Goal: Task Accomplishment & Management: Complete application form

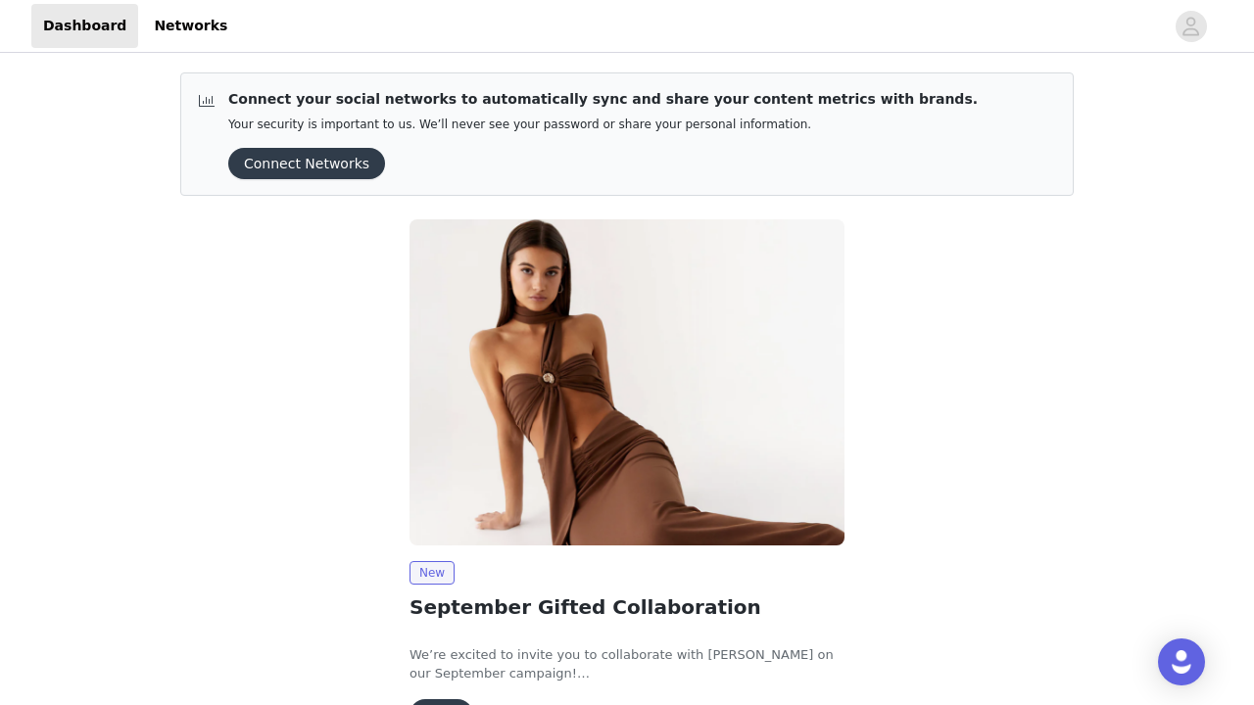
scroll to position [125, 0]
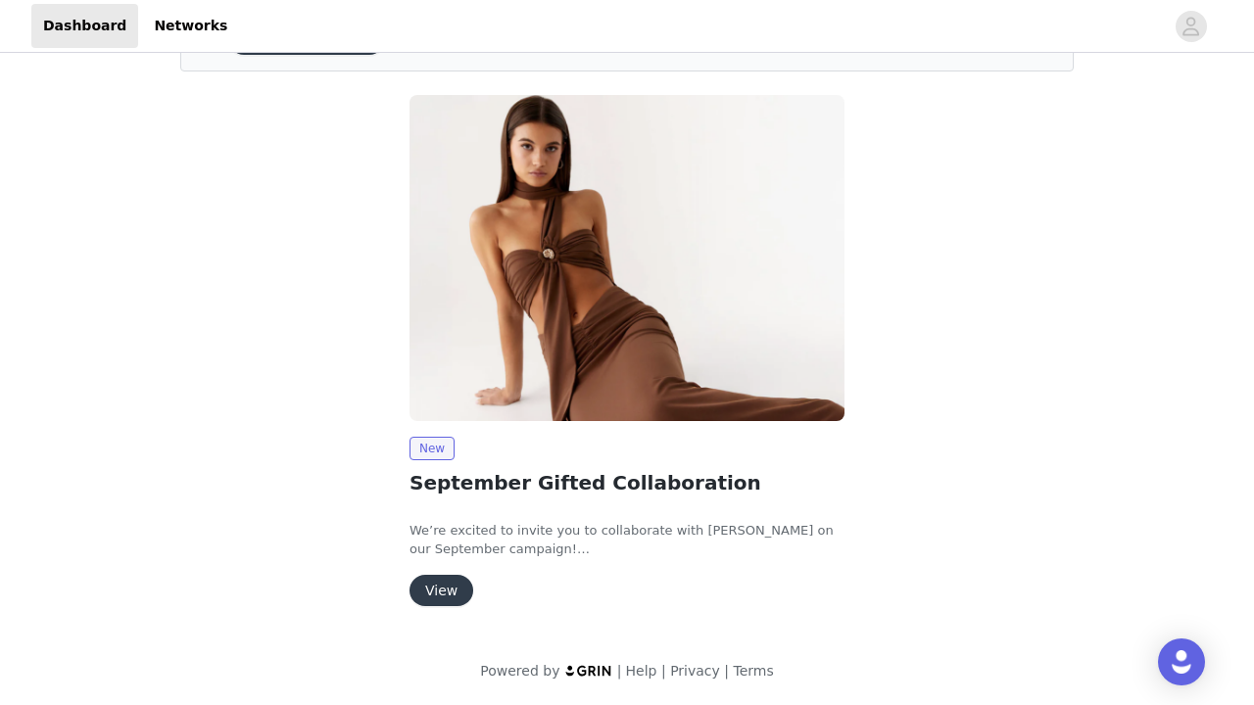
click at [453, 600] on button "View" at bounding box center [442, 590] width 64 height 31
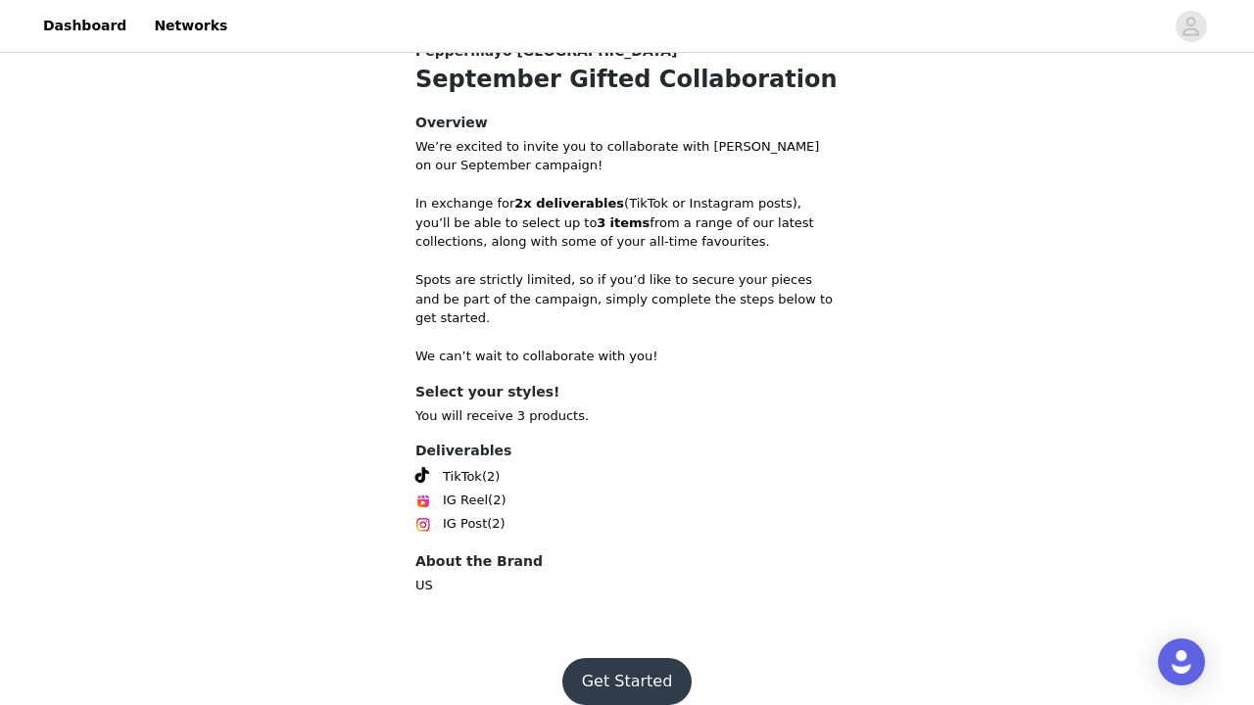
scroll to position [434, 0]
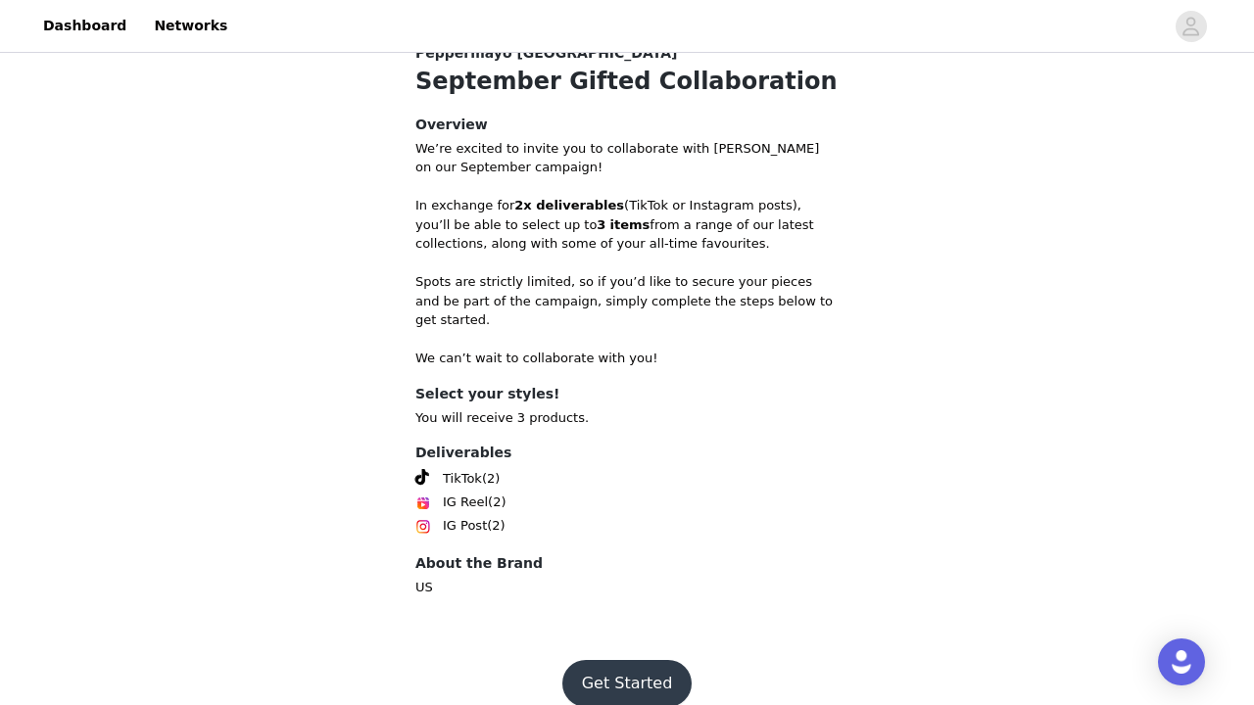
click at [603, 663] on button "Get Started" at bounding box center [627, 683] width 130 height 47
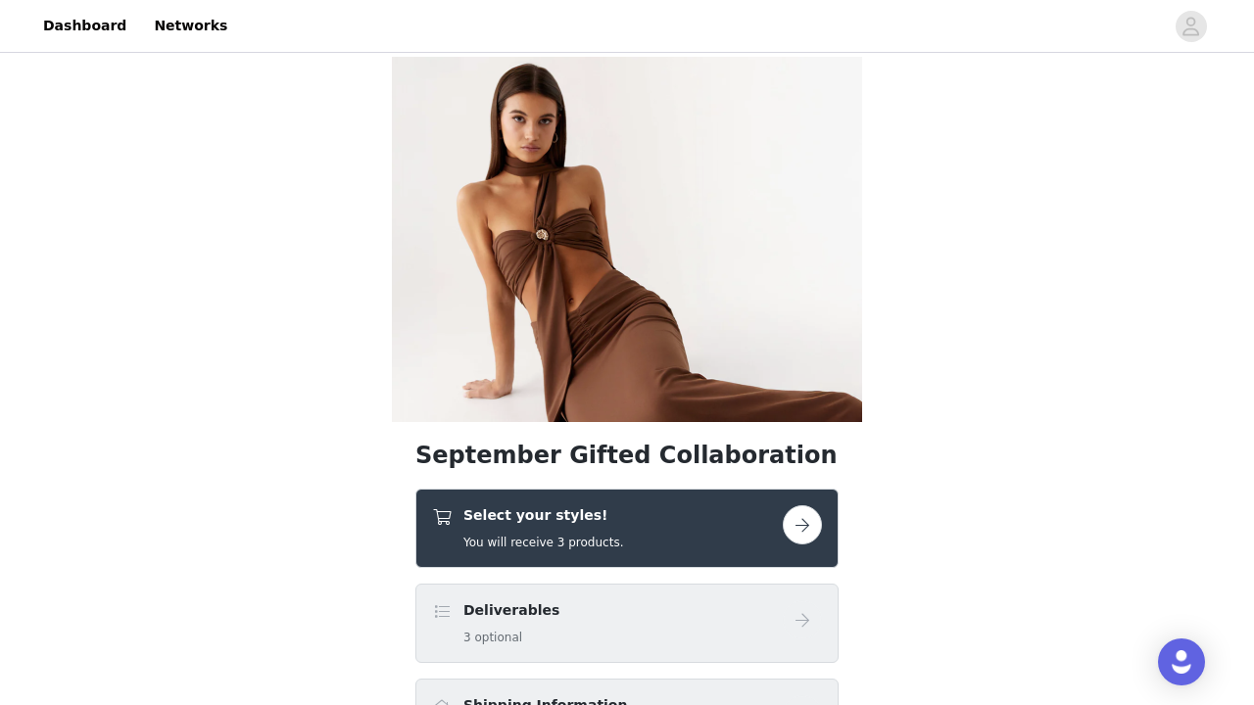
click at [632, 543] on div "Select your styles! You will receive 3 products." at bounding box center [607, 529] width 351 height 46
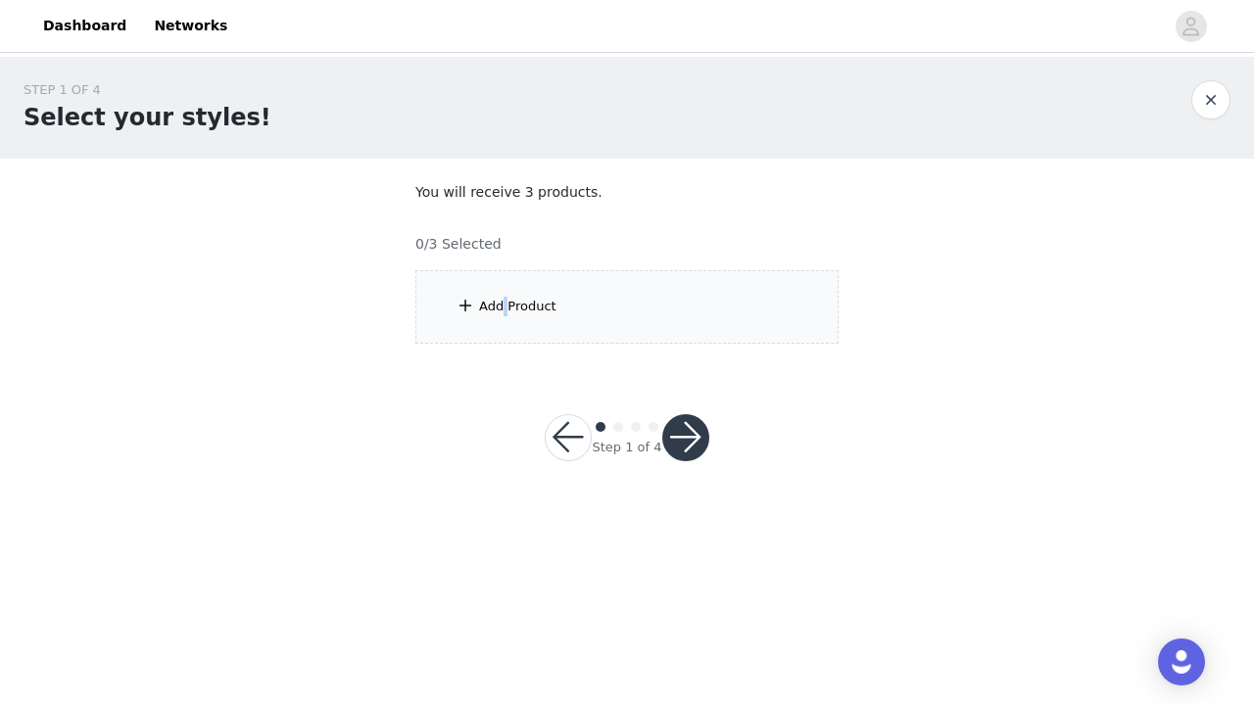
click at [504, 306] on div "Add Product" at bounding box center [517, 307] width 77 height 20
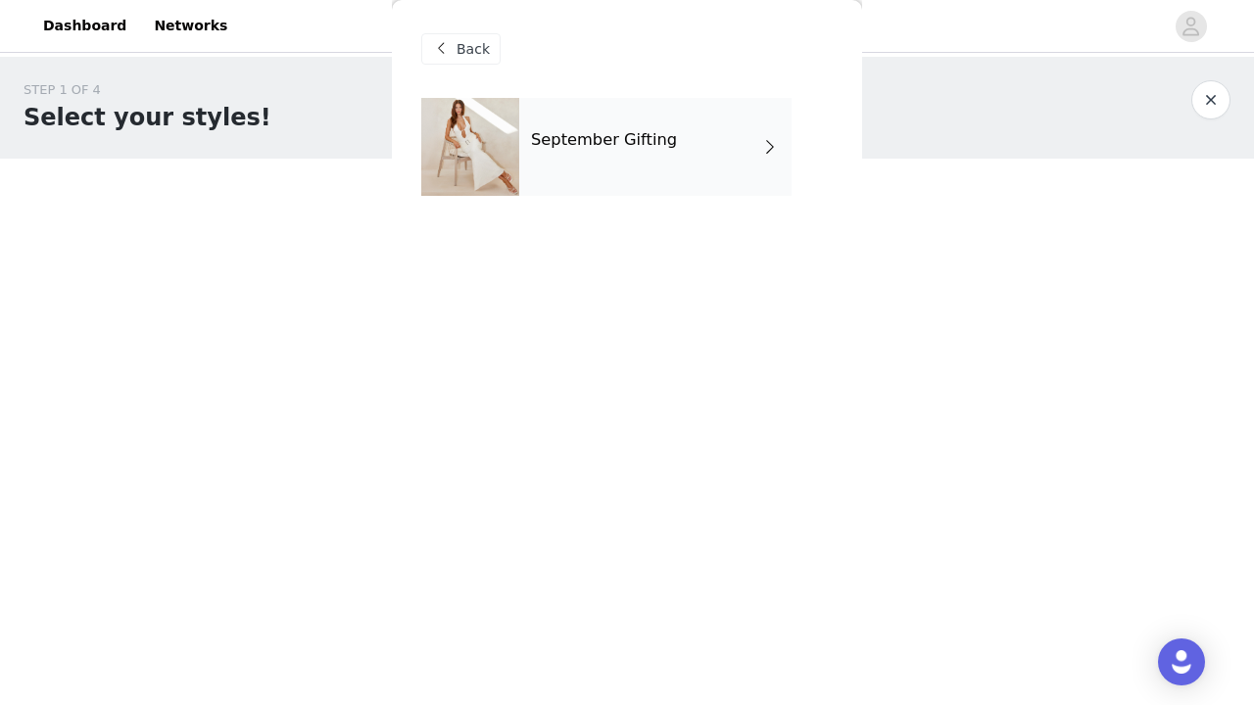
click at [635, 171] on div "September Gifting" at bounding box center [655, 147] width 272 height 98
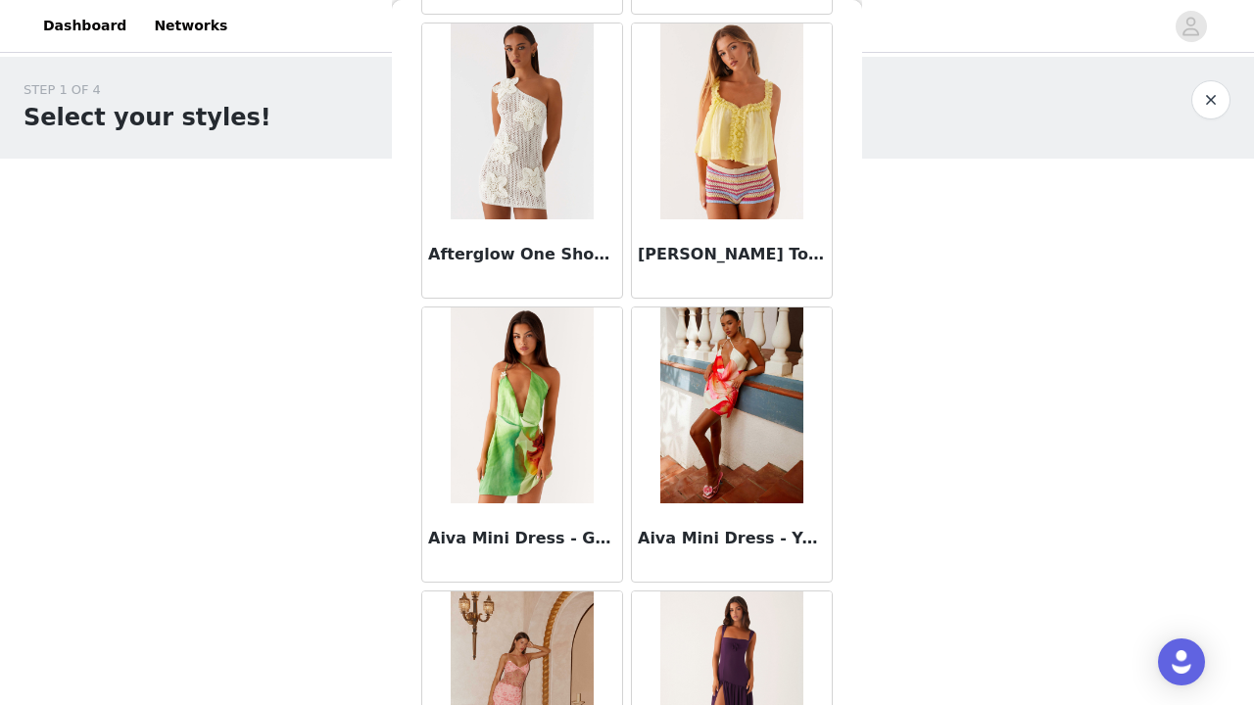
scroll to position [1082, 0]
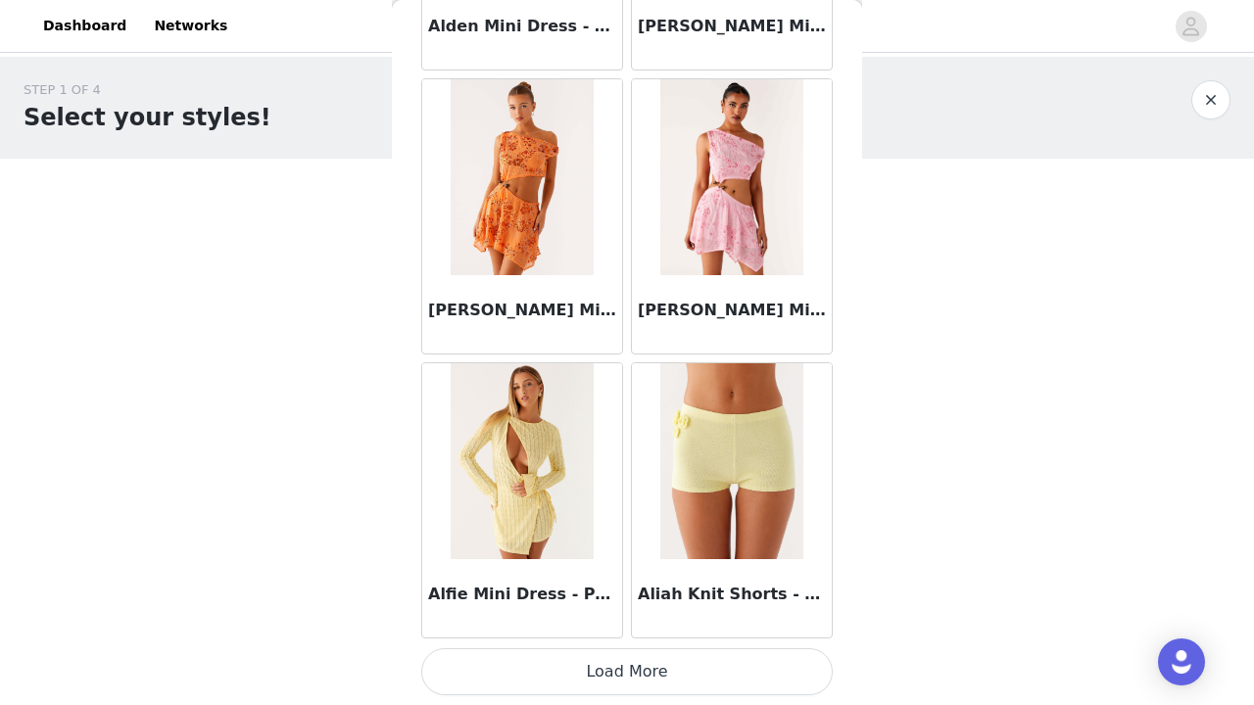
click at [576, 668] on button "Load More" at bounding box center [627, 672] width 412 height 47
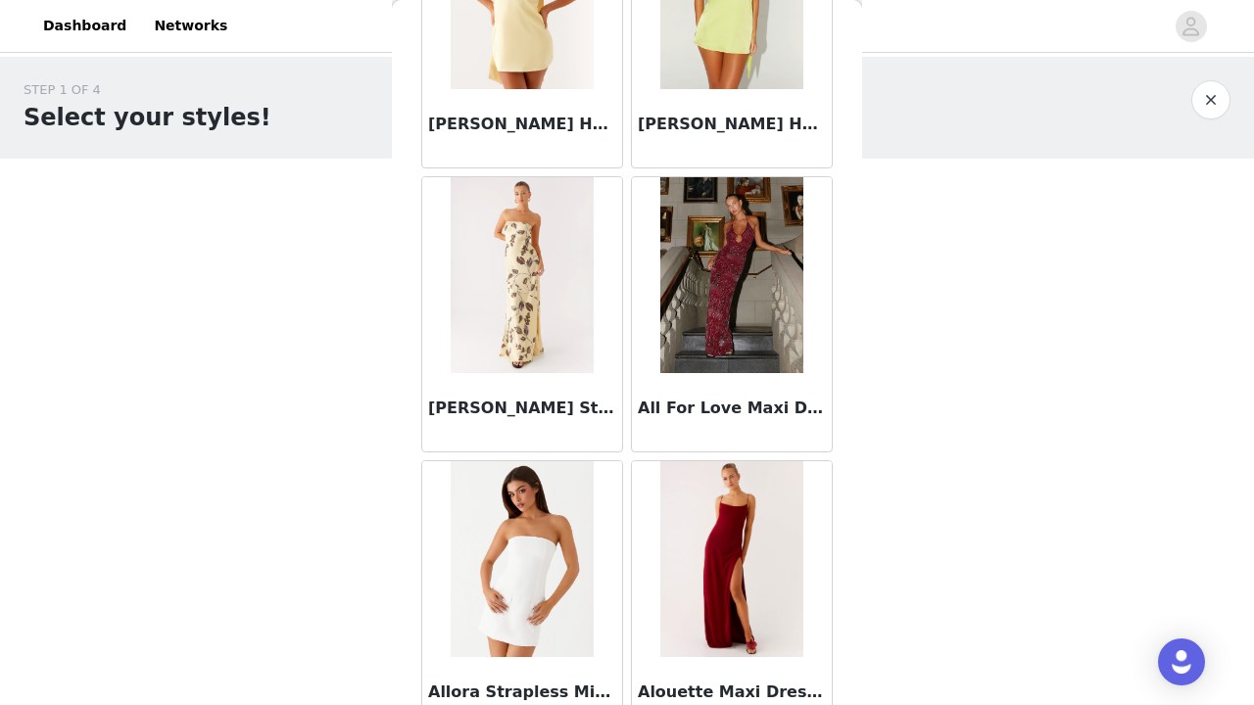
scroll to position [3900, 0]
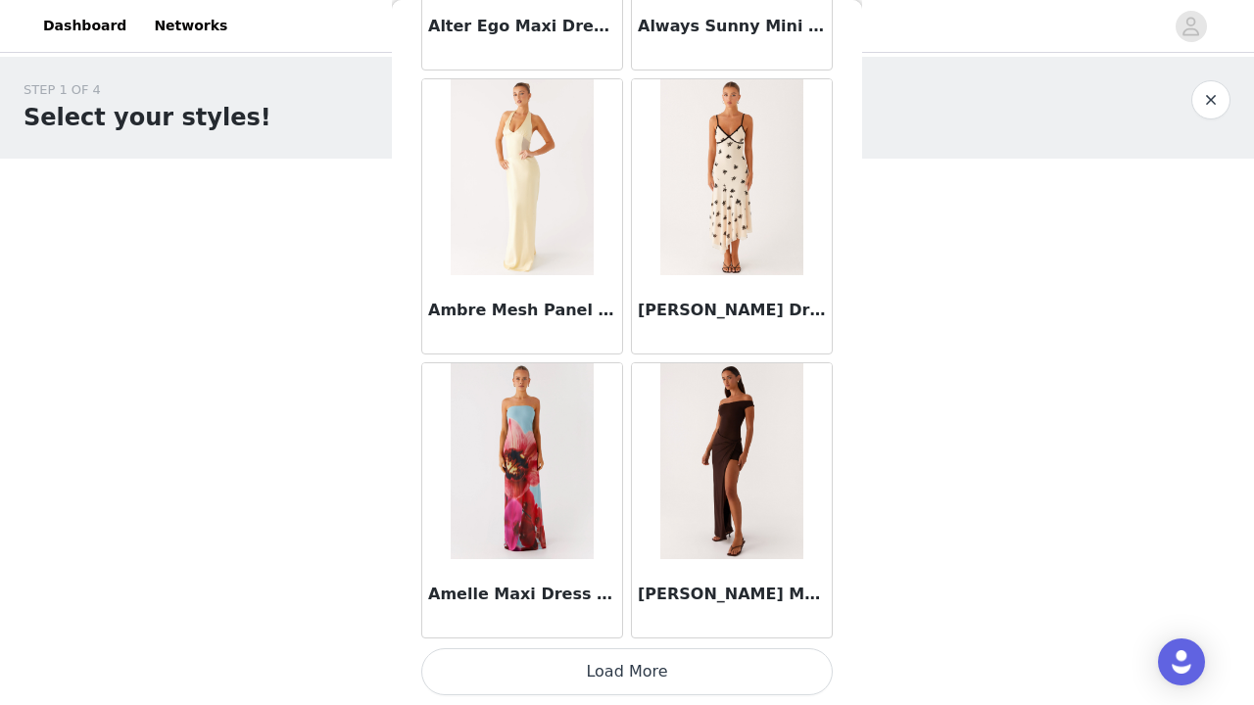
click at [615, 678] on button "Load More" at bounding box center [627, 672] width 412 height 47
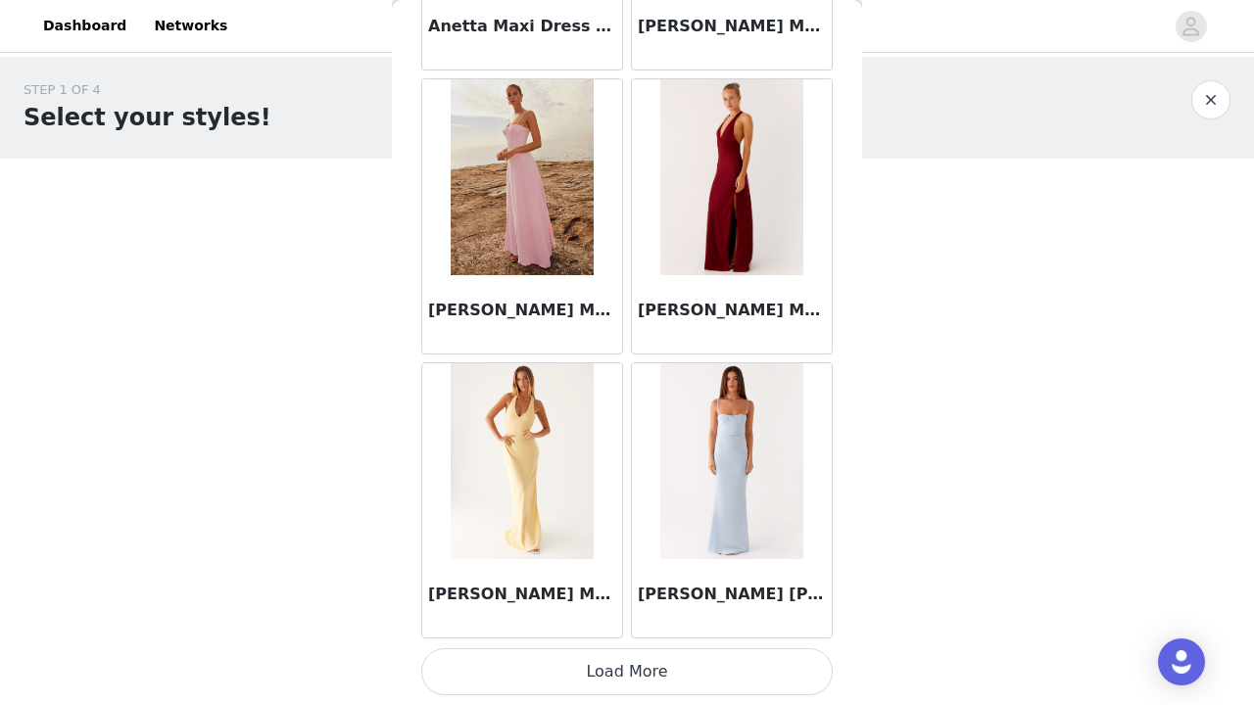
scroll to position [7976, 0]
click at [611, 670] on button "Load More" at bounding box center [627, 672] width 412 height 47
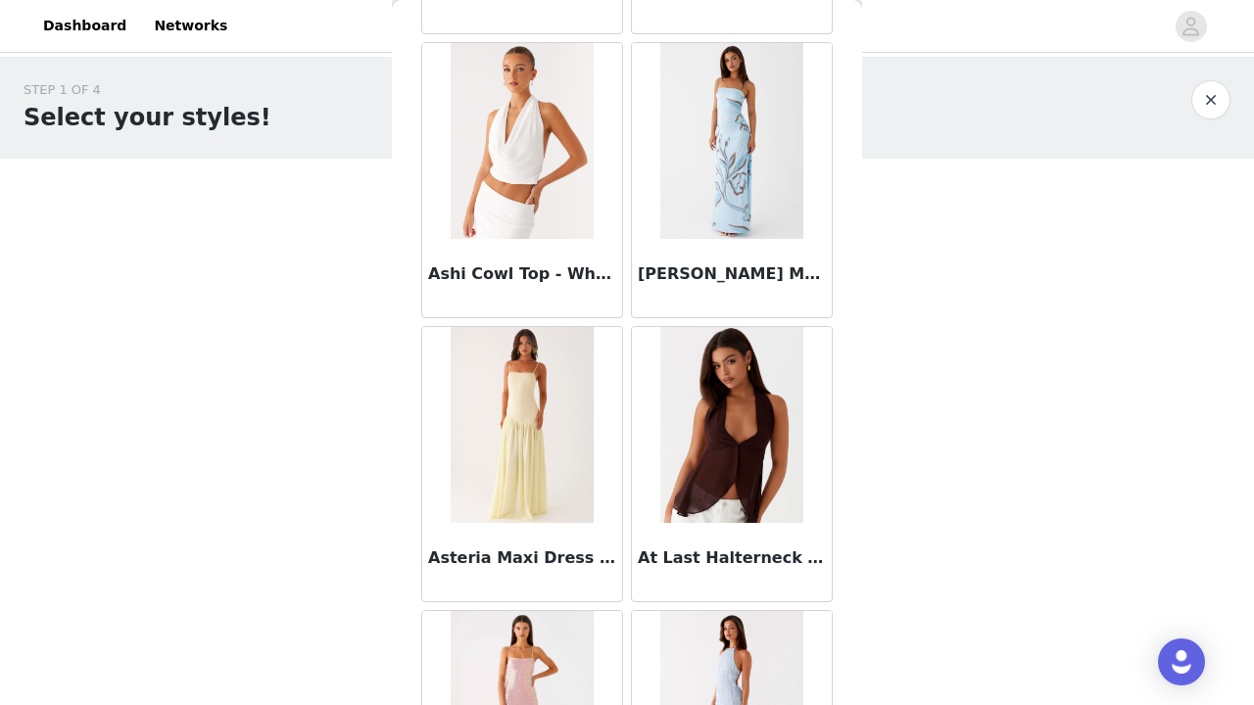
scroll to position [10191, 0]
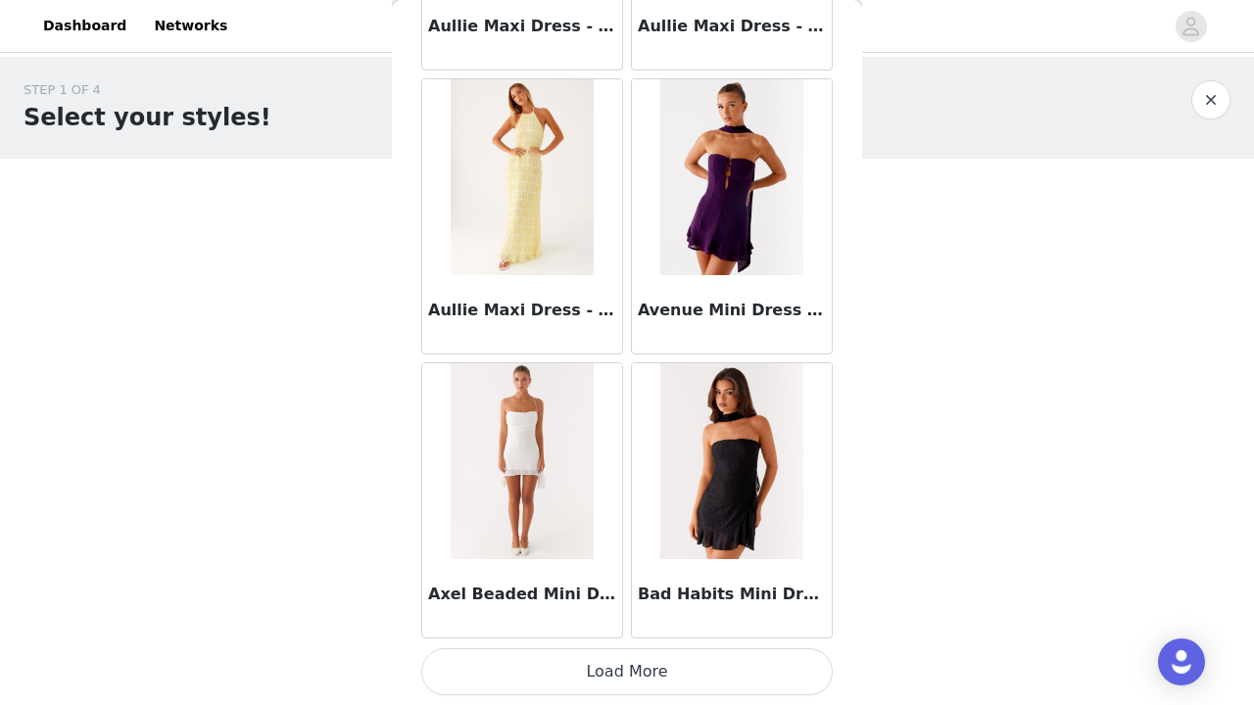
click at [616, 665] on button "Load More" at bounding box center [627, 672] width 412 height 47
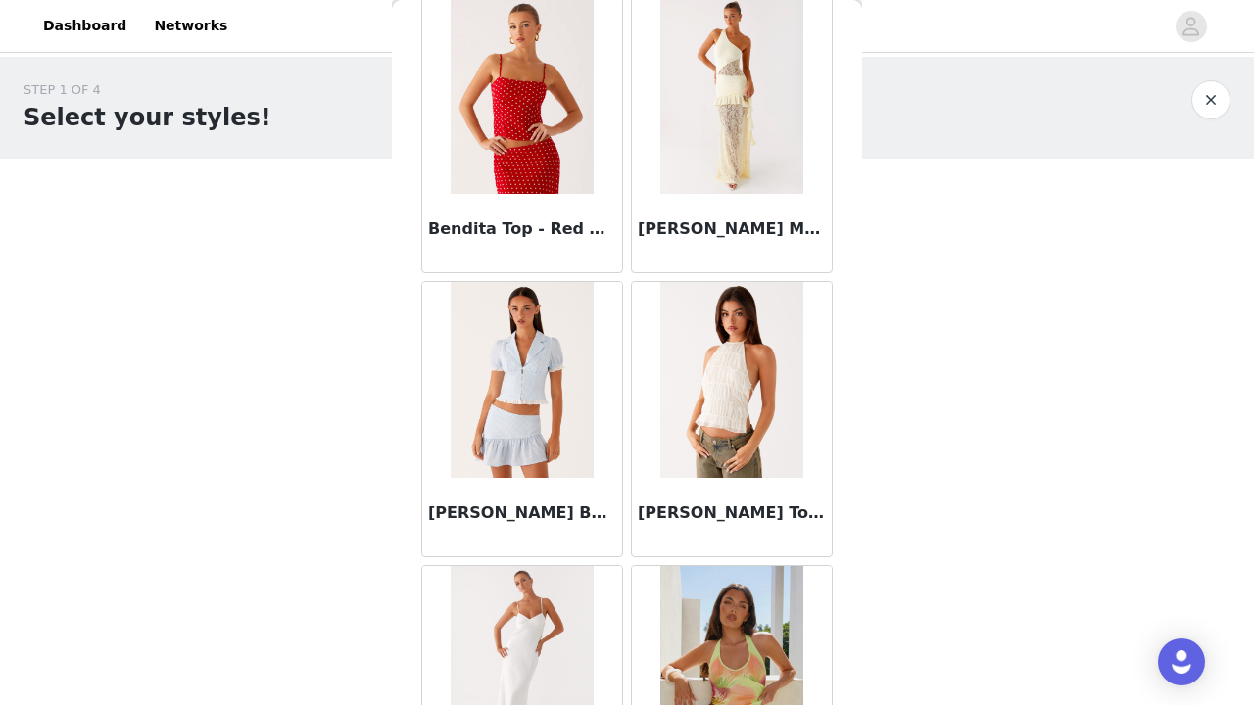
scroll to position [13640, 0]
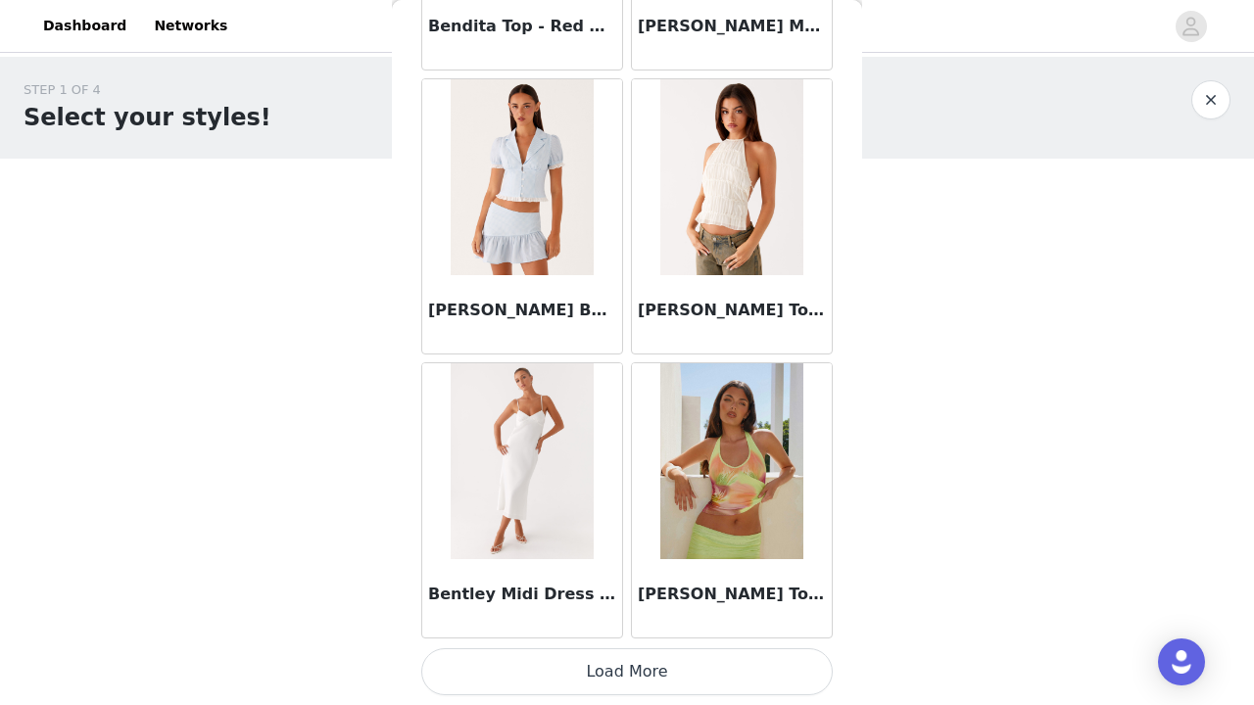
click at [623, 684] on button "Load More" at bounding box center [627, 672] width 412 height 47
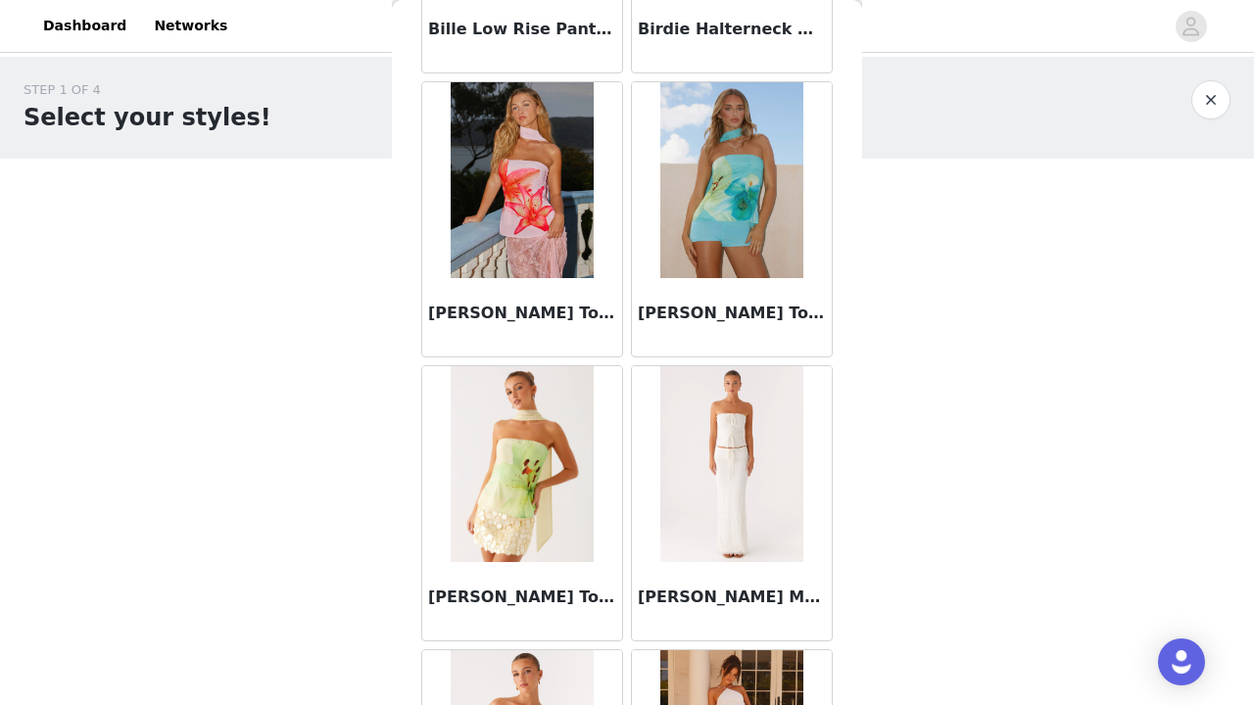
scroll to position [14811, 0]
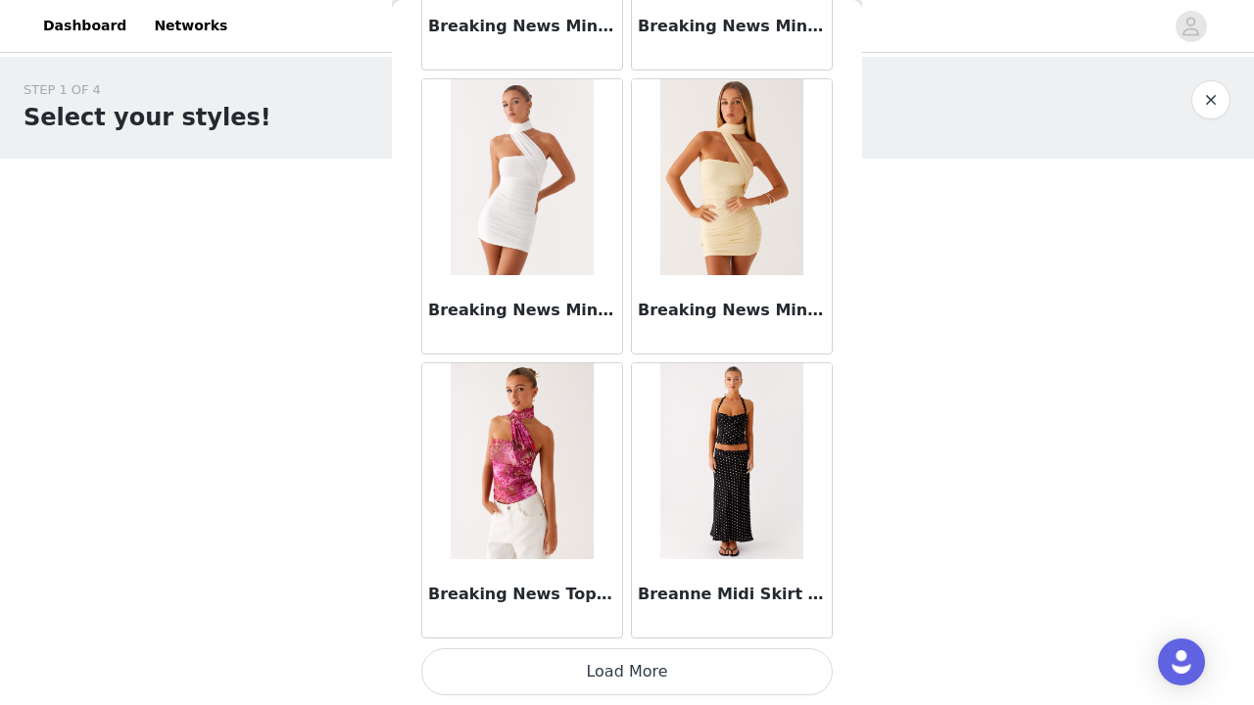
click at [638, 673] on button "Load More" at bounding box center [627, 672] width 412 height 47
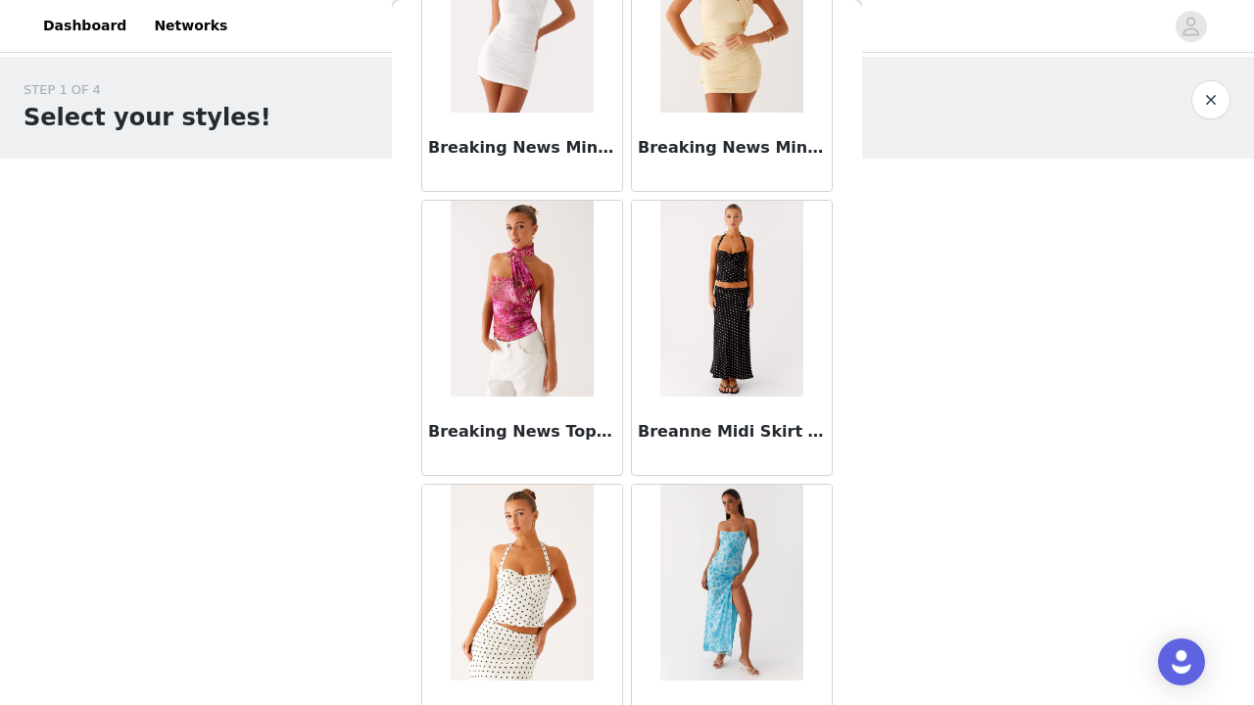
scroll to position [17357, 0]
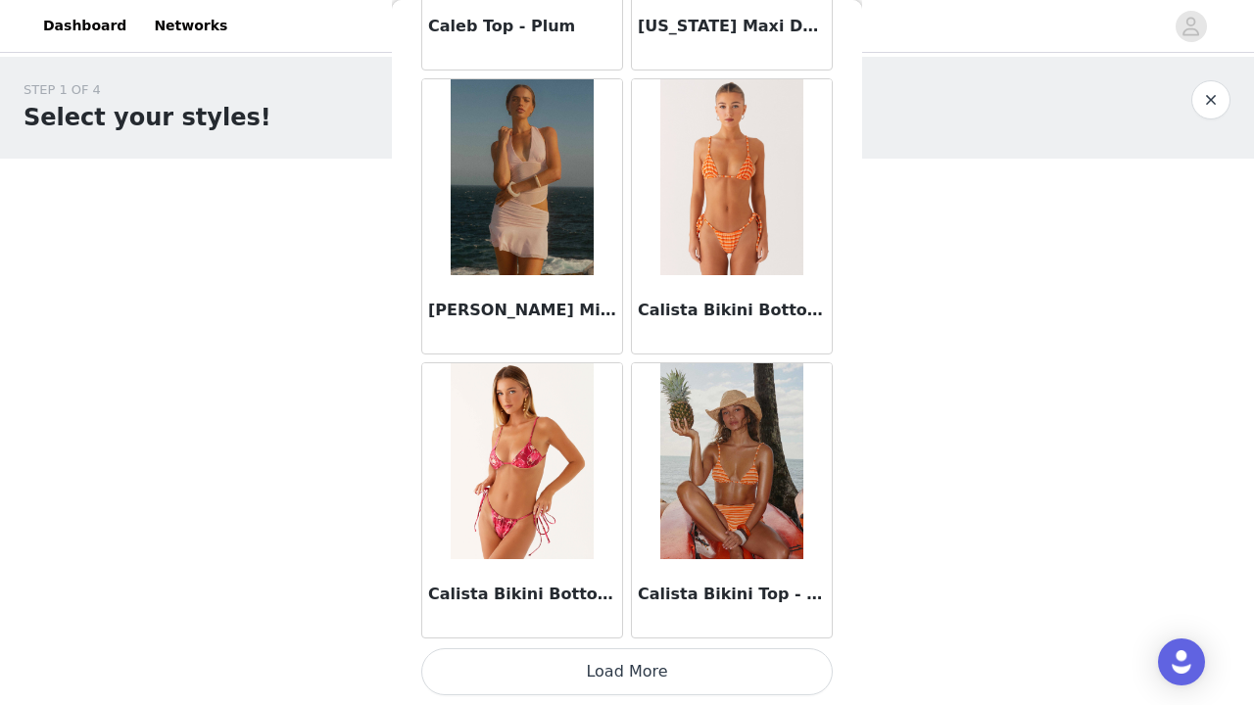
click at [625, 675] on button "Load More" at bounding box center [627, 672] width 412 height 47
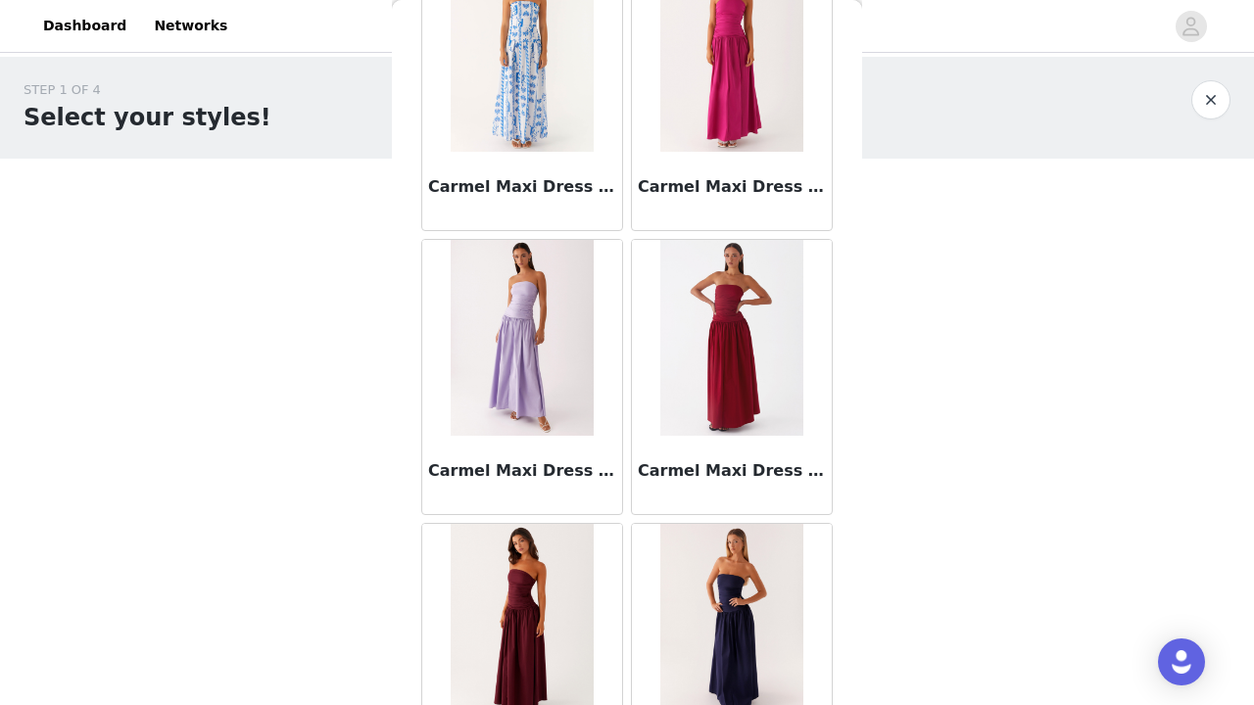
scroll to position [22183, 0]
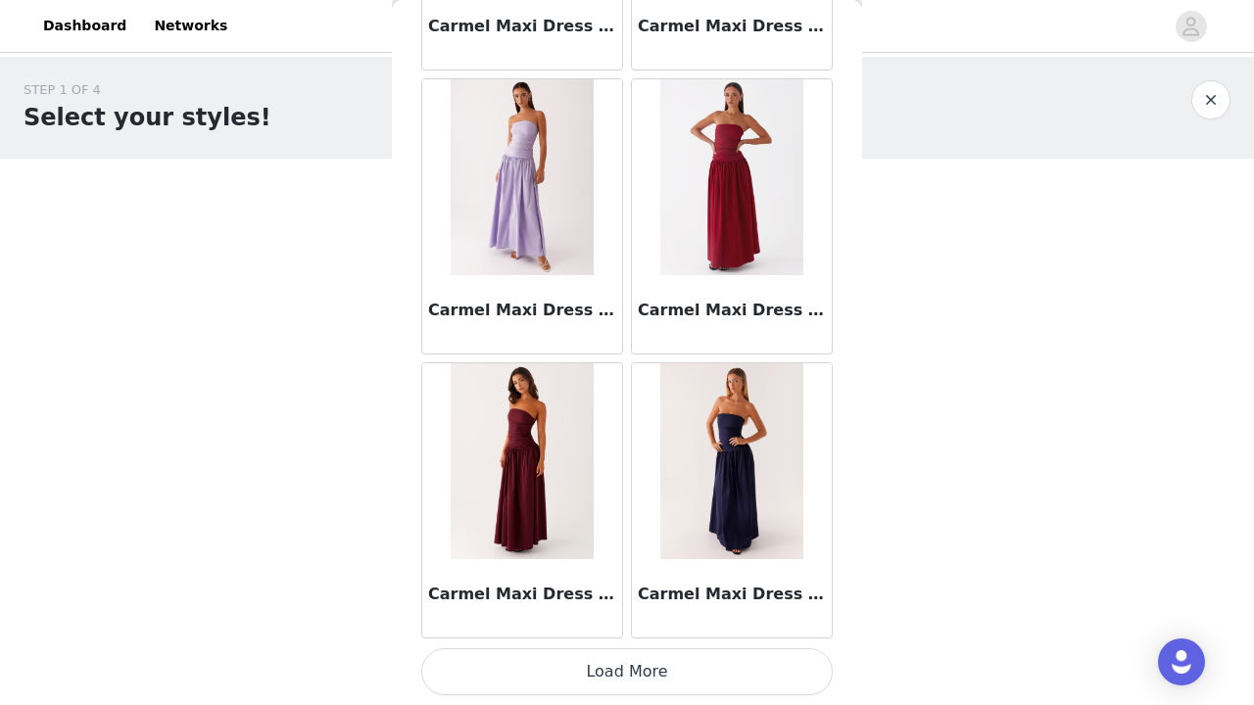
click at [602, 680] on button "Load More" at bounding box center [627, 672] width 412 height 47
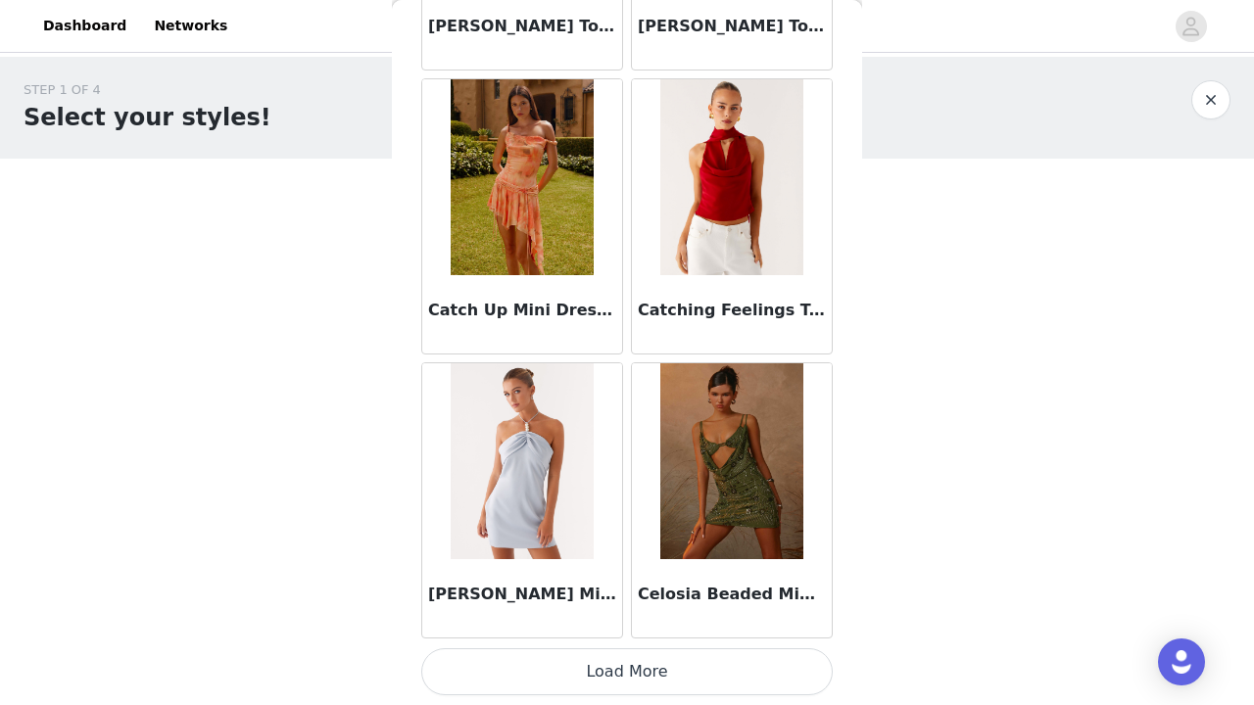
scroll to position [25025, 0]
click at [653, 674] on button "Load More" at bounding box center [627, 672] width 412 height 47
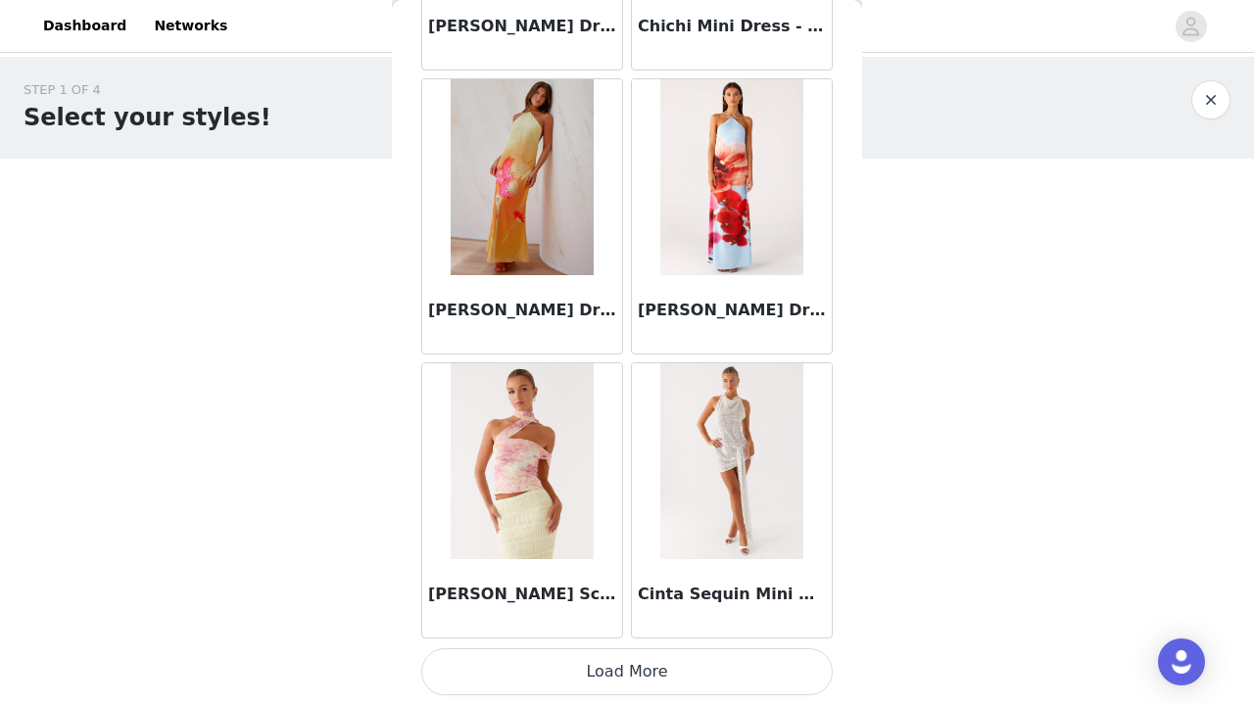
scroll to position [27866, 0]
drag, startPoint x: 585, startPoint y: 680, endPoint x: 615, endPoint y: 540, distance: 143.4
click at [585, 680] on button "Load More" at bounding box center [627, 672] width 412 height 47
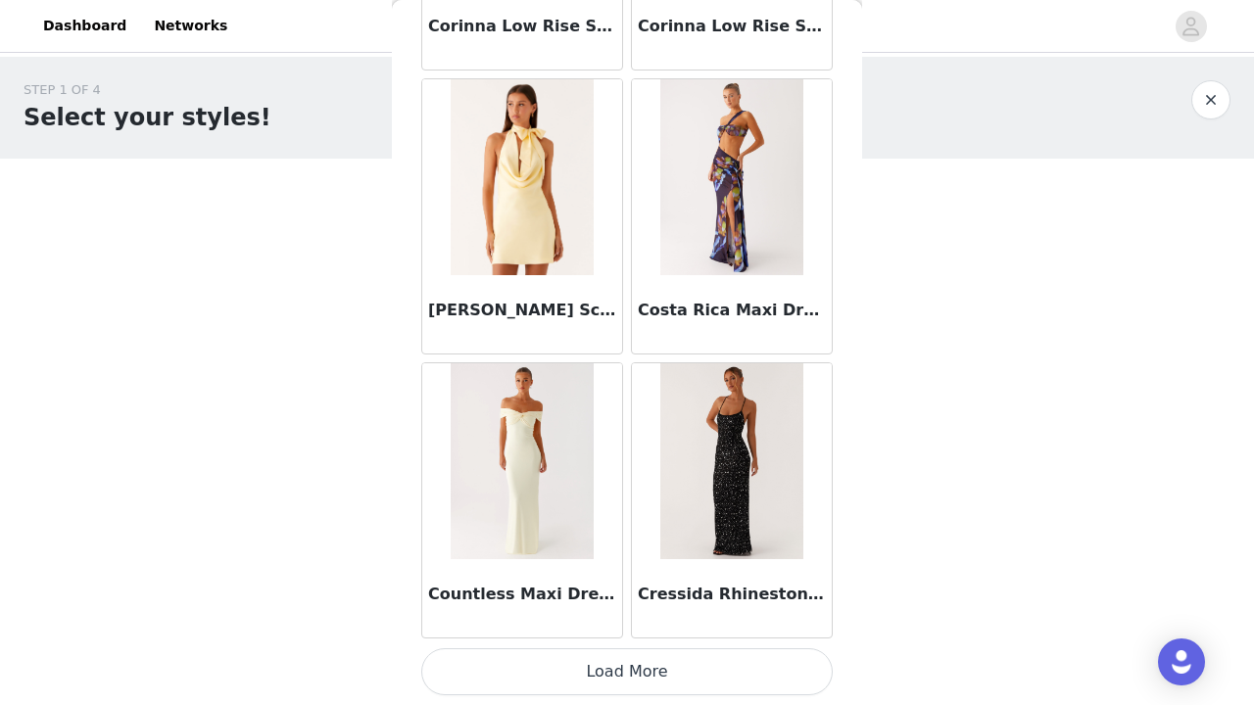
scroll to position [0, 0]
click at [707, 670] on button "Load More" at bounding box center [627, 672] width 412 height 47
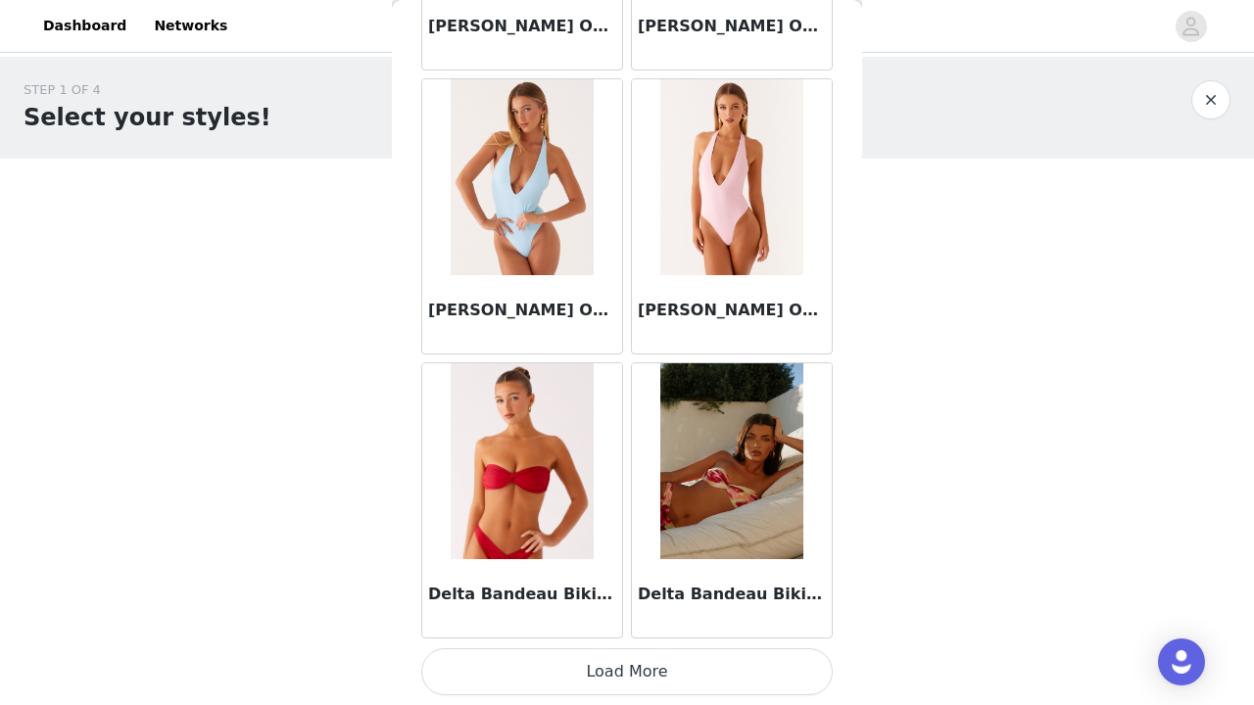
click at [700, 666] on button "Load More" at bounding box center [627, 672] width 412 height 47
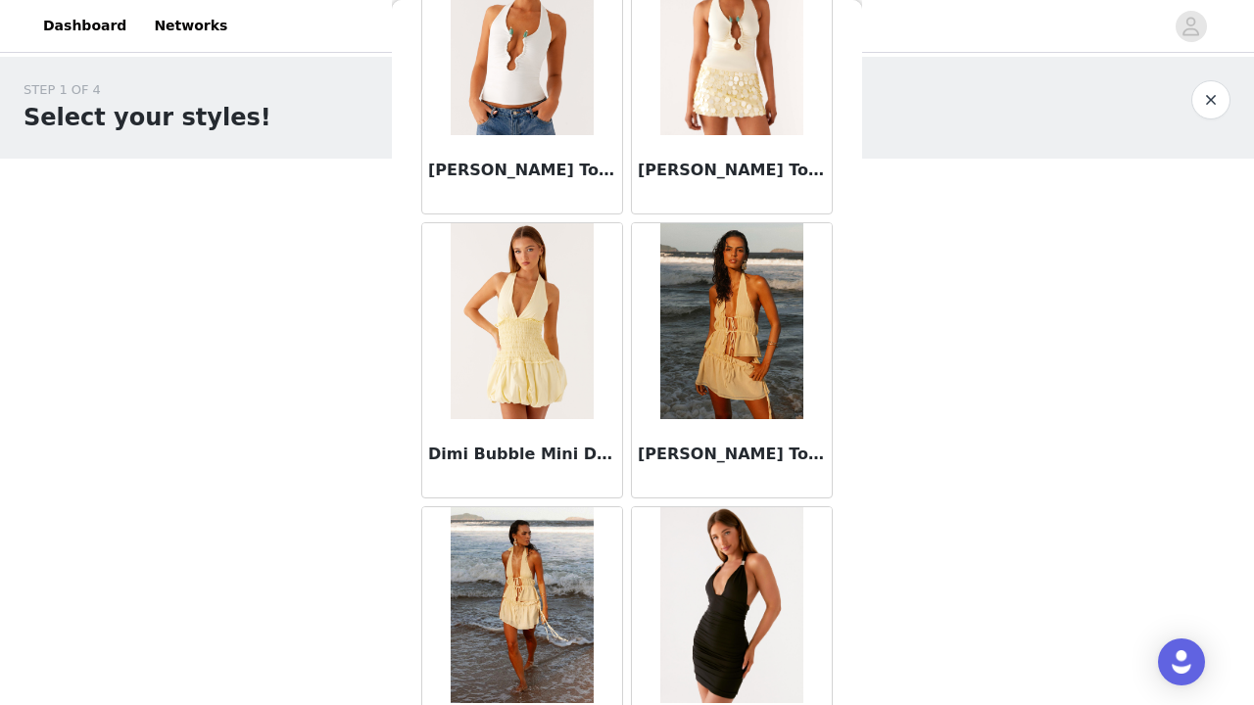
scroll to position [36048, 0]
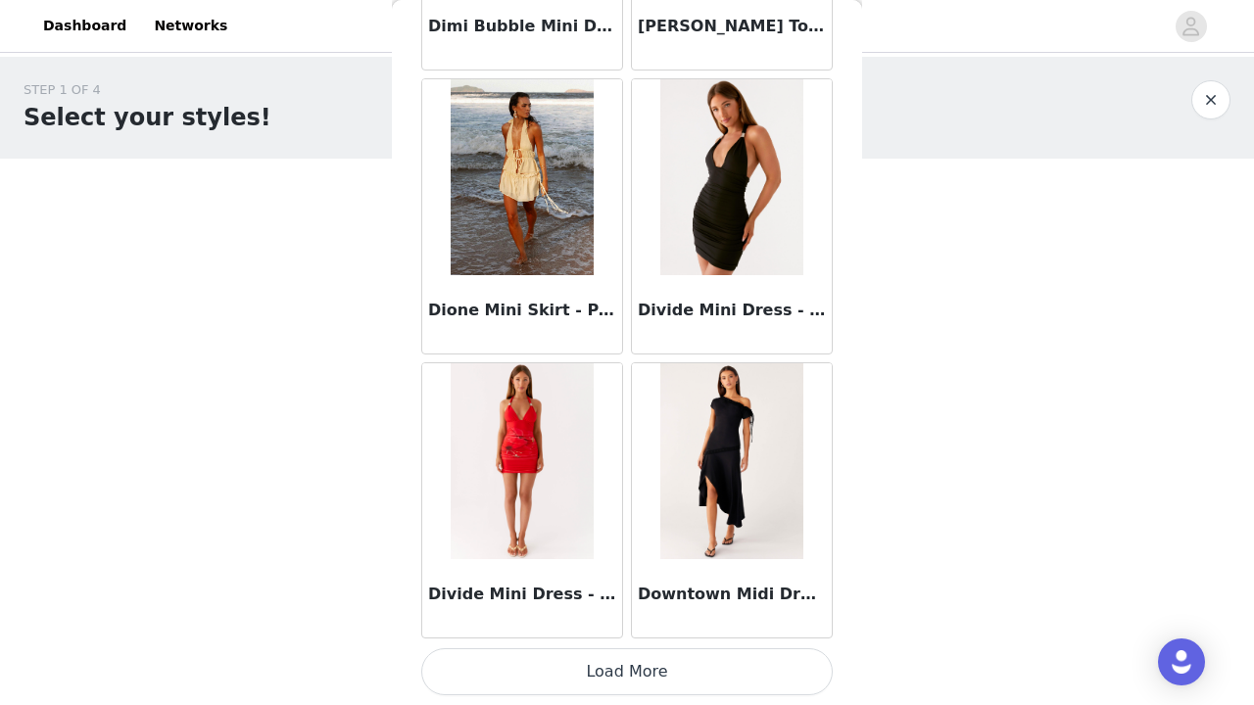
click at [657, 676] on button "Load More" at bounding box center [627, 672] width 412 height 47
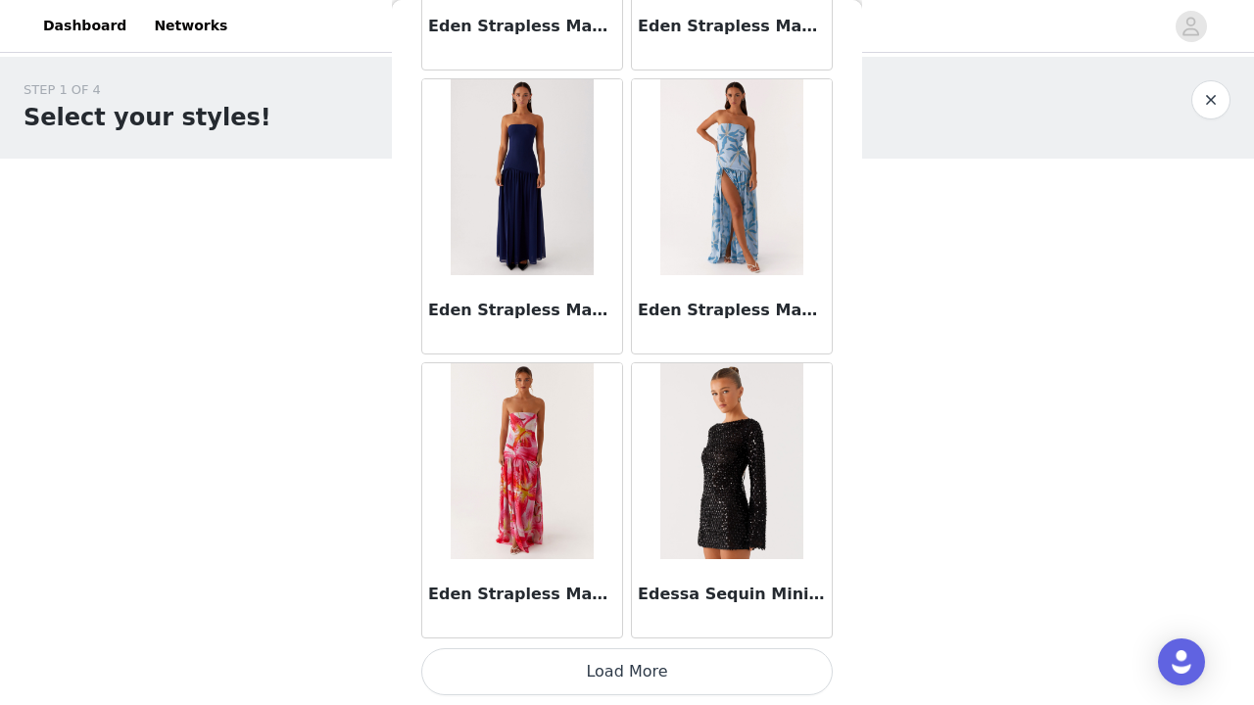
scroll to position [39233, 0]
click at [656, 665] on button "Load More" at bounding box center [627, 672] width 412 height 47
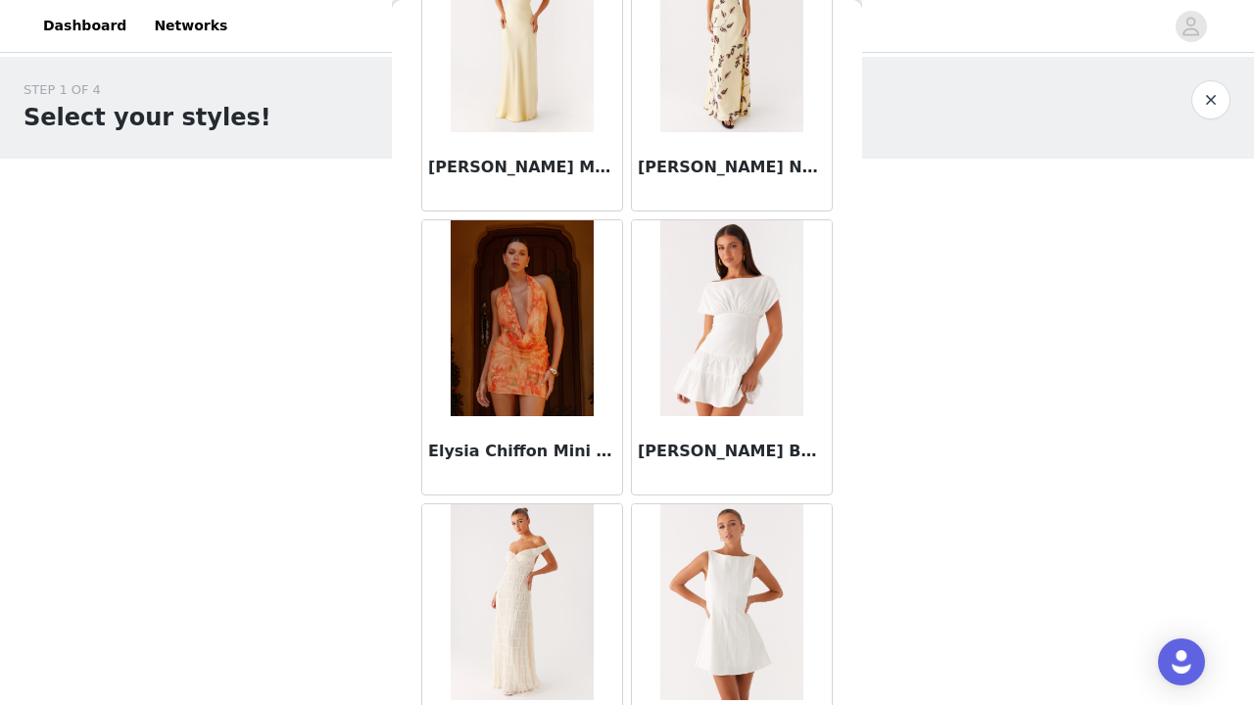
scroll to position [41725, 0]
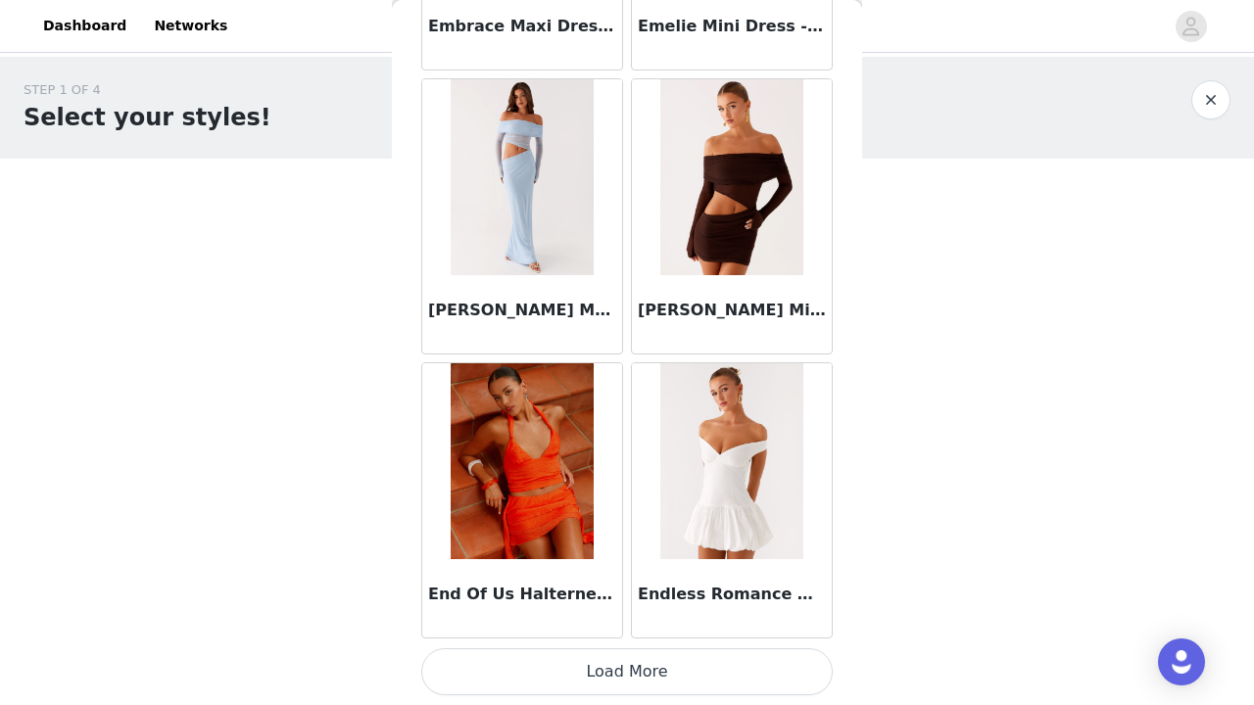
click at [581, 667] on button "Load More" at bounding box center [627, 672] width 412 height 47
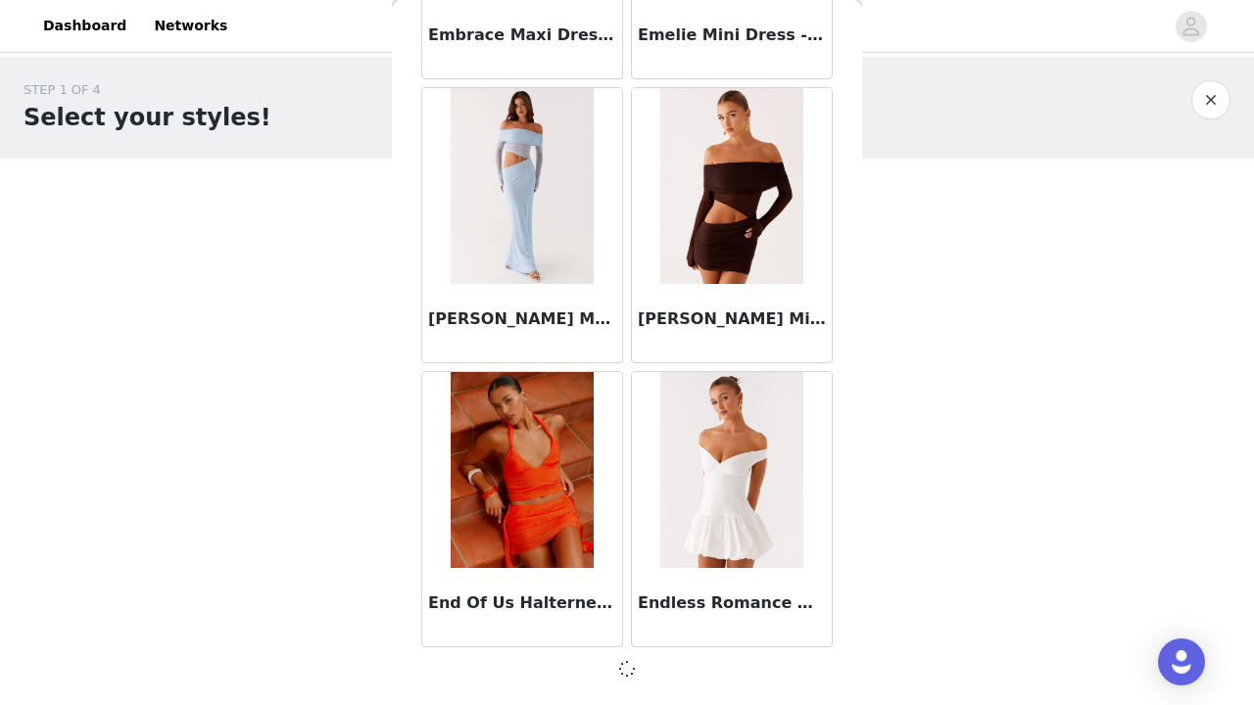
scroll to position [42065, 0]
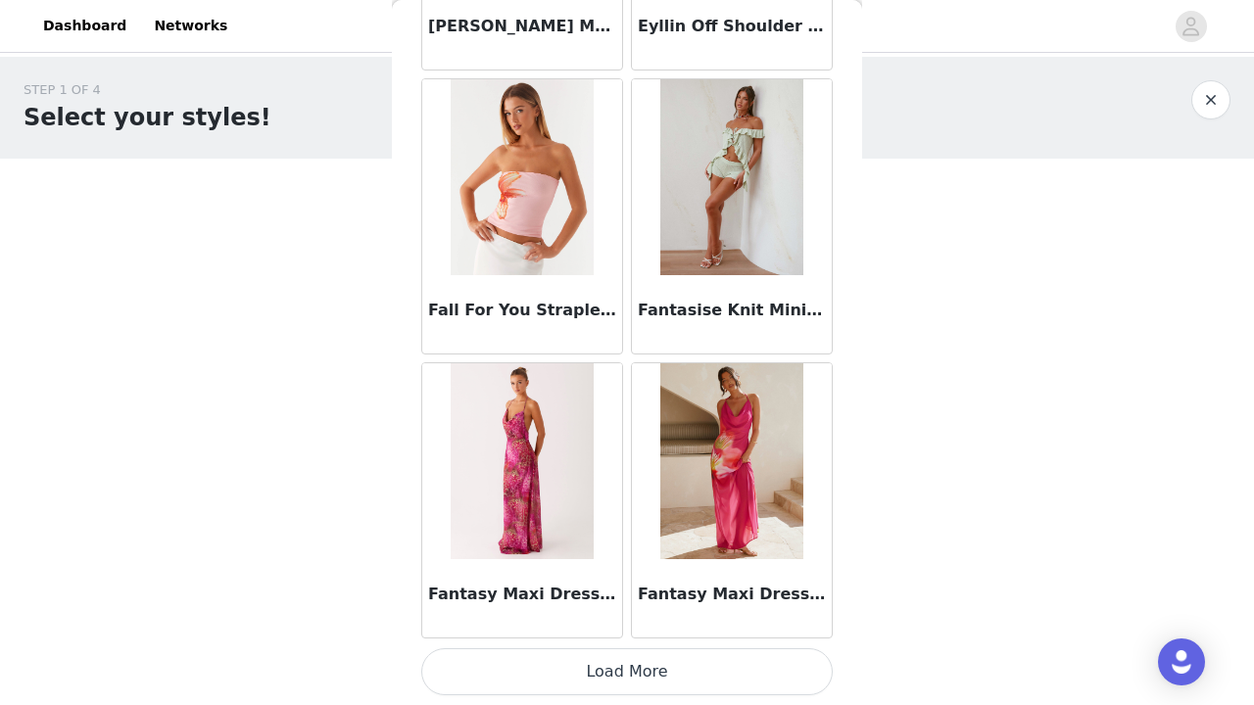
click at [607, 674] on button "Load More" at bounding box center [627, 672] width 412 height 47
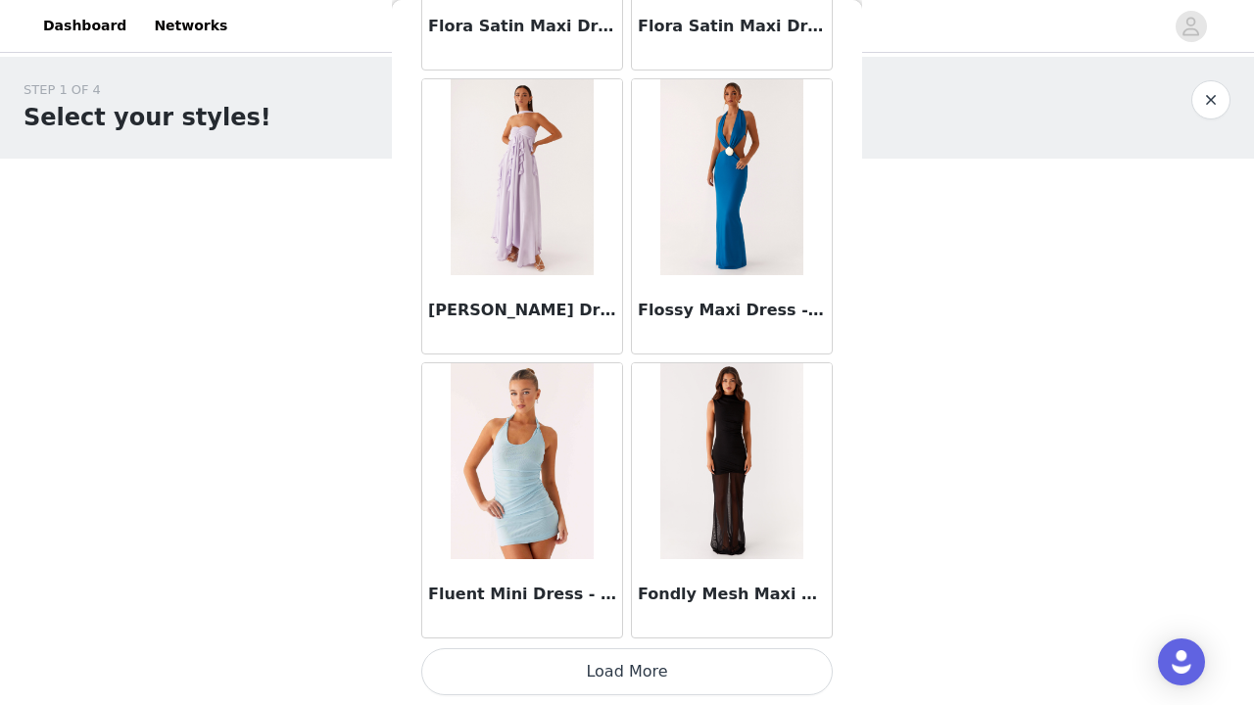
scroll to position [47757, 0]
click at [617, 680] on button "Load More" at bounding box center [627, 672] width 412 height 47
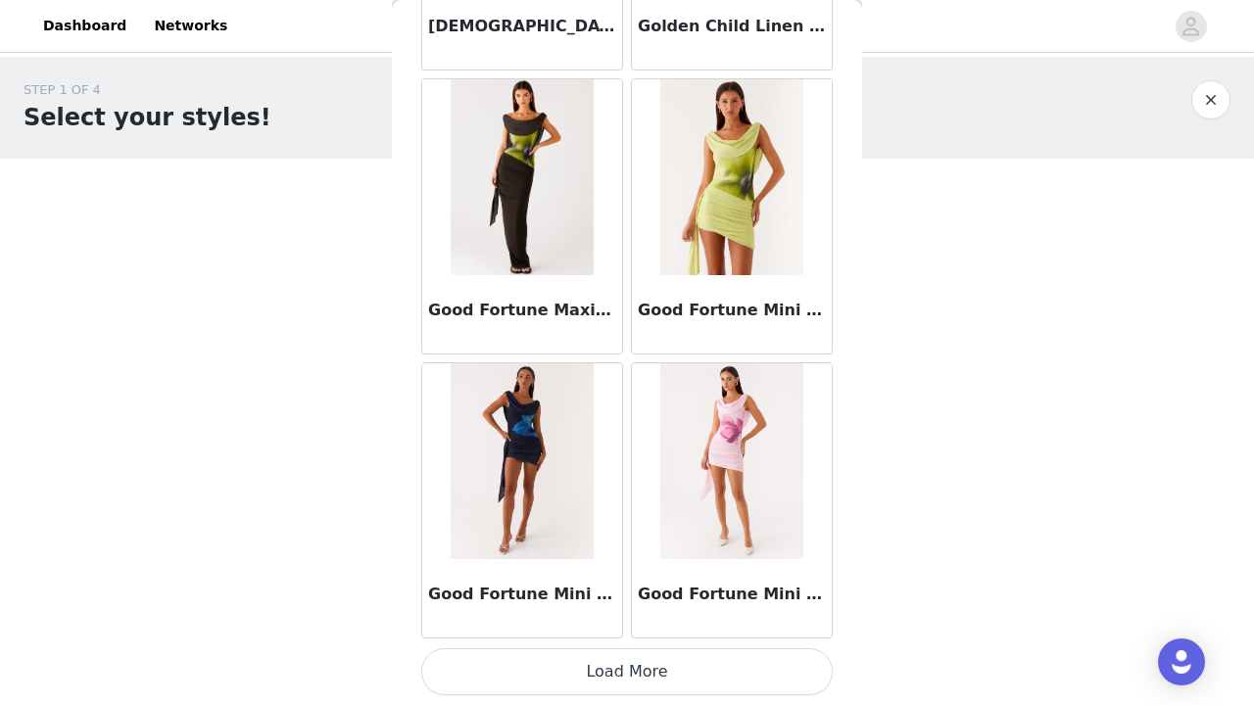
scroll to position [50599, 0]
click at [629, 675] on button "Load More" at bounding box center [627, 672] width 412 height 47
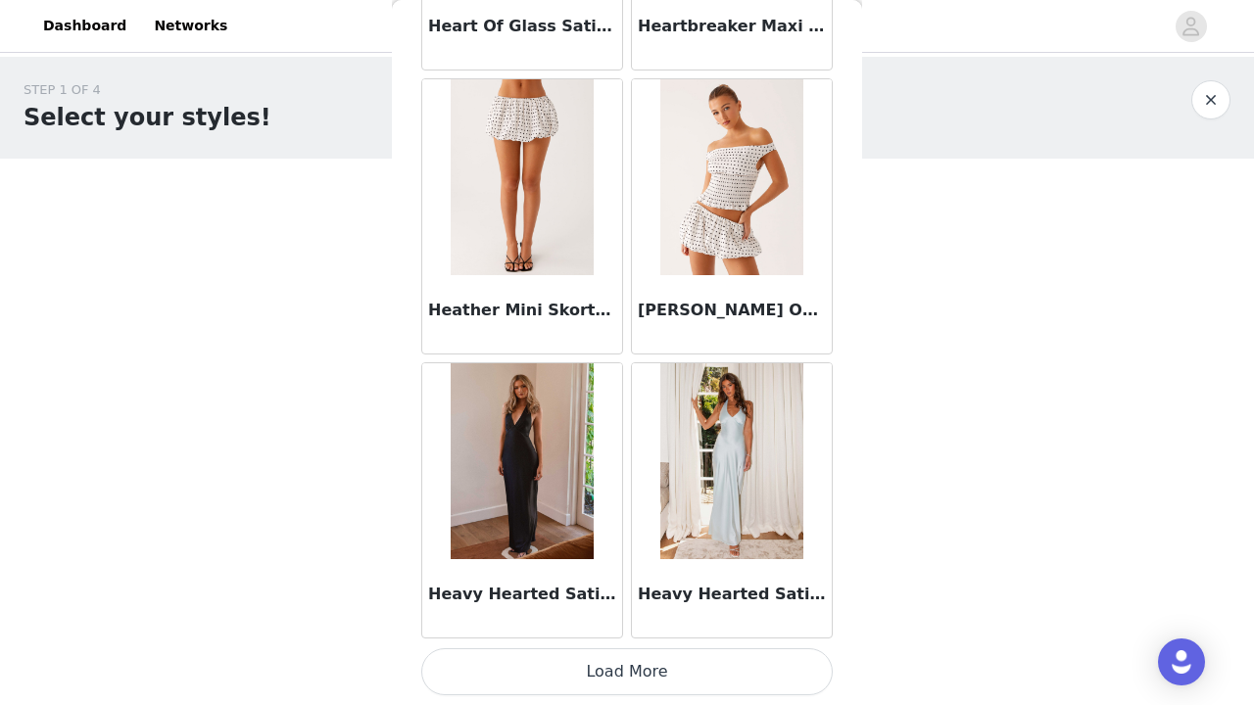
scroll to position [53440, 0]
click at [569, 679] on button "Load More" at bounding box center [627, 672] width 412 height 47
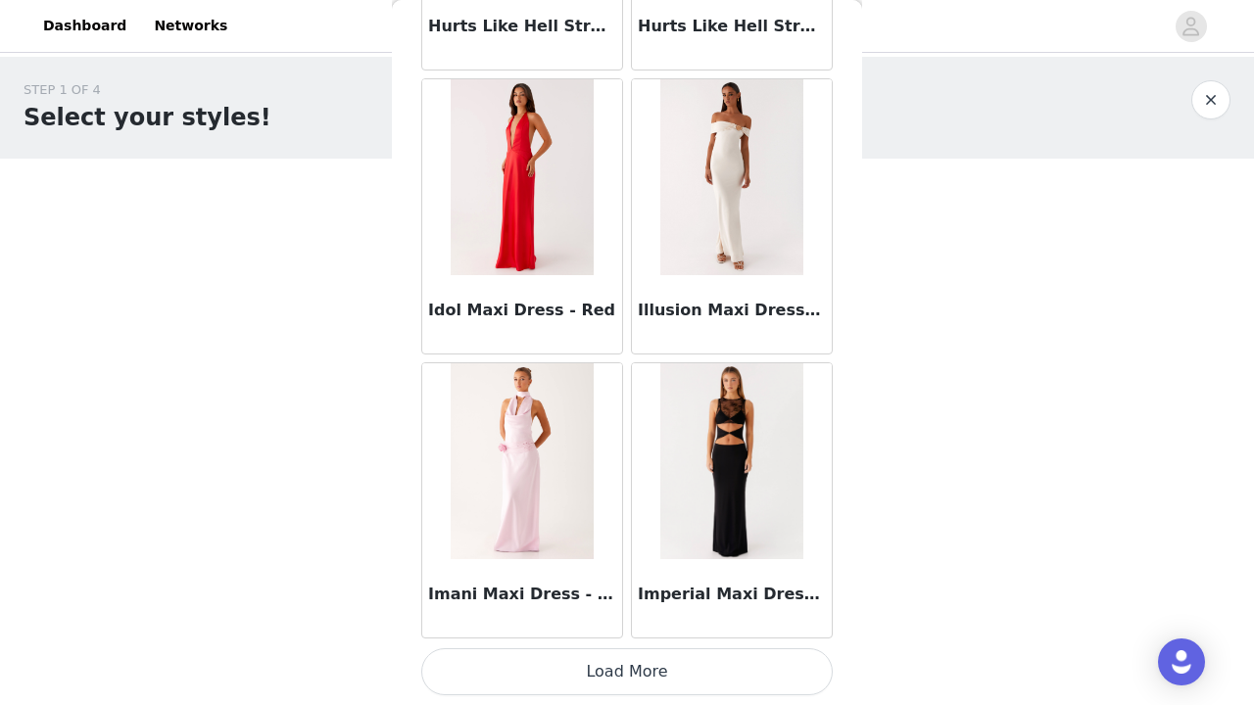
scroll to position [0, 0]
click at [596, 677] on button "Load More" at bounding box center [627, 672] width 412 height 47
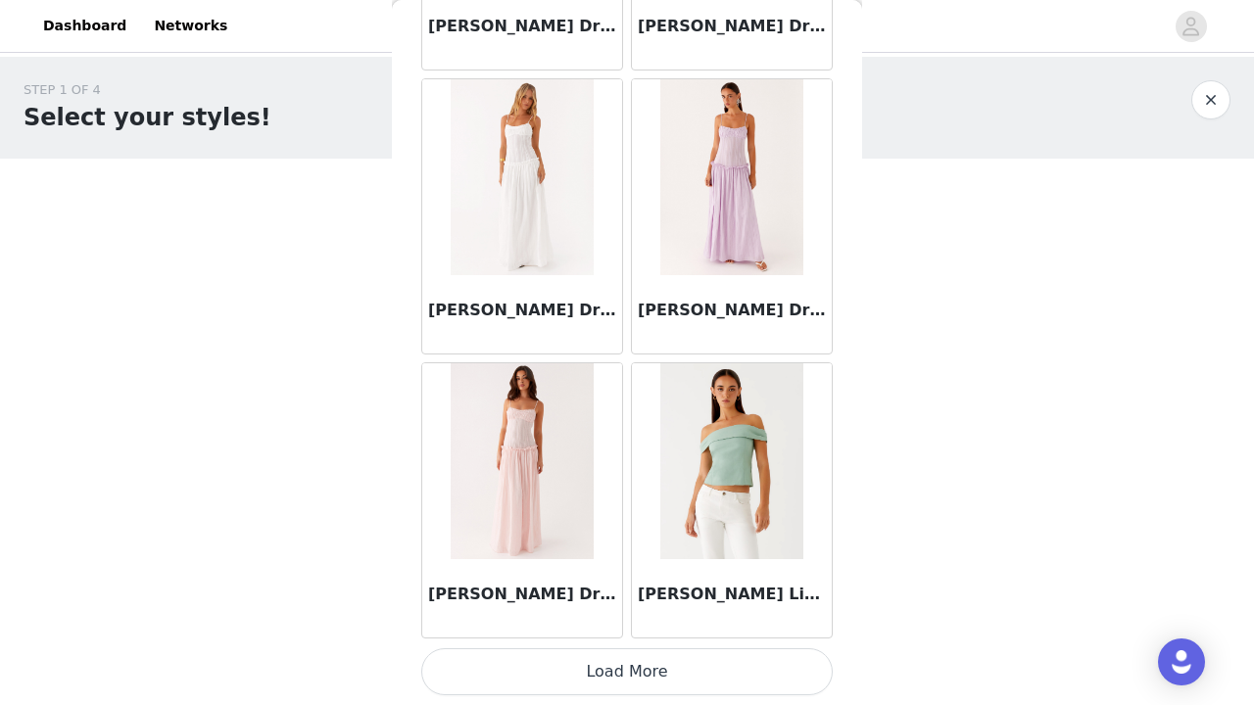
scroll to position [59123, 0]
click at [611, 675] on button "Load More" at bounding box center [627, 672] width 412 height 47
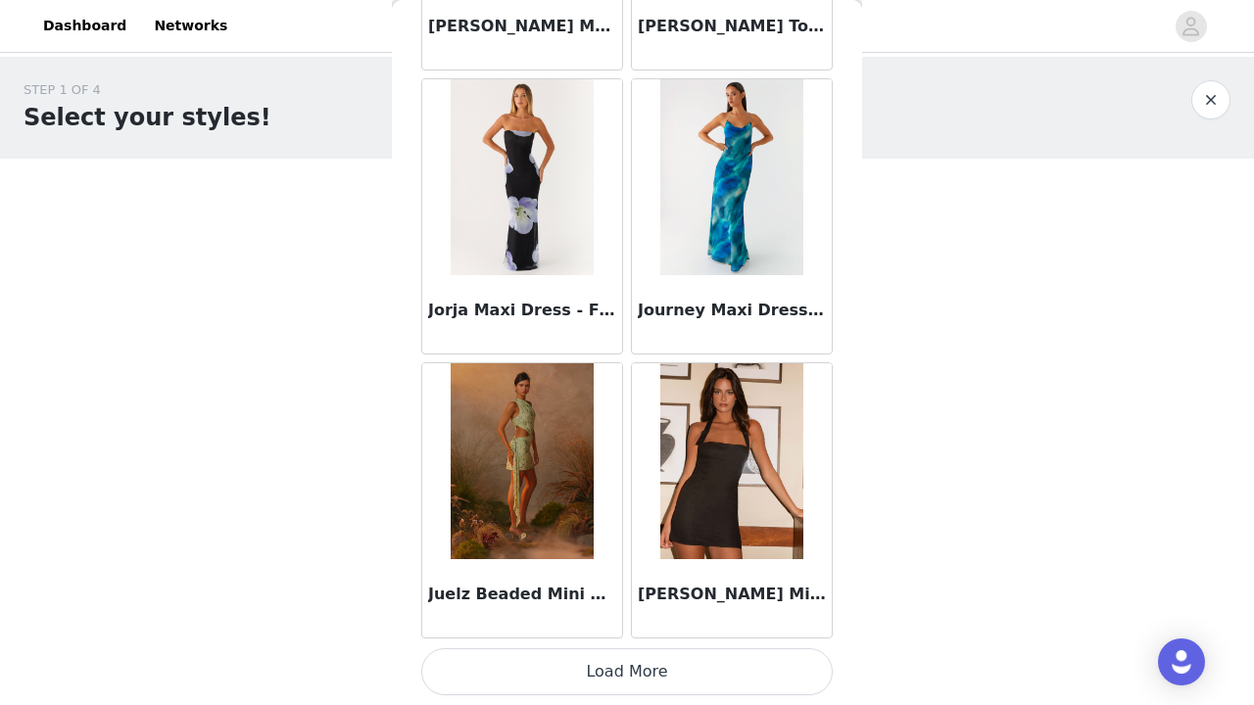
scroll to position [61965, 0]
click at [612, 663] on button "Load More" at bounding box center [627, 672] width 412 height 47
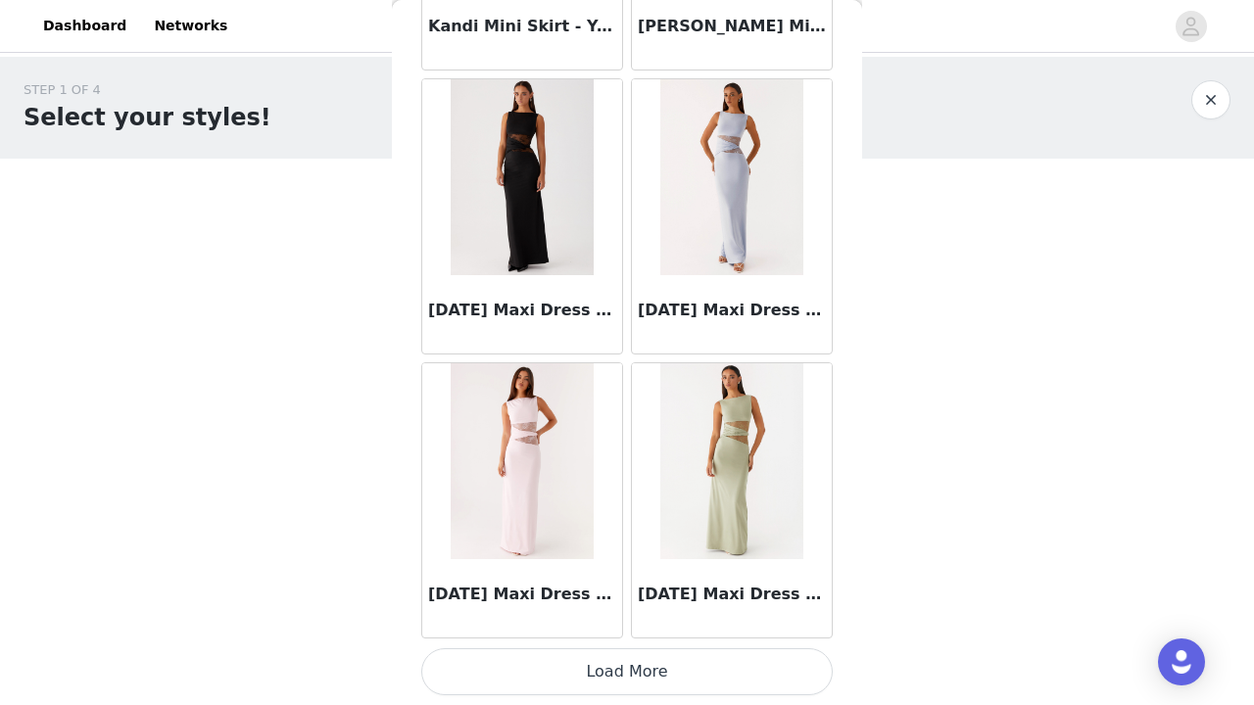
scroll to position [64806, 0]
click at [620, 673] on button "Load More" at bounding box center [627, 672] width 412 height 47
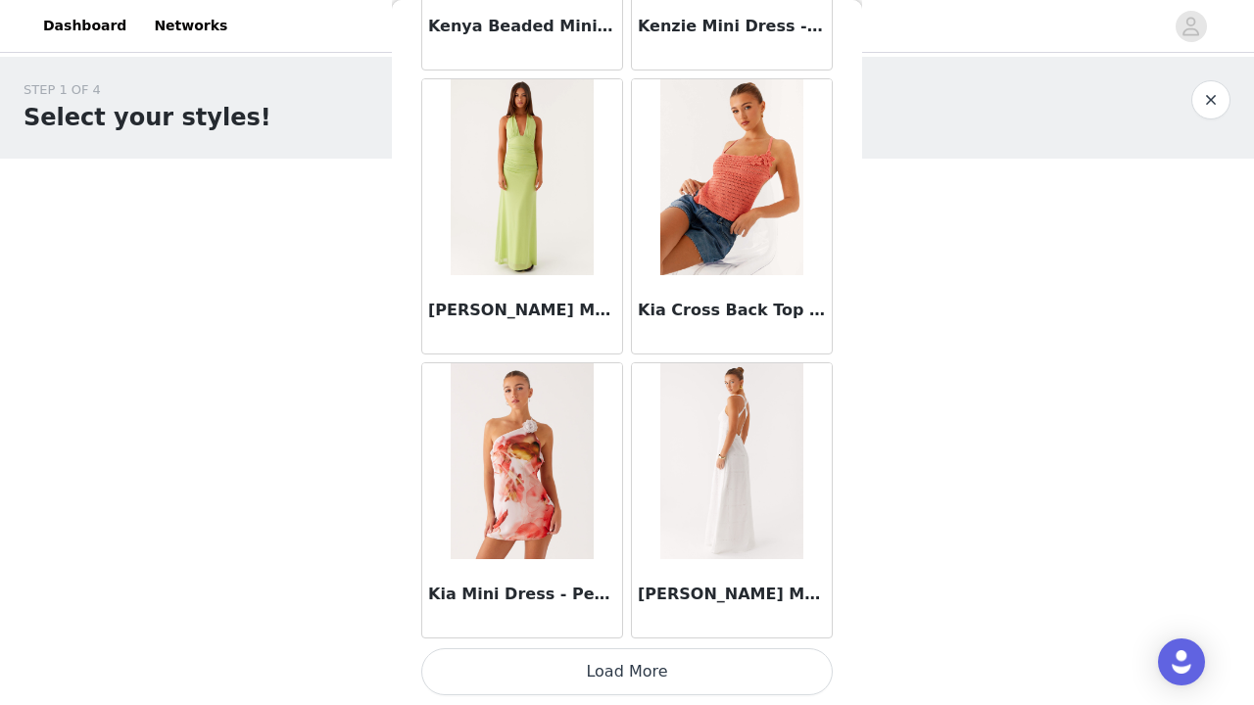
scroll to position [67648, 0]
click at [632, 675] on button "Load More" at bounding box center [627, 672] width 412 height 47
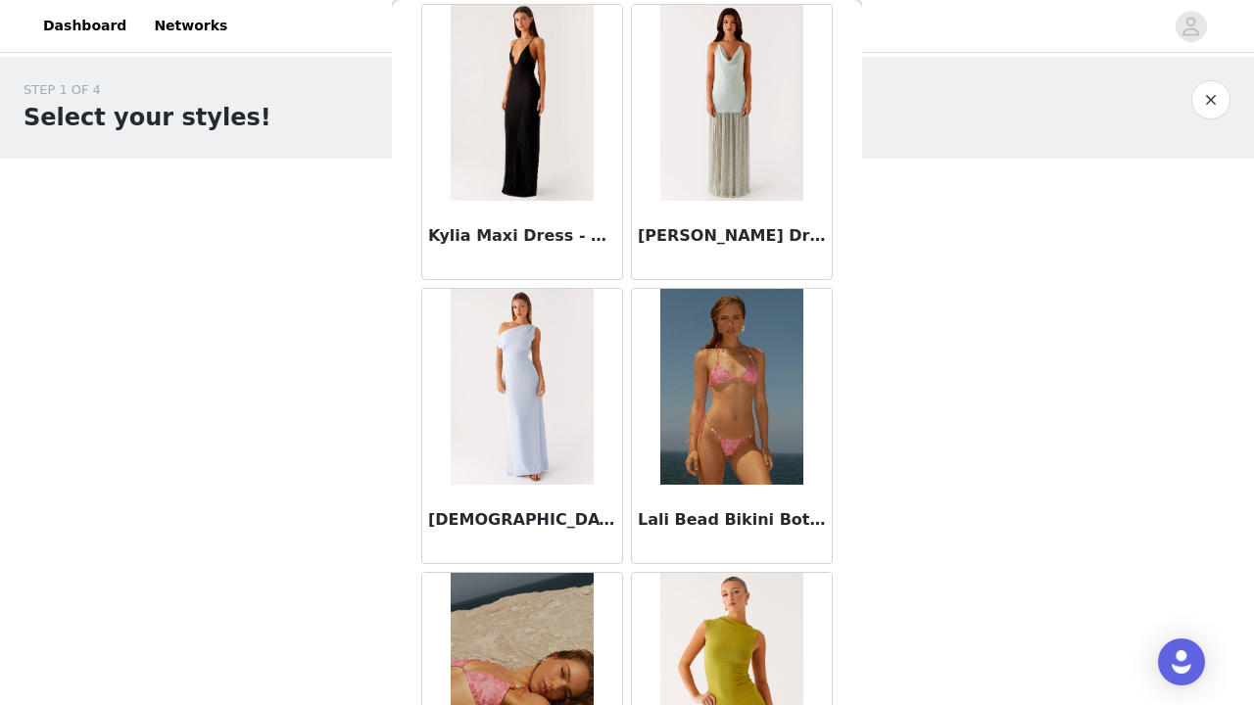
scroll to position [69970, 0]
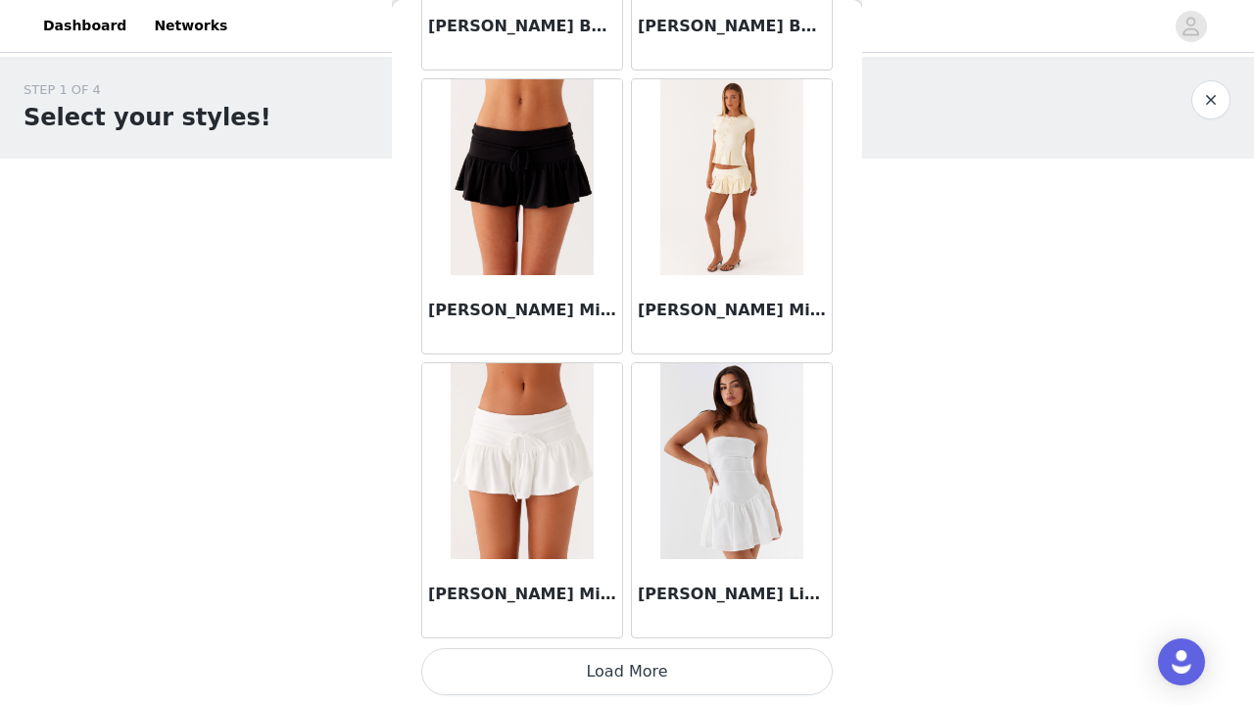
click at [625, 683] on button "Load More" at bounding box center [627, 672] width 412 height 47
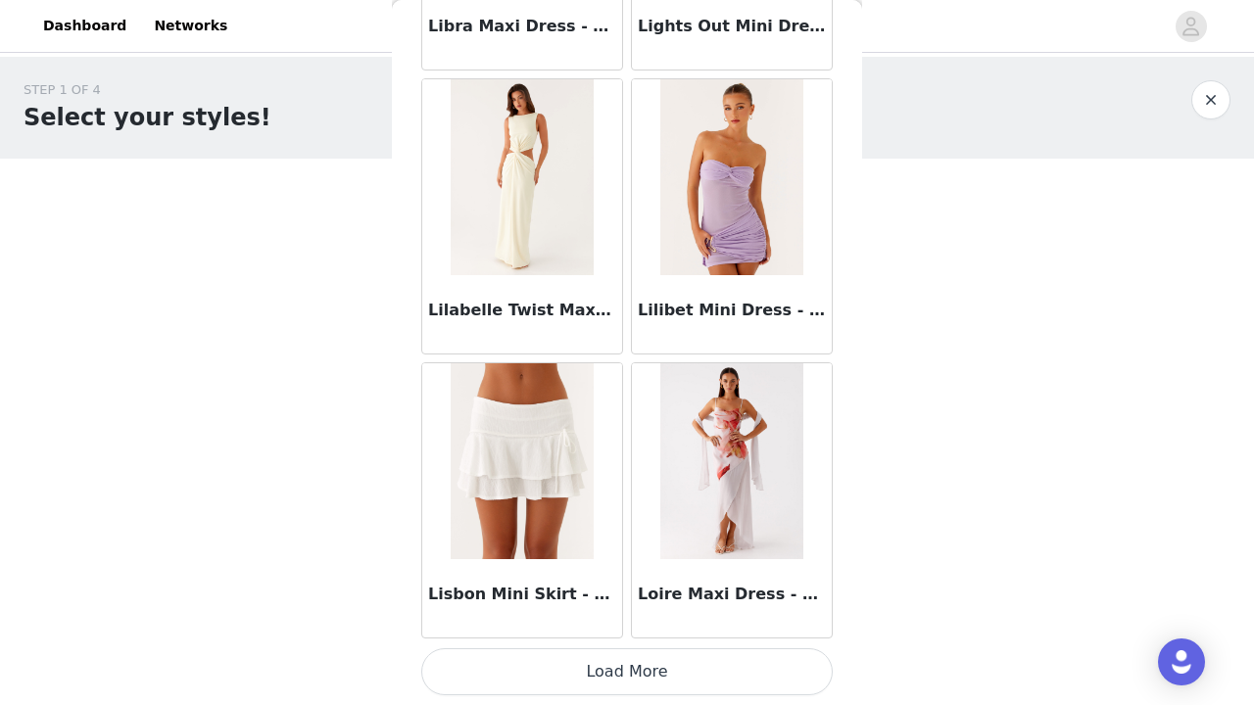
scroll to position [0, 0]
click at [631, 684] on button "Load More" at bounding box center [627, 672] width 412 height 47
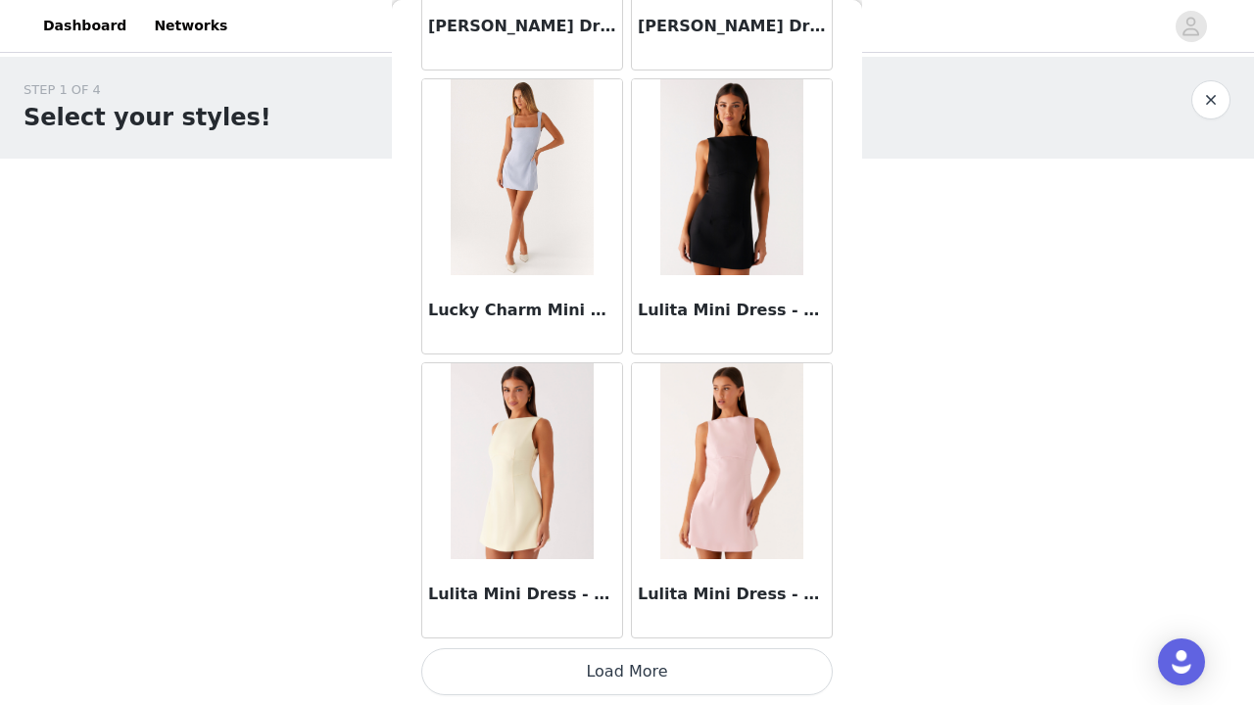
scroll to position [76172, 0]
click at [607, 678] on button "Load More" at bounding box center [627, 672] width 412 height 47
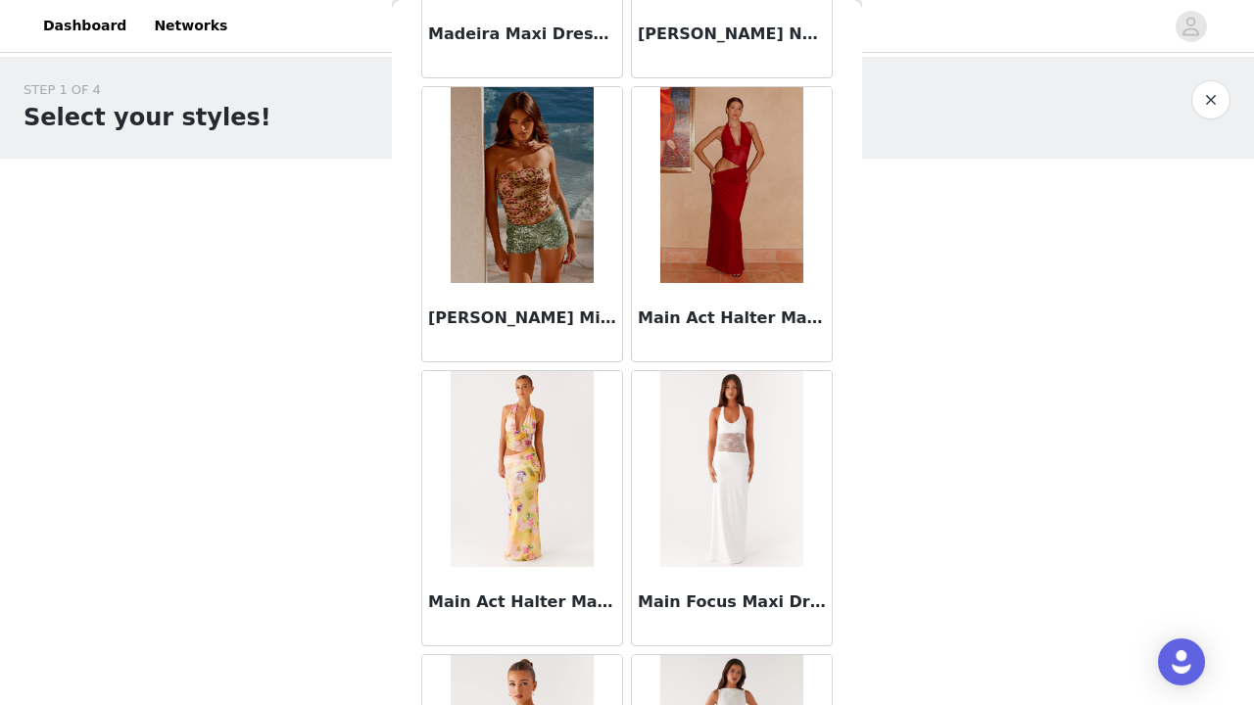
scroll to position [78899, 0]
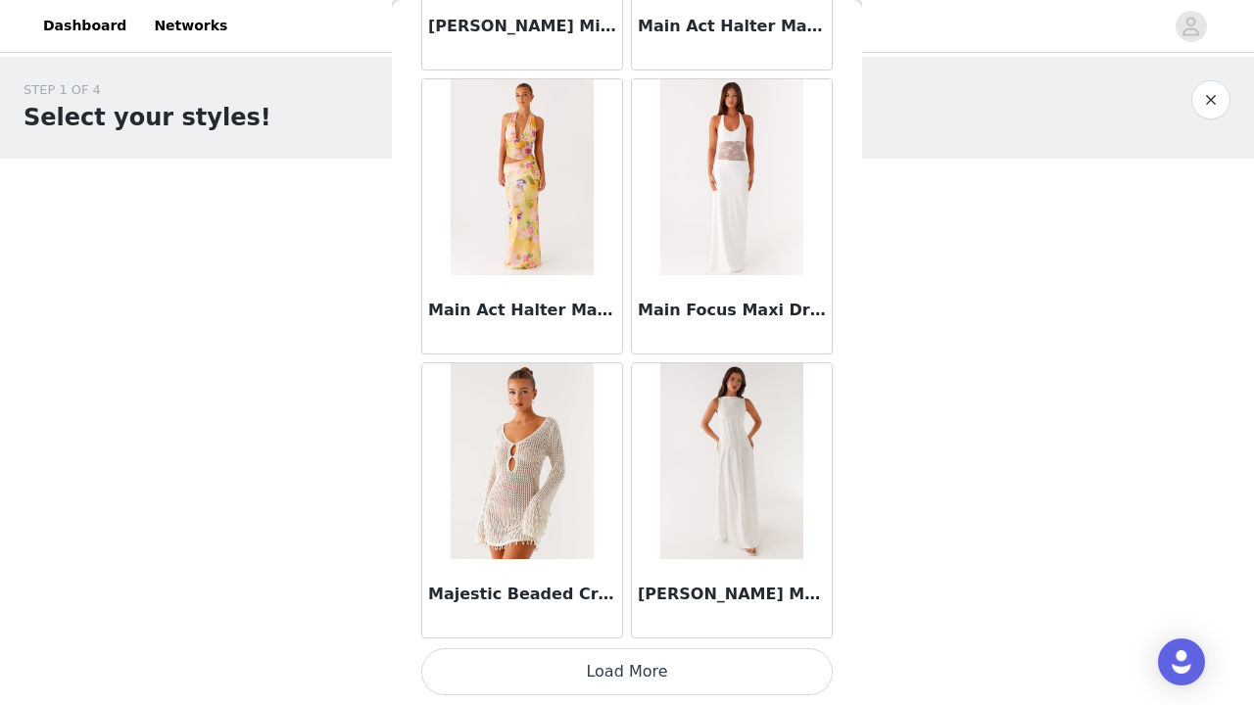
click at [598, 682] on button "Load More" at bounding box center [627, 672] width 412 height 47
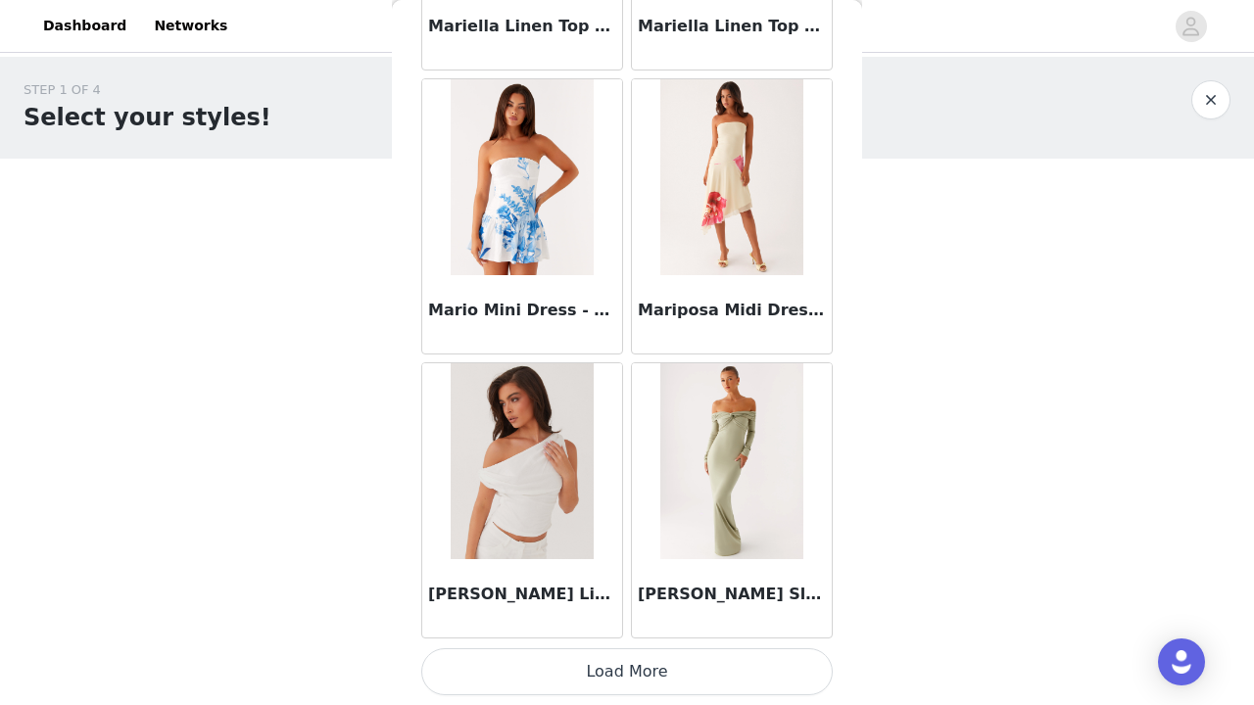
scroll to position [81855, 0]
click at [638, 660] on button "Load More" at bounding box center [627, 672] width 412 height 47
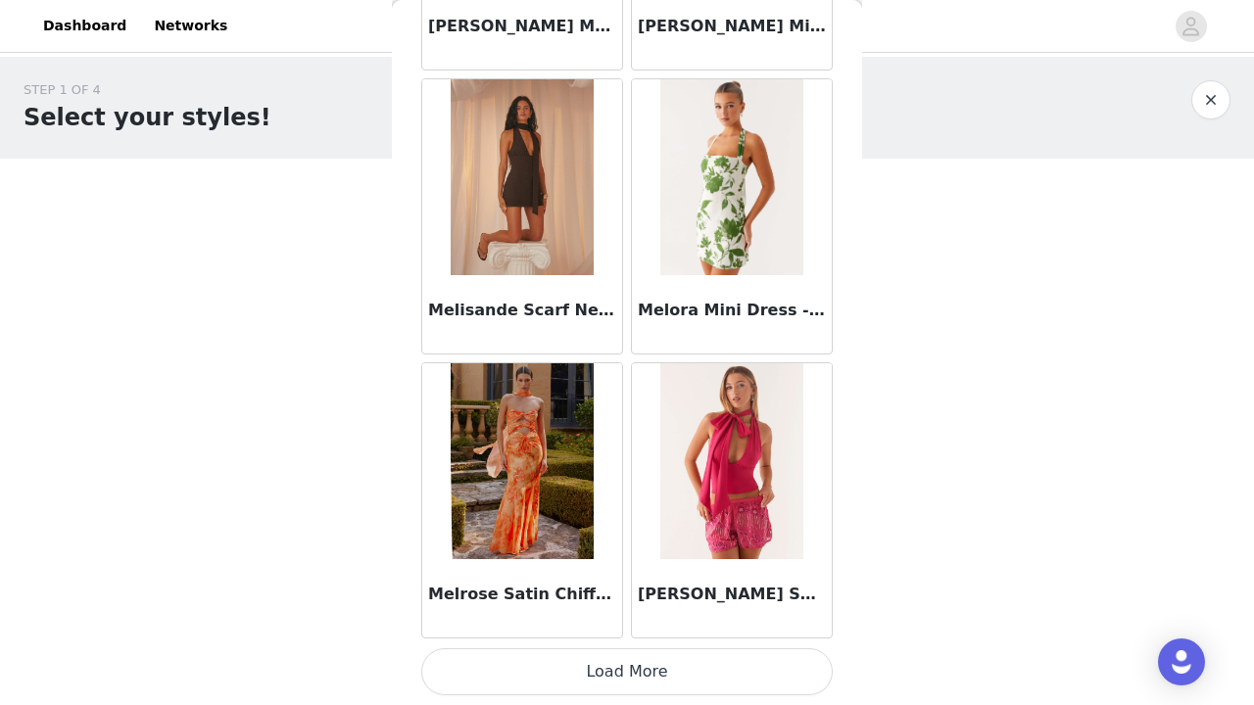
scroll to position [84697, 0]
click at [641, 673] on button "Load More" at bounding box center [627, 672] width 412 height 47
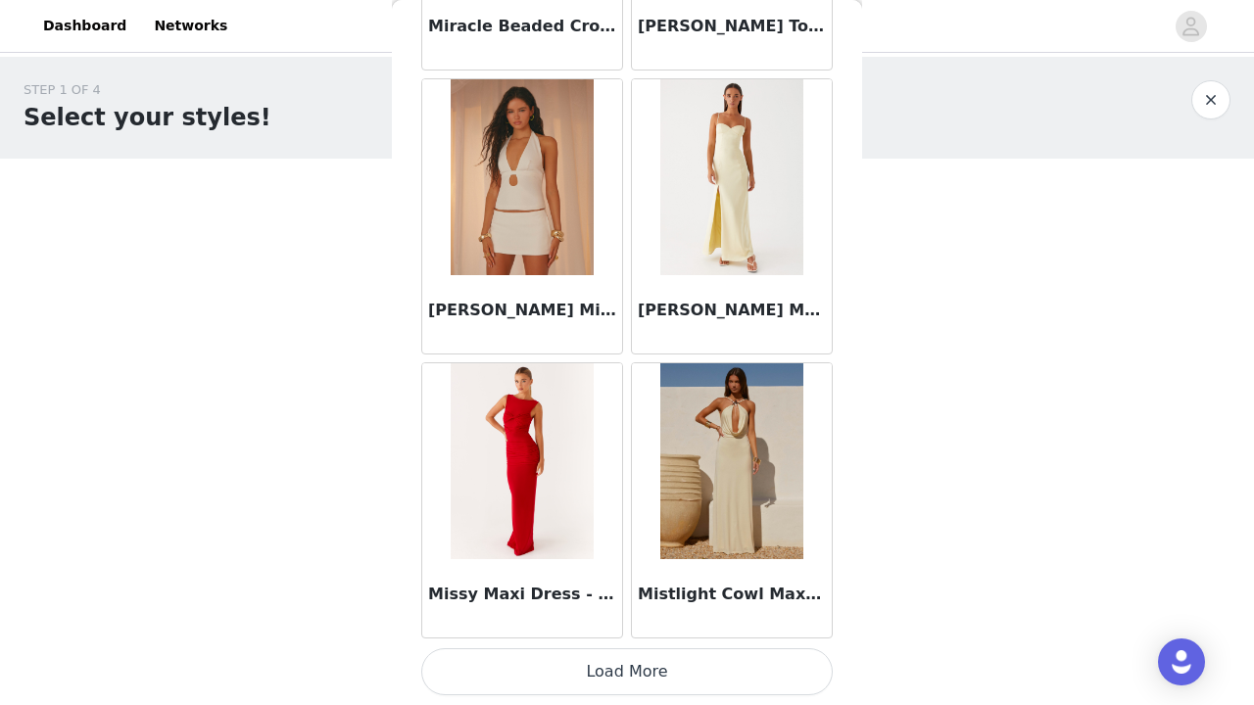
scroll to position [0, 0]
click at [577, 672] on button "Load More" at bounding box center [627, 672] width 412 height 47
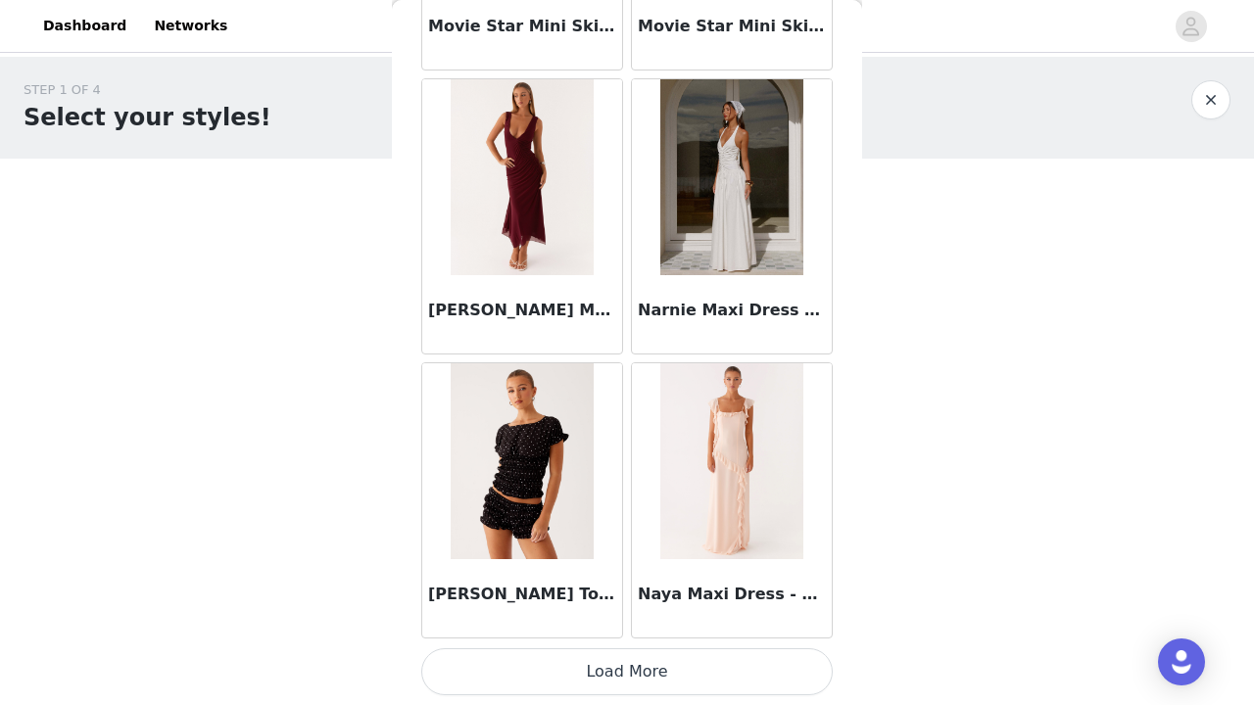
scroll to position [90380, 0]
click at [602, 679] on button "Load More" at bounding box center [627, 672] width 412 height 47
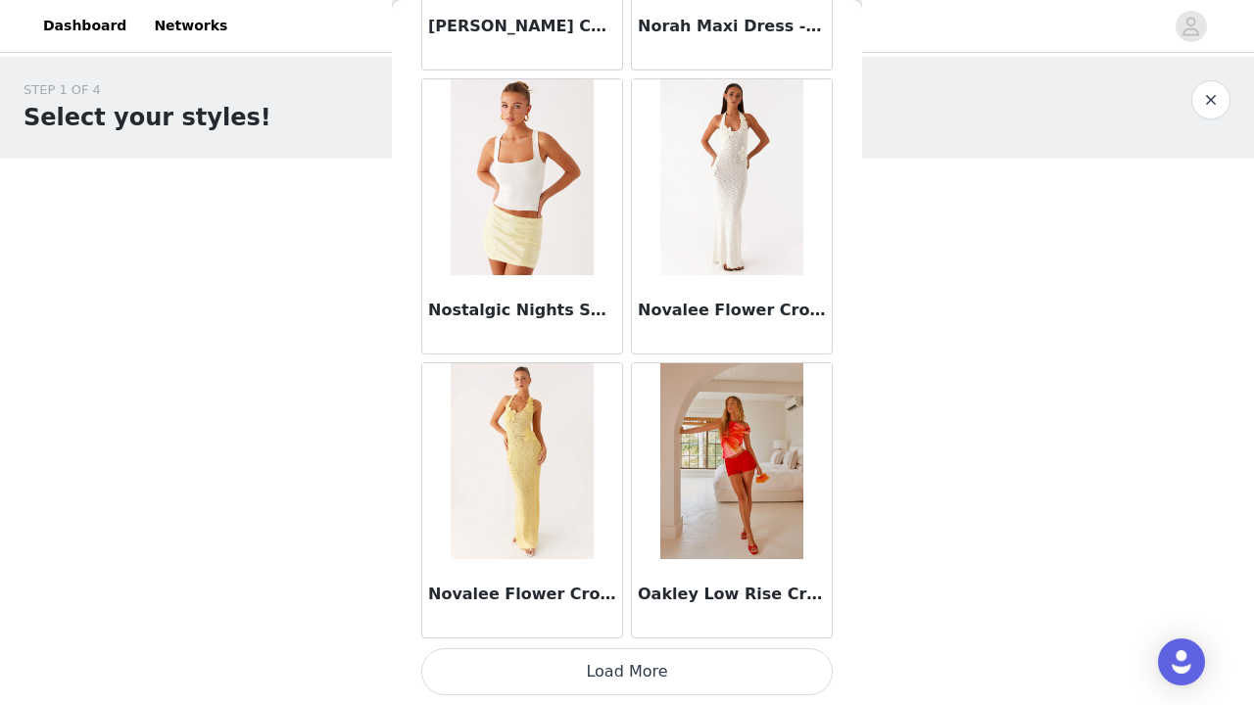
scroll to position [93221, 0]
click at [637, 670] on button "Load More" at bounding box center [627, 672] width 412 height 47
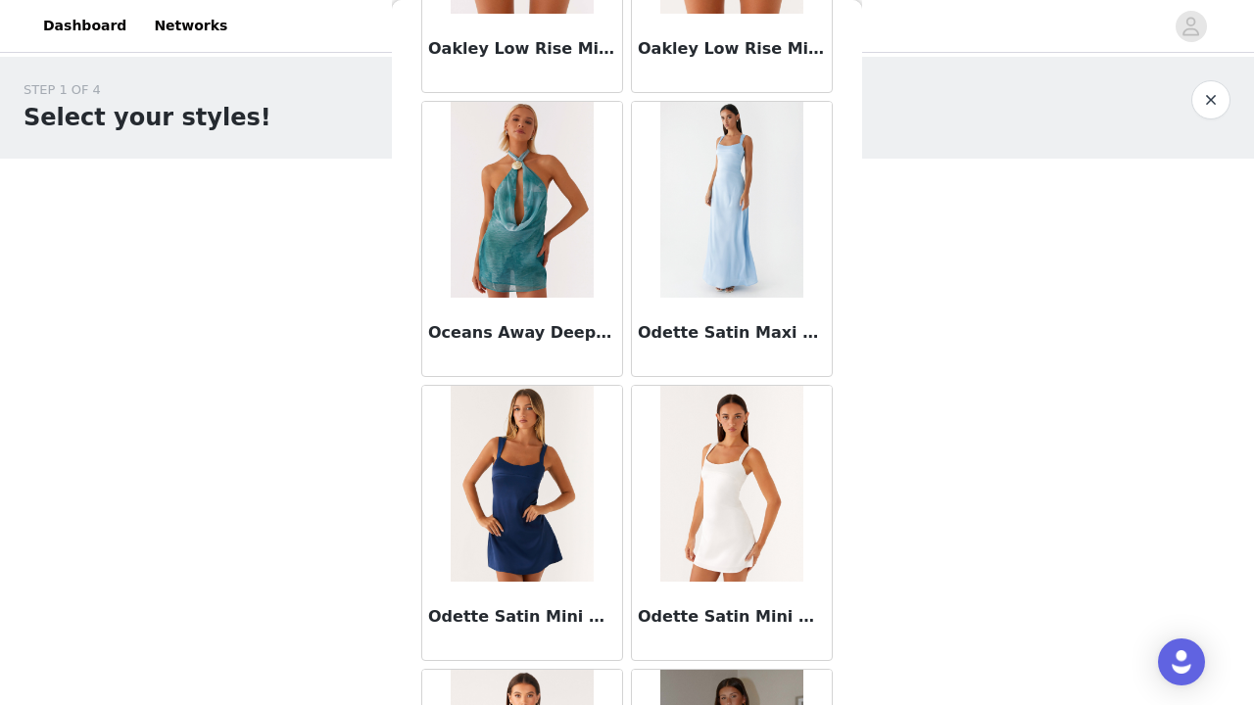
scroll to position [95014, 0]
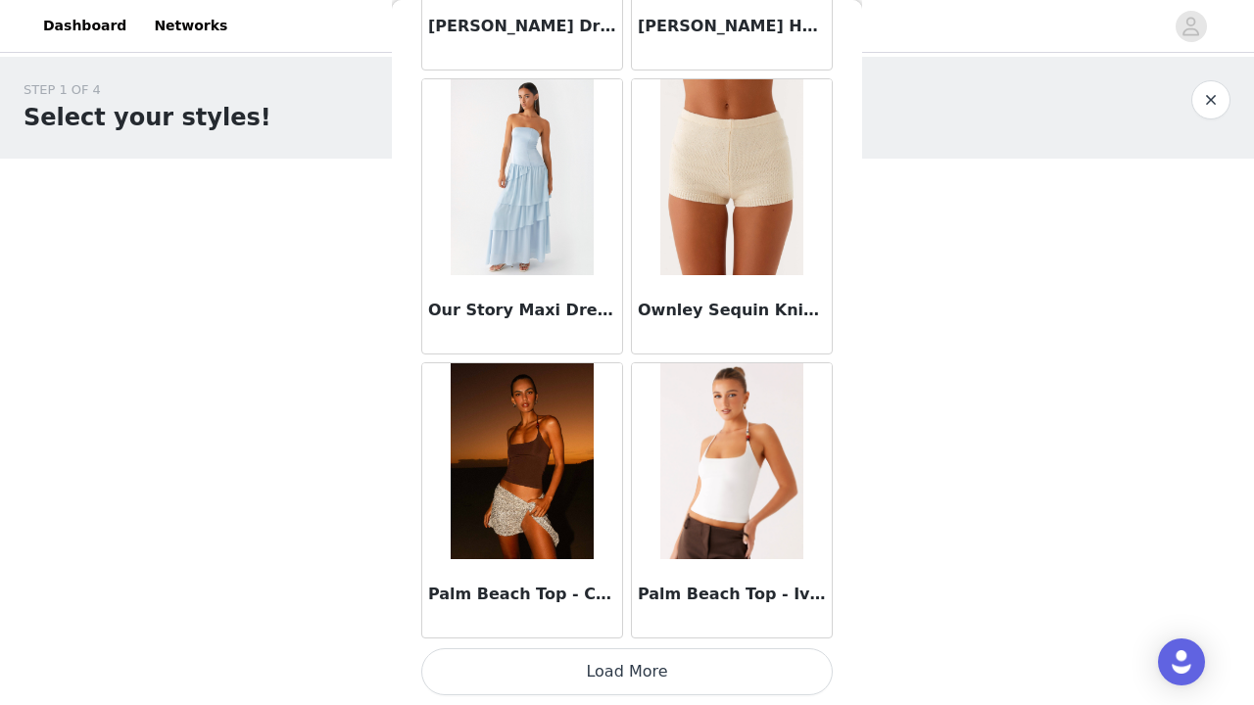
click at [656, 673] on button "Load More" at bounding box center [627, 672] width 412 height 47
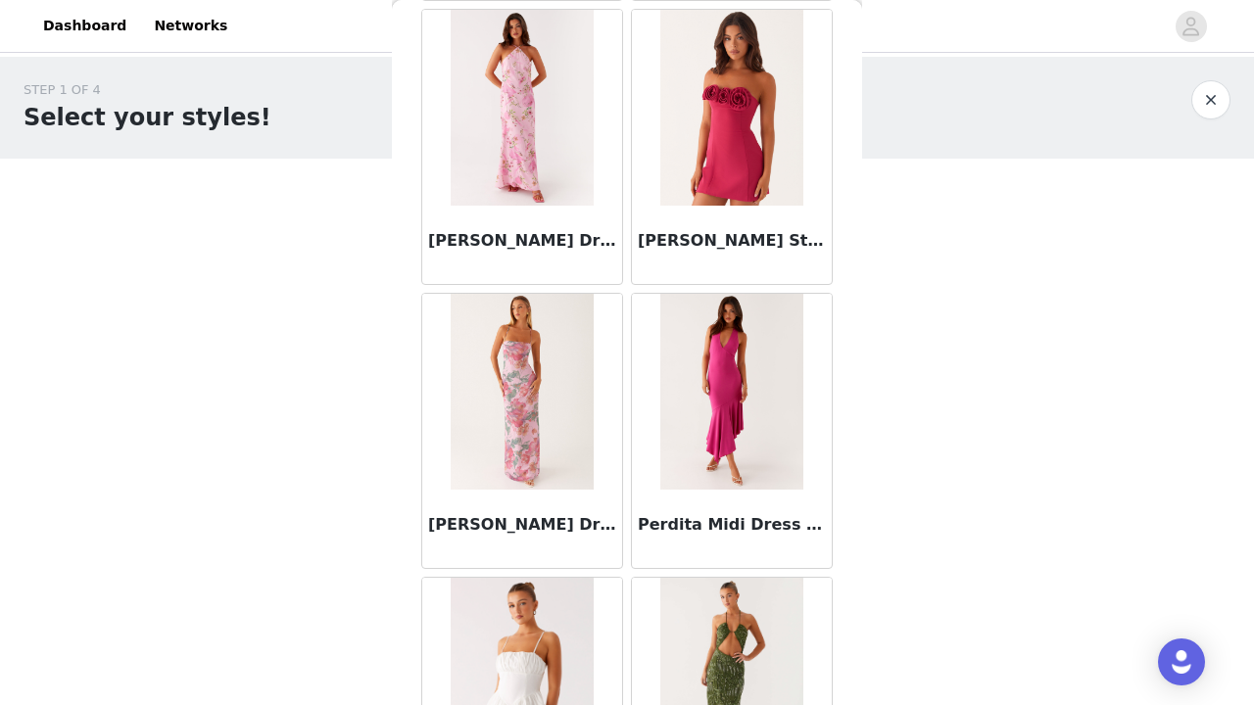
scroll to position [98319, 0]
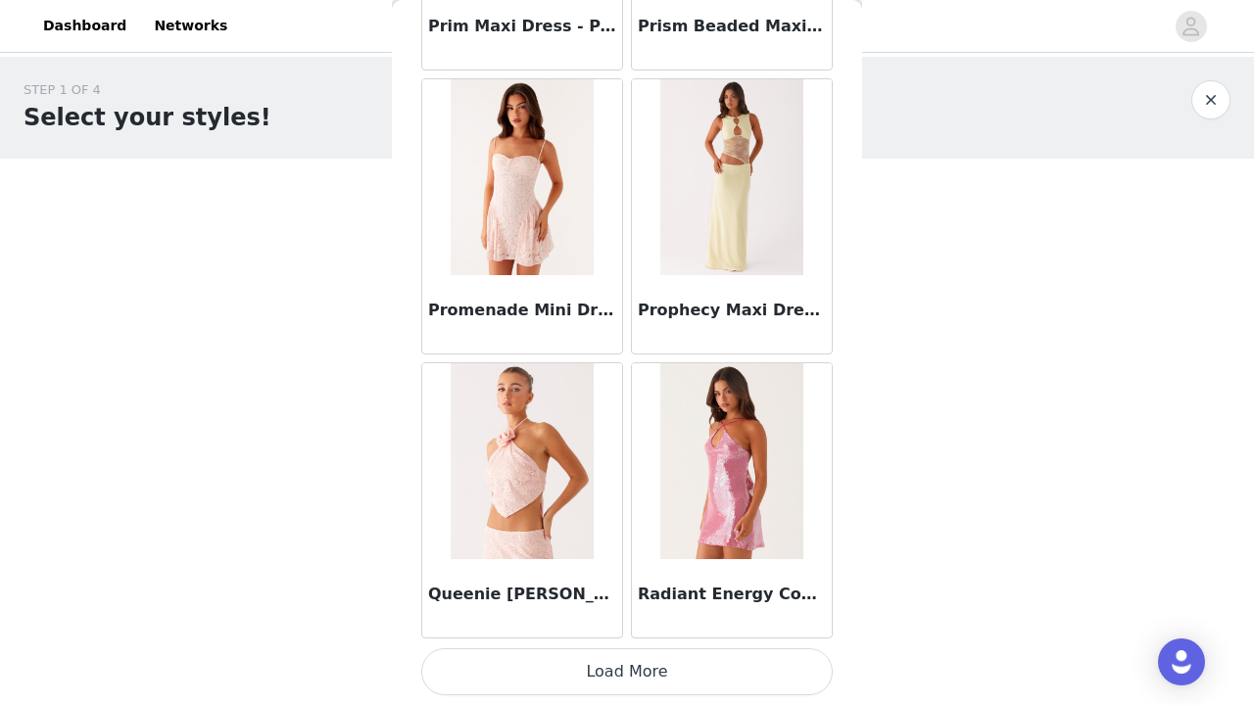
click at [670, 662] on button "Load More" at bounding box center [627, 672] width 412 height 47
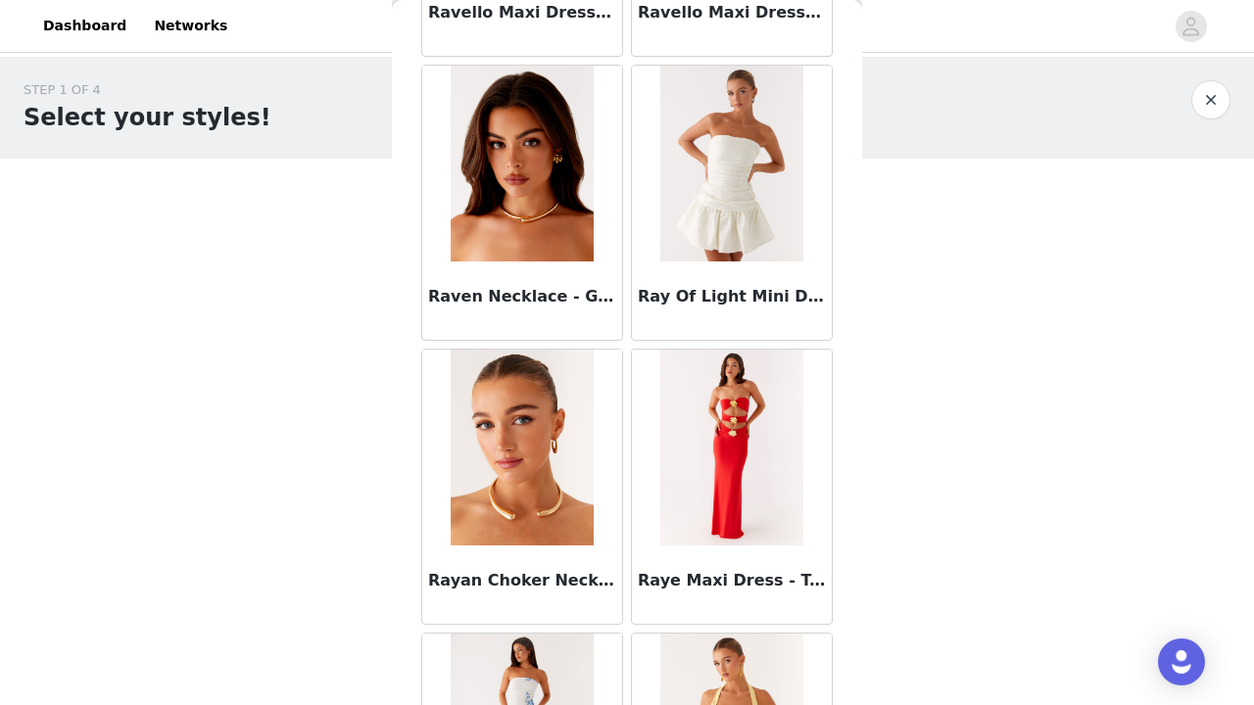
scroll to position [101374, 0]
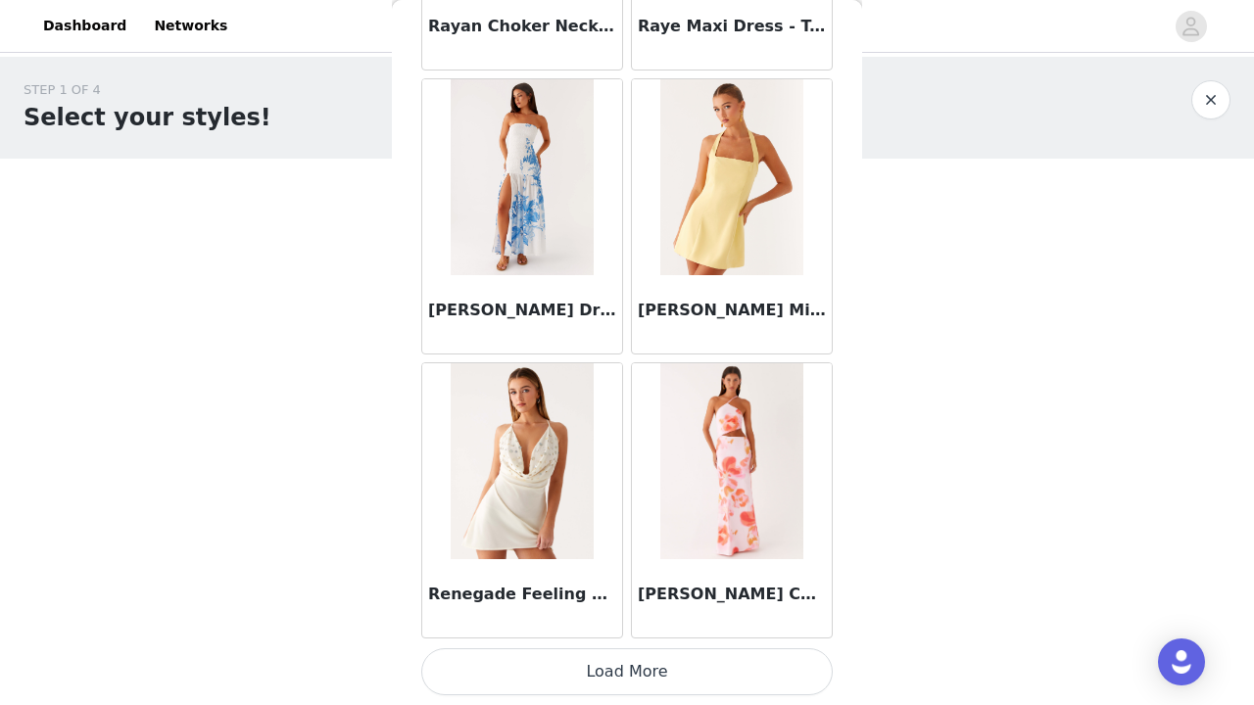
click at [651, 673] on button "Load More" at bounding box center [627, 672] width 412 height 47
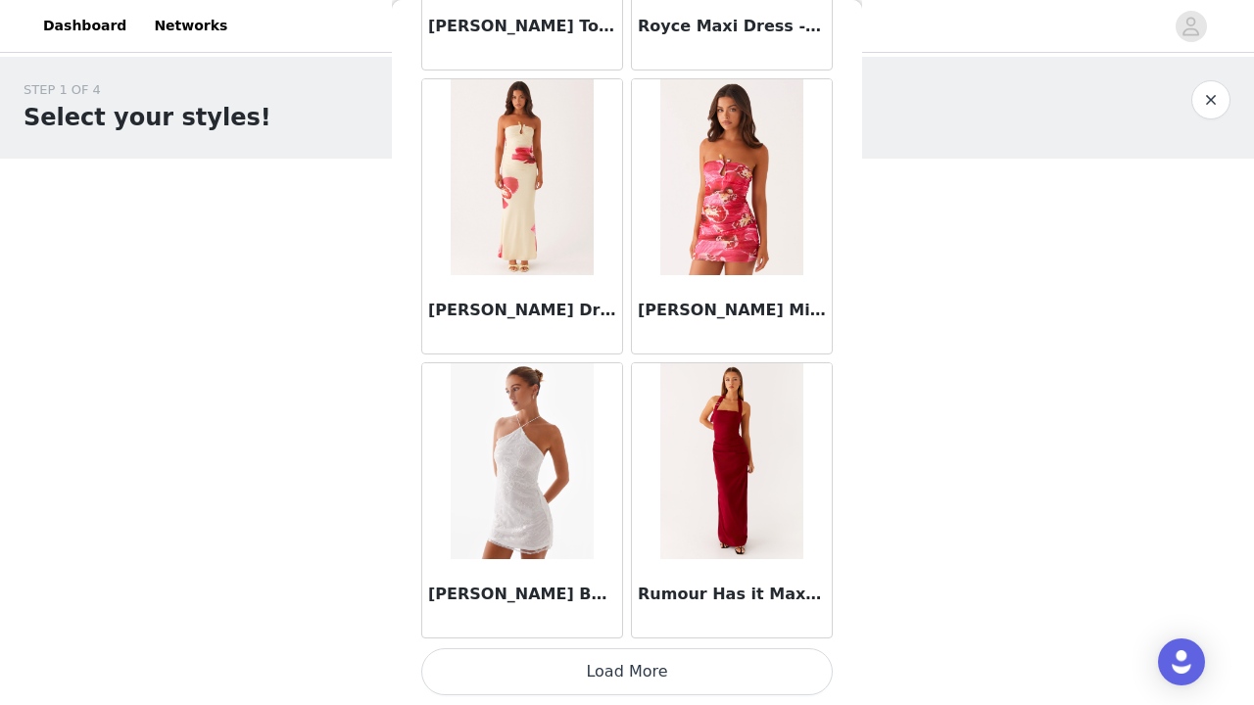
scroll to position [104587, 0]
click at [662, 682] on button "Load More" at bounding box center [627, 672] width 412 height 47
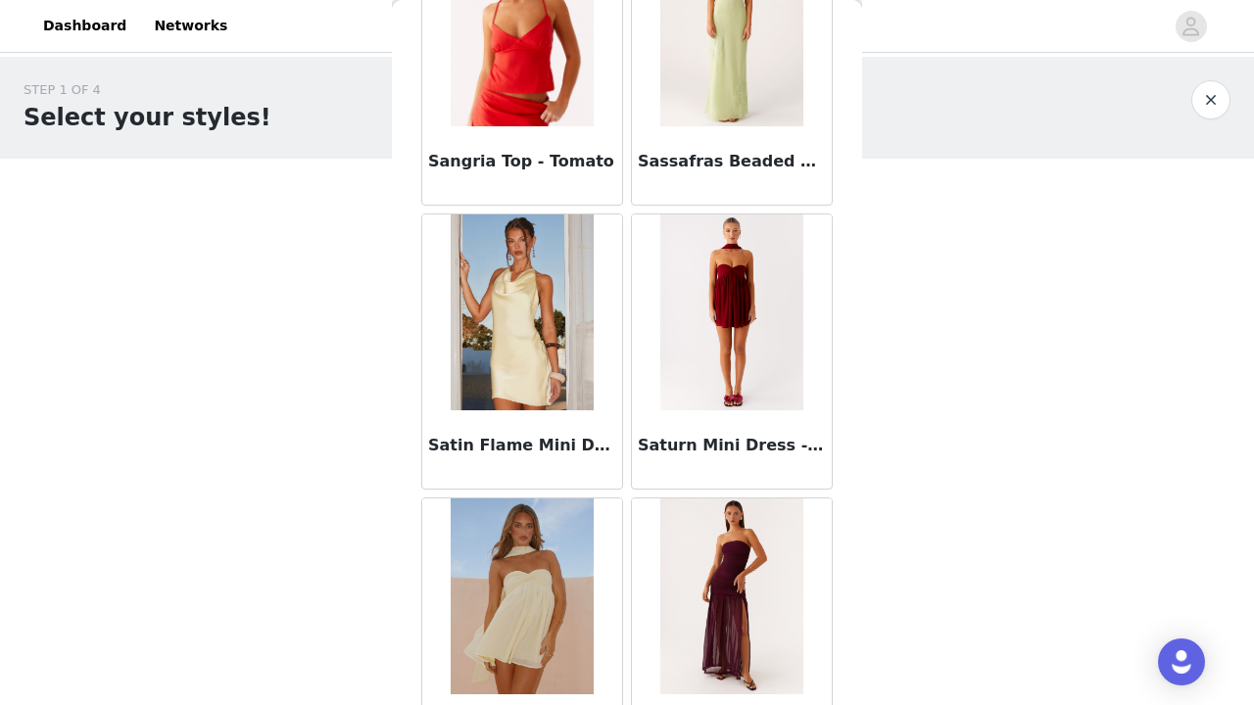
scroll to position [107196, 0]
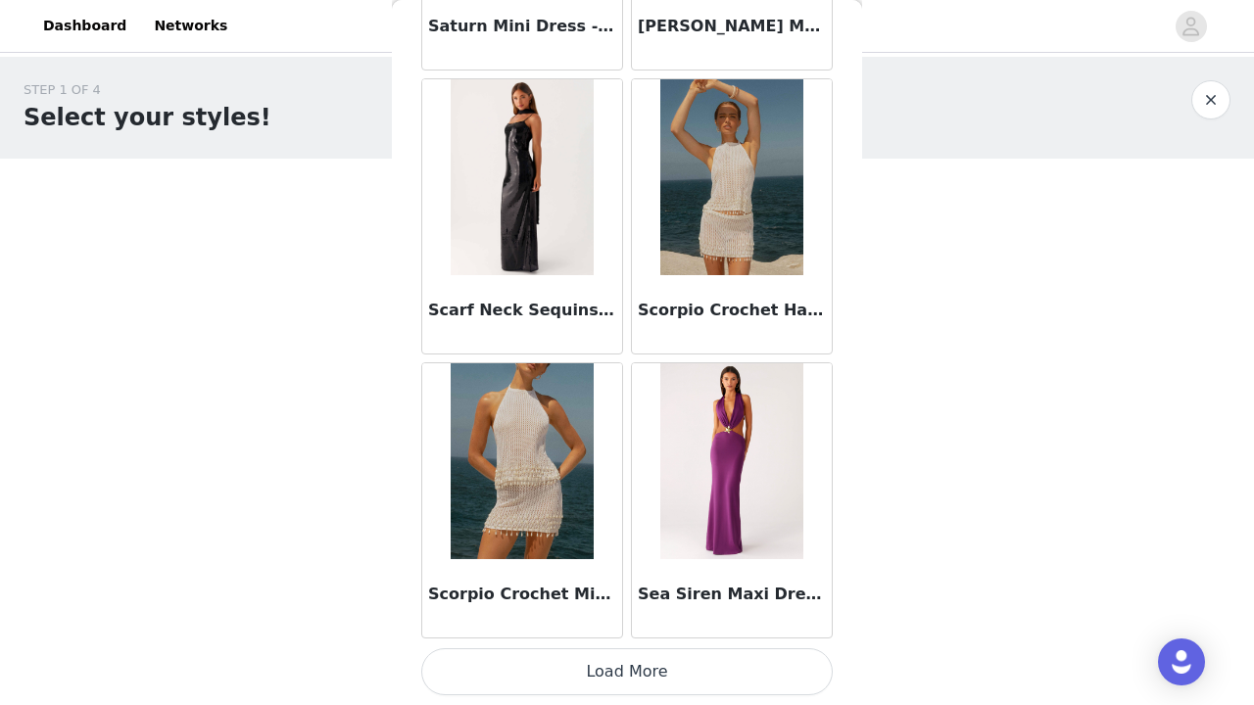
click at [664, 667] on button "Load More" at bounding box center [627, 672] width 412 height 47
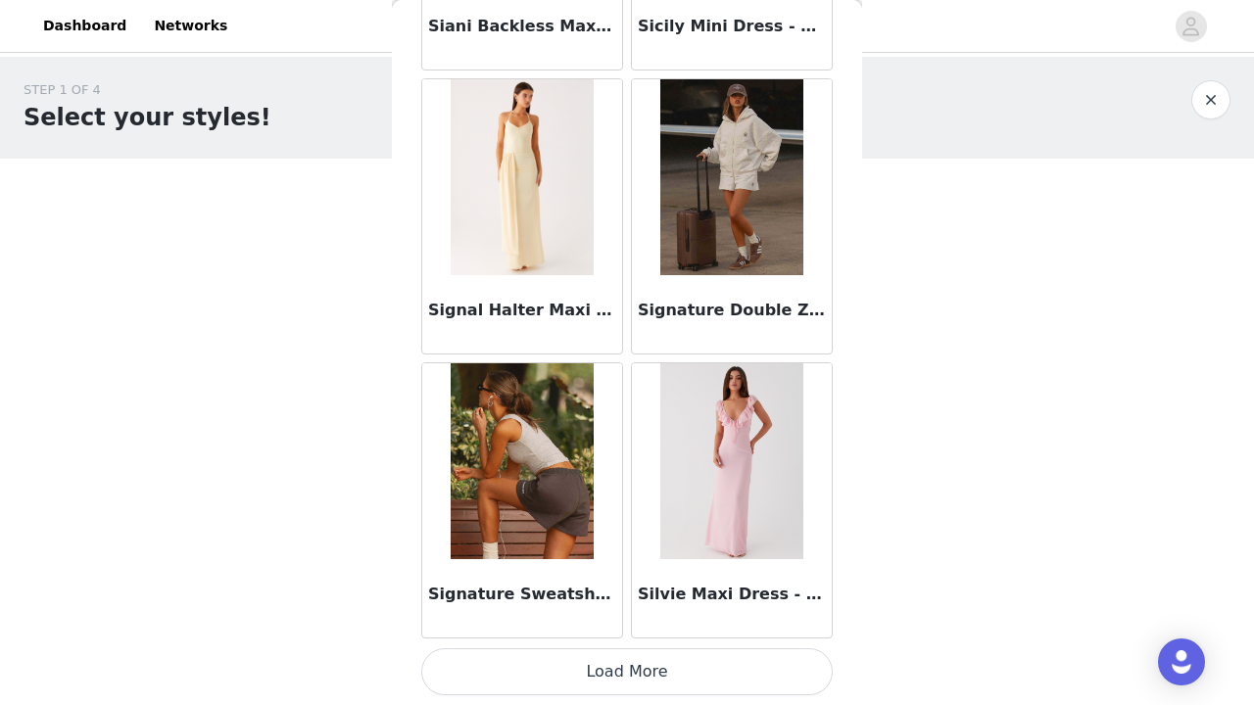
scroll to position [110270, 0]
click at [650, 677] on button "Load More" at bounding box center [627, 672] width 412 height 47
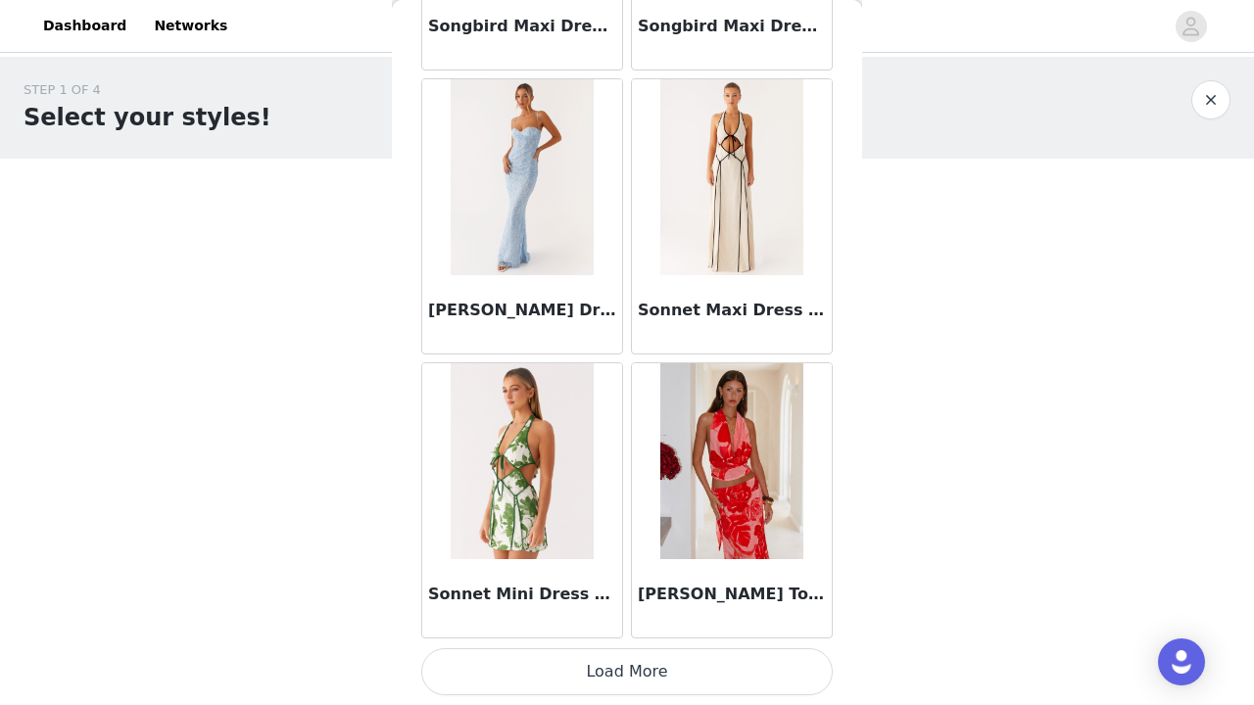
scroll to position [0, 0]
click at [619, 665] on button "Load More" at bounding box center [627, 672] width 412 height 47
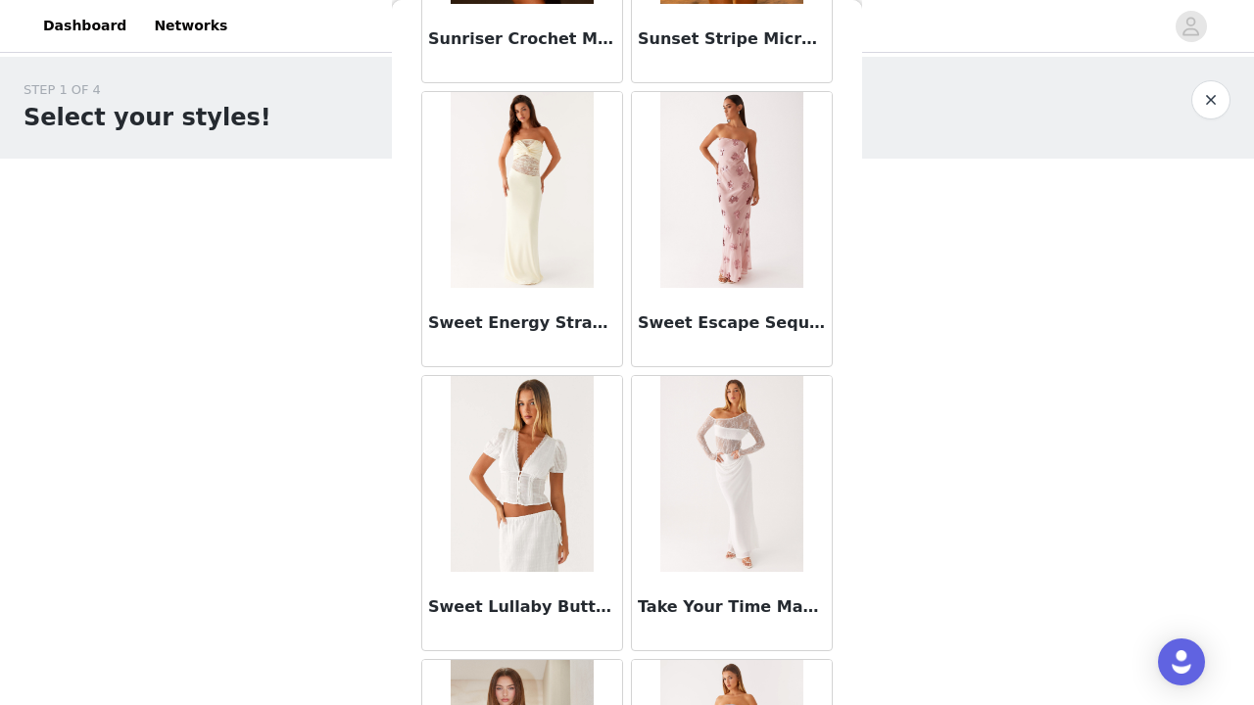
scroll to position [115815, 0]
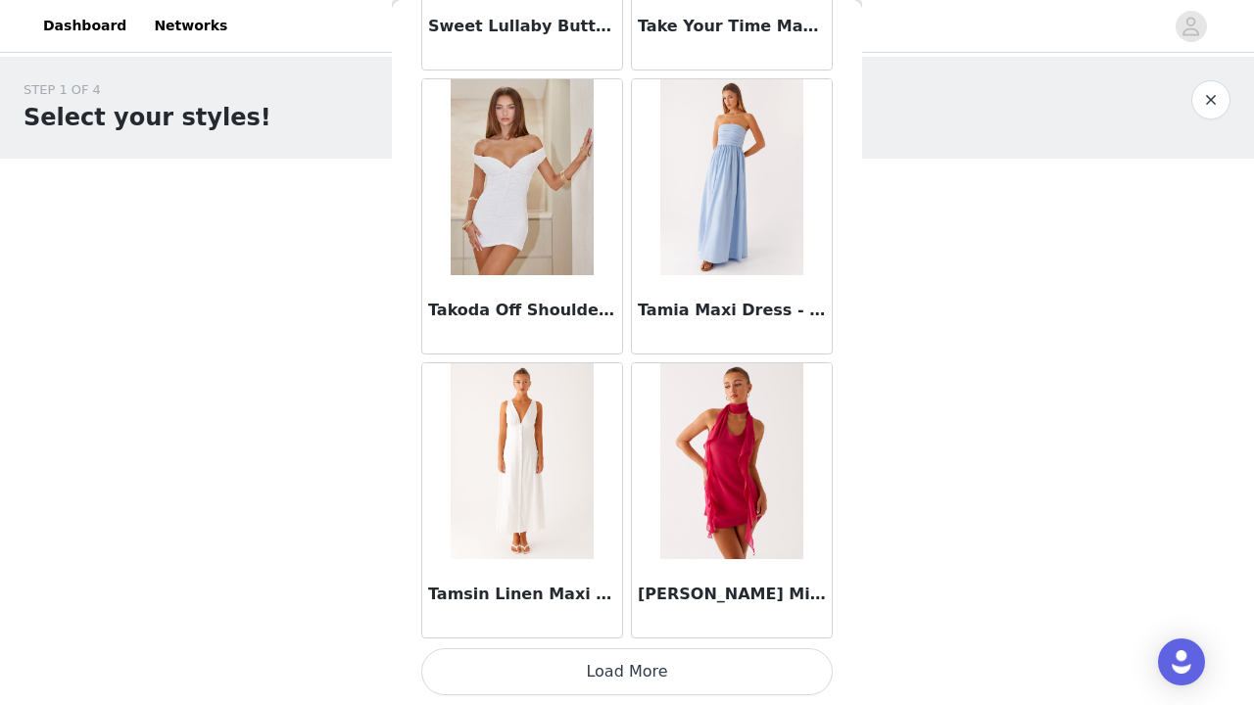
click at [620, 667] on button "Load More" at bounding box center [627, 672] width 412 height 47
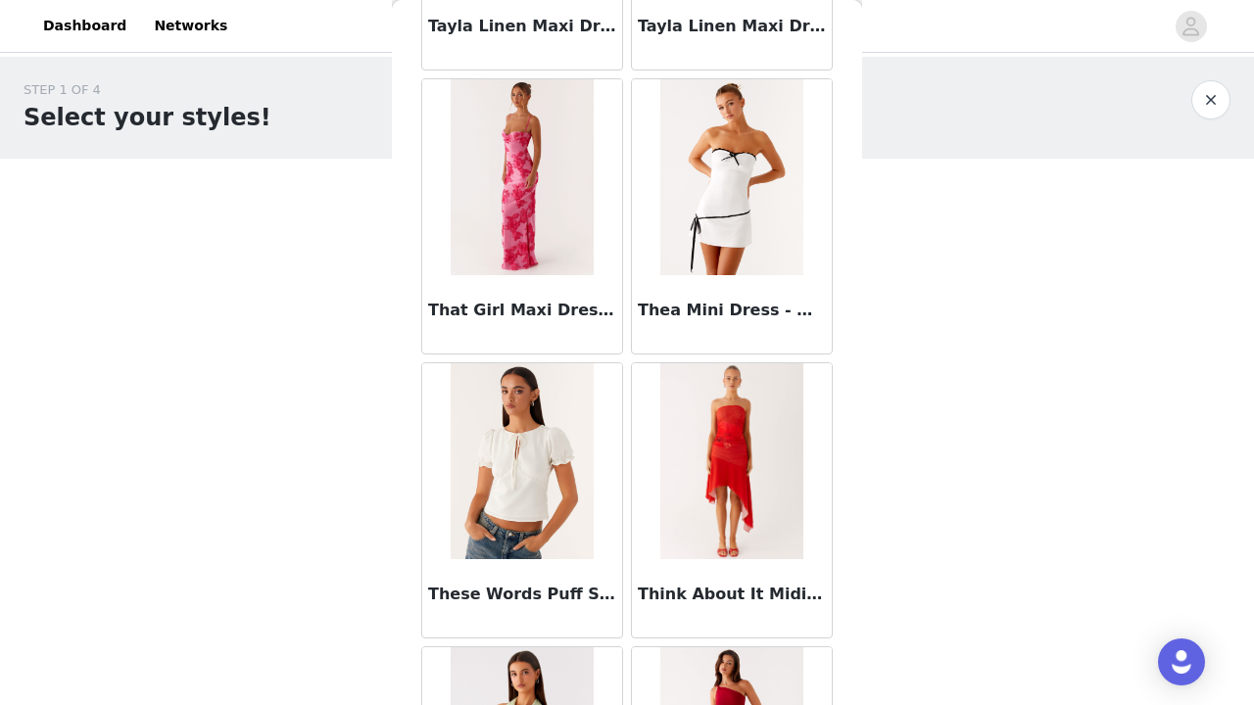
scroll to position [117456, 0]
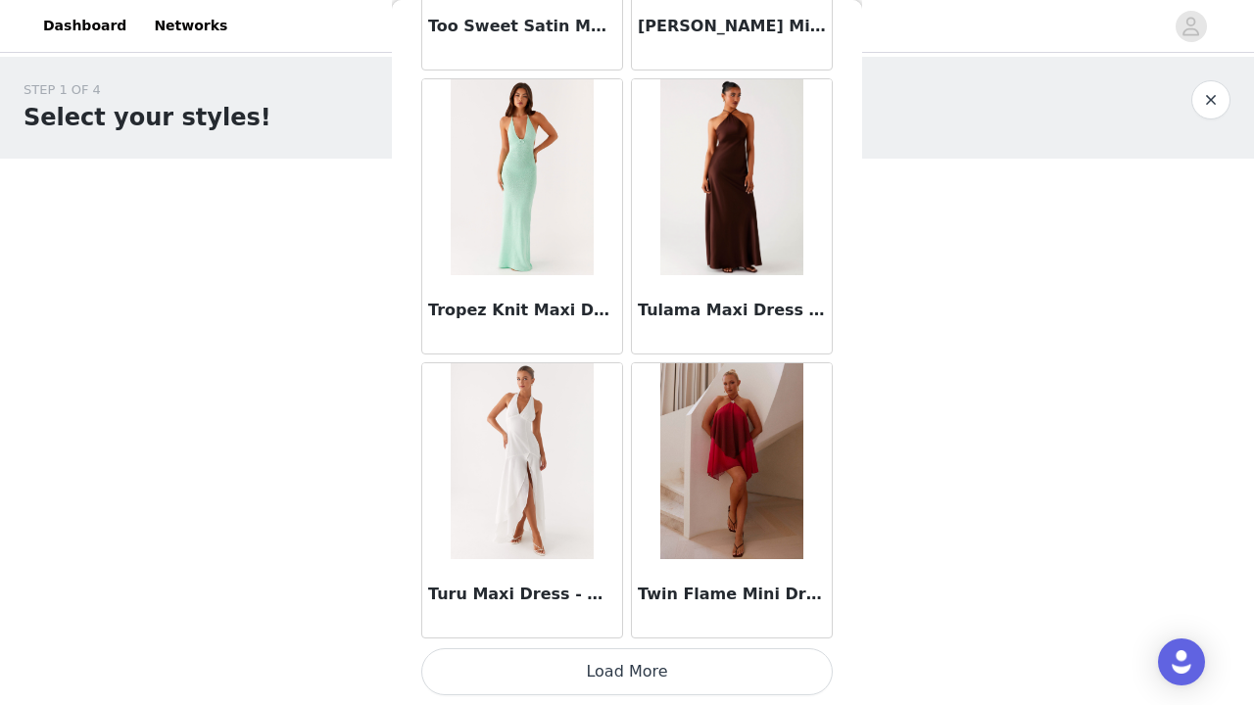
click at [592, 672] on button "Load More" at bounding box center [627, 672] width 412 height 47
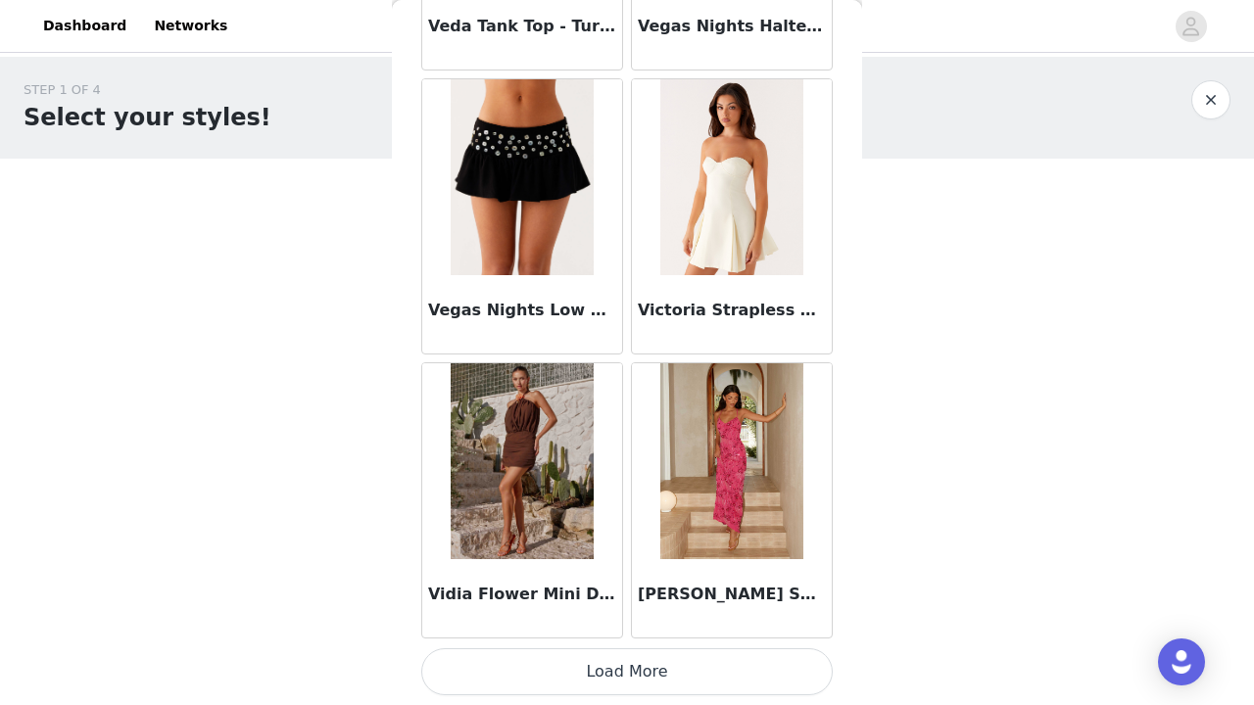
scroll to position [121637, 0]
click at [630, 677] on button "Load More" at bounding box center [627, 672] width 412 height 47
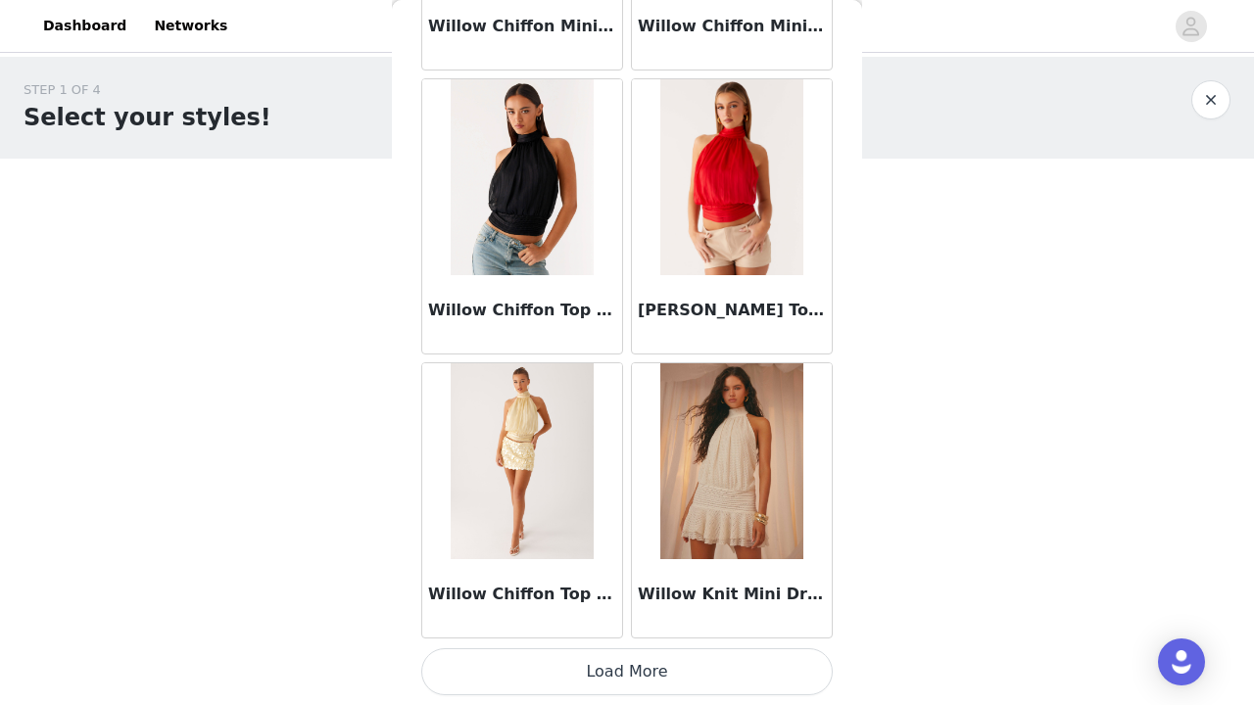
scroll to position [124478, 0]
click at [653, 671] on button "Load More" at bounding box center [627, 672] width 412 height 47
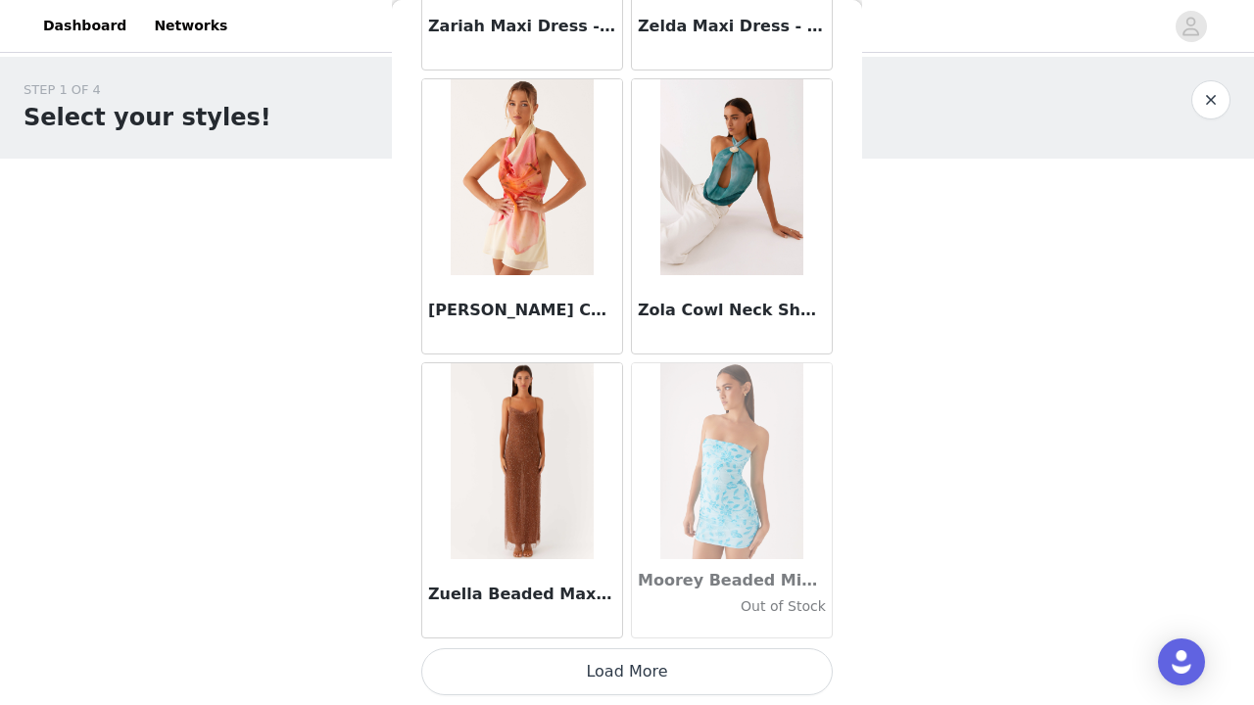
scroll to position [127320, 0]
click at [626, 670] on button "Load More" at bounding box center [627, 672] width 412 height 47
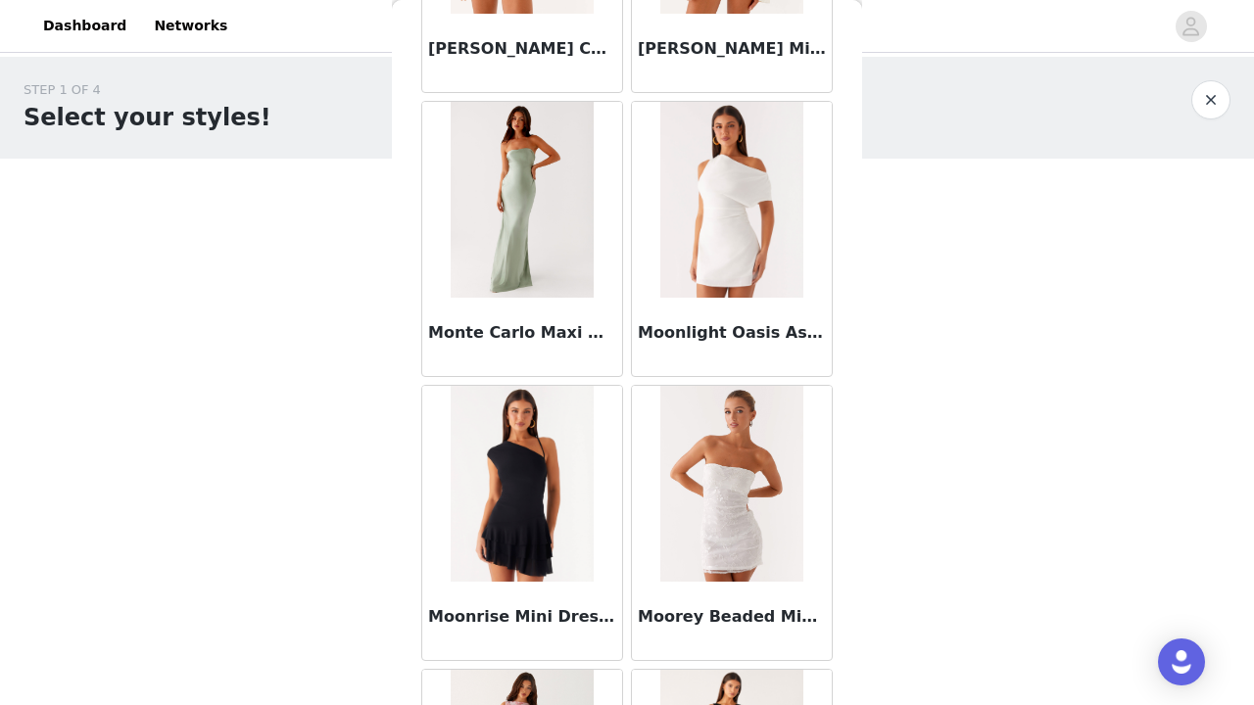
scroll to position [88484, 0]
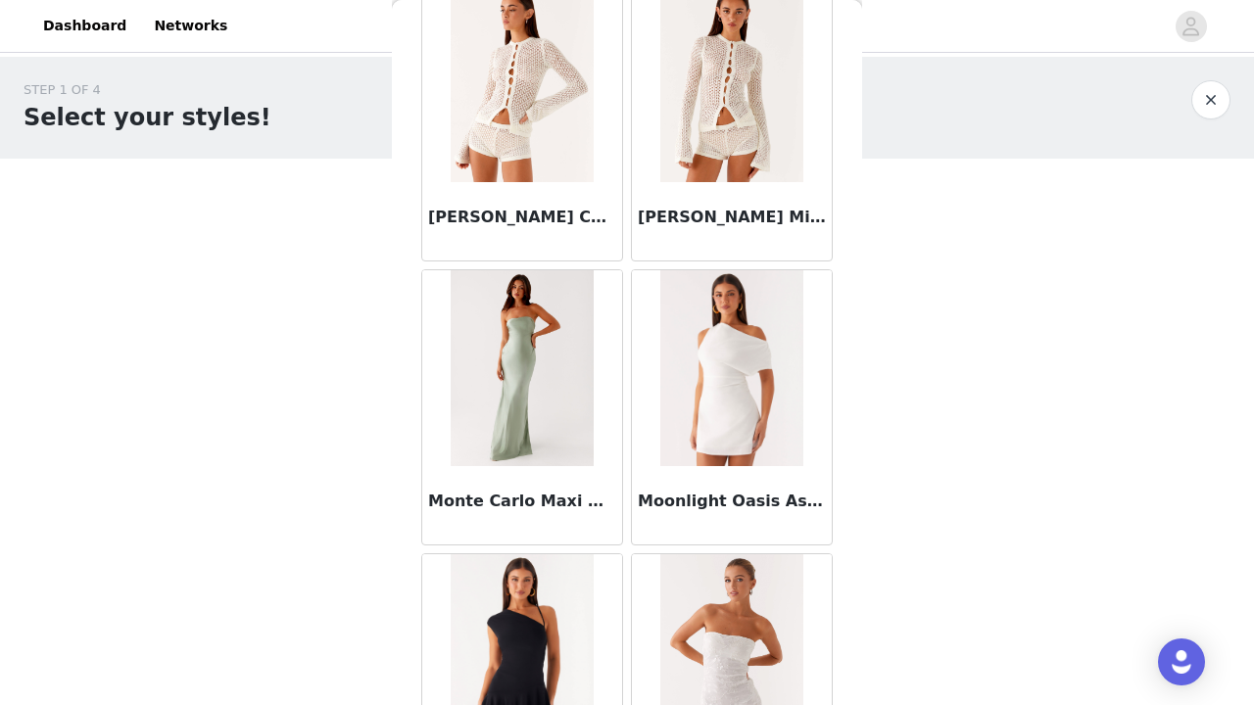
click at [523, 416] on img at bounding box center [522, 368] width 142 height 196
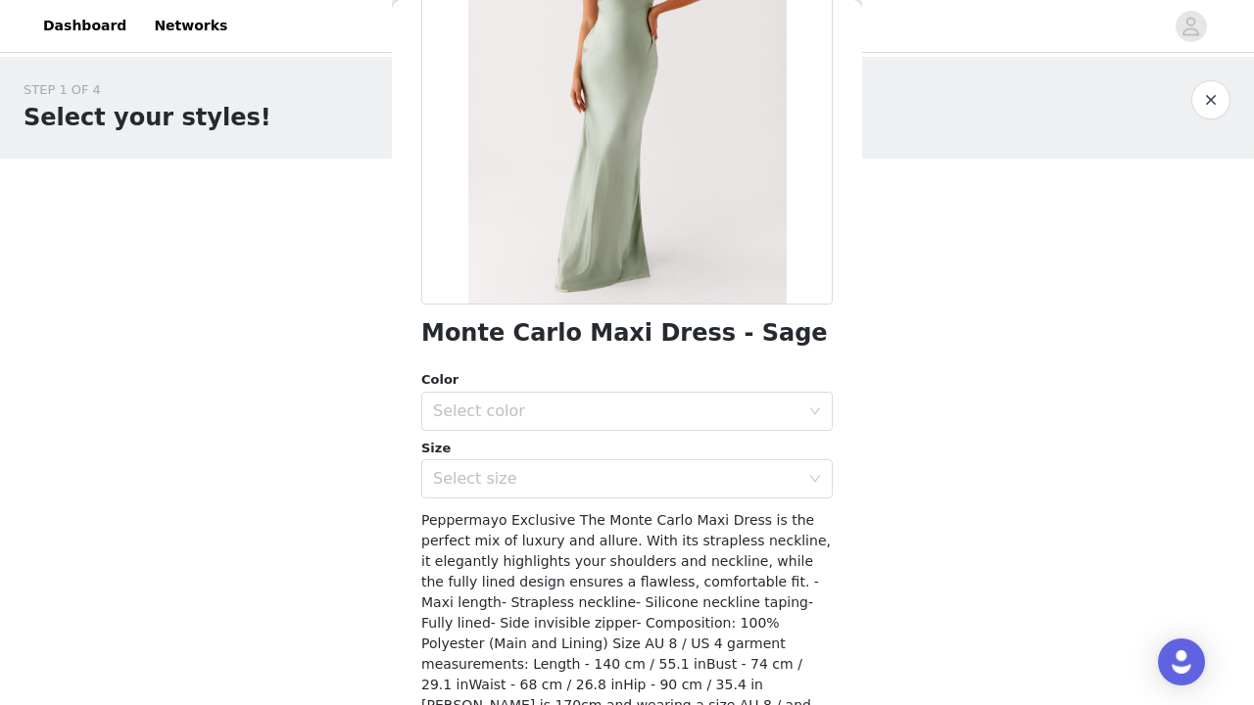
scroll to position [237, 0]
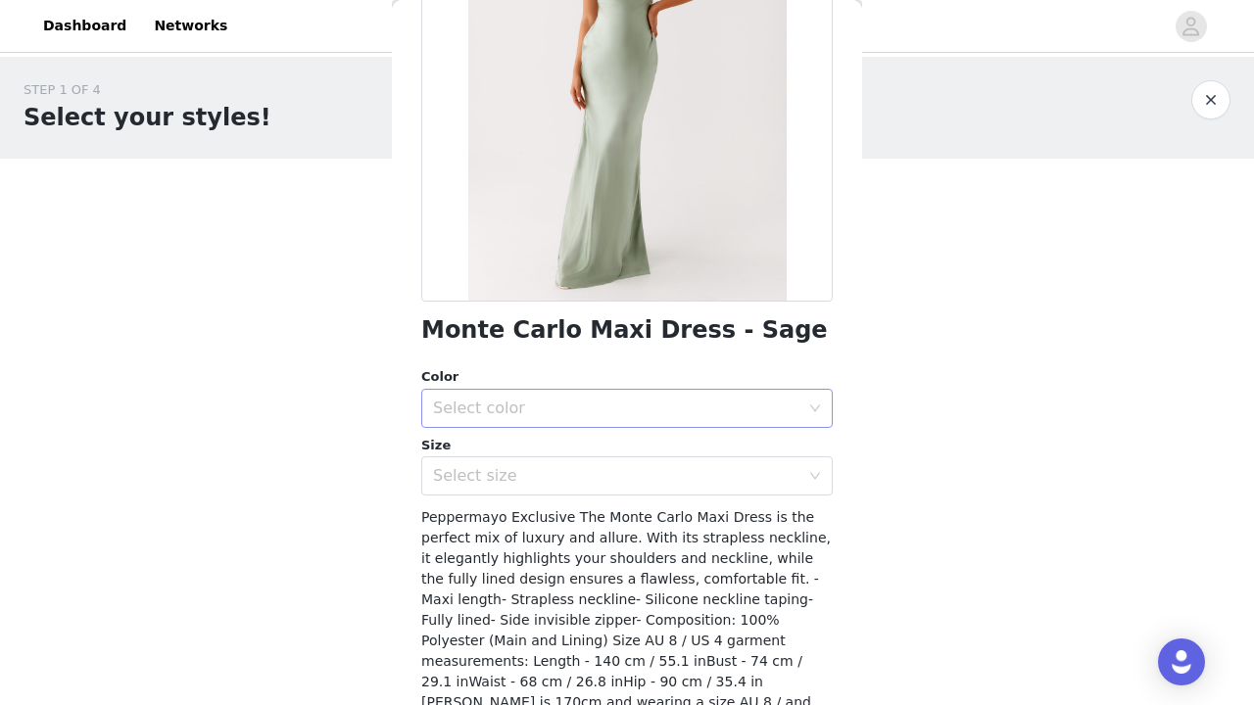
click at [520, 420] on div "Select color" at bounding box center [620, 408] width 375 height 37
click at [523, 457] on li "Sage" at bounding box center [627, 450] width 412 height 31
click at [525, 481] on div "Select size" at bounding box center [616, 476] width 366 height 20
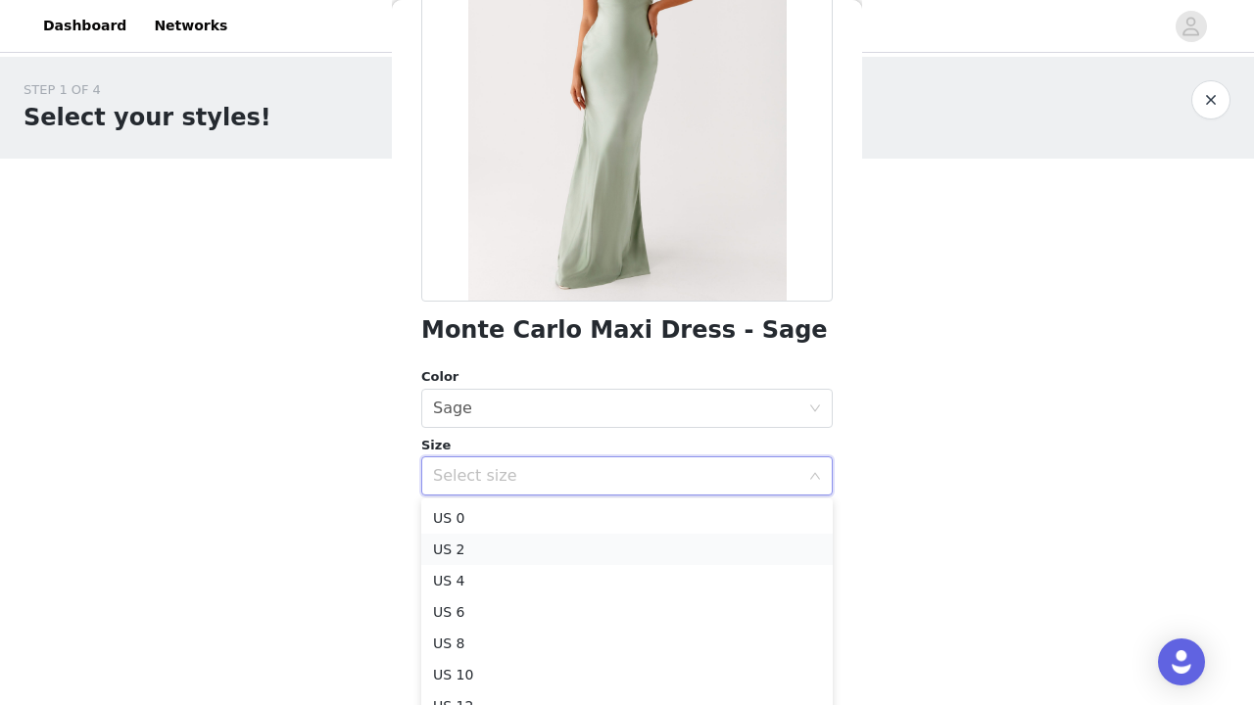
click at [520, 551] on li "US 2" at bounding box center [627, 549] width 412 height 31
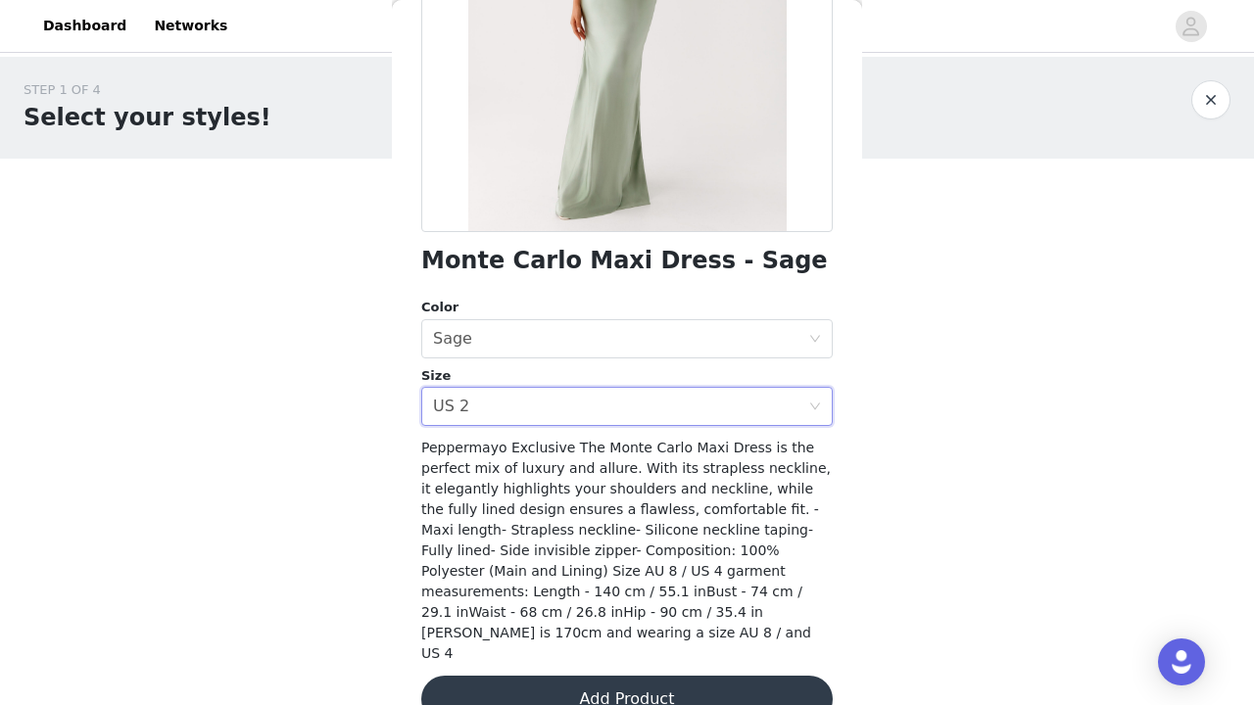
scroll to position [306, 0]
click at [531, 677] on button "Add Product" at bounding box center [627, 700] width 412 height 47
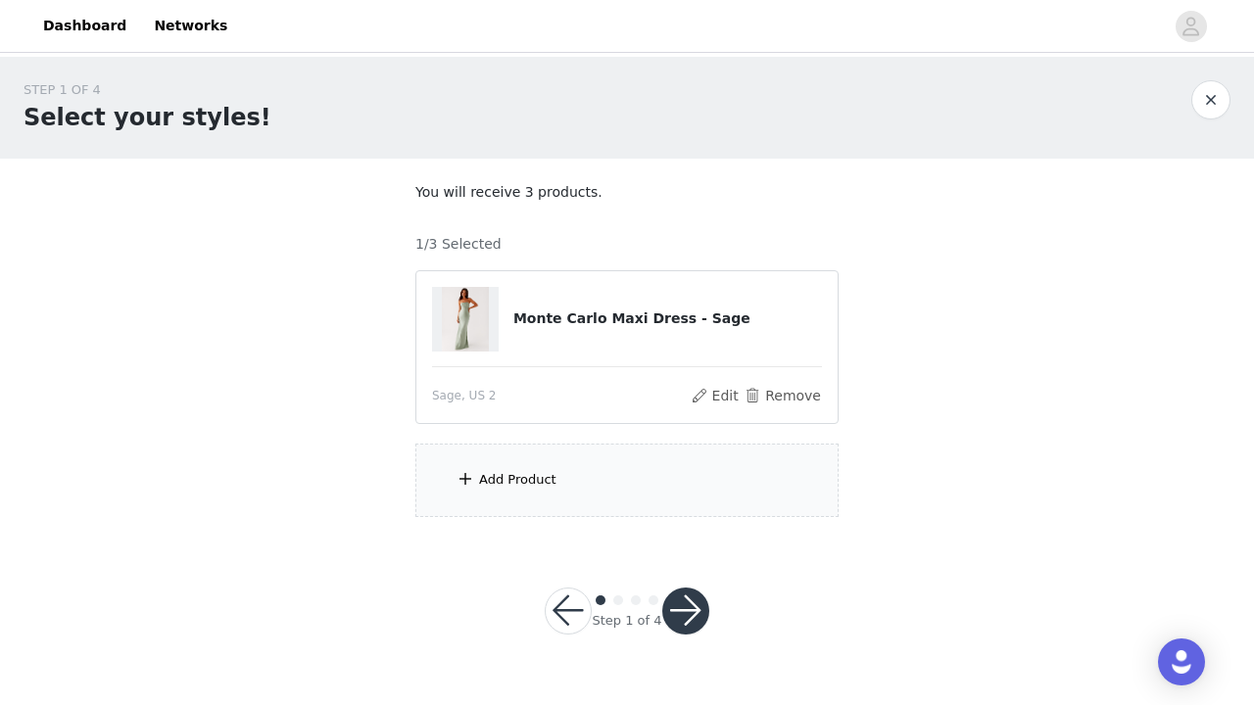
click at [517, 485] on div "Add Product" at bounding box center [517, 480] width 77 height 20
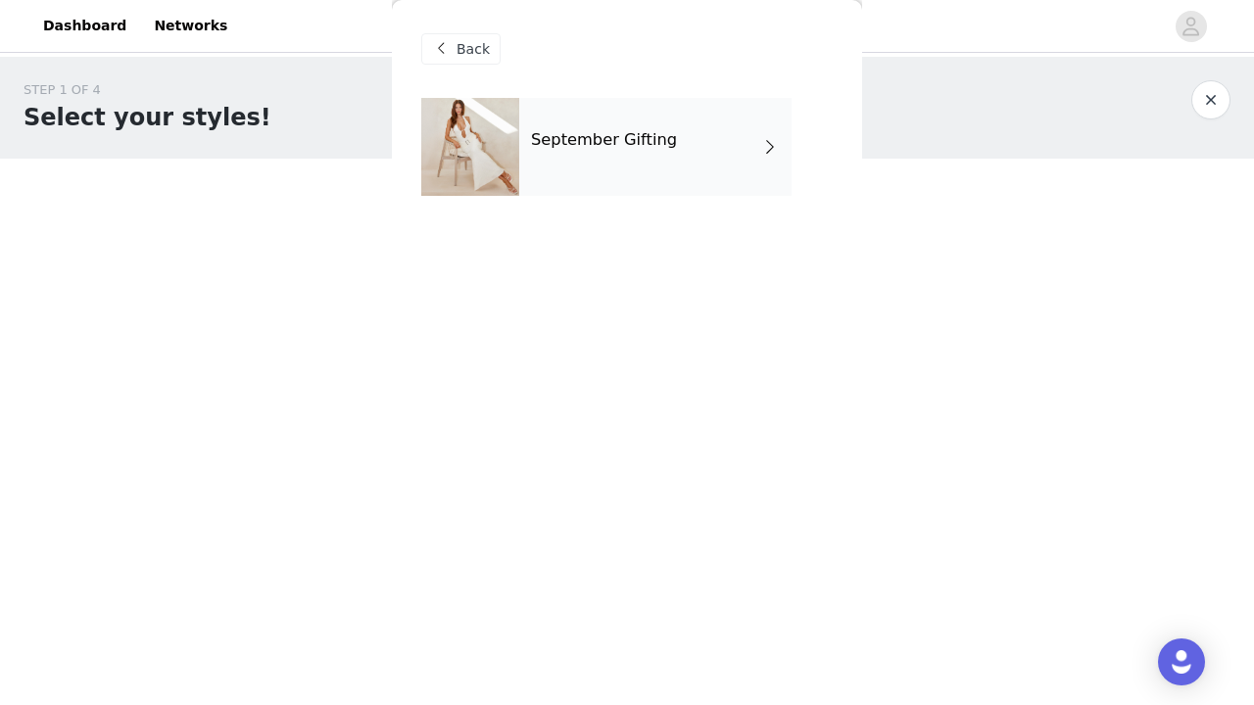
click at [628, 150] on div "September Gifting" at bounding box center [655, 147] width 272 height 98
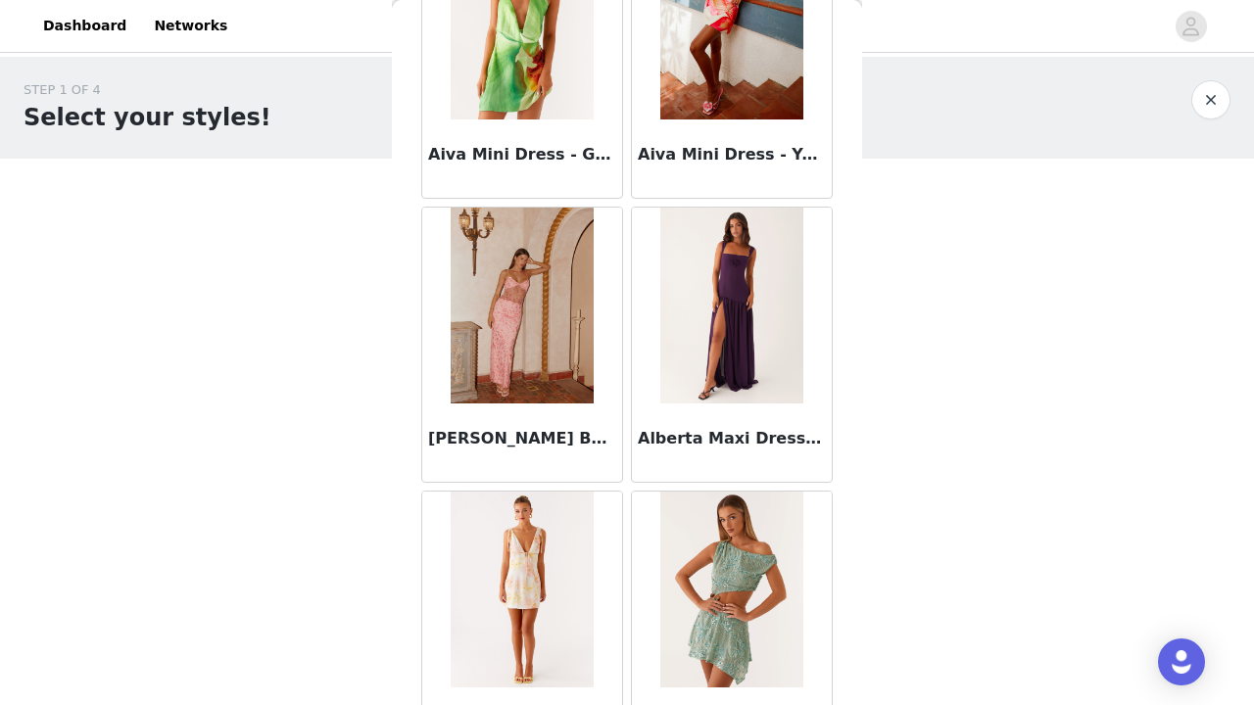
scroll to position [2293, 0]
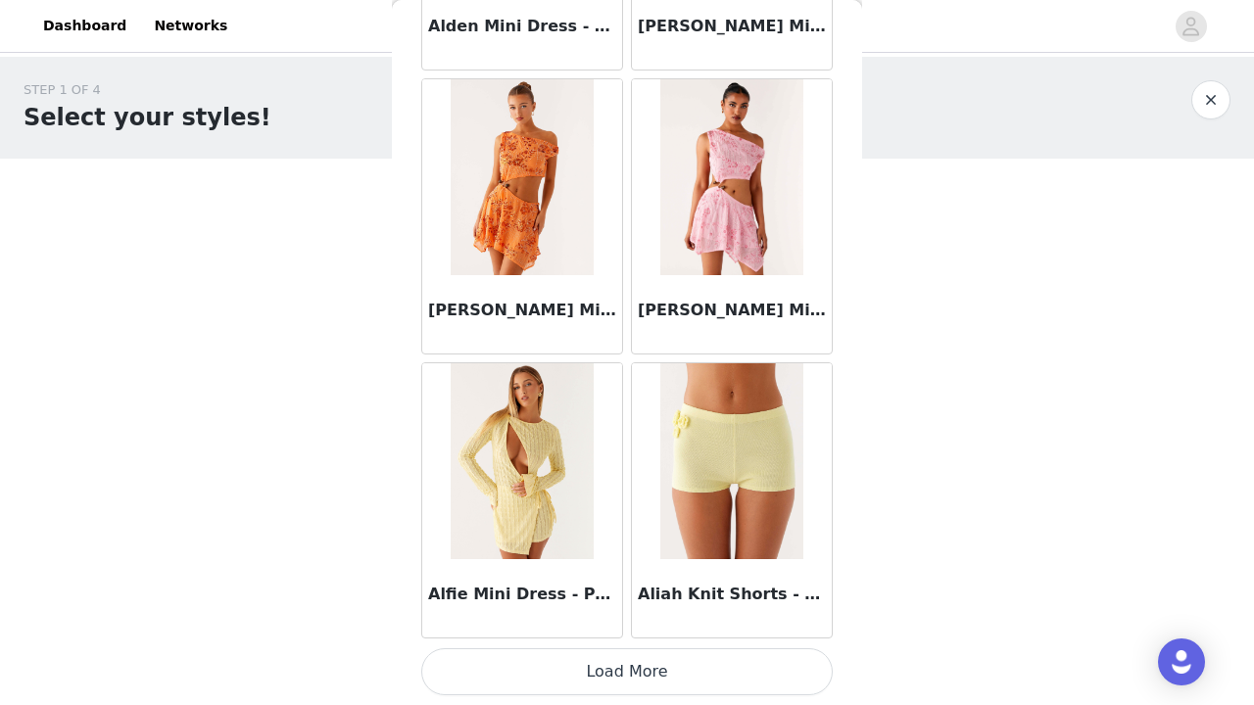
click at [590, 667] on button "Load More" at bounding box center [627, 672] width 412 height 47
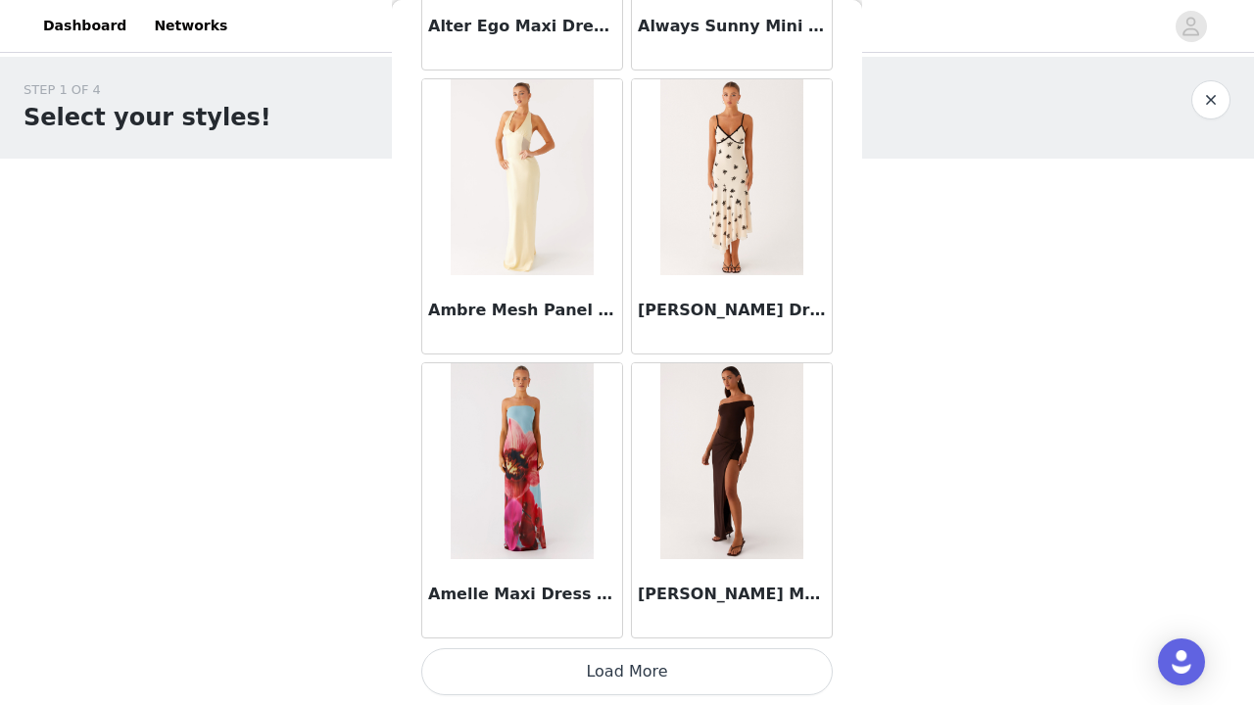
scroll to position [0, 0]
click at [594, 677] on button "Load More" at bounding box center [627, 672] width 412 height 47
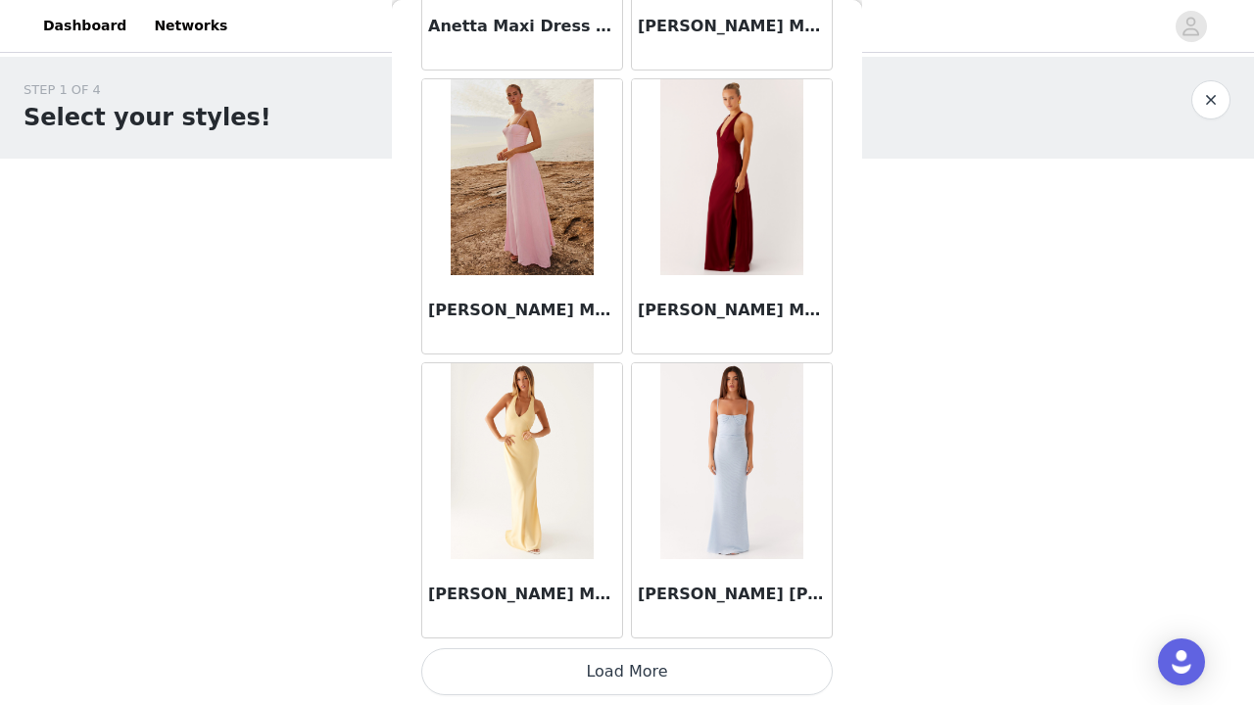
scroll to position [7976, 0]
click at [592, 671] on button "Load More" at bounding box center [627, 672] width 412 height 47
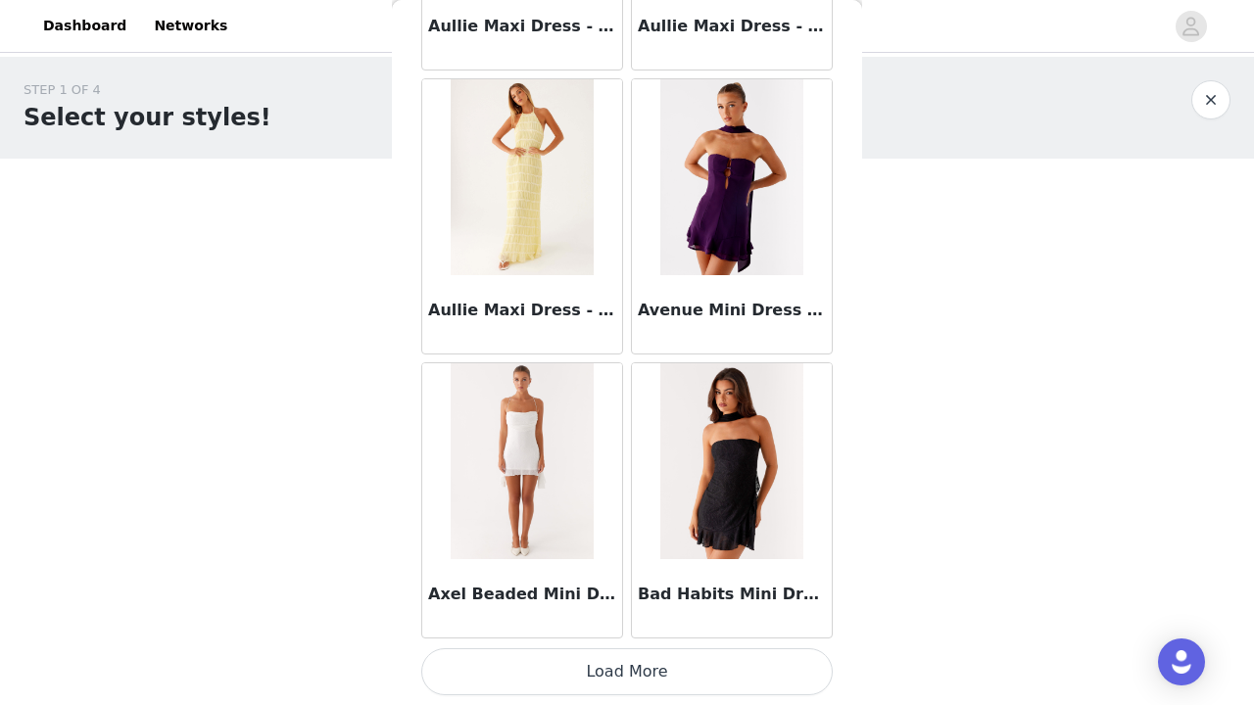
scroll to position [10817, 0]
click at [606, 678] on button "Load More" at bounding box center [627, 672] width 412 height 47
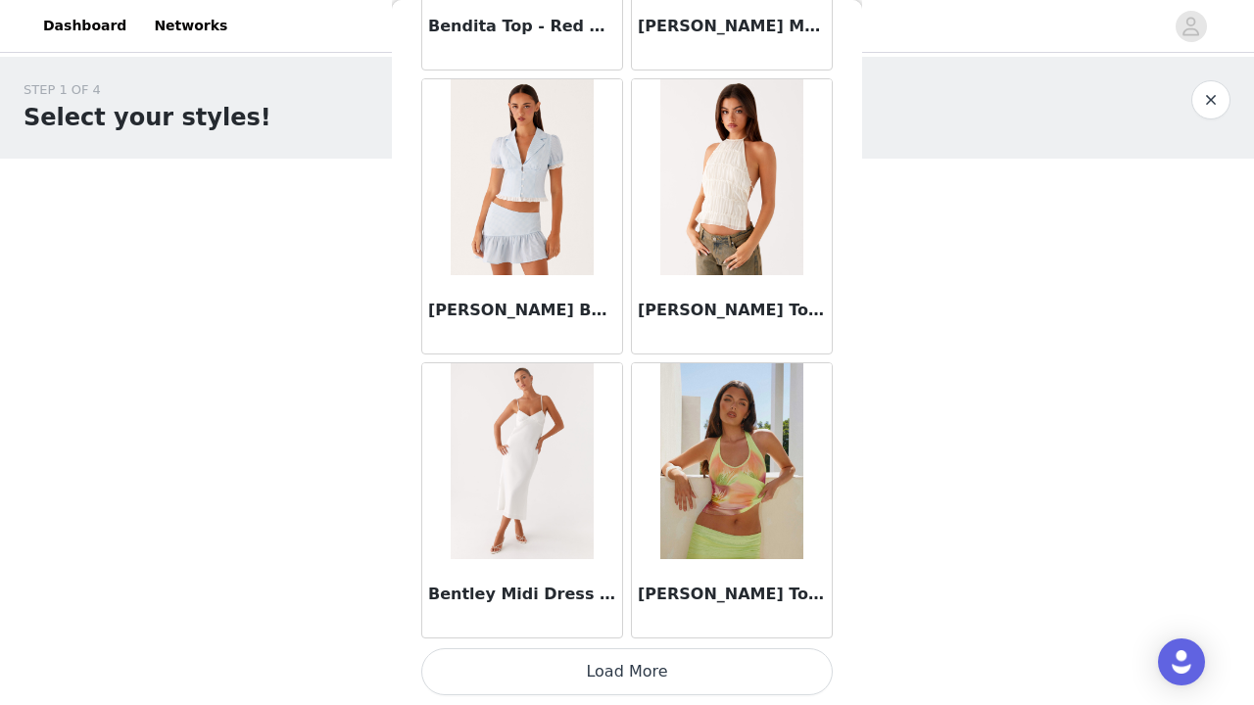
scroll to position [13659, 0]
click at [574, 676] on button "Load More" at bounding box center [627, 672] width 412 height 47
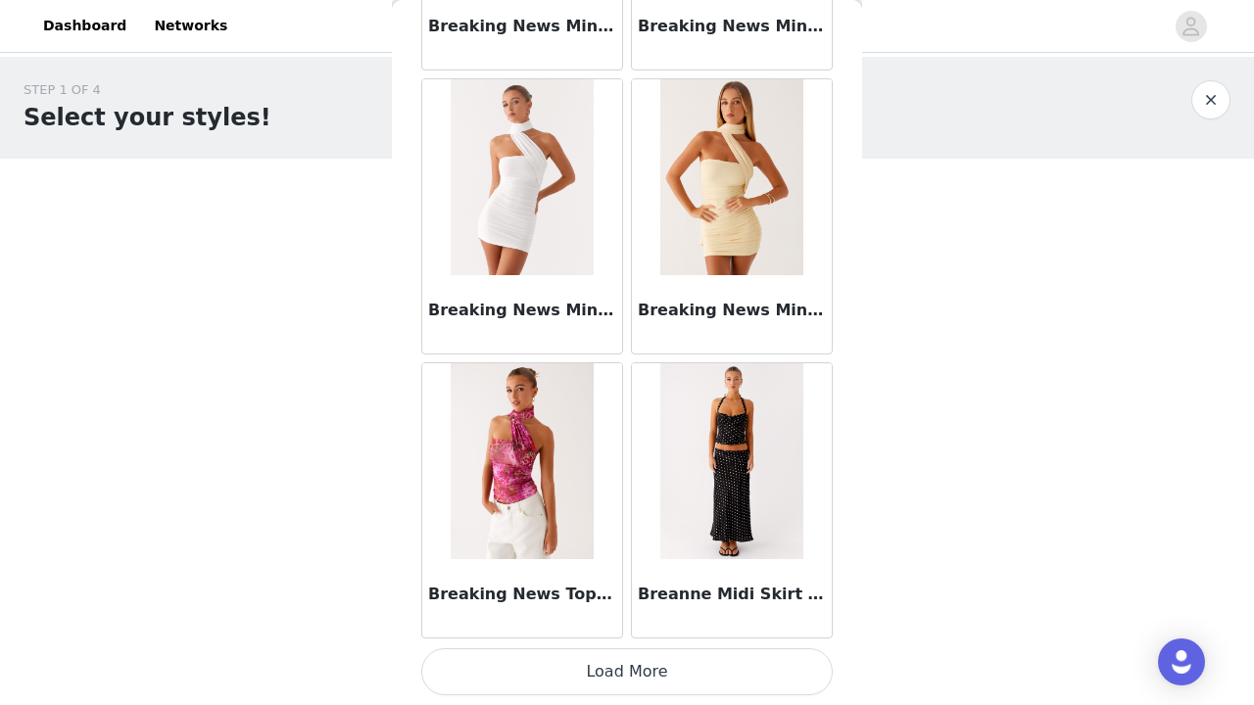
scroll to position [16500, 0]
click at [622, 674] on button "Load More" at bounding box center [627, 672] width 412 height 47
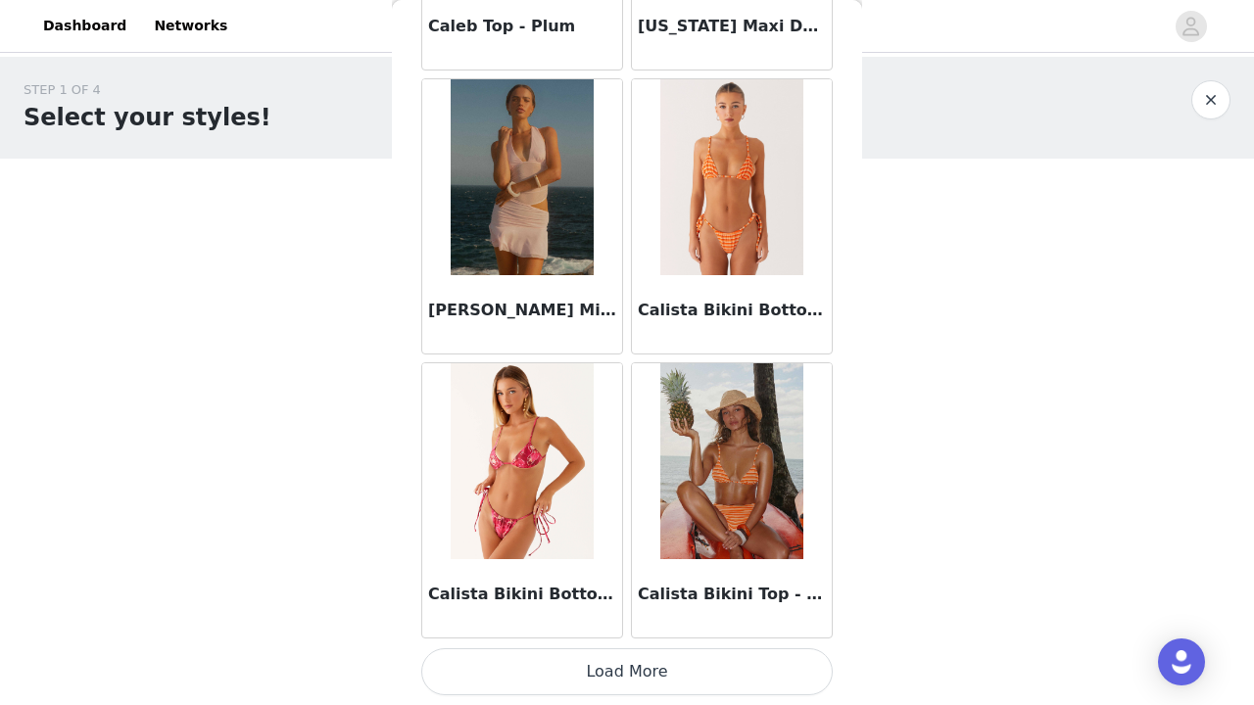
scroll to position [19342, 0]
click at [636, 675] on button "Load More" at bounding box center [627, 672] width 412 height 47
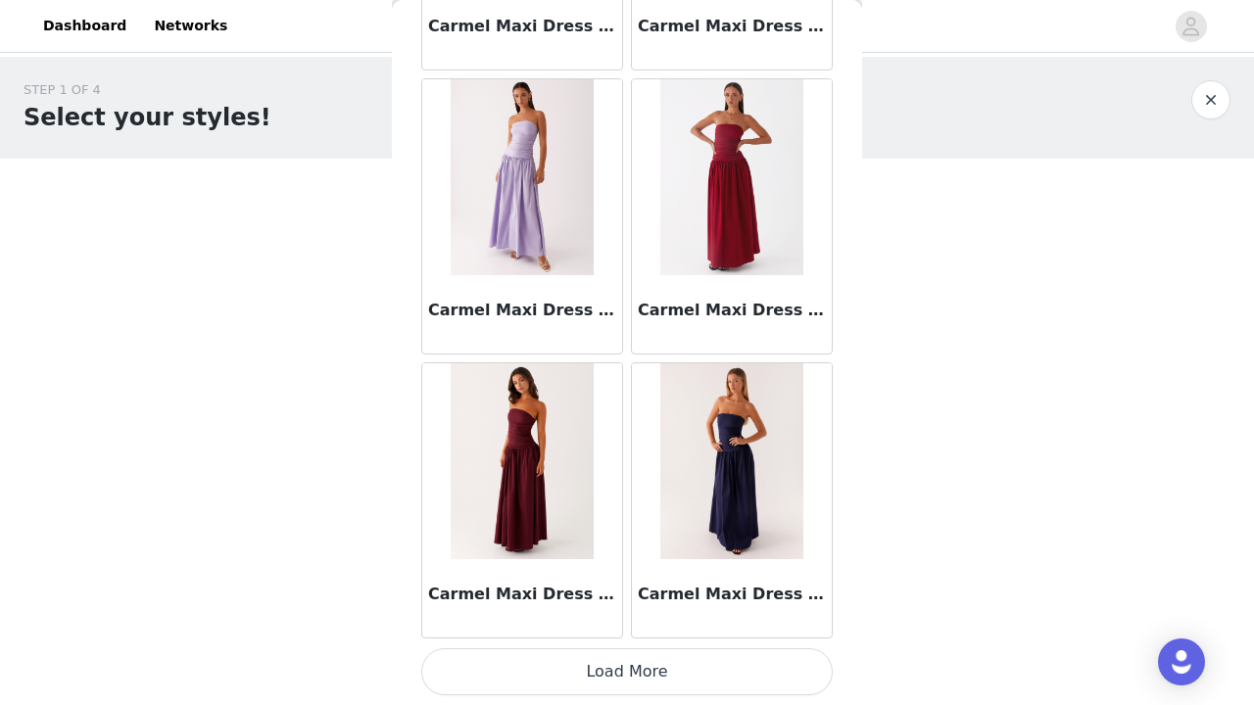
scroll to position [22183, 0]
click at [643, 667] on button "Load More" at bounding box center [627, 672] width 412 height 47
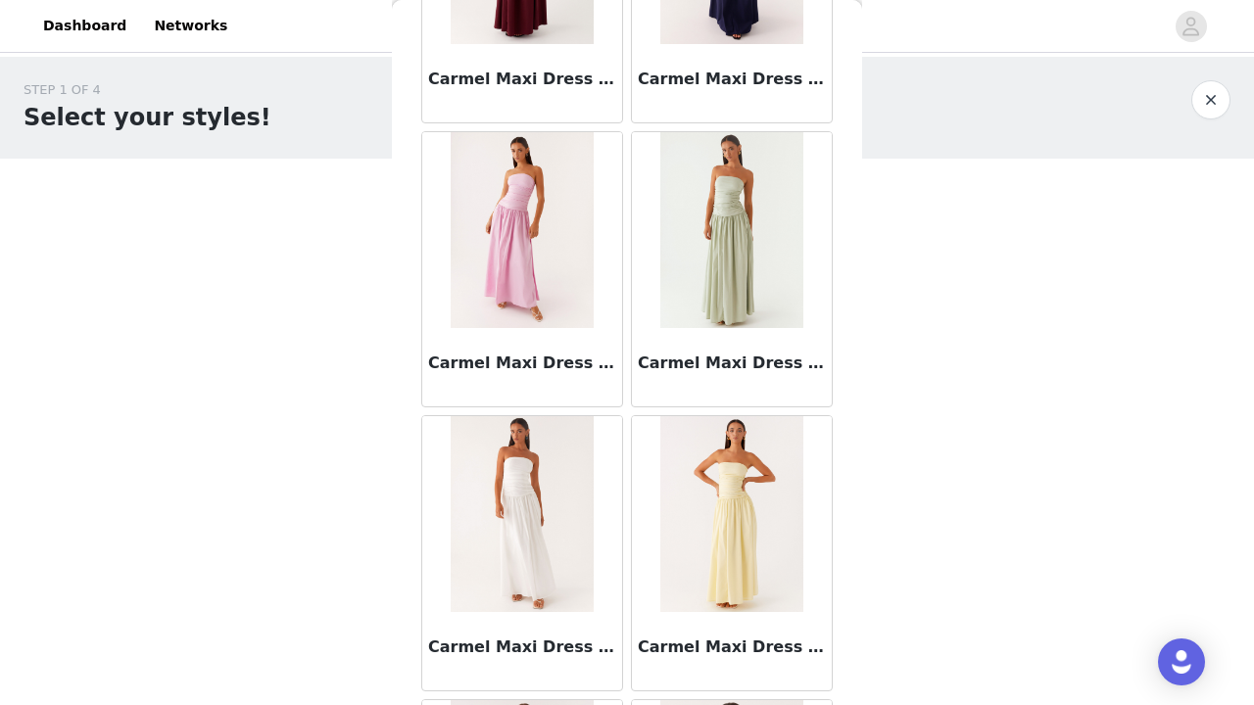
scroll to position [22984, 0]
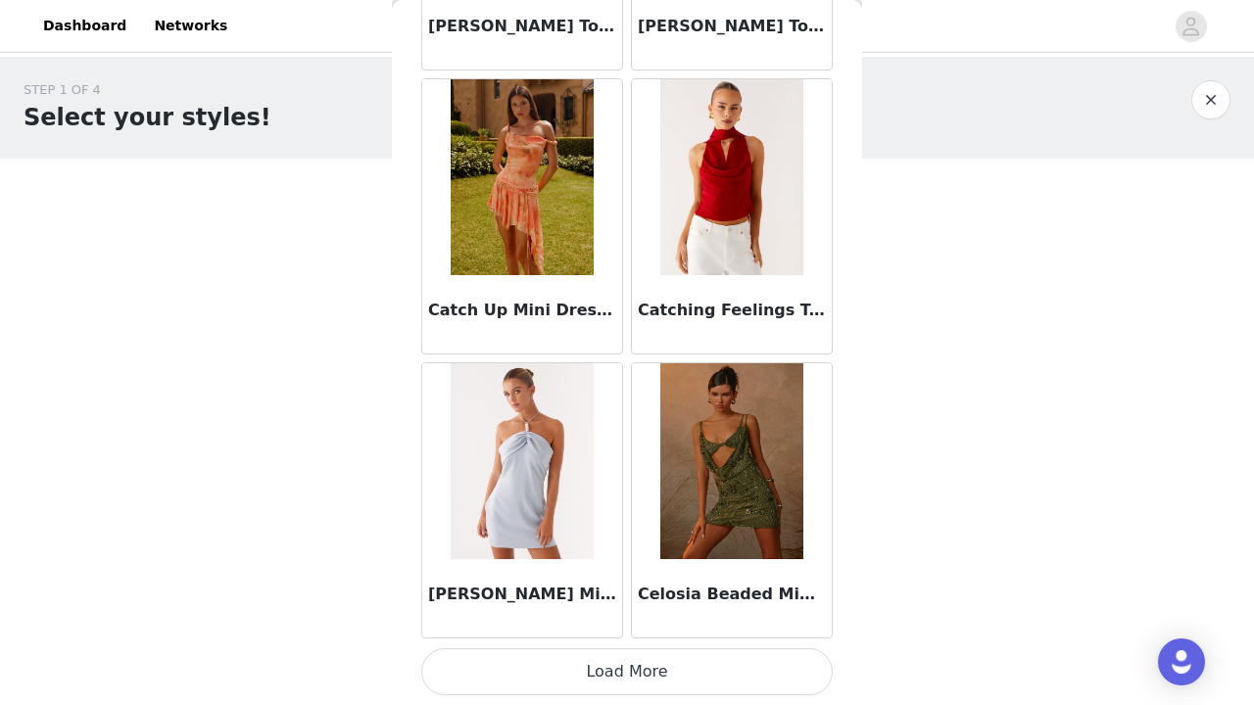
click at [629, 674] on button "Load More" at bounding box center [627, 672] width 412 height 47
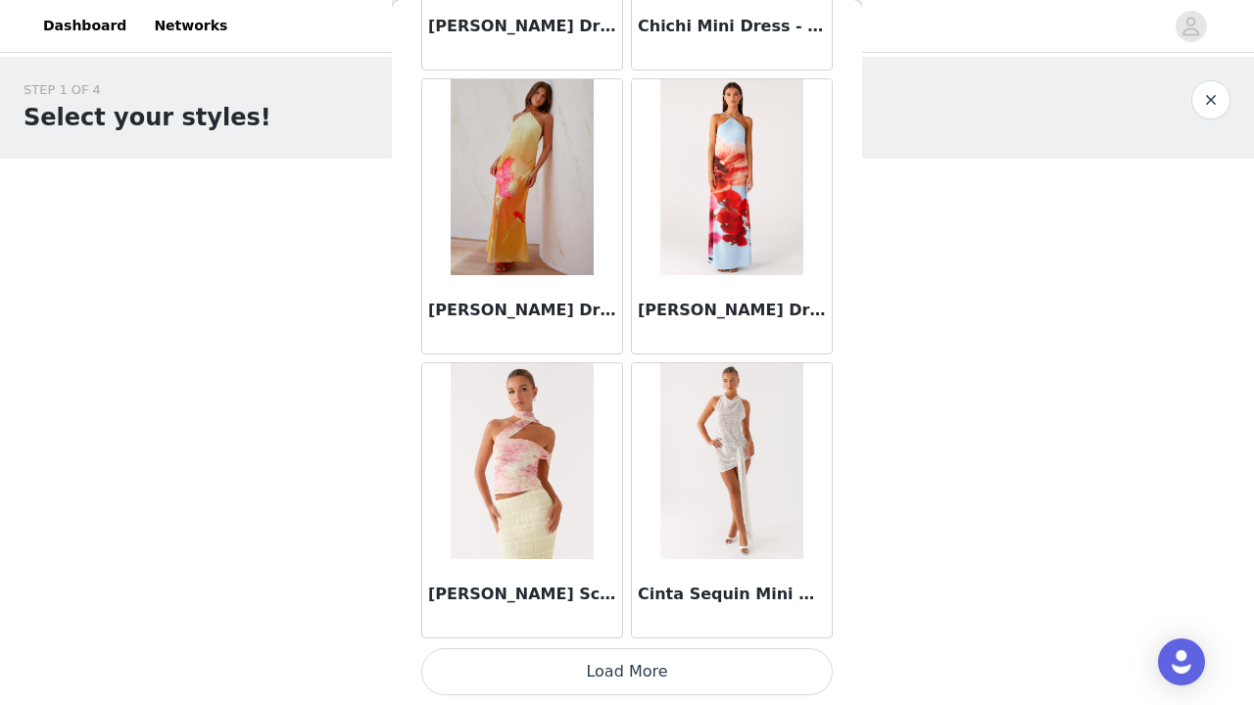
scroll to position [0, 0]
click at [617, 666] on button "Load More" at bounding box center [627, 672] width 412 height 47
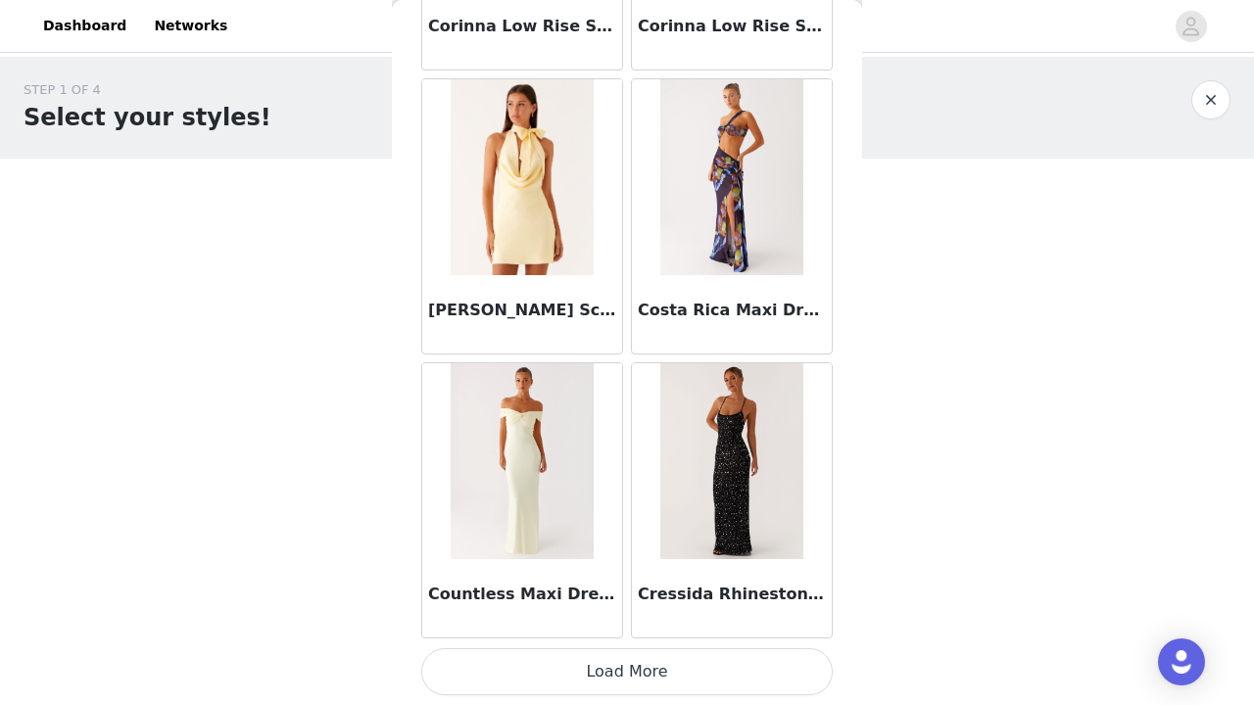
scroll to position [30708, 0]
click at [620, 693] on button "Load More" at bounding box center [627, 672] width 412 height 47
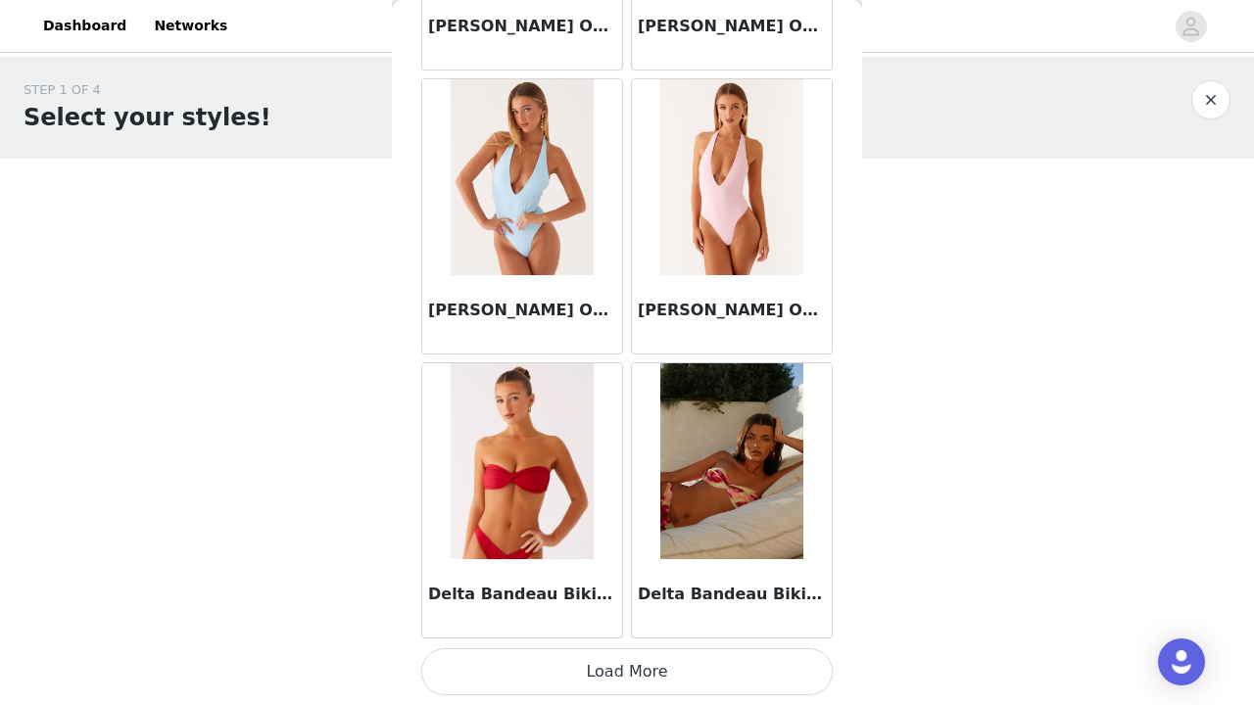
scroll to position [33550, 0]
click at [578, 668] on button "Load More" at bounding box center [627, 672] width 412 height 47
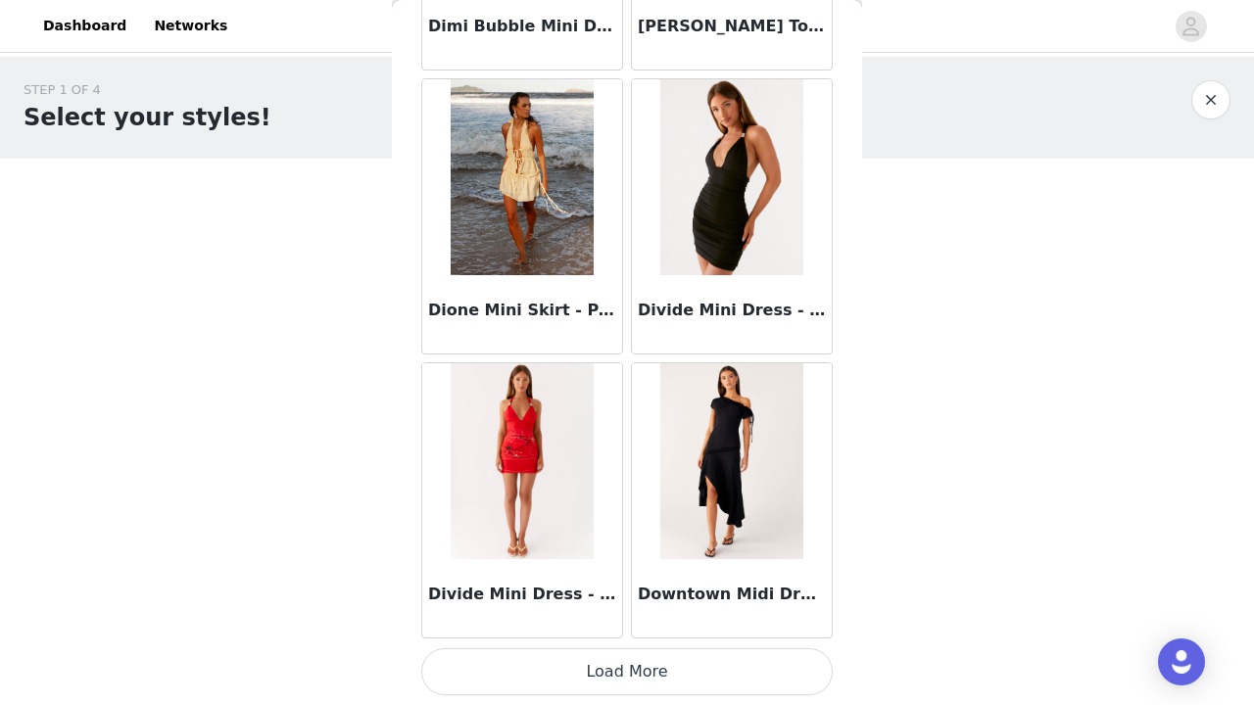
scroll to position [36391, 0]
click at [591, 671] on button "Load More" at bounding box center [627, 672] width 412 height 47
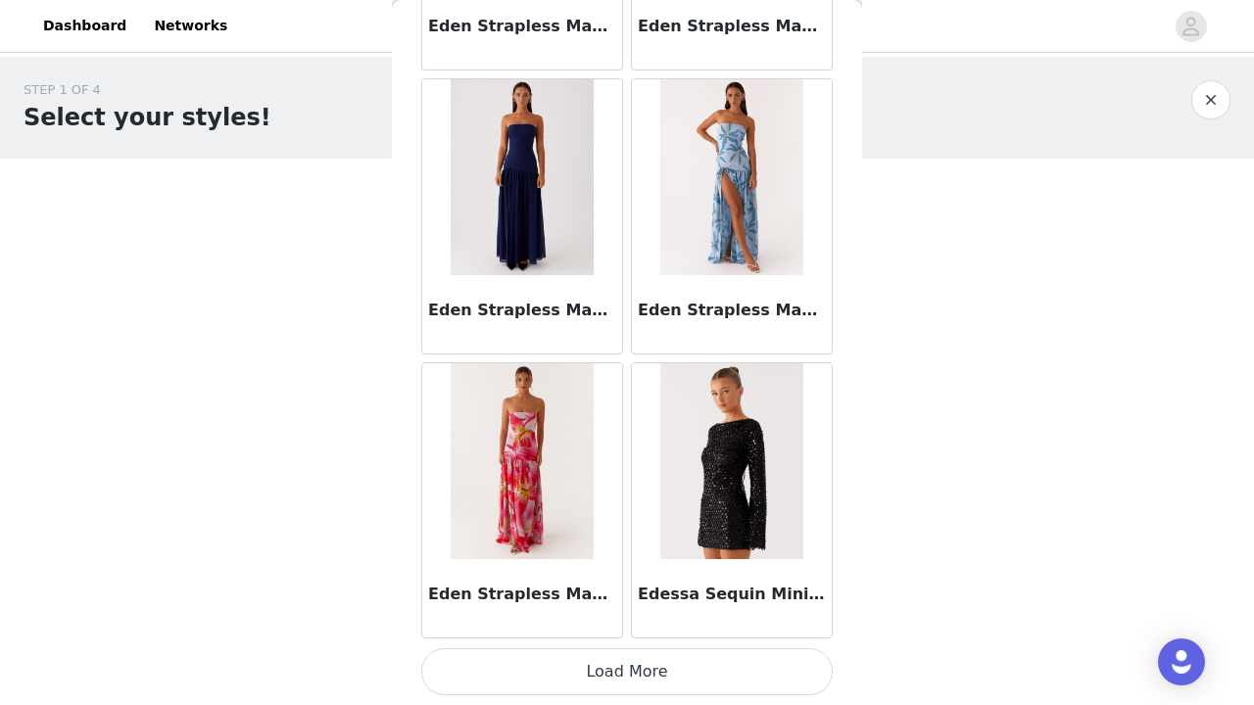
scroll to position [39233, 0]
click at [627, 667] on button "Load More" at bounding box center [627, 672] width 412 height 47
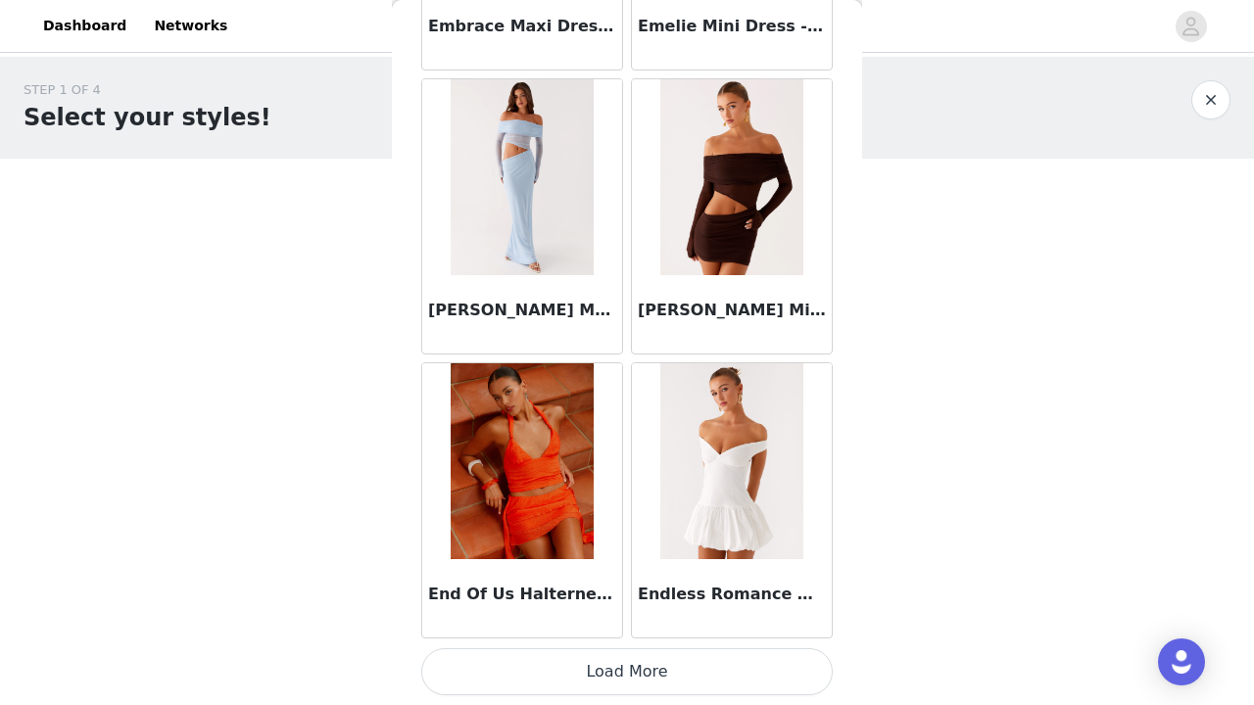
scroll to position [0, 0]
click at [640, 661] on button "Load More" at bounding box center [627, 672] width 412 height 47
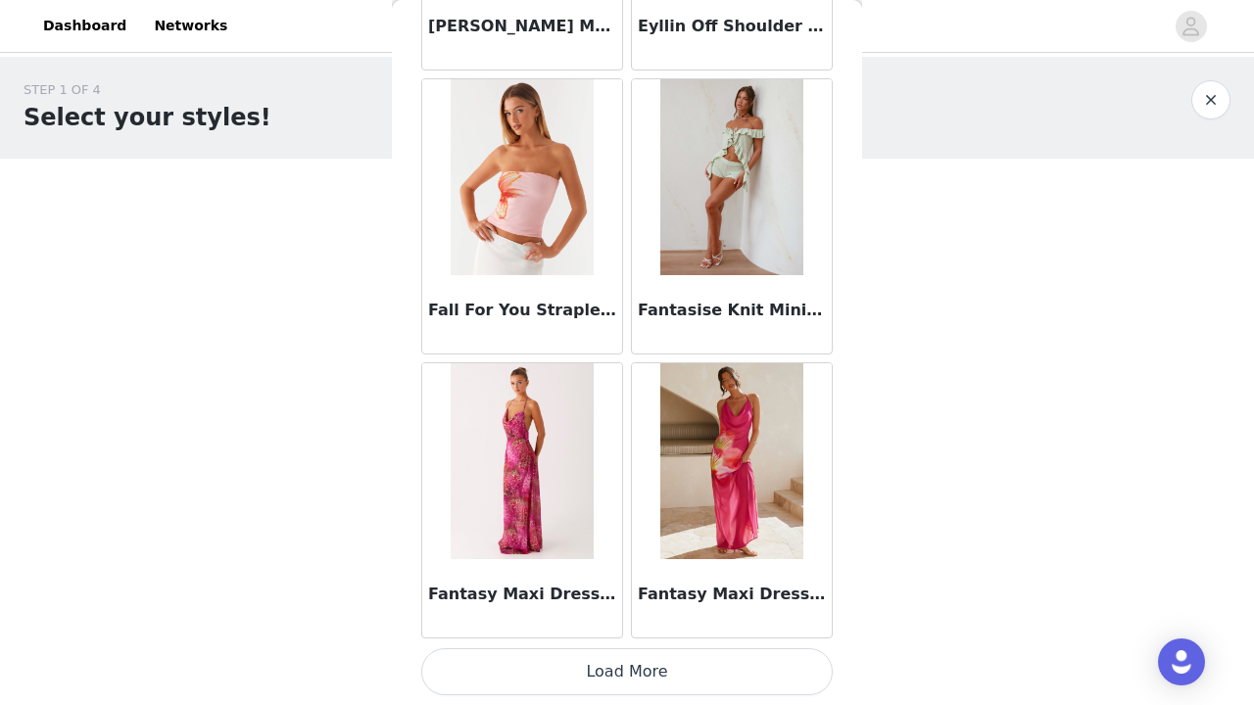
scroll to position [44916, 0]
click at [613, 669] on button "Load More" at bounding box center [627, 672] width 412 height 47
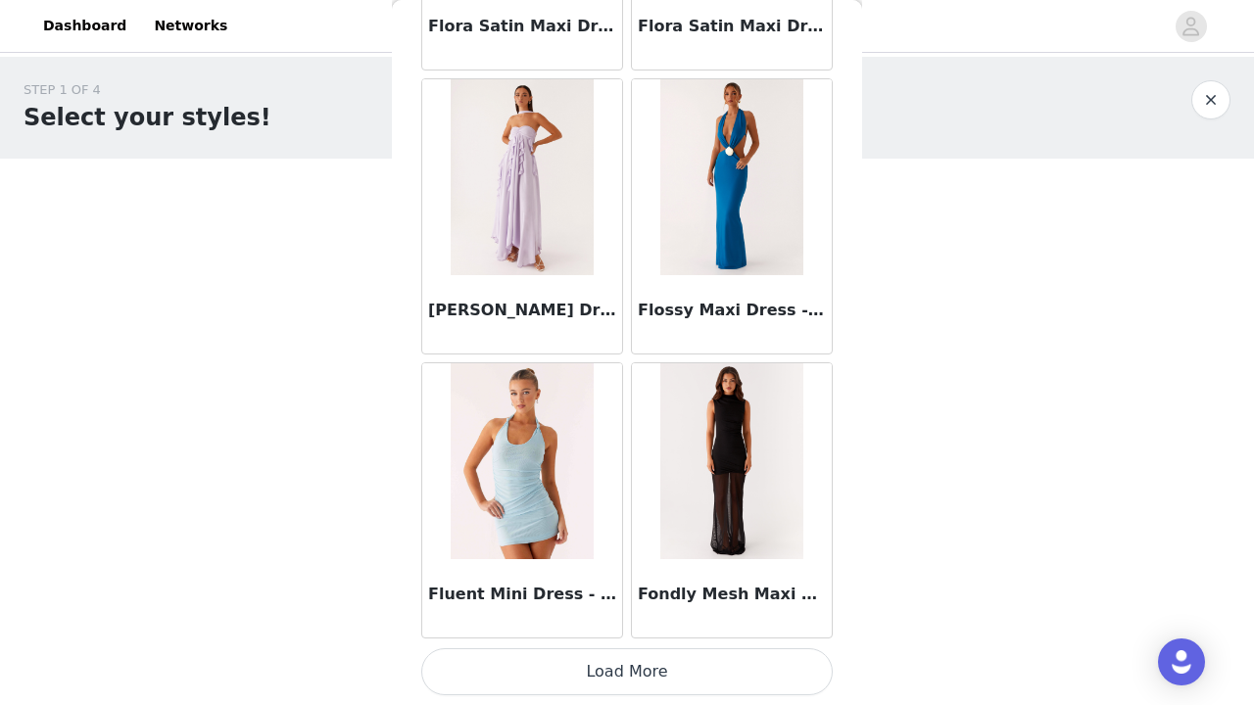
scroll to position [47757, 0]
click at [542, 670] on button "Load More" at bounding box center [627, 672] width 412 height 47
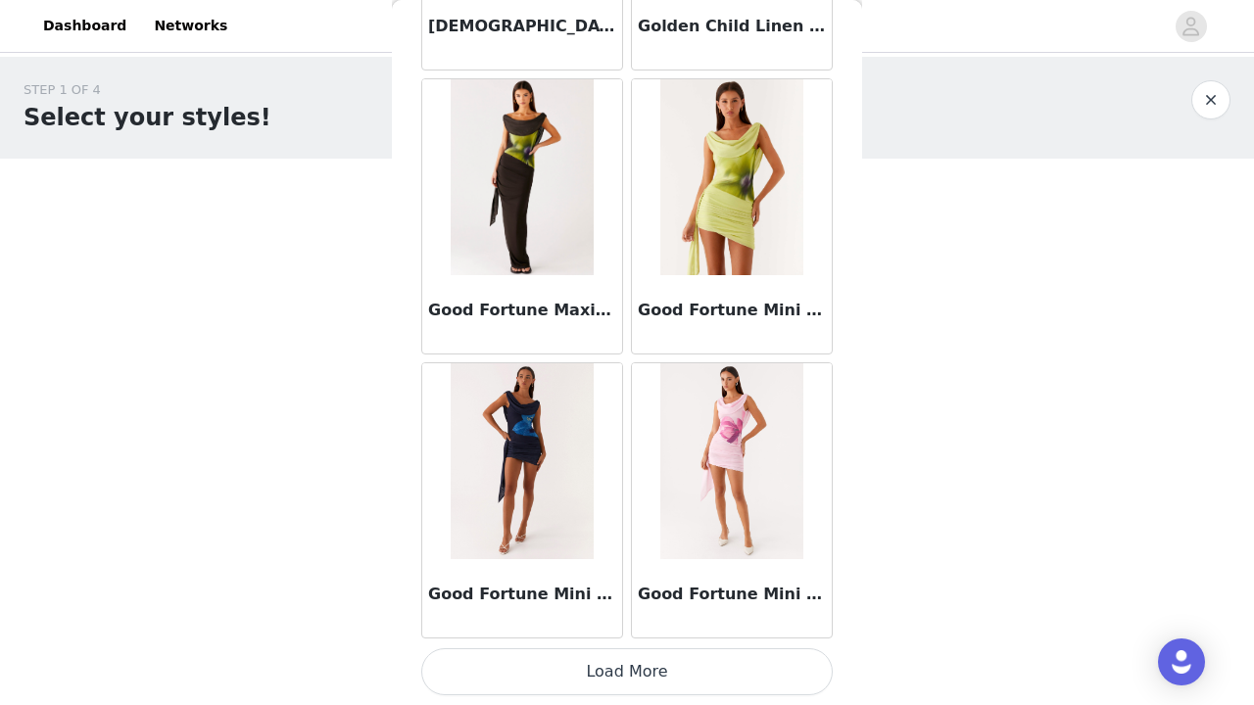
scroll to position [50599, 0]
click at [620, 673] on button "Load More" at bounding box center [627, 672] width 412 height 47
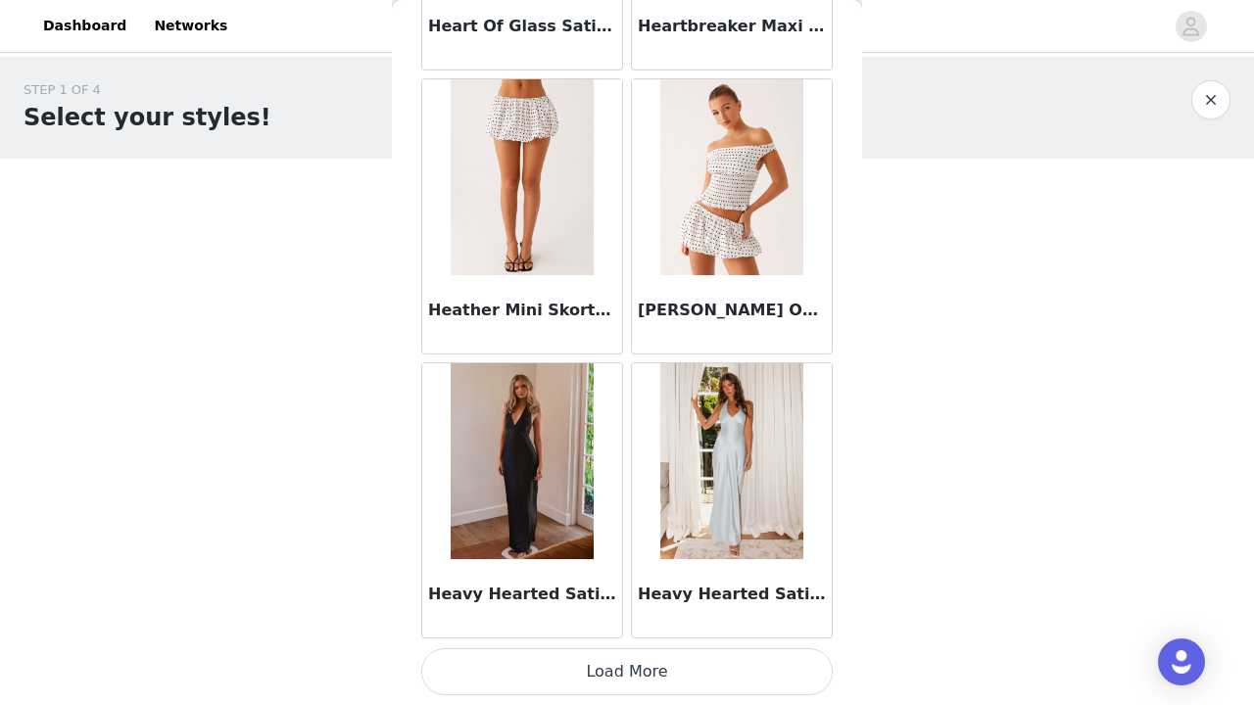
scroll to position [53440, 0]
click at [633, 684] on button "Load More" at bounding box center [627, 672] width 412 height 47
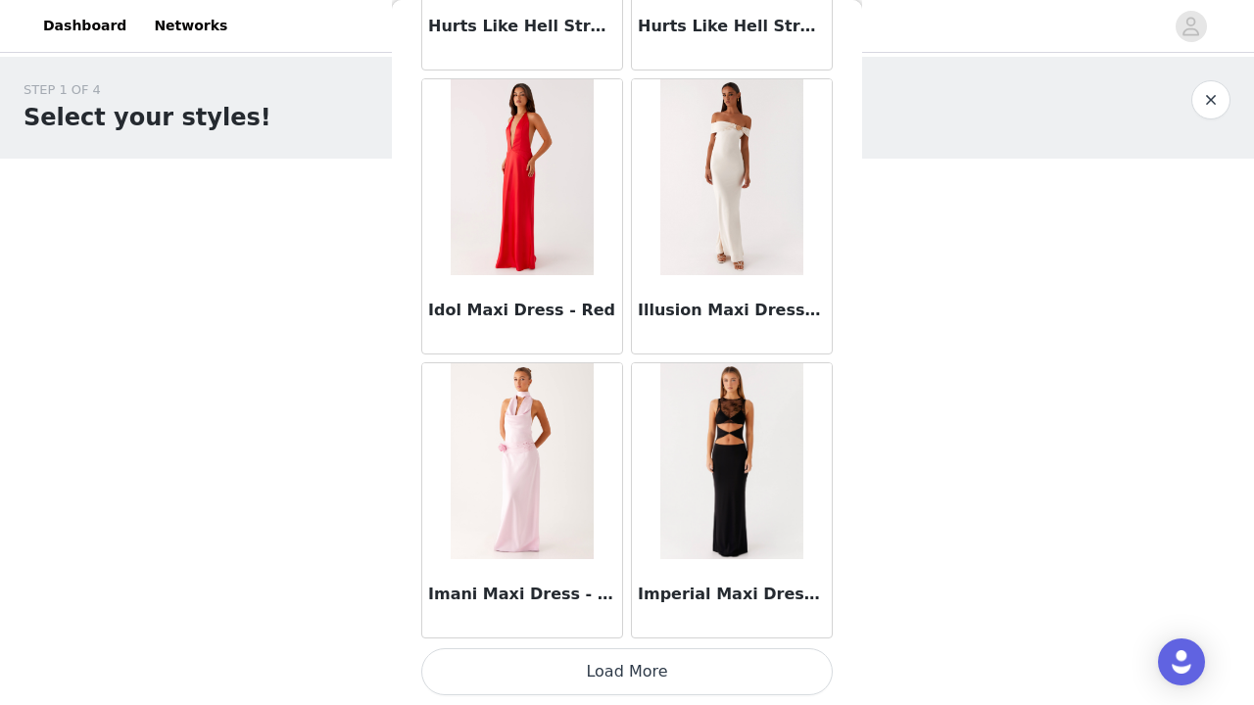
scroll to position [56282, 0]
click at [581, 668] on button "Load More" at bounding box center [627, 672] width 412 height 47
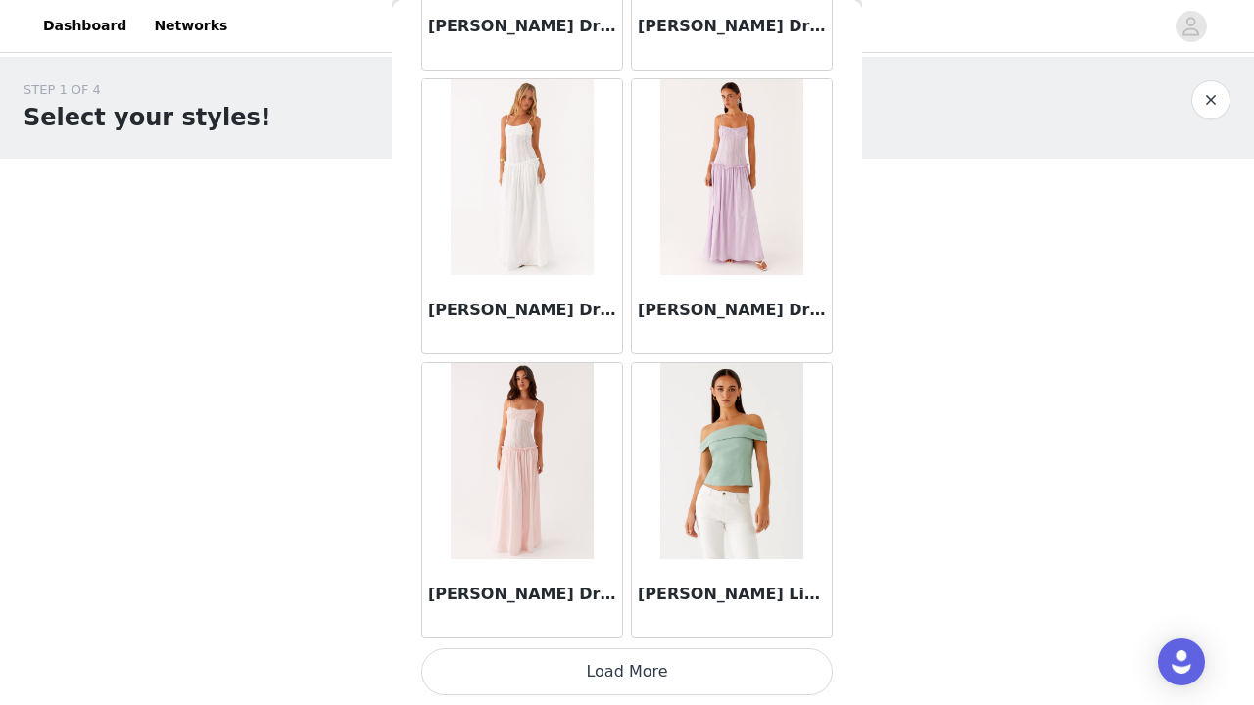
scroll to position [59123, 0]
click at [616, 669] on button "Load More" at bounding box center [627, 672] width 412 height 47
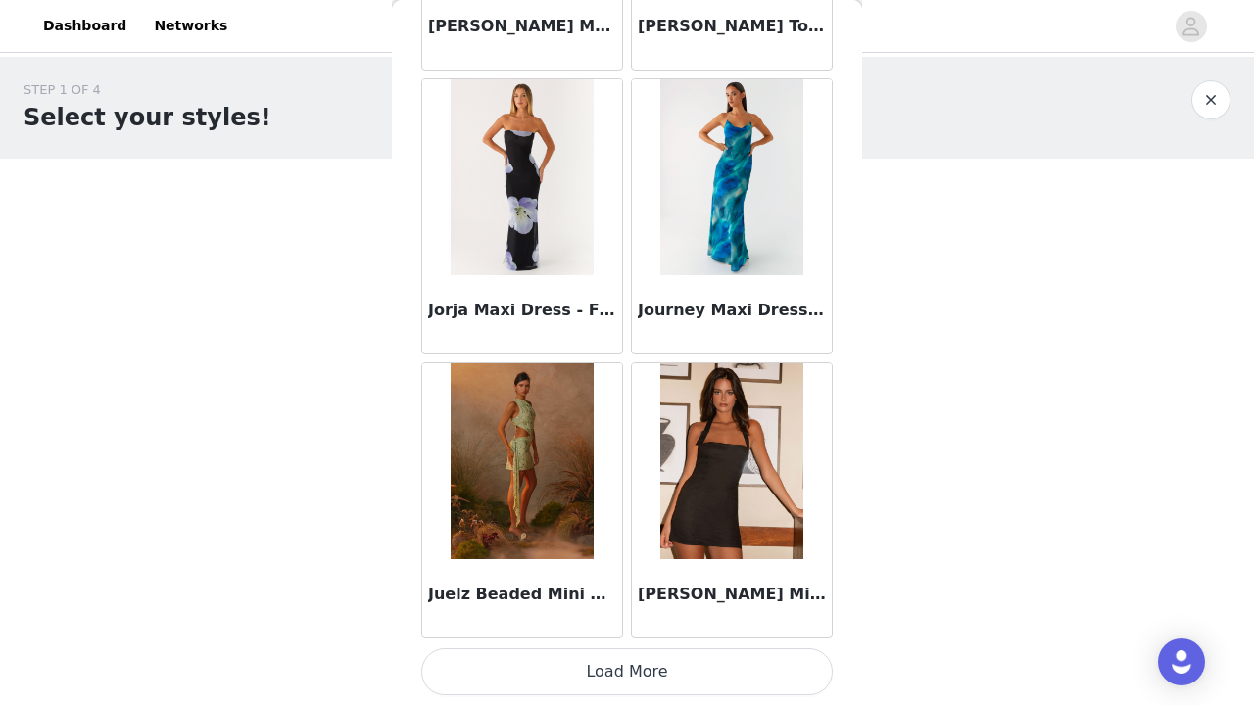
scroll to position [61965, 0]
click at [619, 673] on button "Load More" at bounding box center [627, 672] width 412 height 47
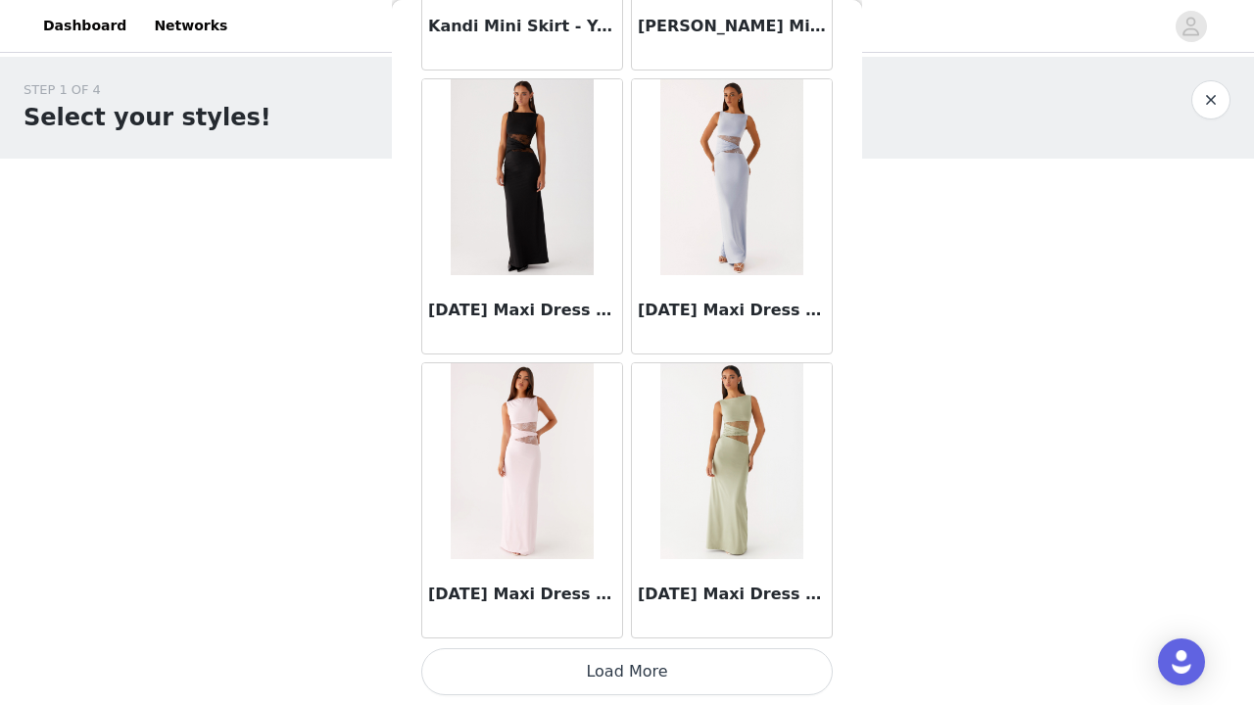
scroll to position [64806, 0]
click at [646, 688] on button "Load More" at bounding box center [627, 672] width 412 height 47
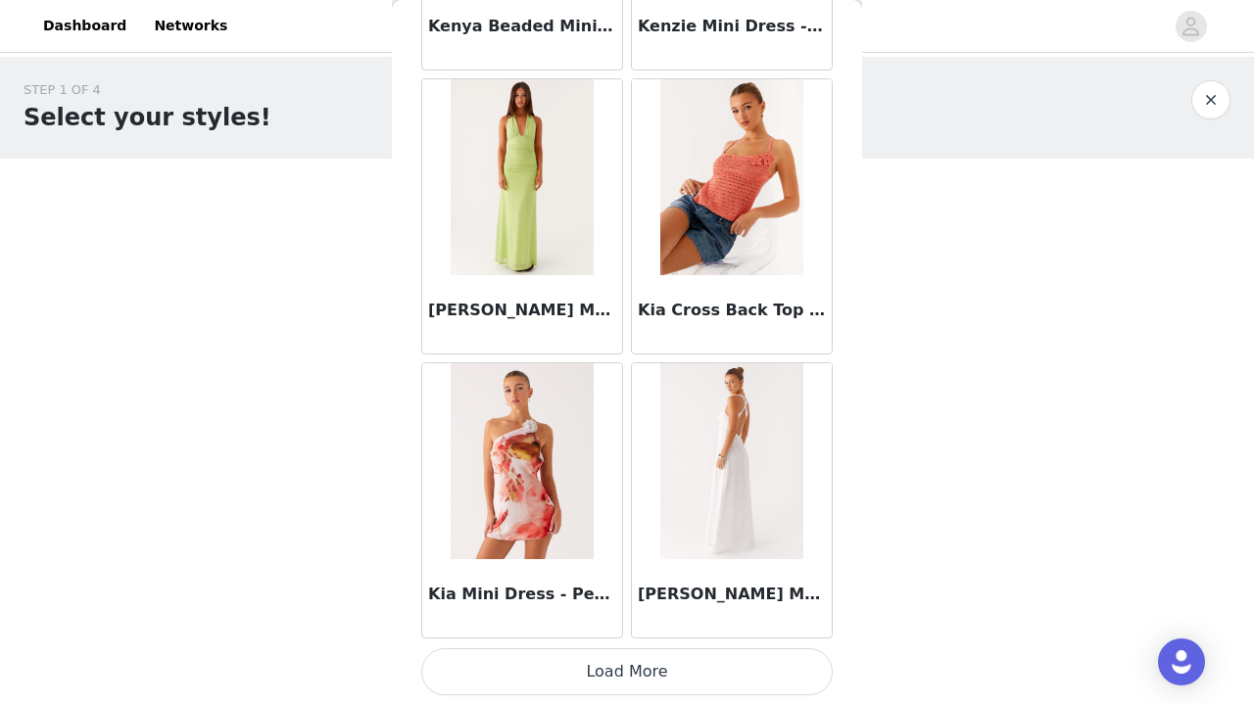
scroll to position [67648, 0]
click at [611, 670] on button "Load More" at bounding box center [627, 672] width 412 height 47
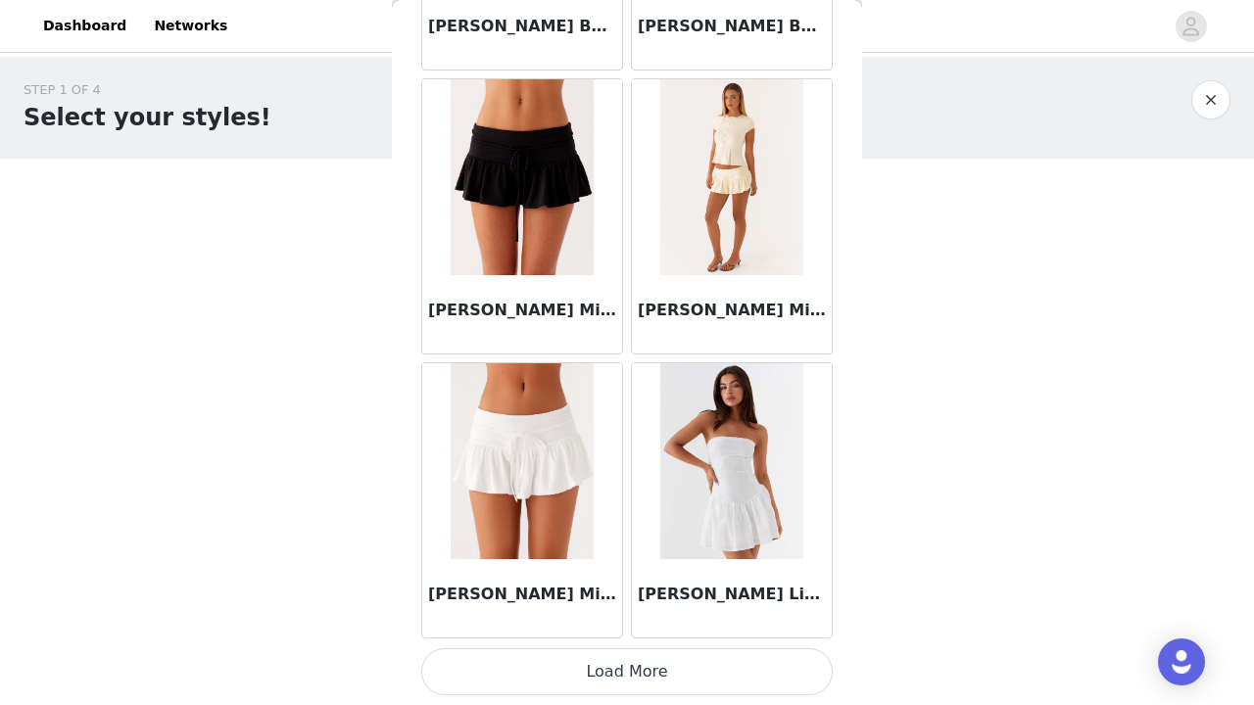
scroll to position [70489, 0]
click at [667, 663] on button "Load More" at bounding box center [627, 672] width 412 height 47
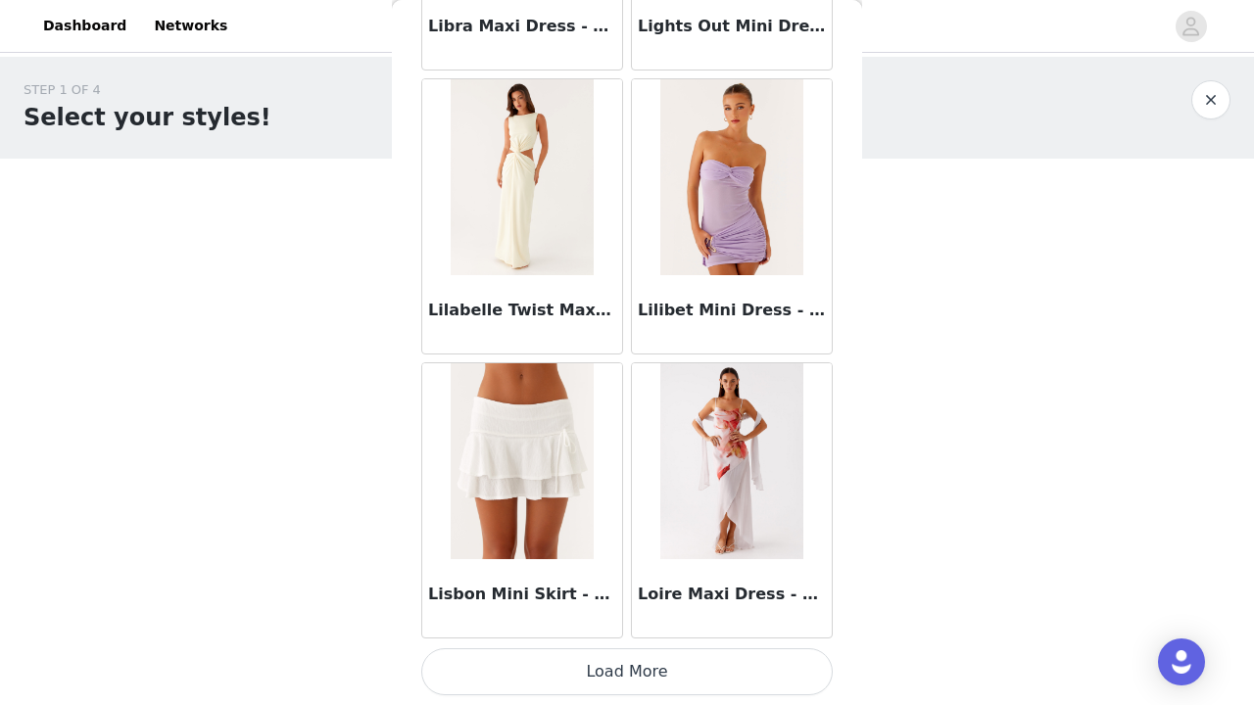
scroll to position [0, 0]
click at [672, 673] on button "Load More" at bounding box center [627, 672] width 412 height 47
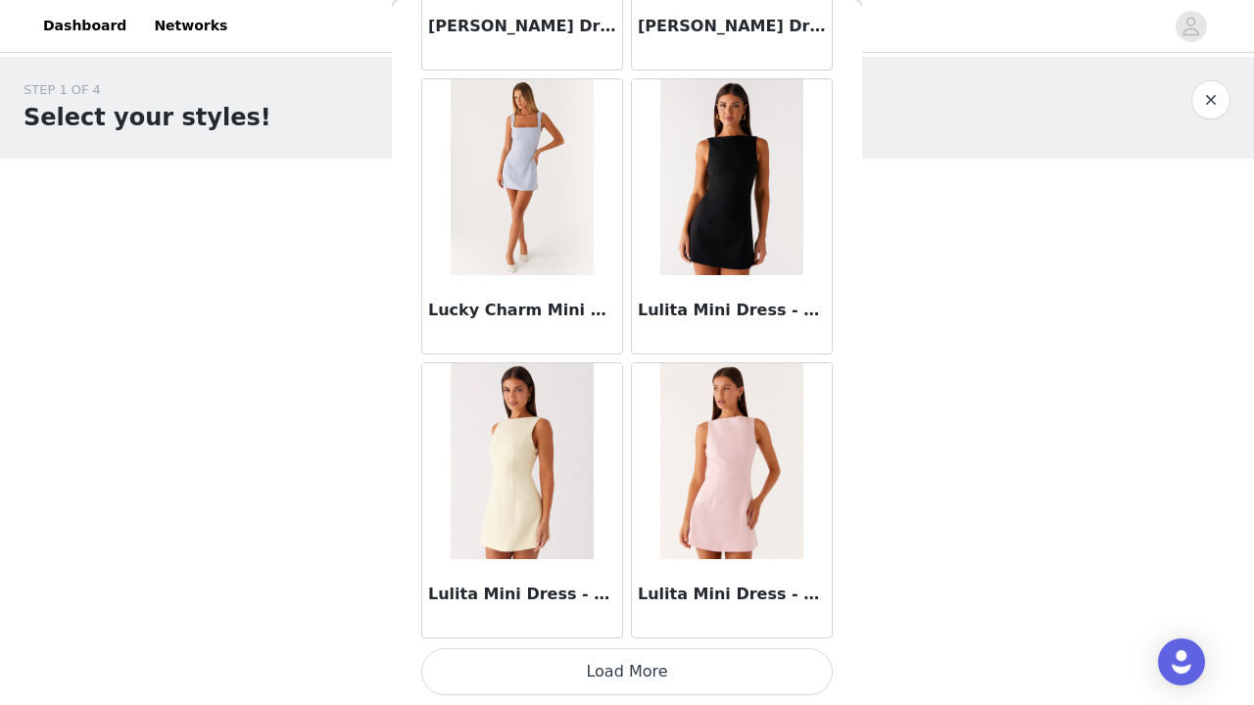
scroll to position [76172, 0]
click at [693, 659] on button "Load More" at bounding box center [627, 672] width 412 height 47
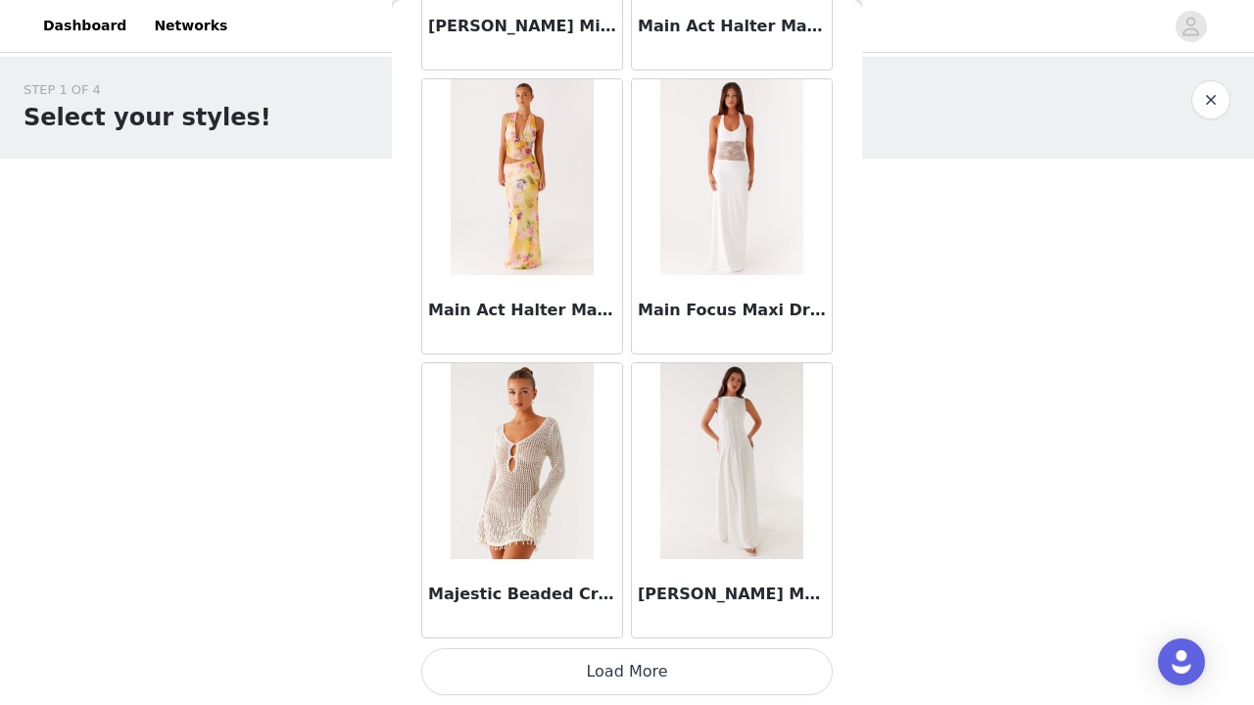
scroll to position [79014, 0]
click at [690, 669] on button "Load More" at bounding box center [627, 672] width 412 height 47
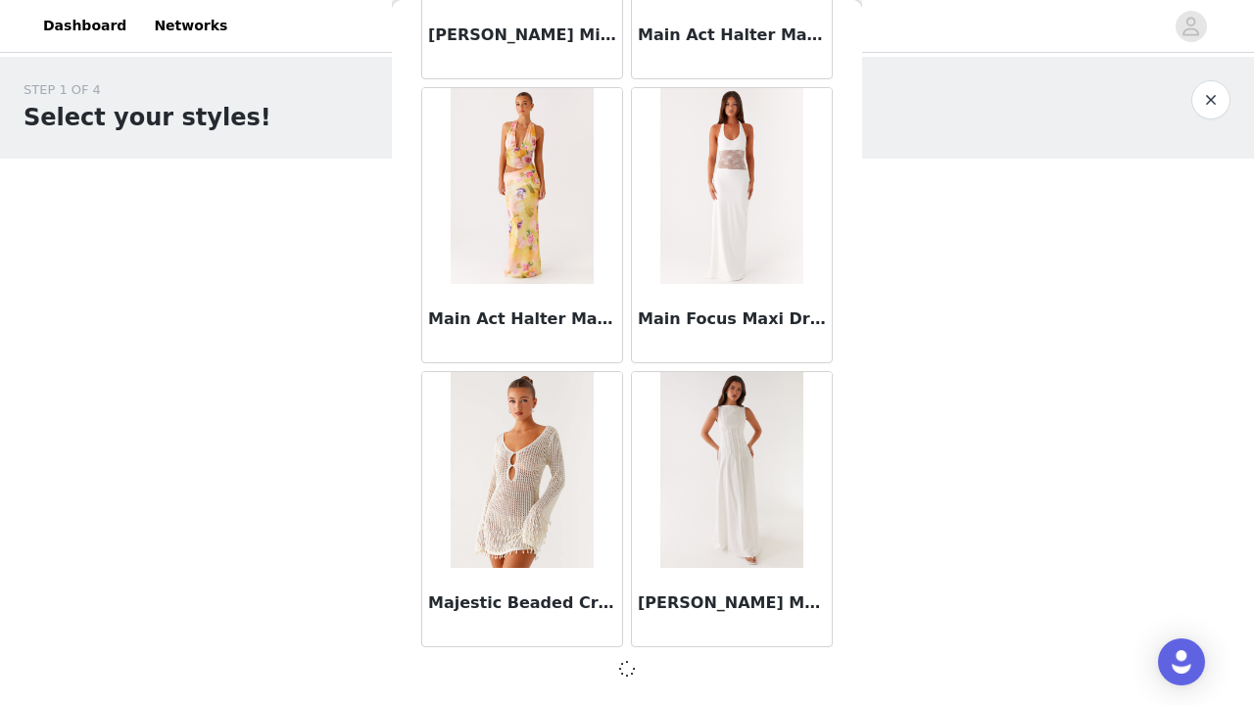
scroll to position [79005, 0]
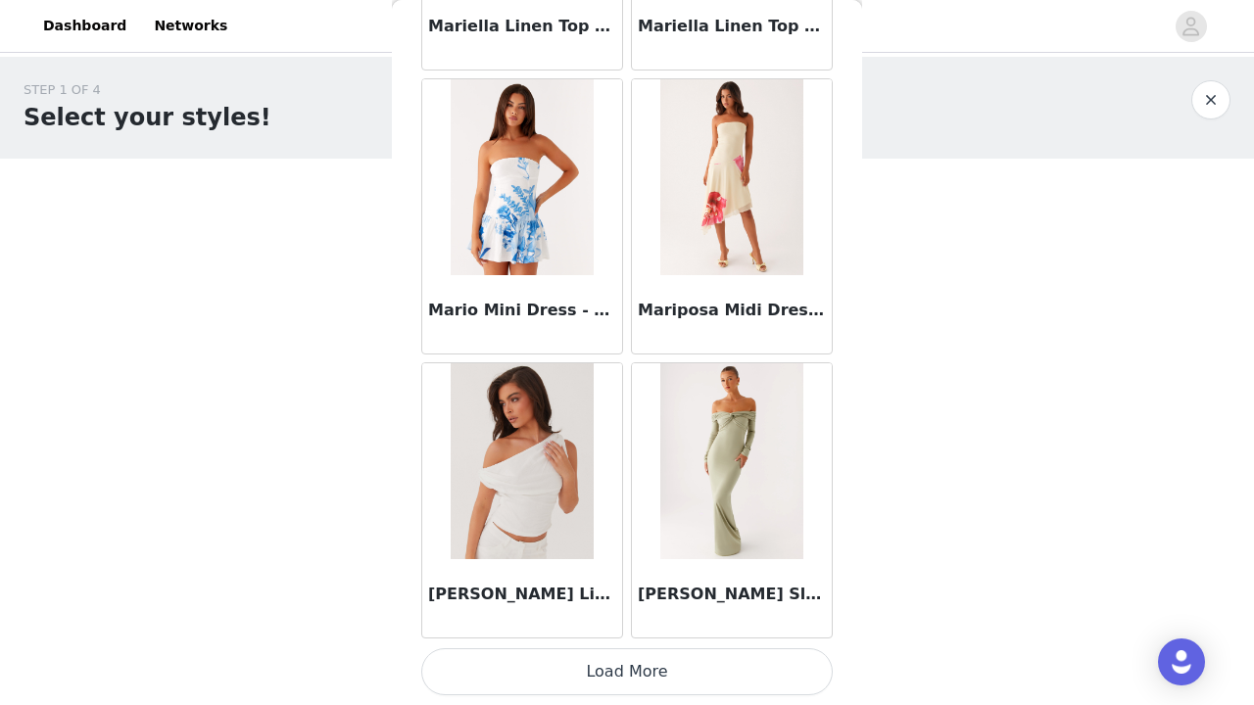
click at [695, 669] on button "Load More" at bounding box center [627, 672] width 412 height 47
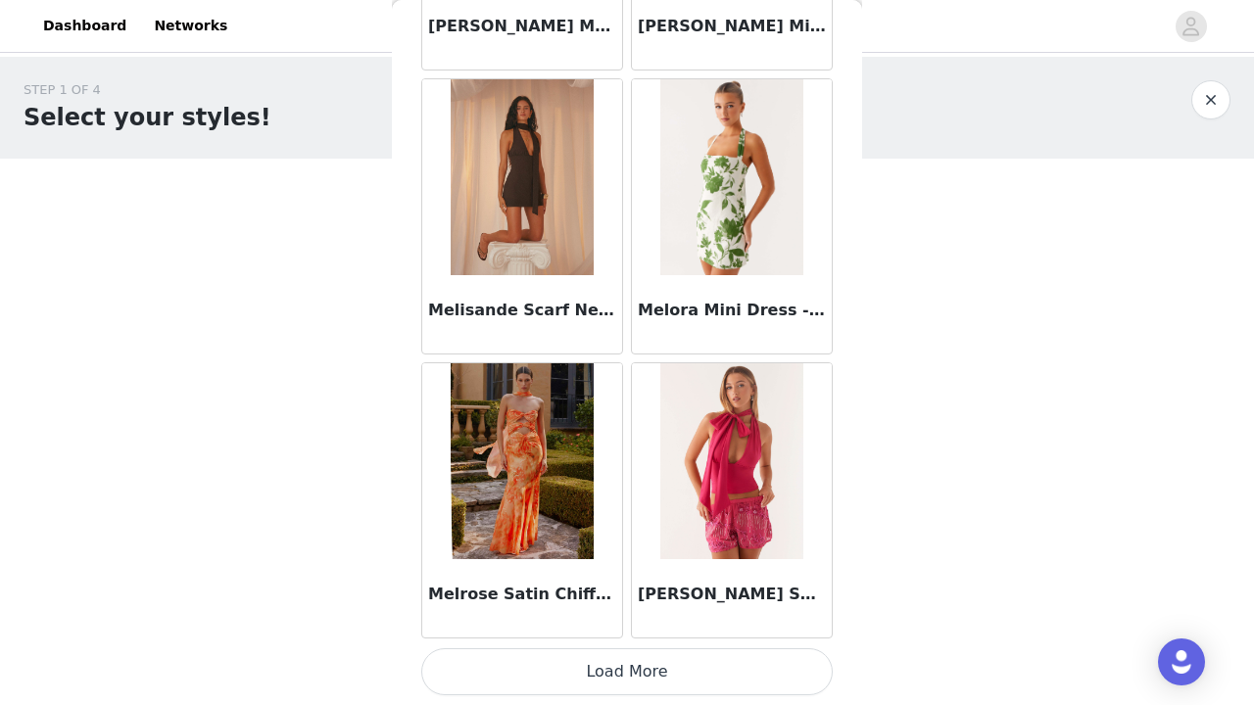
scroll to position [84697, 0]
click at [551, 692] on button "Load More" at bounding box center [627, 672] width 412 height 47
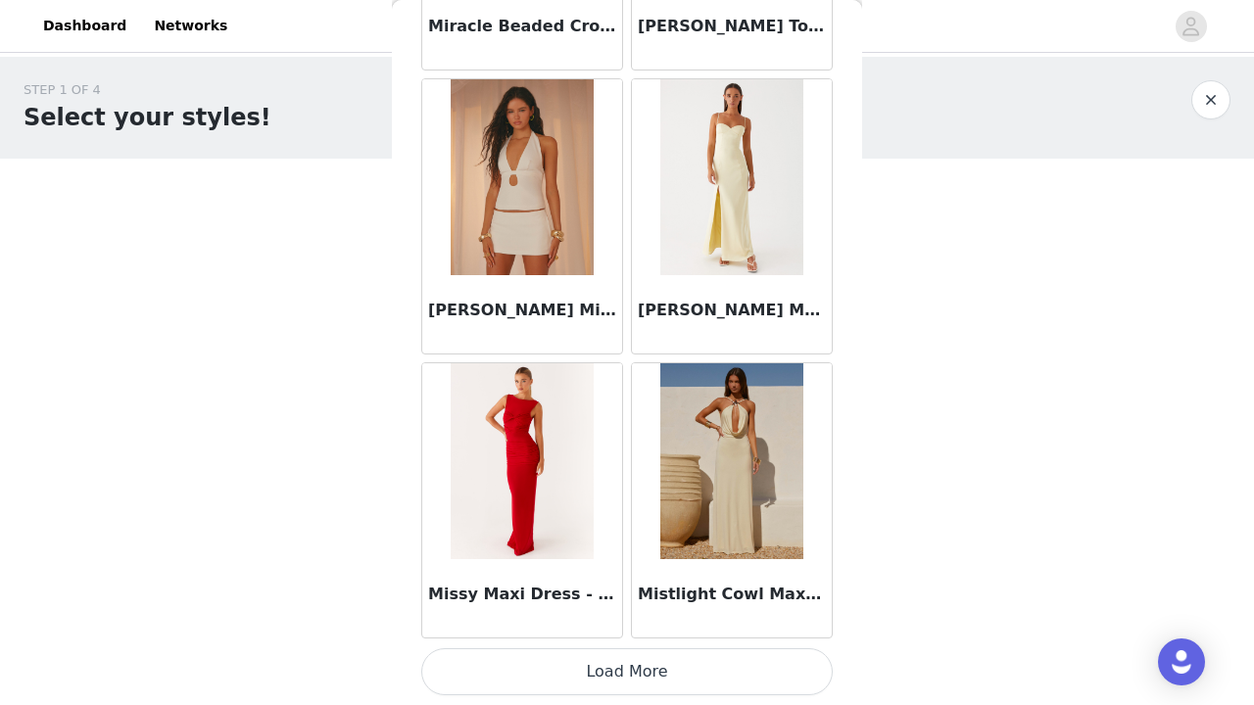
scroll to position [87538, 0]
click at [610, 673] on button "Load More" at bounding box center [627, 672] width 412 height 47
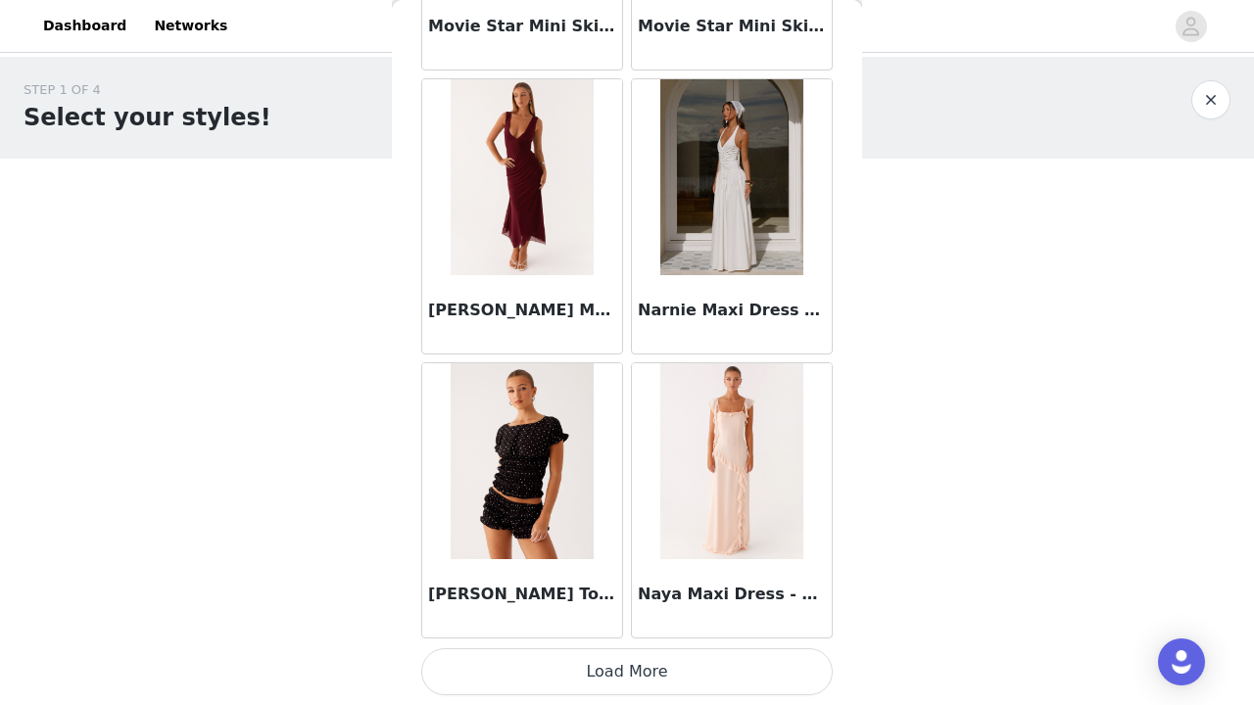
scroll to position [90380, 0]
click at [604, 674] on button "Load More" at bounding box center [627, 672] width 412 height 47
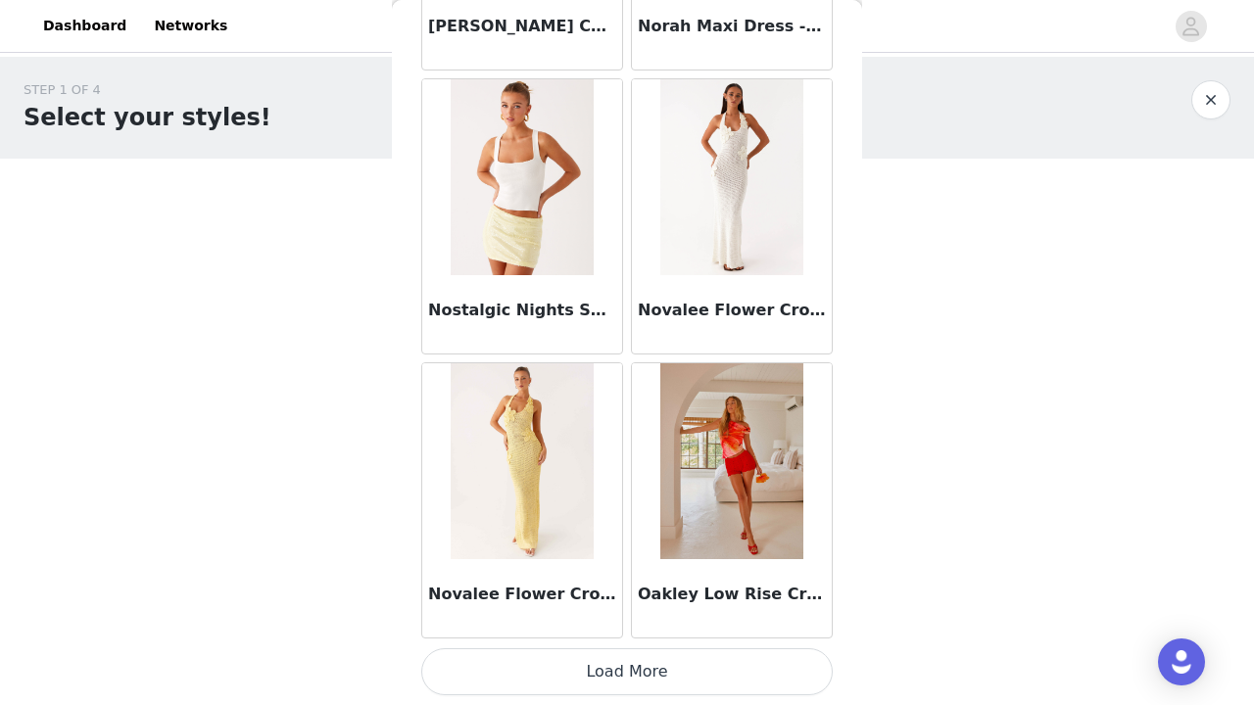
scroll to position [93221, 0]
click at [690, 667] on button "Load More" at bounding box center [627, 672] width 412 height 47
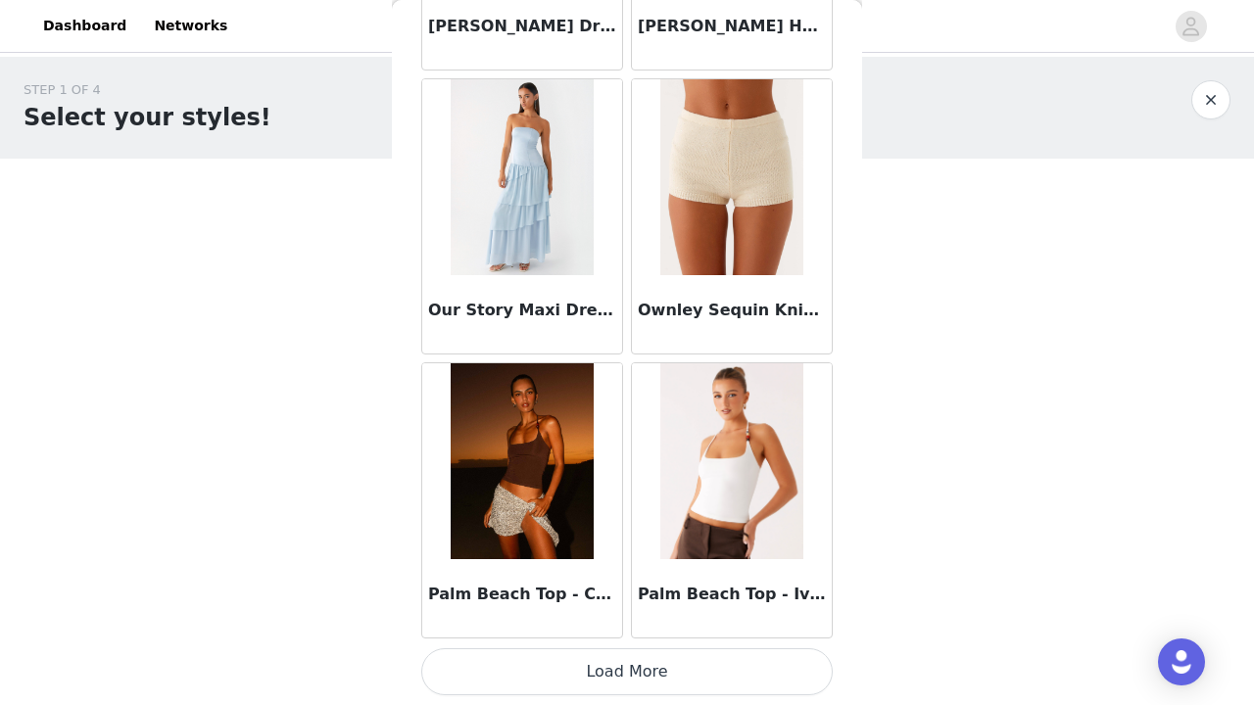
scroll to position [96063, 0]
click at [572, 666] on button "Load More" at bounding box center [627, 672] width 412 height 47
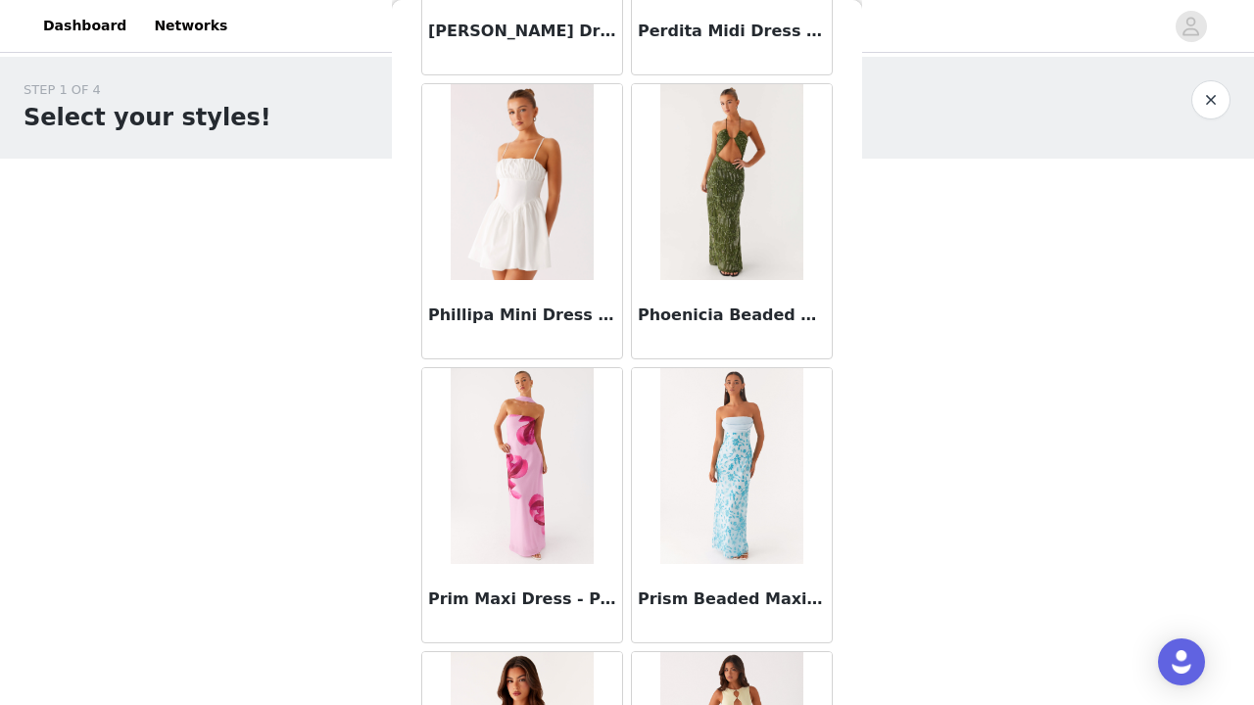
scroll to position [98782, 0]
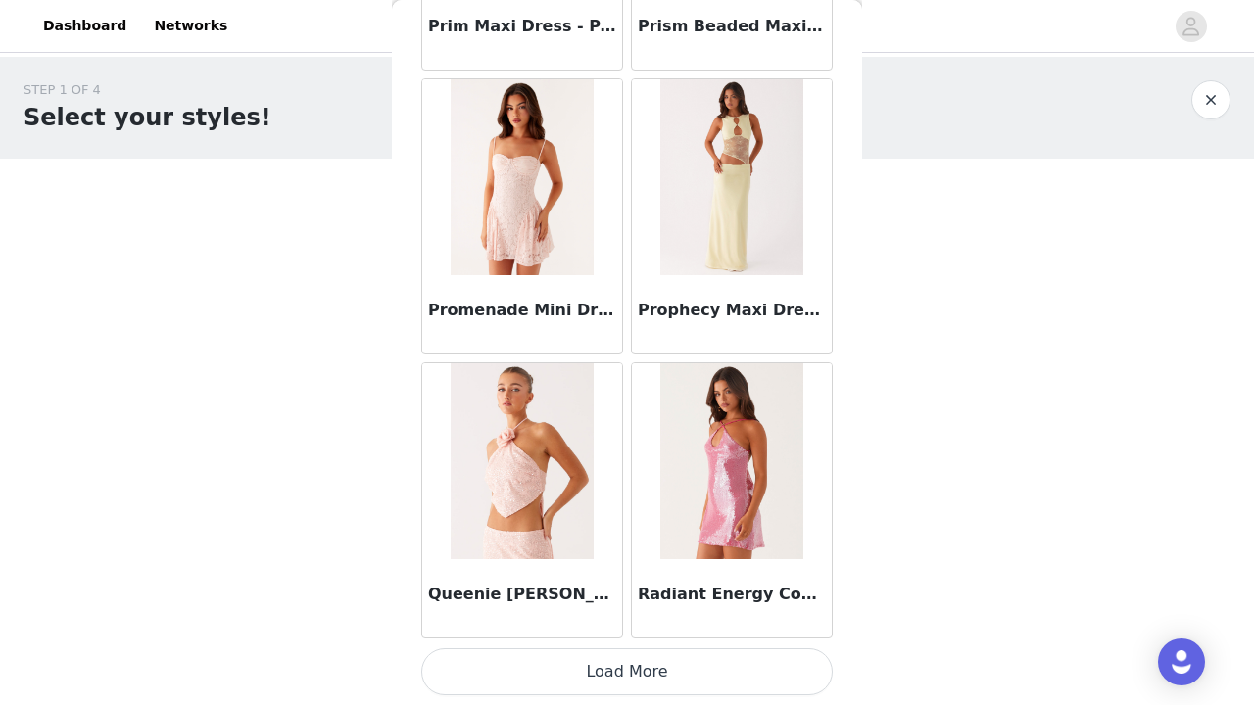
click at [603, 672] on button "Load More" at bounding box center [627, 672] width 412 height 47
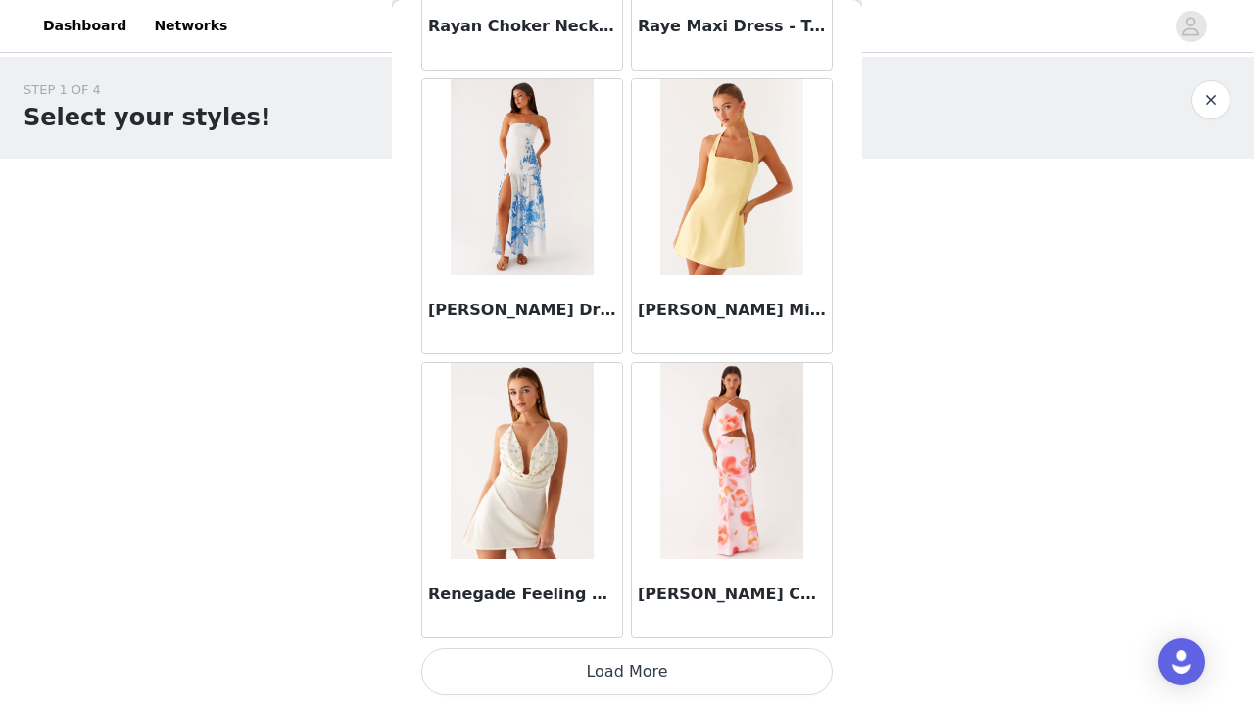
scroll to position [101746, 0]
click at [633, 670] on button "Load More" at bounding box center [627, 672] width 412 height 47
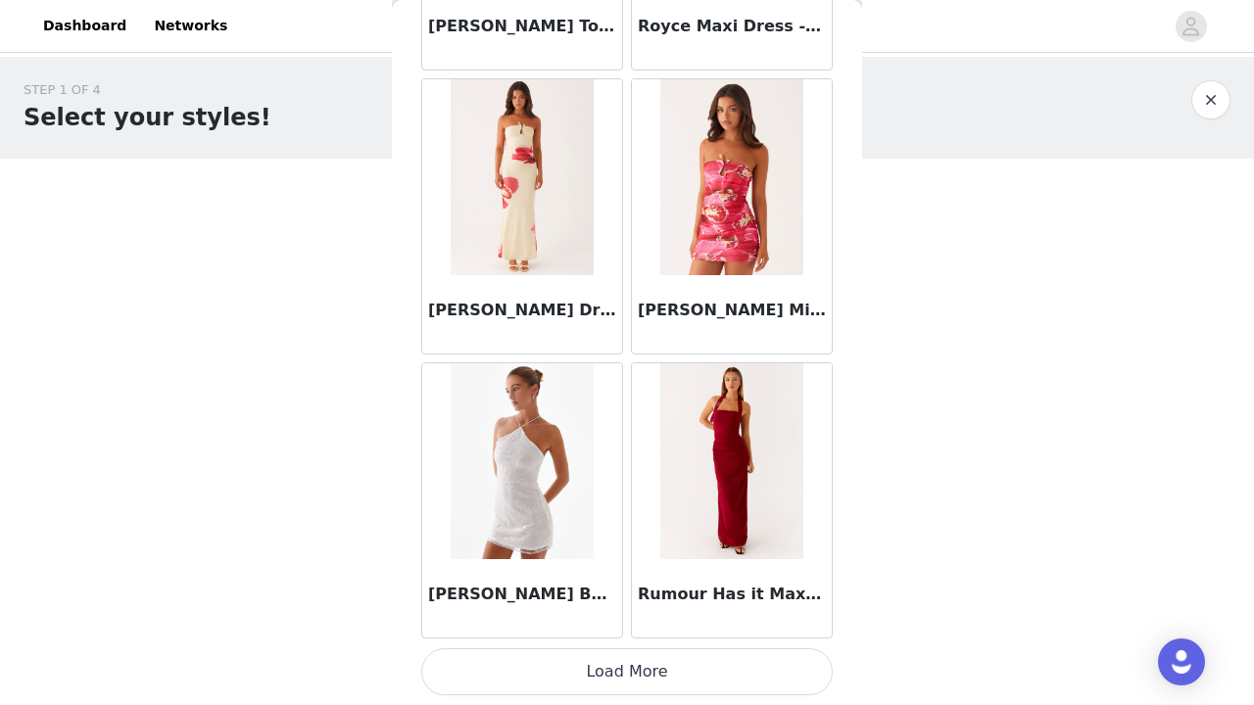
scroll to position [104587, 0]
click at [634, 667] on button "Load More" at bounding box center [627, 672] width 412 height 47
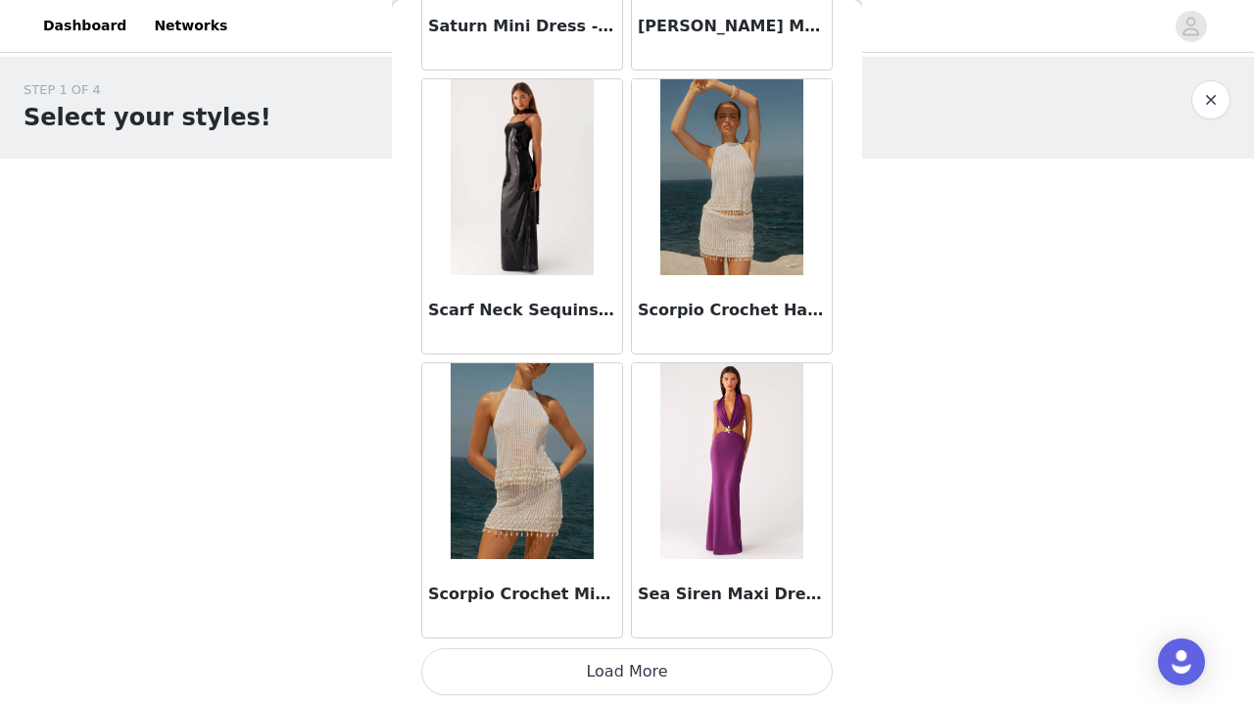
scroll to position [107429, 0]
click at [646, 684] on button "Load More" at bounding box center [627, 672] width 412 height 47
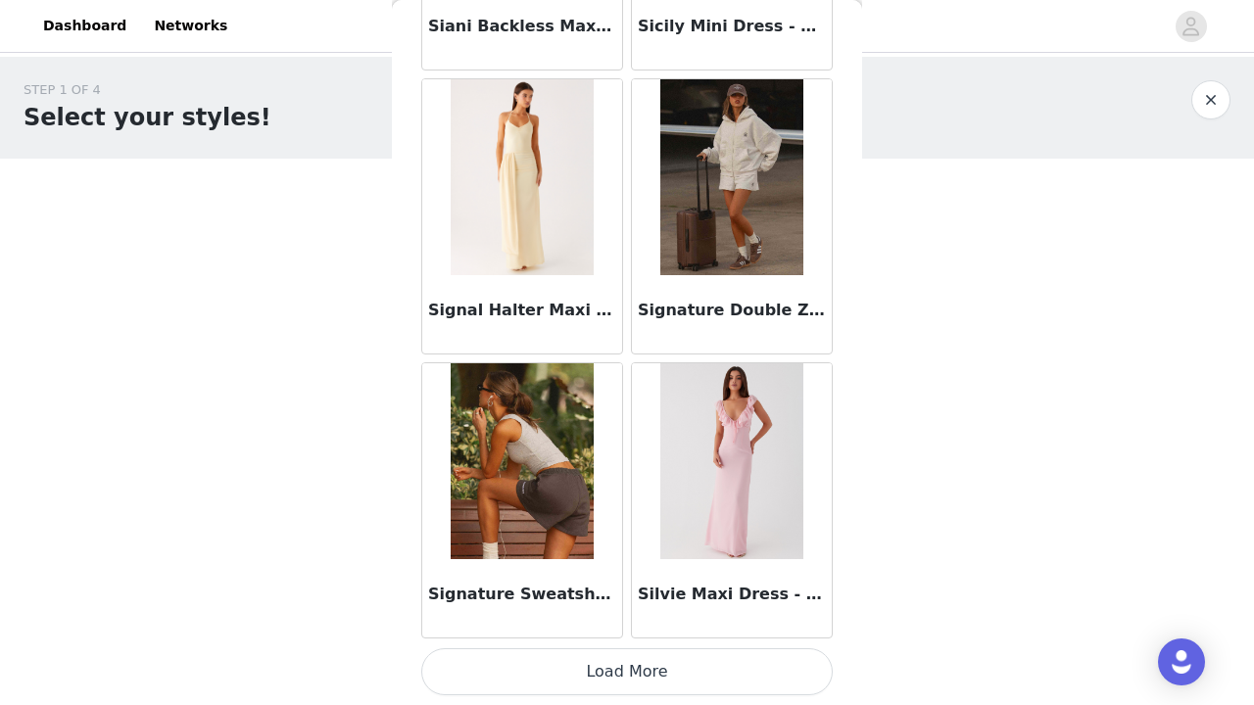
scroll to position [110270, 0]
click at [662, 691] on button "Load More" at bounding box center [627, 672] width 412 height 47
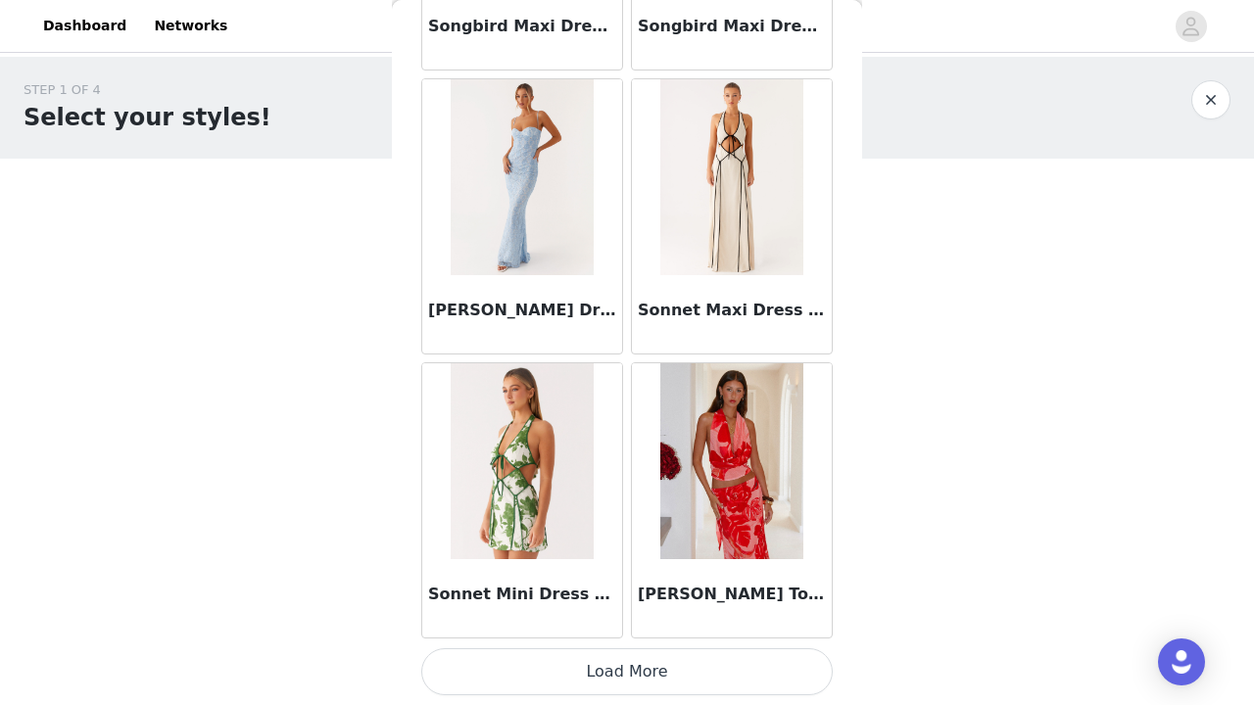
scroll to position [113112, 0]
click at [655, 671] on button "Load More" at bounding box center [627, 672] width 412 height 47
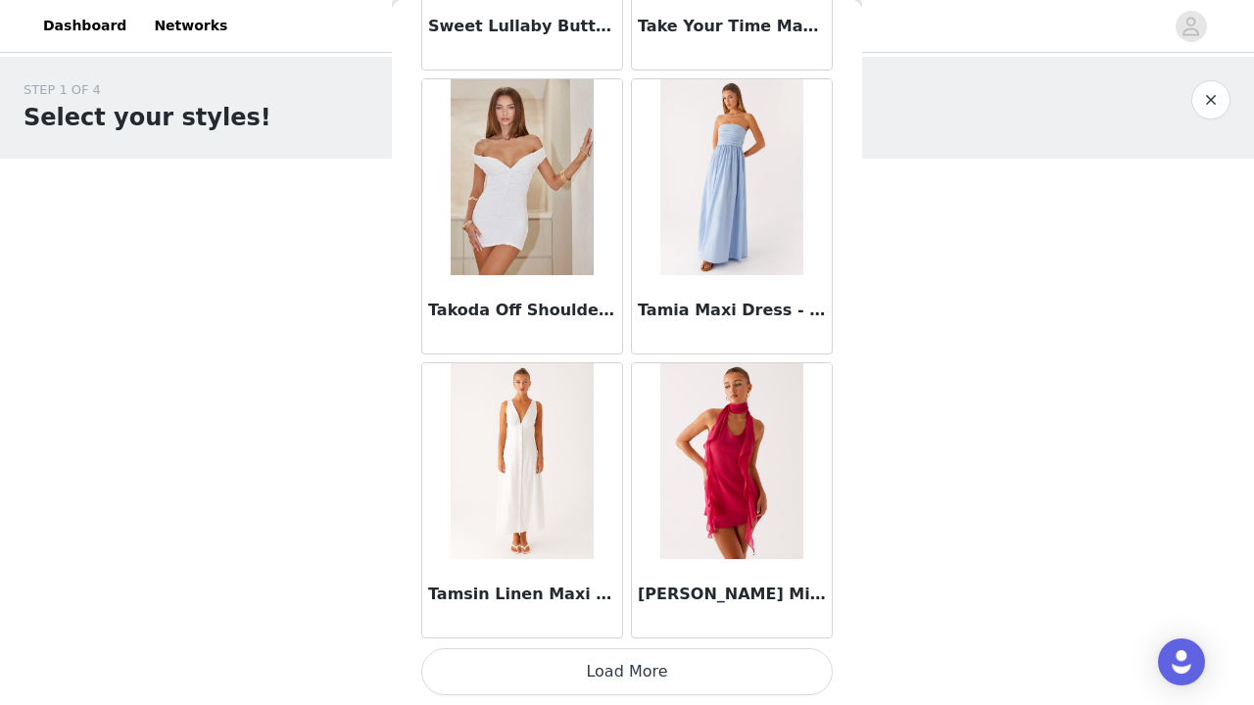
scroll to position [115954, 0]
click at [644, 679] on button "Load More" at bounding box center [627, 672] width 412 height 47
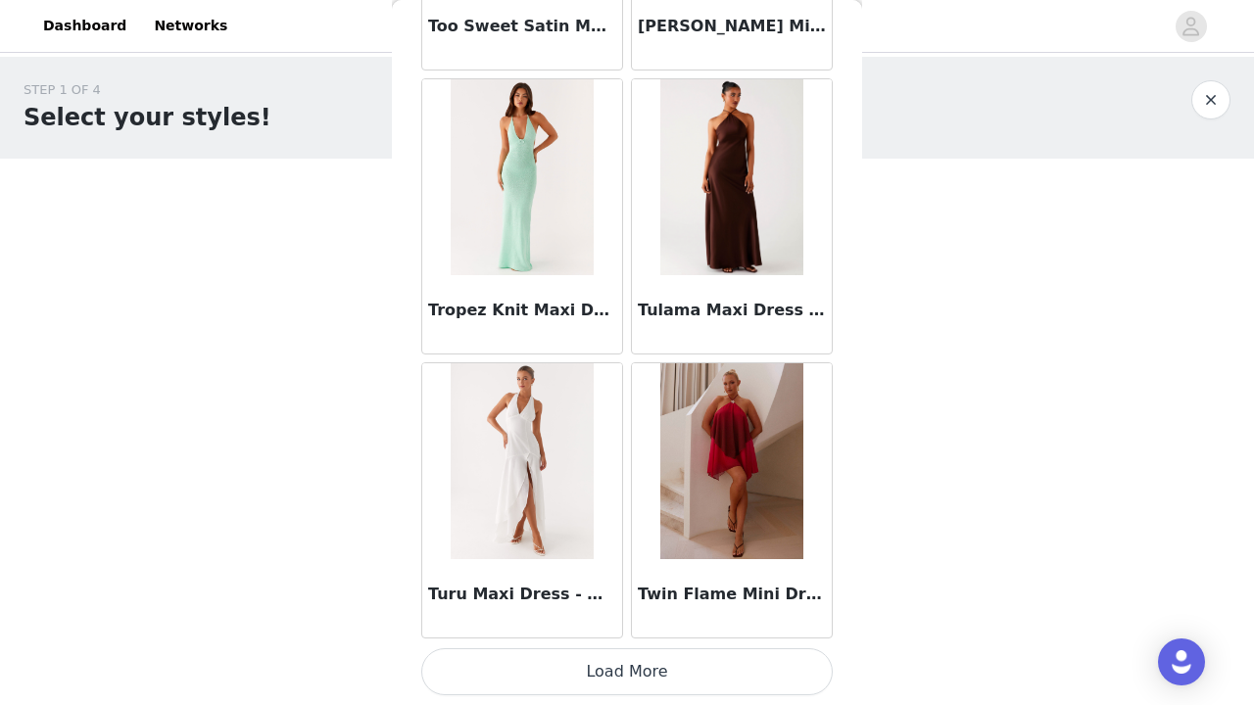
scroll to position [118795, 0]
click at [644, 682] on button "Load More" at bounding box center [627, 672] width 412 height 47
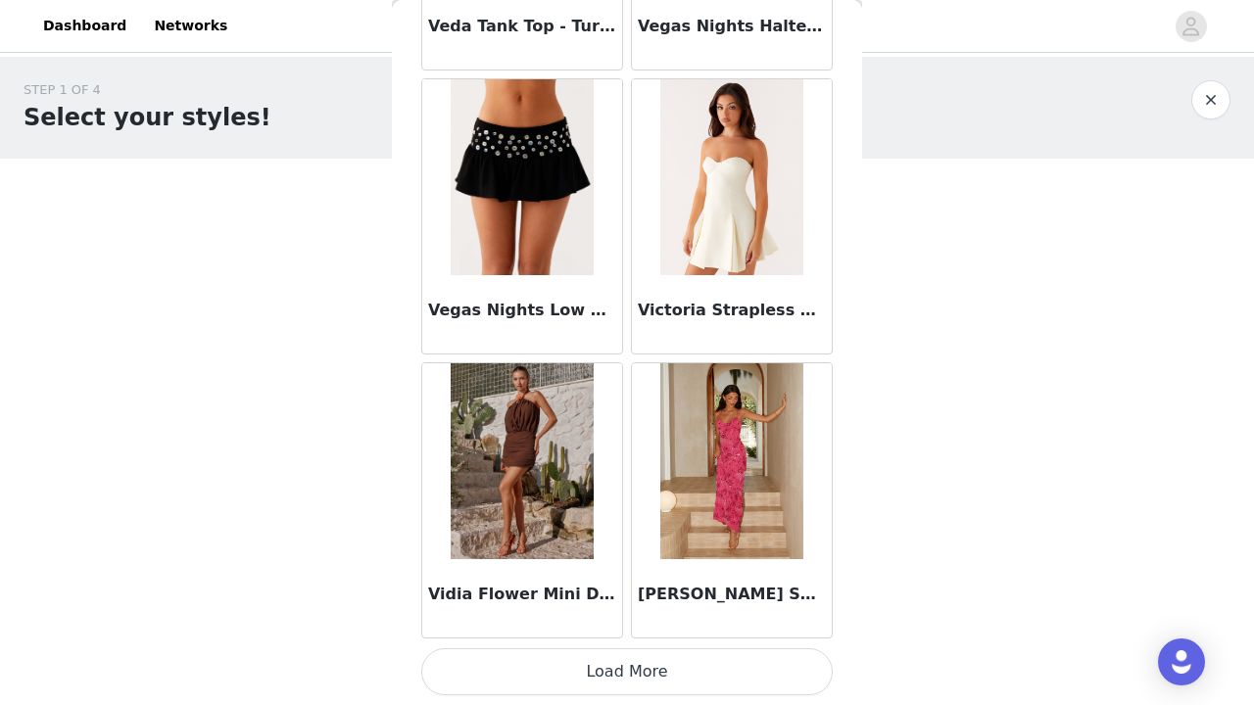
scroll to position [121637, 0]
click at [685, 662] on button "Load More" at bounding box center [627, 672] width 412 height 47
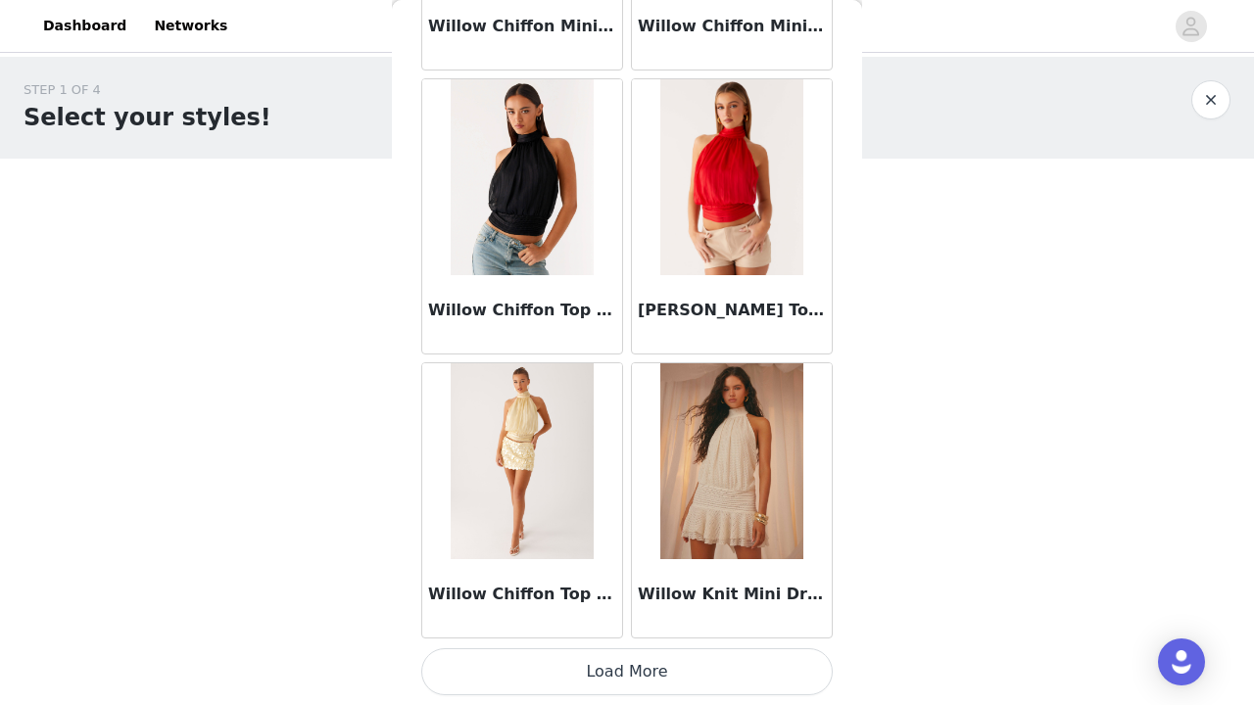
scroll to position [124478, 0]
click at [681, 666] on button "Load More" at bounding box center [627, 672] width 412 height 47
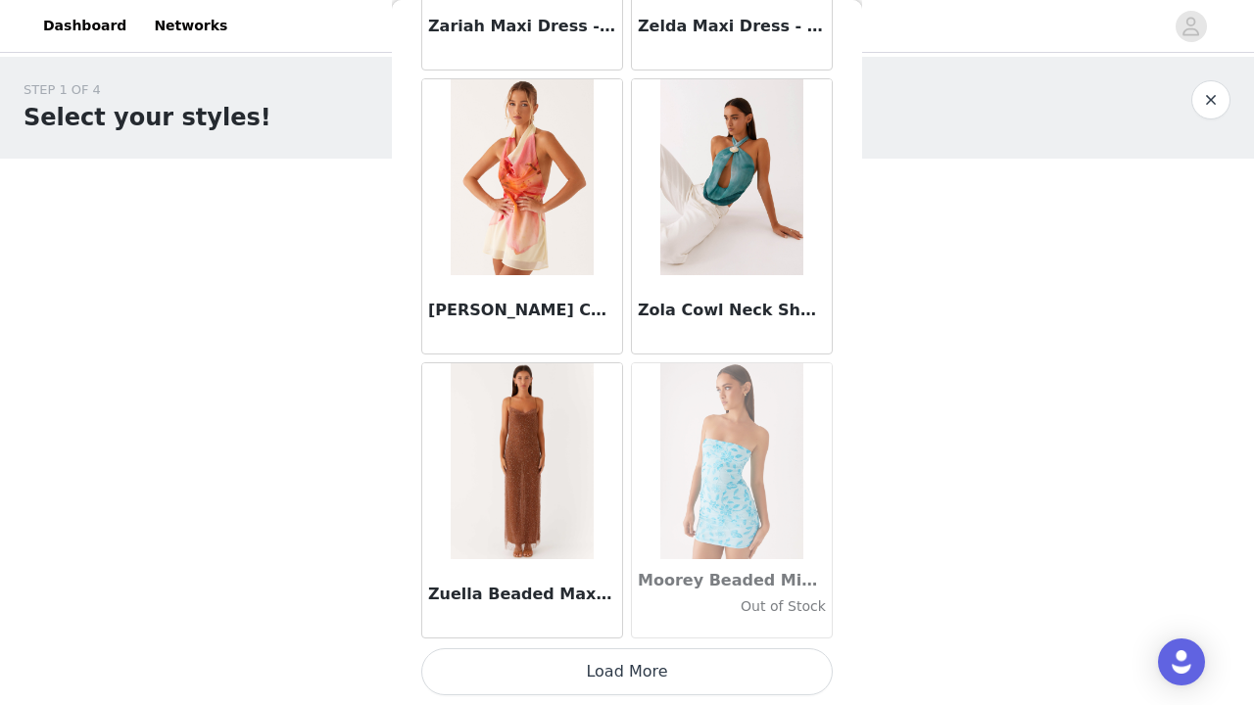
scroll to position [127320, 0]
click at [708, 686] on button "Load More" at bounding box center [627, 672] width 412 height 47
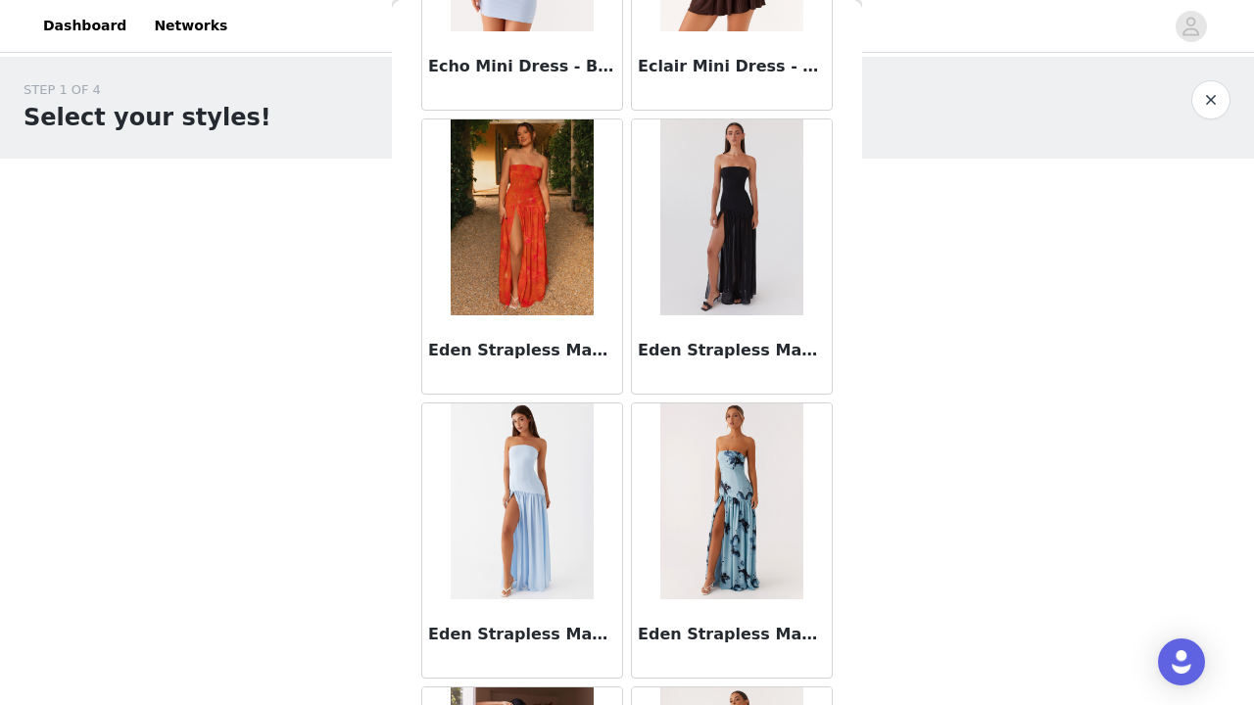
scroll to position [38211, 0]
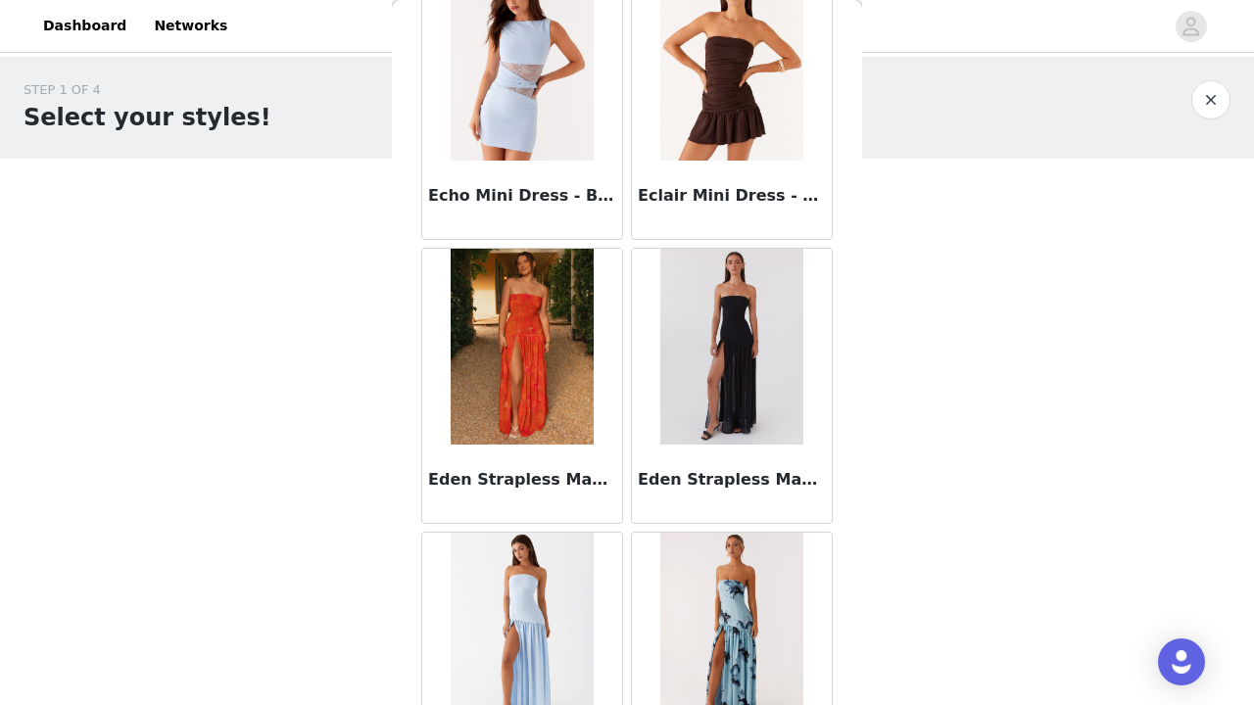
click at [729, 321] on img at bounding box center [731, 347] width 142 height 196
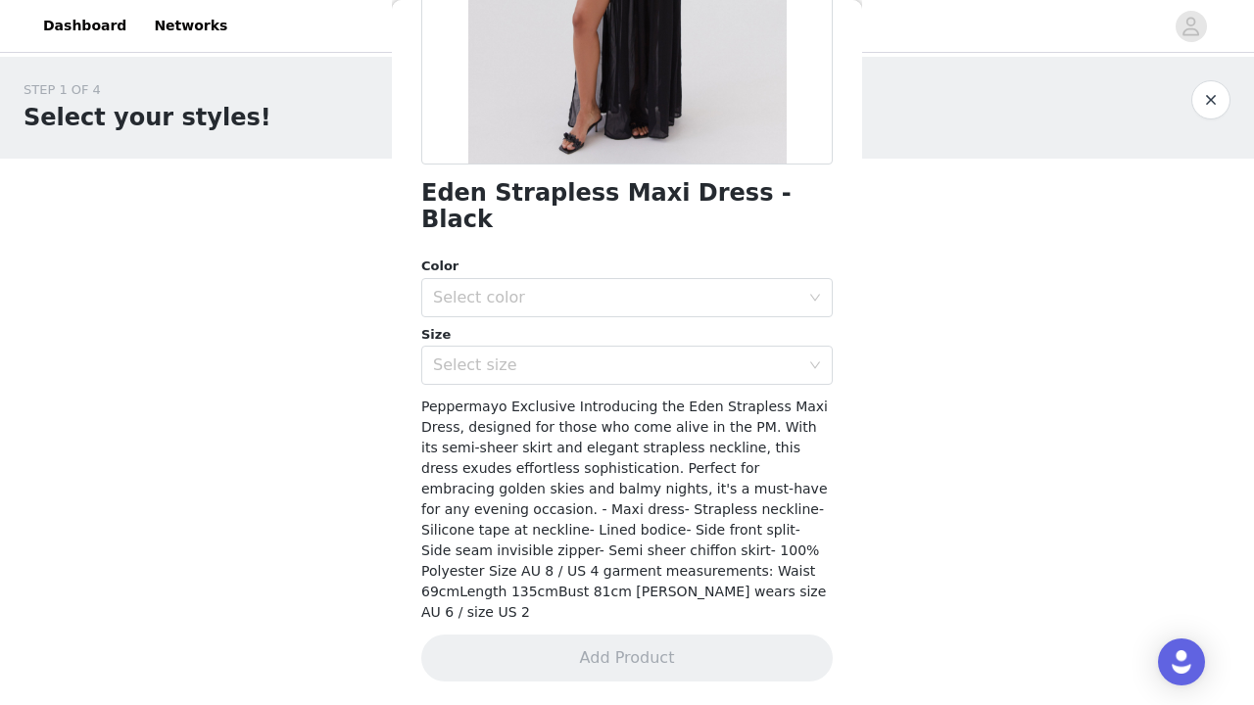
scroll to position [326, 0]
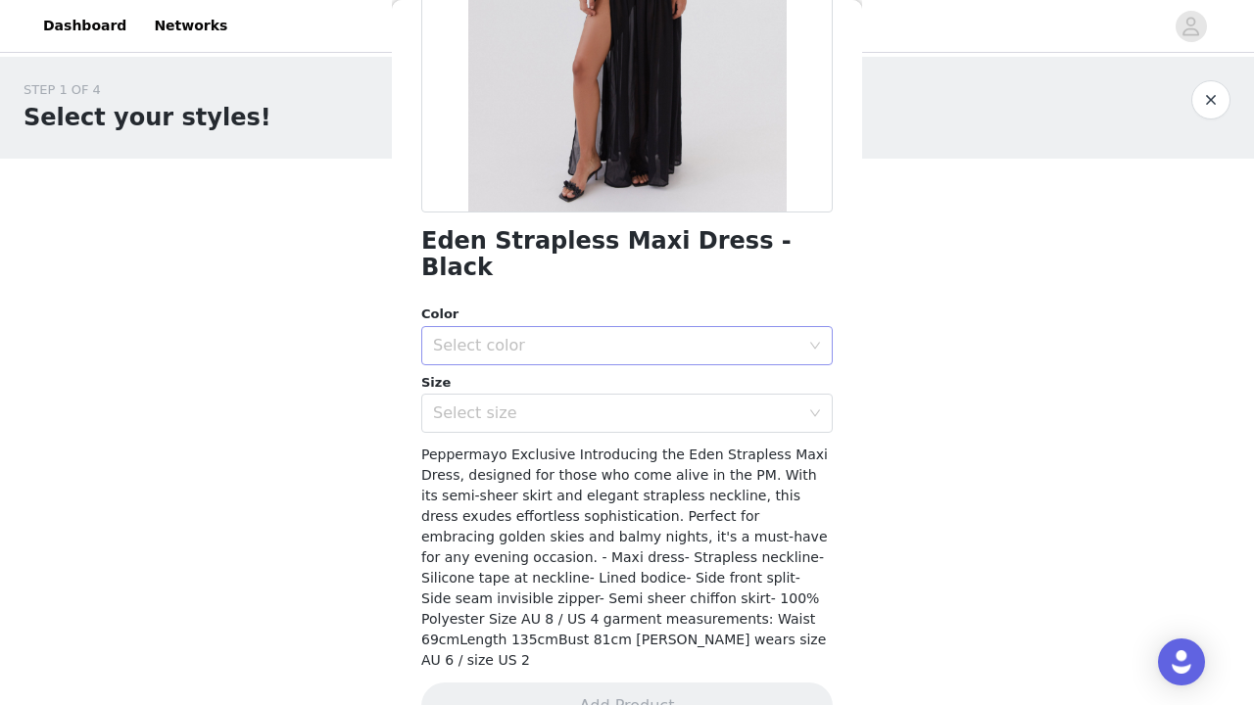
click at [716, 336] on div "Select color" at bounding box center [616, 346] width 366 height 20
click at [668, 370] on li "Black" at bounding box center [627, 361] width 412 height 31
click at [661, 401] on div "Select size" at bounding box center [620, 413] width 375 height 37
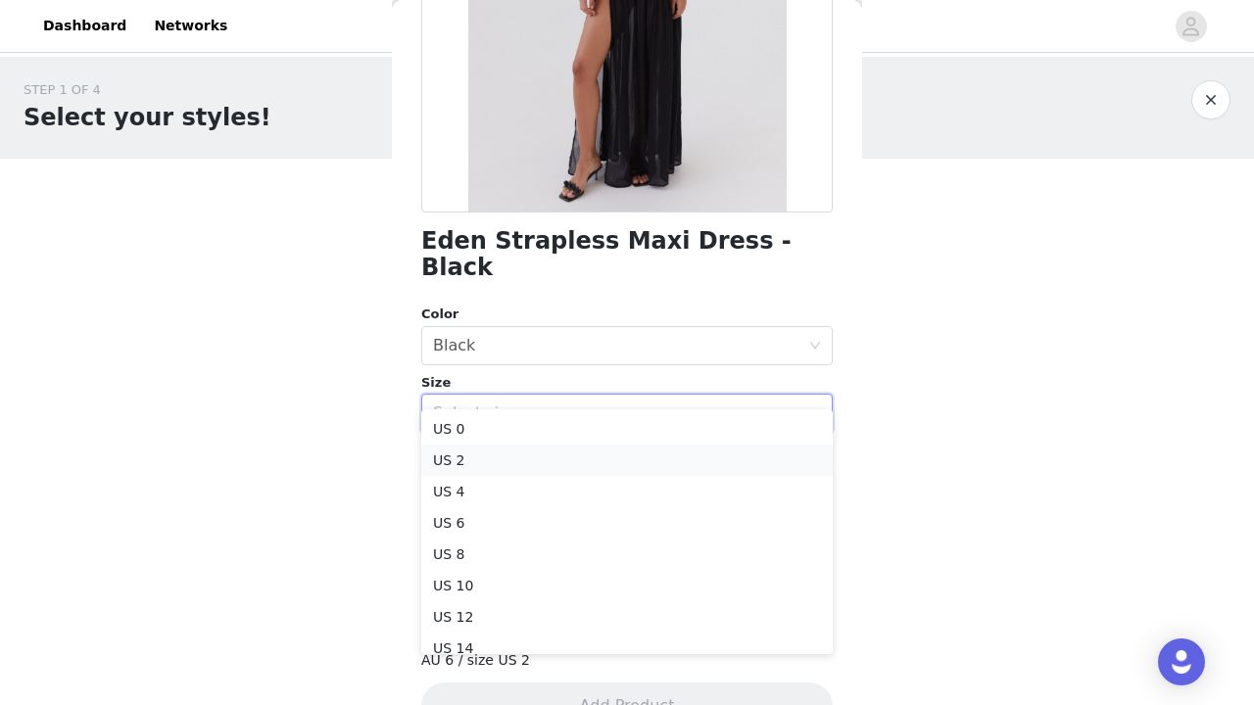
click at [636, 457] on li "US 2" at bounding box center [627, 460] width 412 height 31
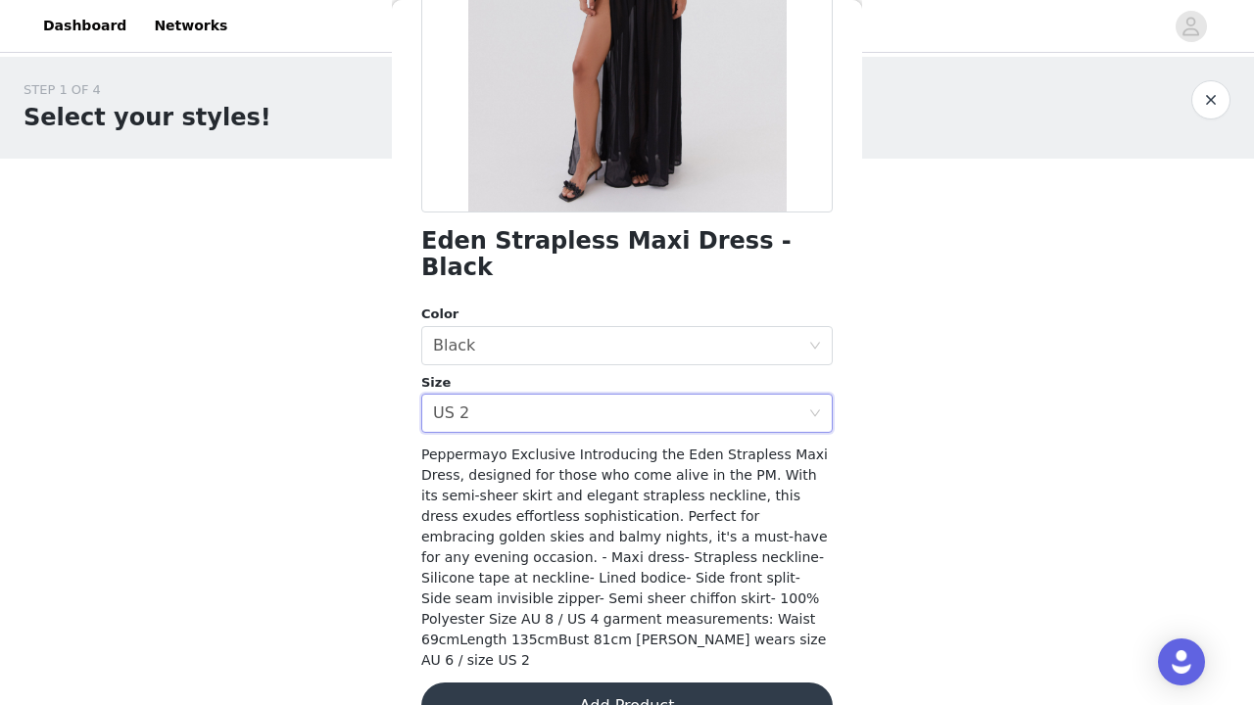
click at [604, 683] on button "Add Product" at bounding box center [627, 706] width 412 height 47
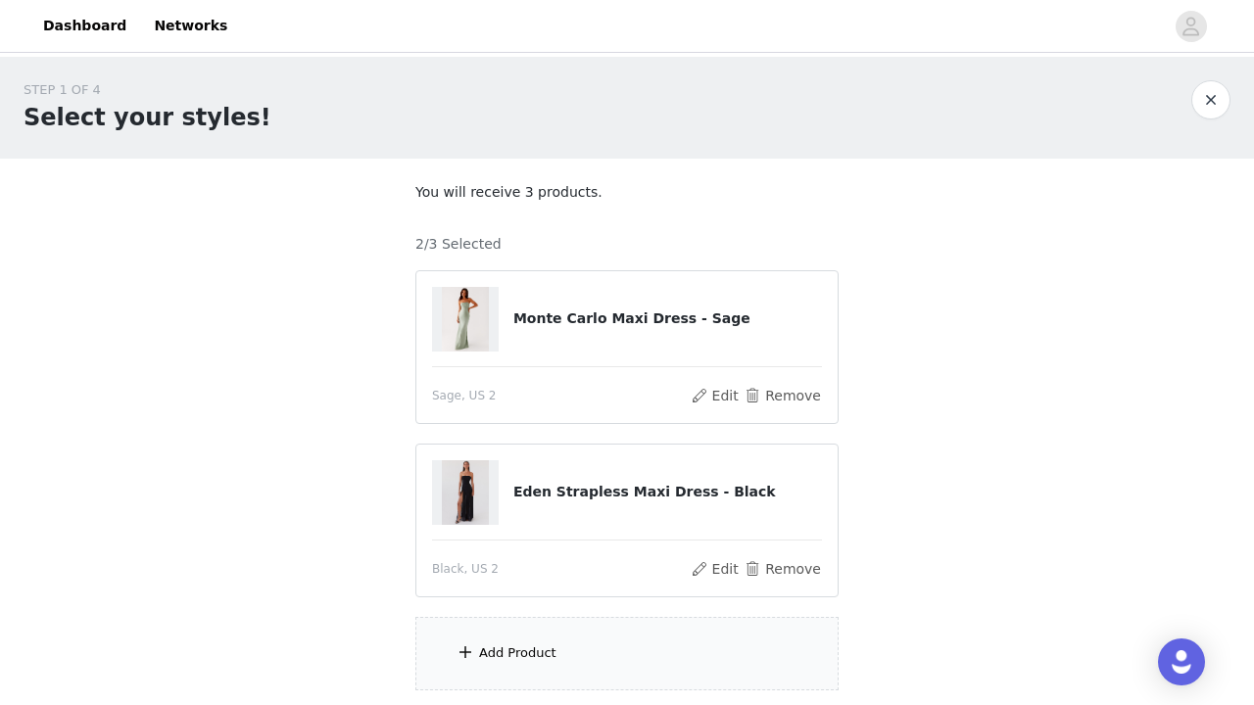
click at [604, 670] on div "Add Product" at bounding box center [626, 653] width 423 height 73
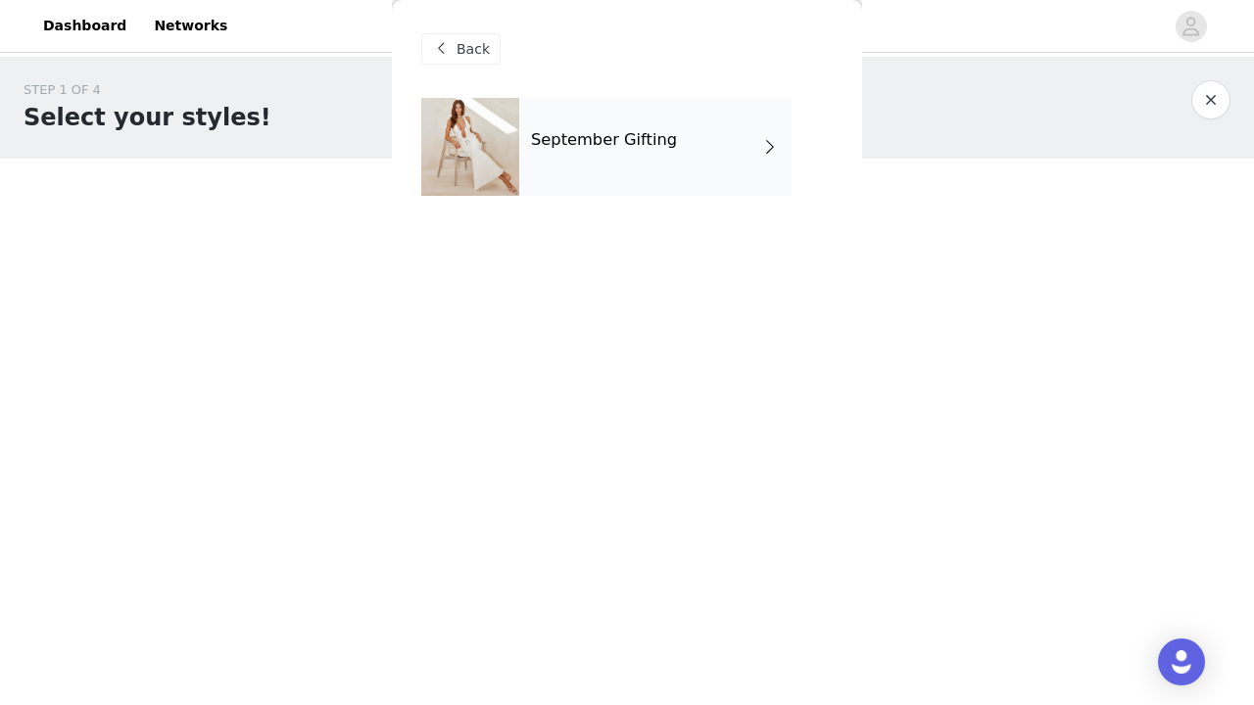
click at [677, 175] on div "September Gifting" at bounding box center [655, 147] width 272 height 98
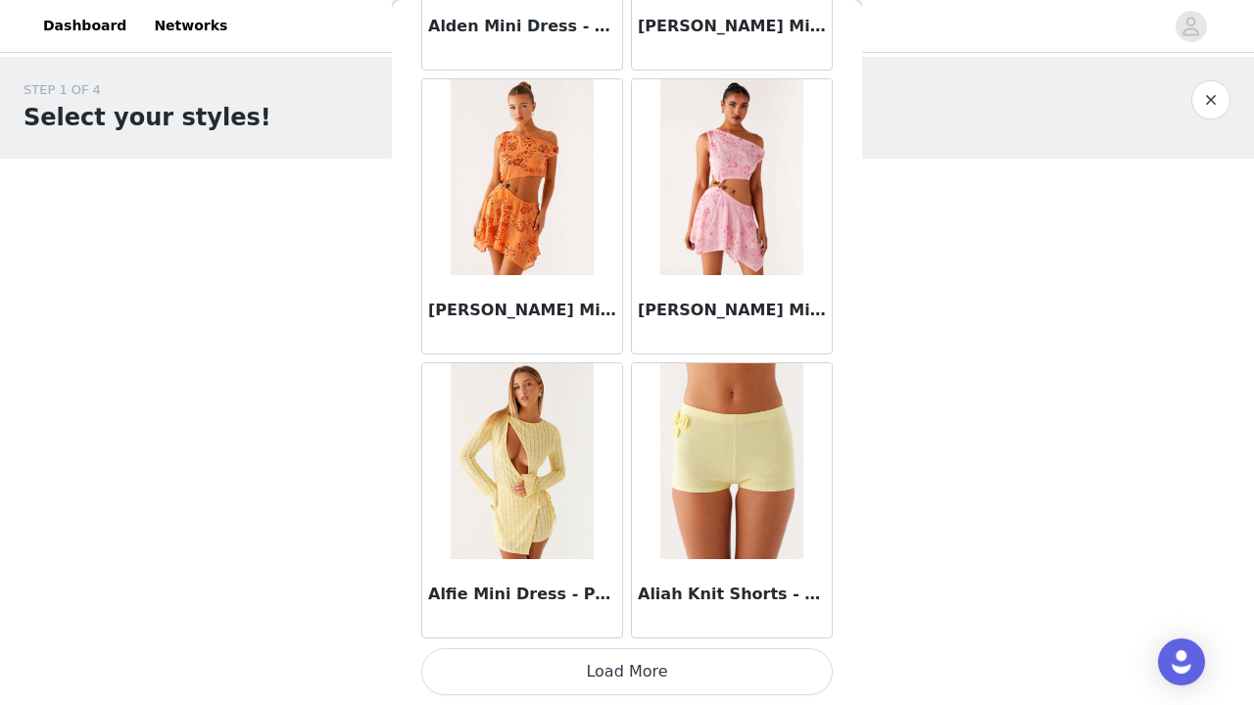
scroll to position [2293, 0]
click at [489, 664] on button "Load More" at bounding box center [627, 672] width 412 height 47
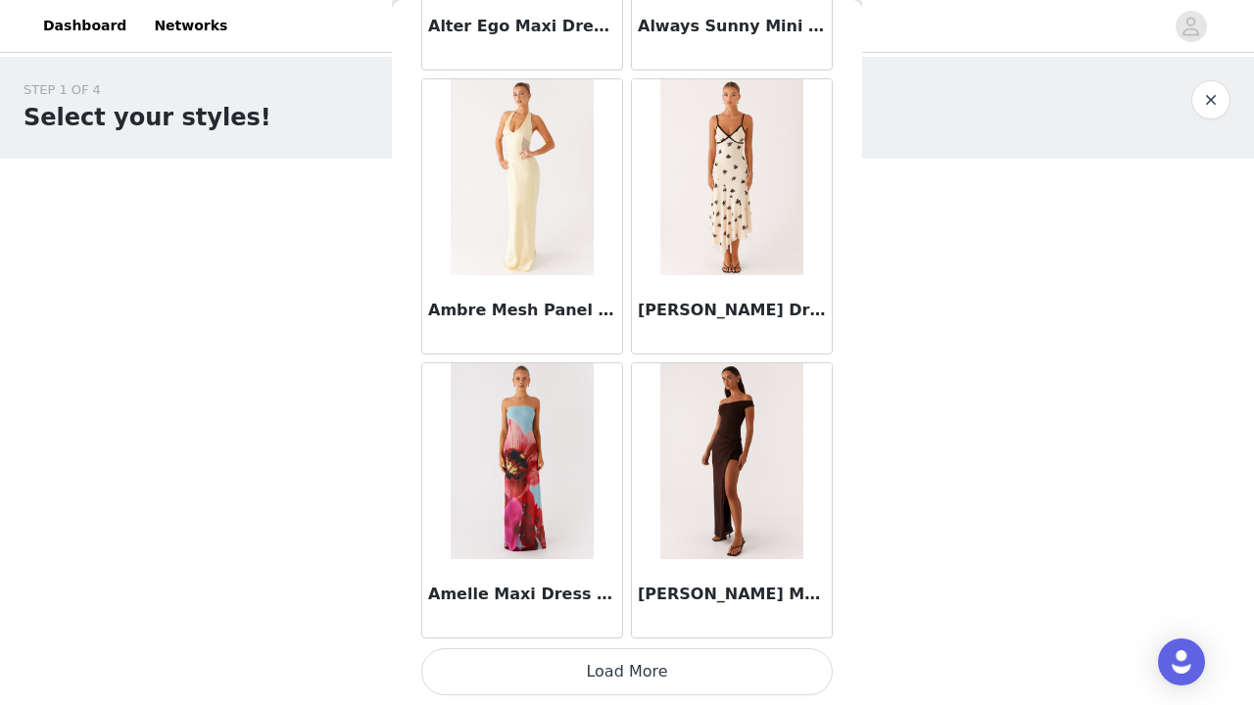
scroll to position [5134, 0]
click at [559, 659] on button "Load More" at bounding box center [627, 672] width 412 height 47
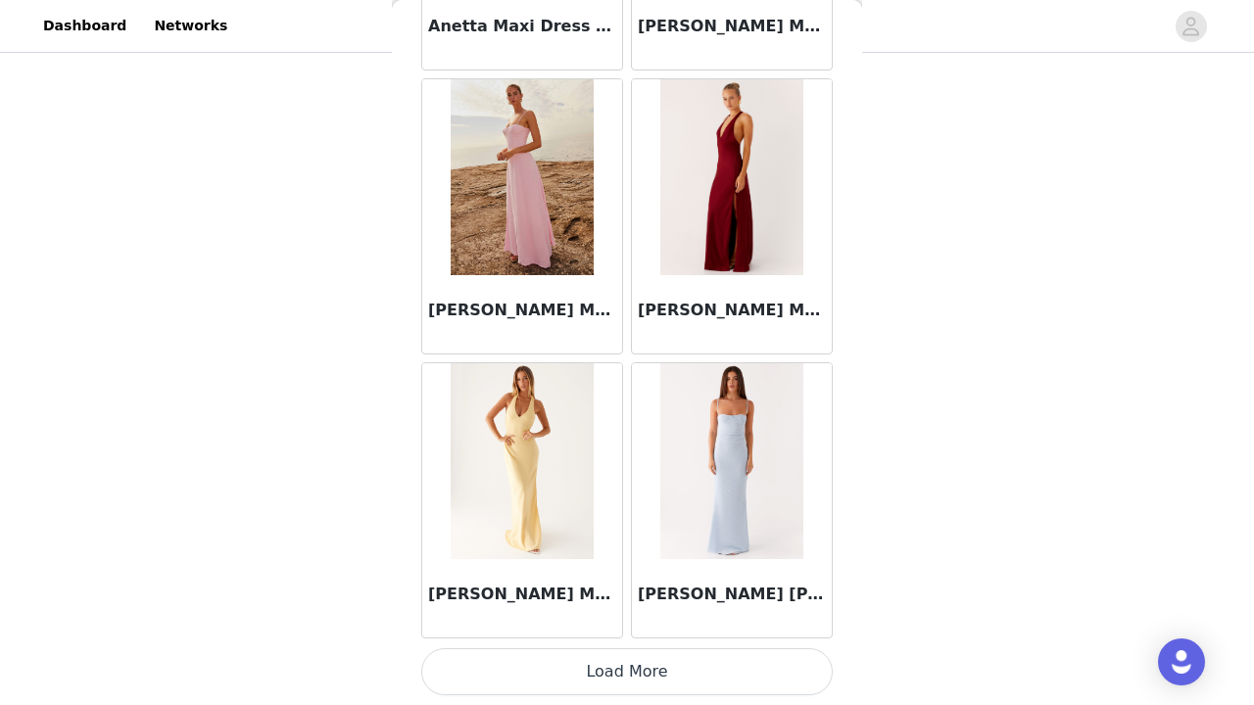
scroll to position [107, 0]
click at [542, 662] on button "Load More" at bounding box center [627, 672] width 412 height 47
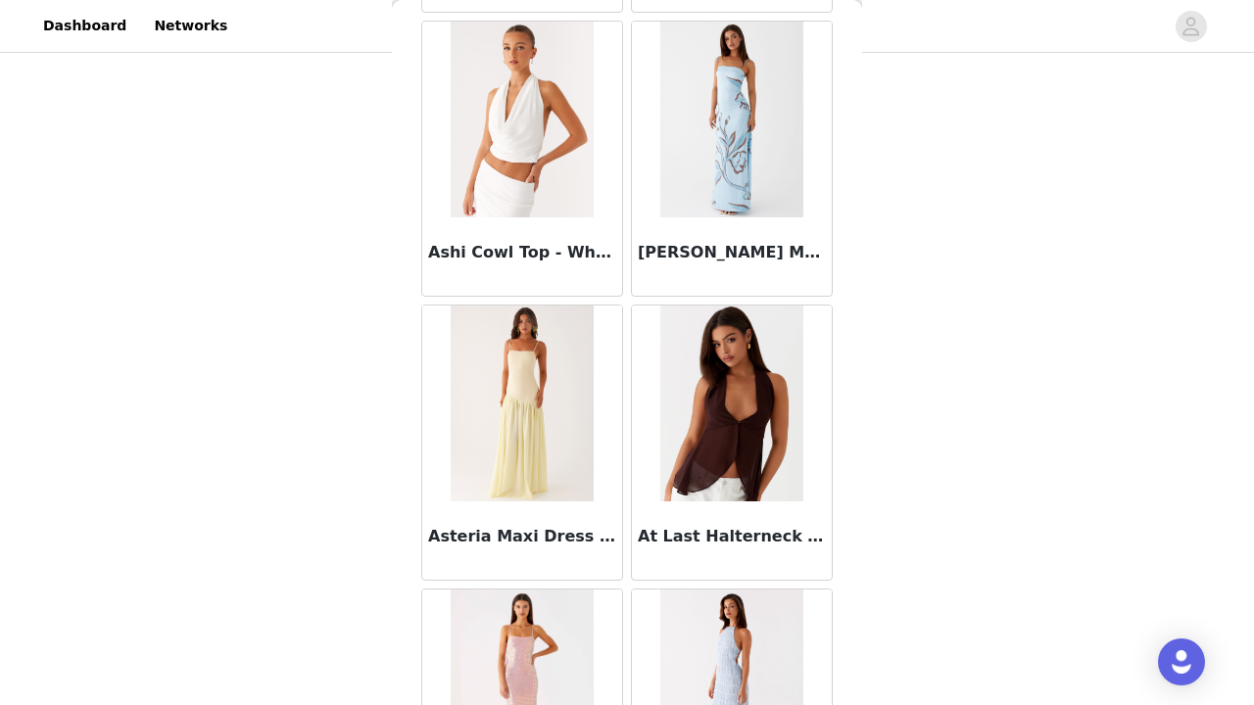
scroll to position [10009, 0]
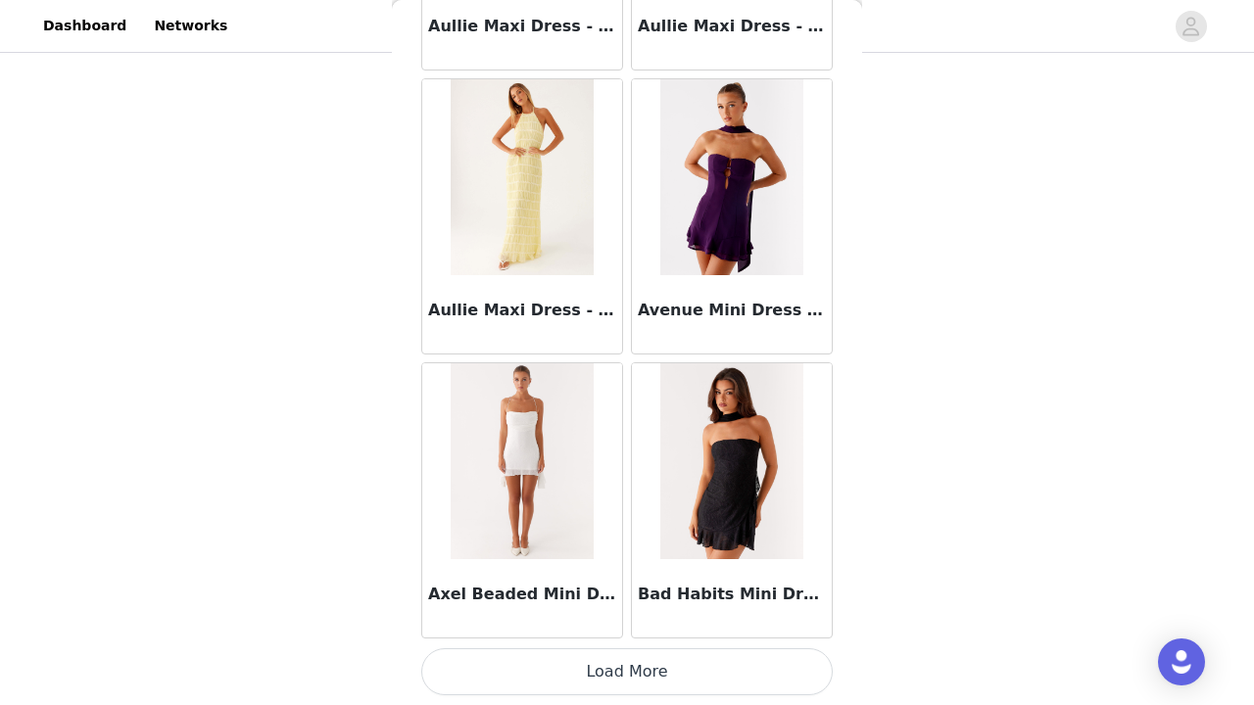
click at [664, 676] on button "Load More" at bounding box center [627, 672] width 412 height 47
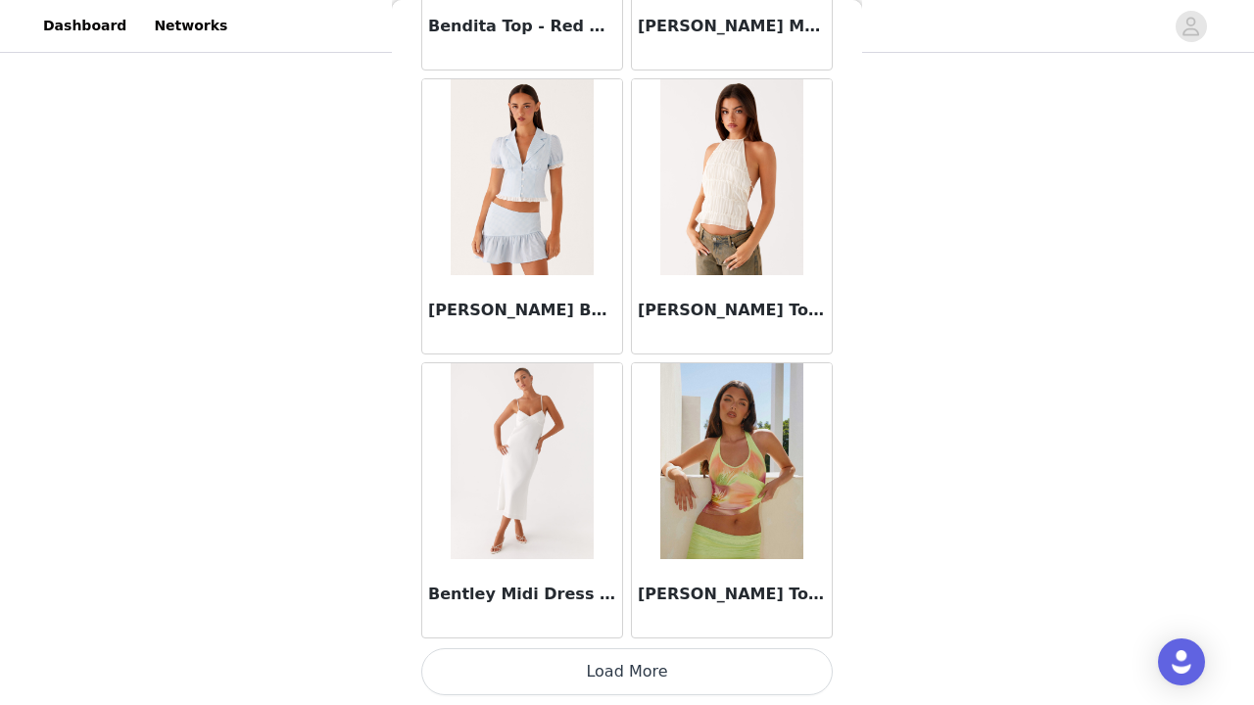
scroll to position [149, 0]
click at [656, 668] on button "Load More" at bounding box center [627, 672] width 412 height 47
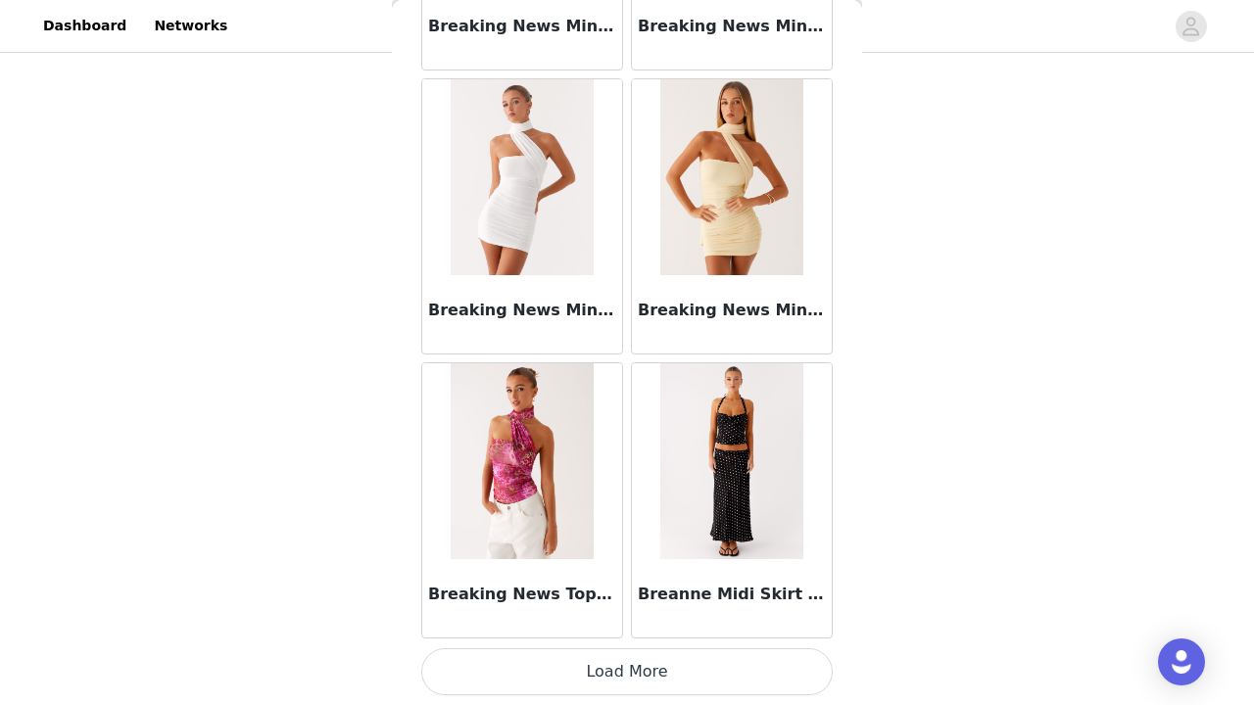
click at [645, 675] on button "Load More" at bounding box center [627, 672] width 412 height 47
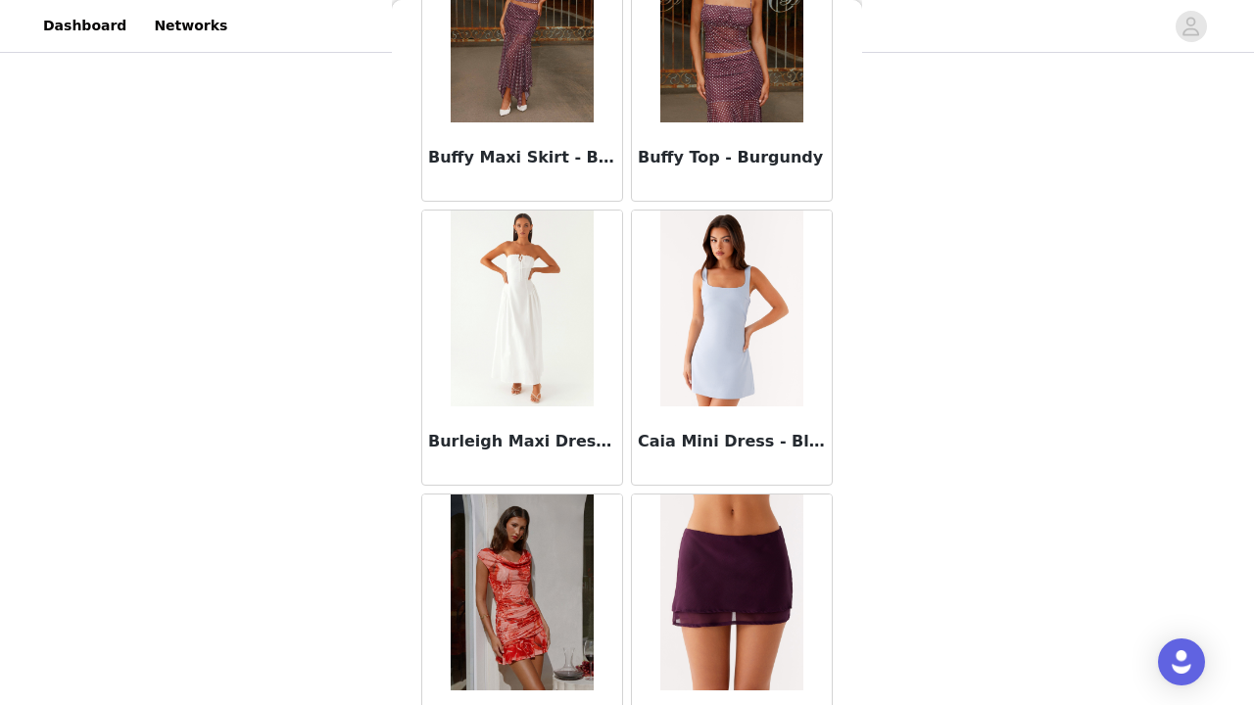
scroll to position [18403, 0]
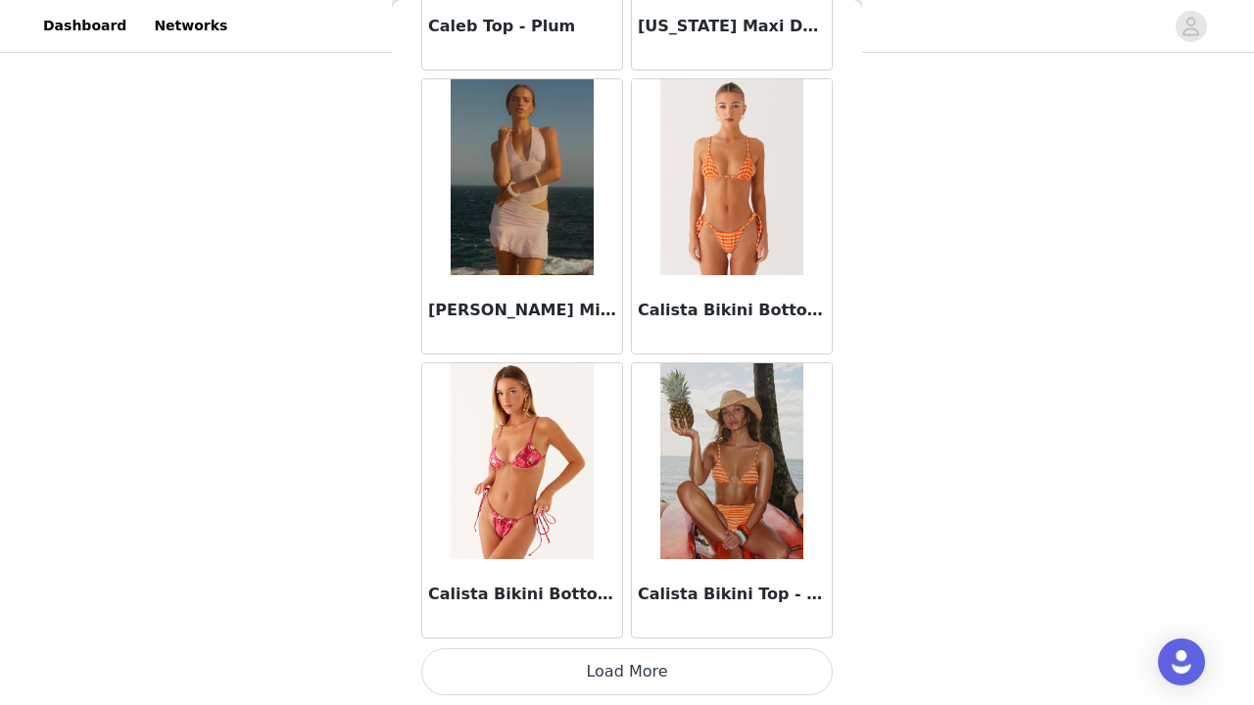
click at [667, 673] on button "Load More" at bounding box center [627, 672] width 412 height 47
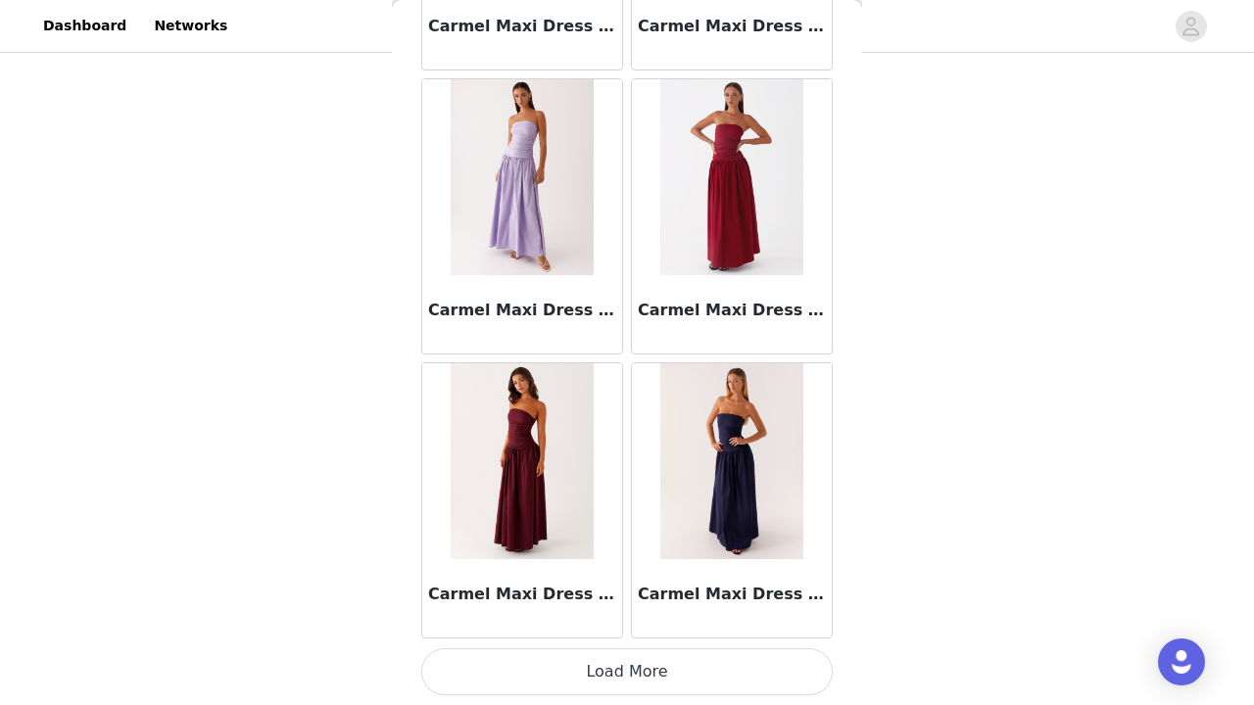
scroll to position [22183, 0]
click at [637, 680] on button "Load More" at bounding box center [627, 672] width 412 height 47
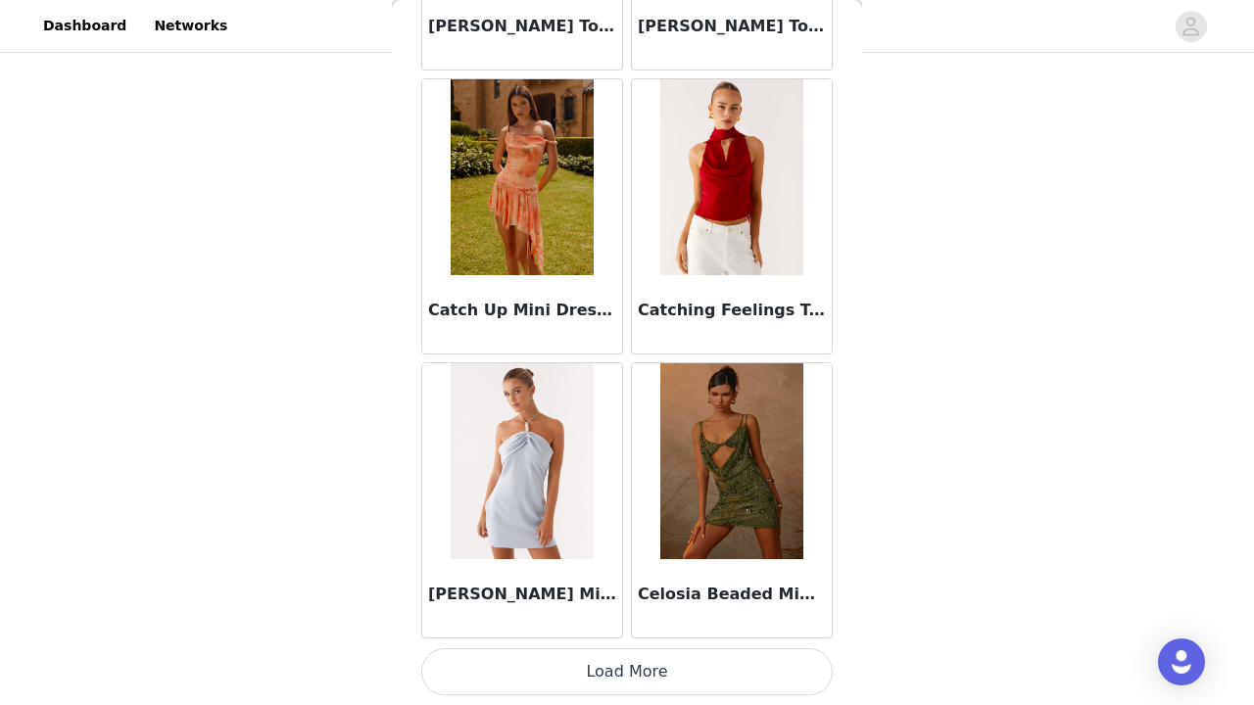
scroll to position [25025, 0]
click at [636, 683] on button "Load More" at bounding box center [627, 672] width 412 height 47
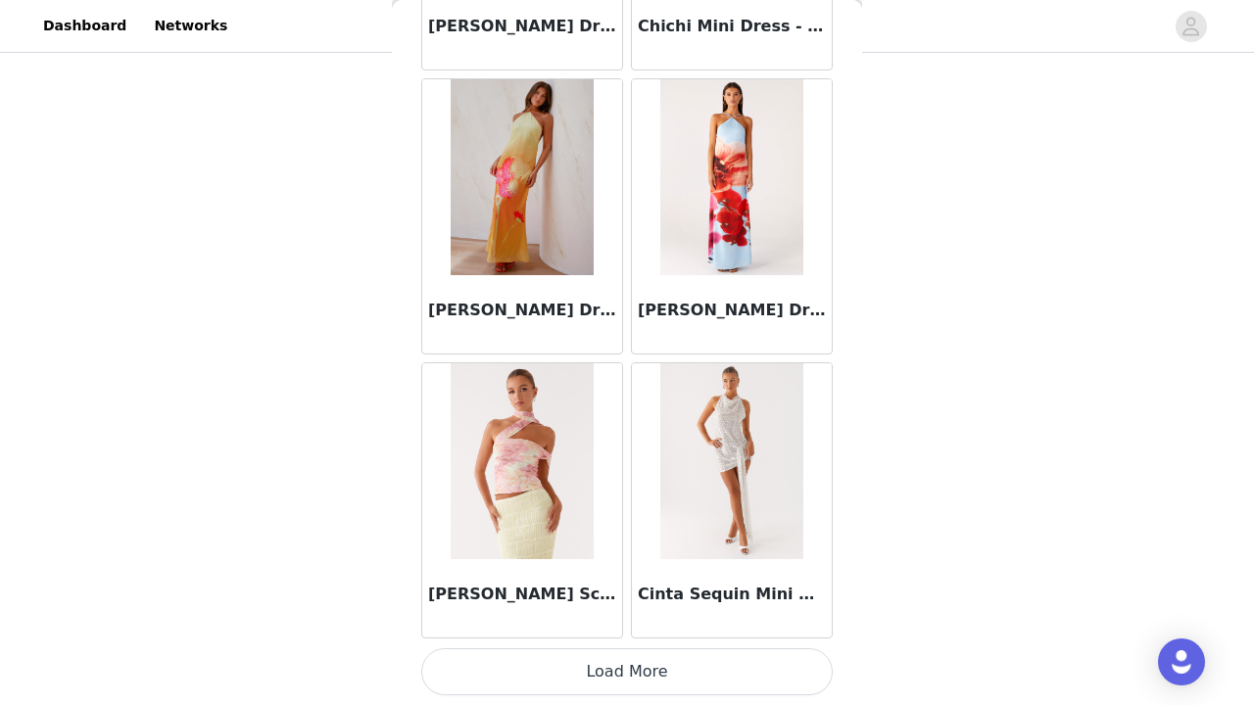
scroll to position [27866, 0]
click at [627, 667] on button "Load More" at bounding box center [627, 672] width 412 height 47
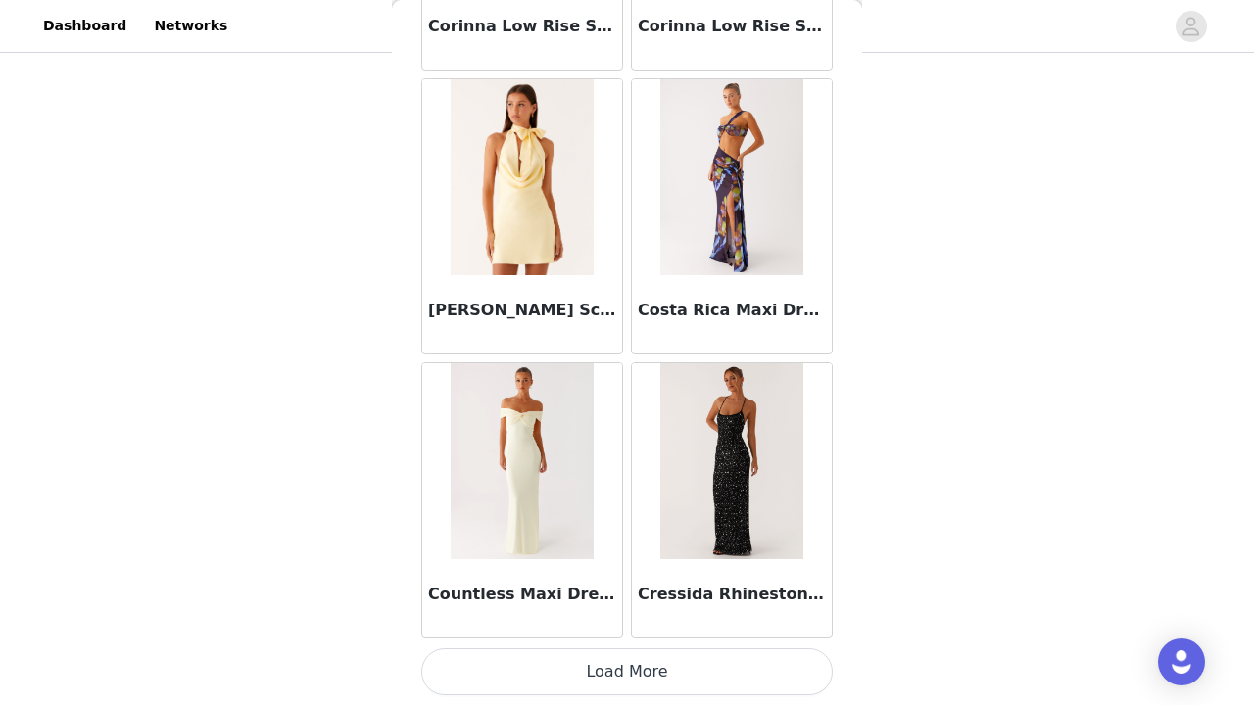
scroll to position [30708, 0]
click at [647, 683] on button "Load More" at bounding box center [627, 672] width 412 height 47
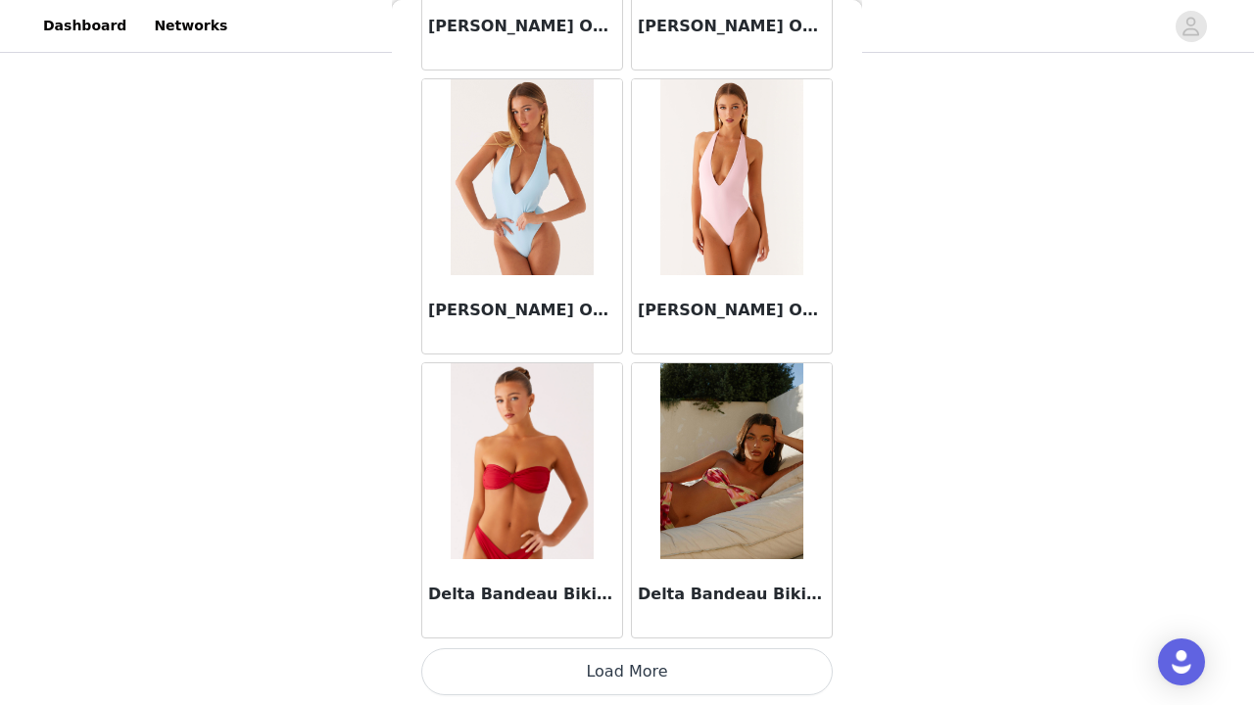
scroll to position [33550, 0]
click at [674, 682] on button "Load More" at bounding box center [627, 672] width 412 height 47
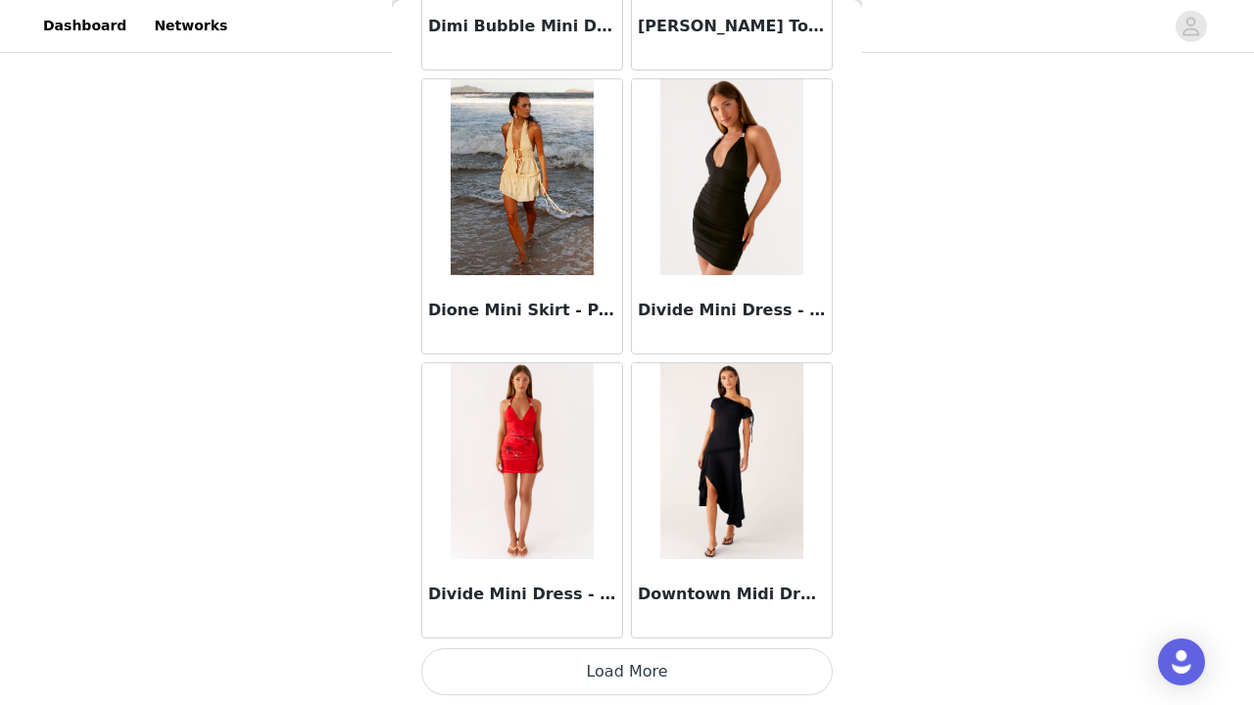
scroll to position [36391, 0]
click at [686, 682] on button "Load More" at bounding box center [627, 672] width 412 height 47
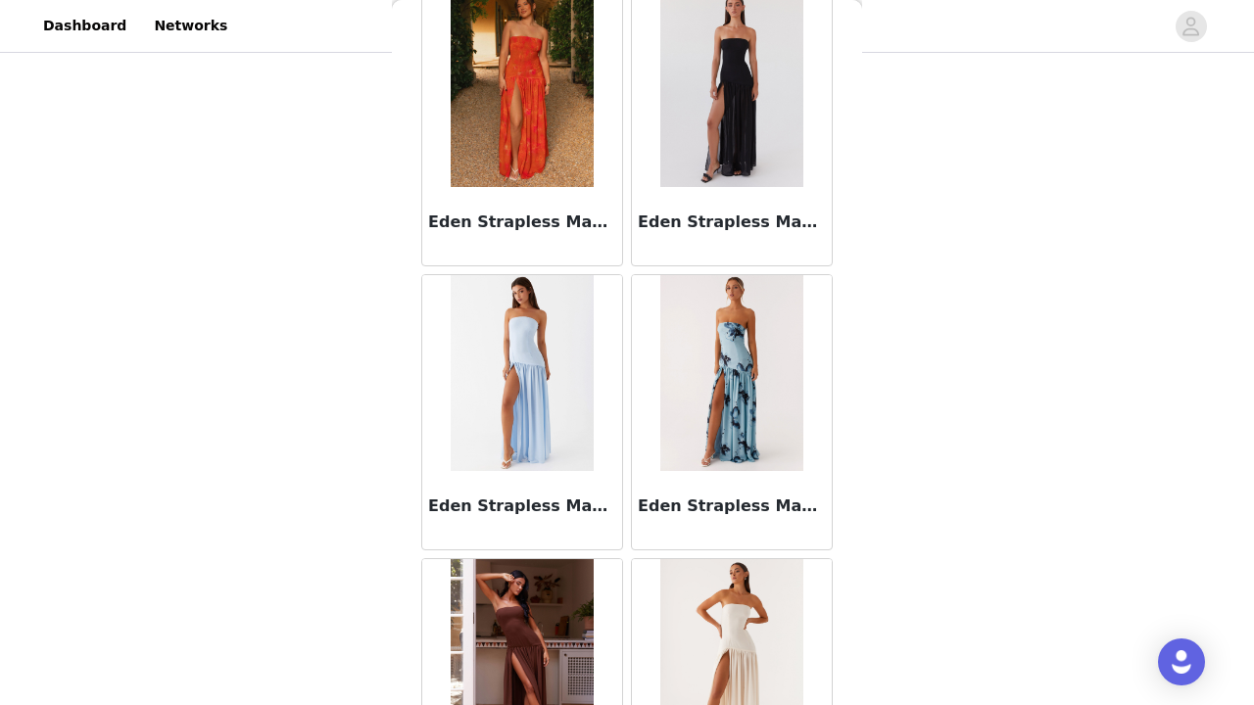
scroll to position [38717, 0]
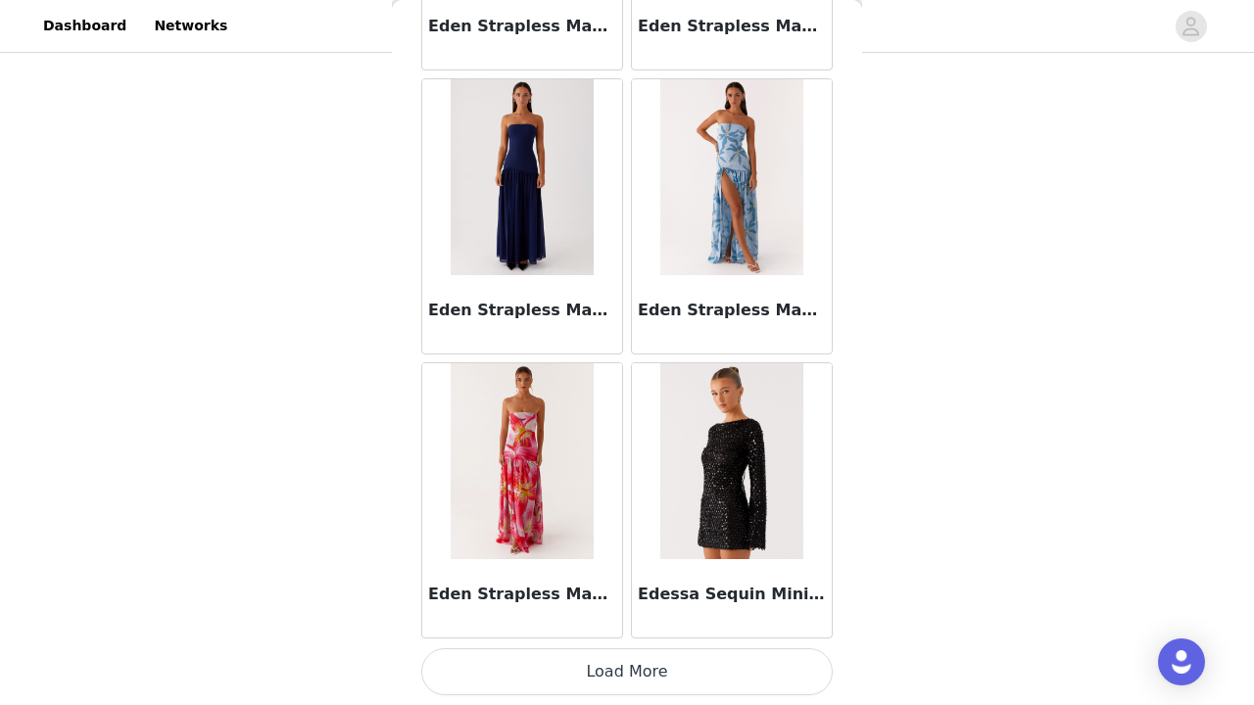
click at [668, 673] on button "Load More" at bounding box center [627, 672] width 412 height 47
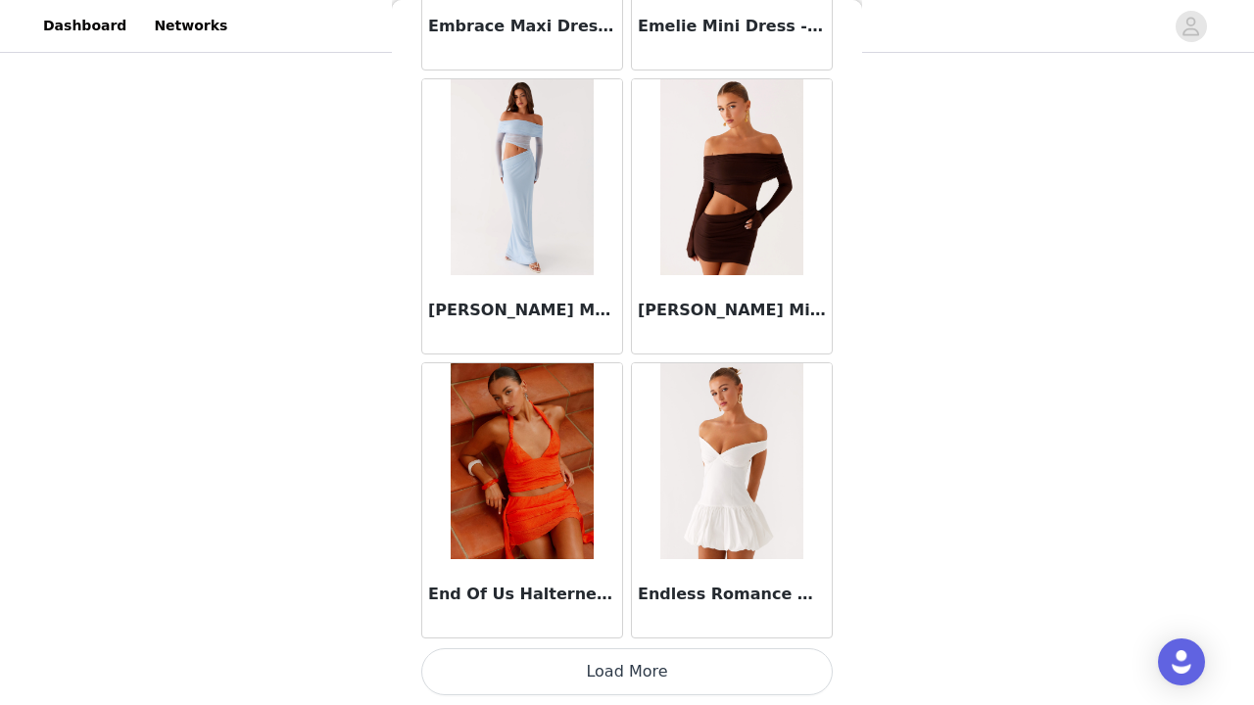
scroll to position [42074, 0]
click at [648, 682] on button "Load More" at bounding box center [627, 672] width 412 height 47
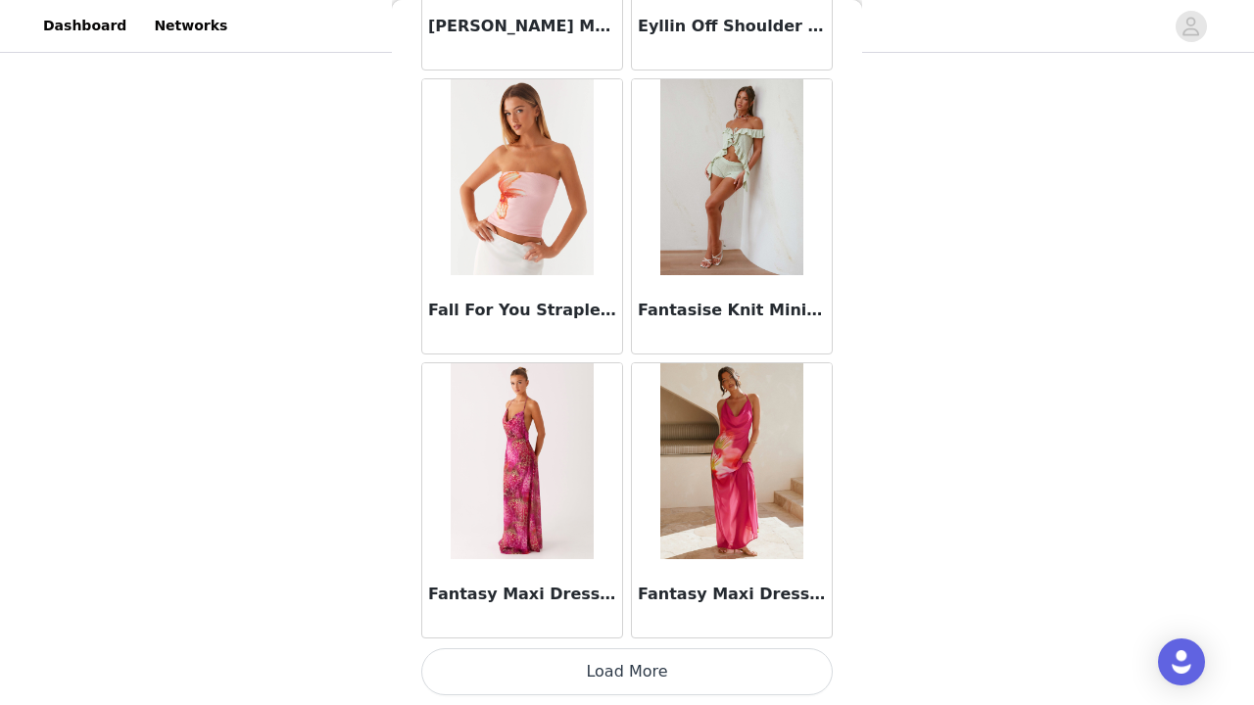
scroll to position [44916, 0]
click at [694, 680] on button "Load More" at bounding box center [627, 672] width 412 height 47
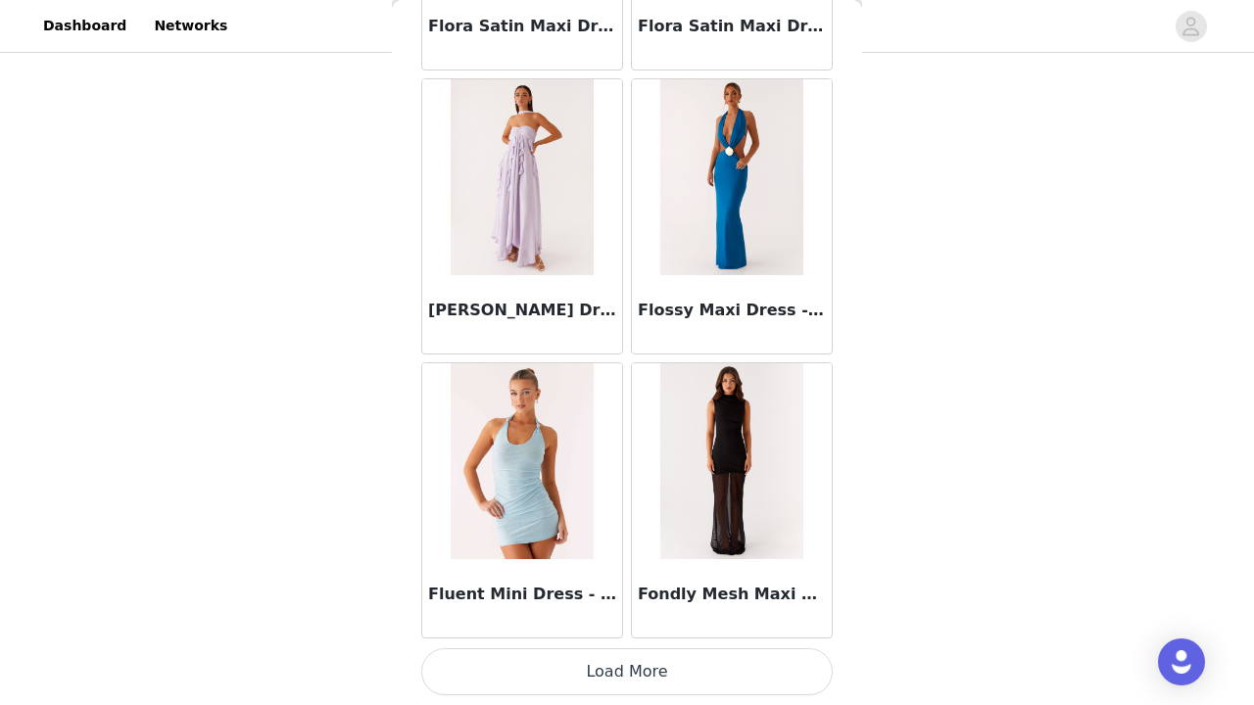
scroll to position [47757, 0]
click at [686, 679] on button "Load More" at bounding box center [627, 672] width 412 height 47
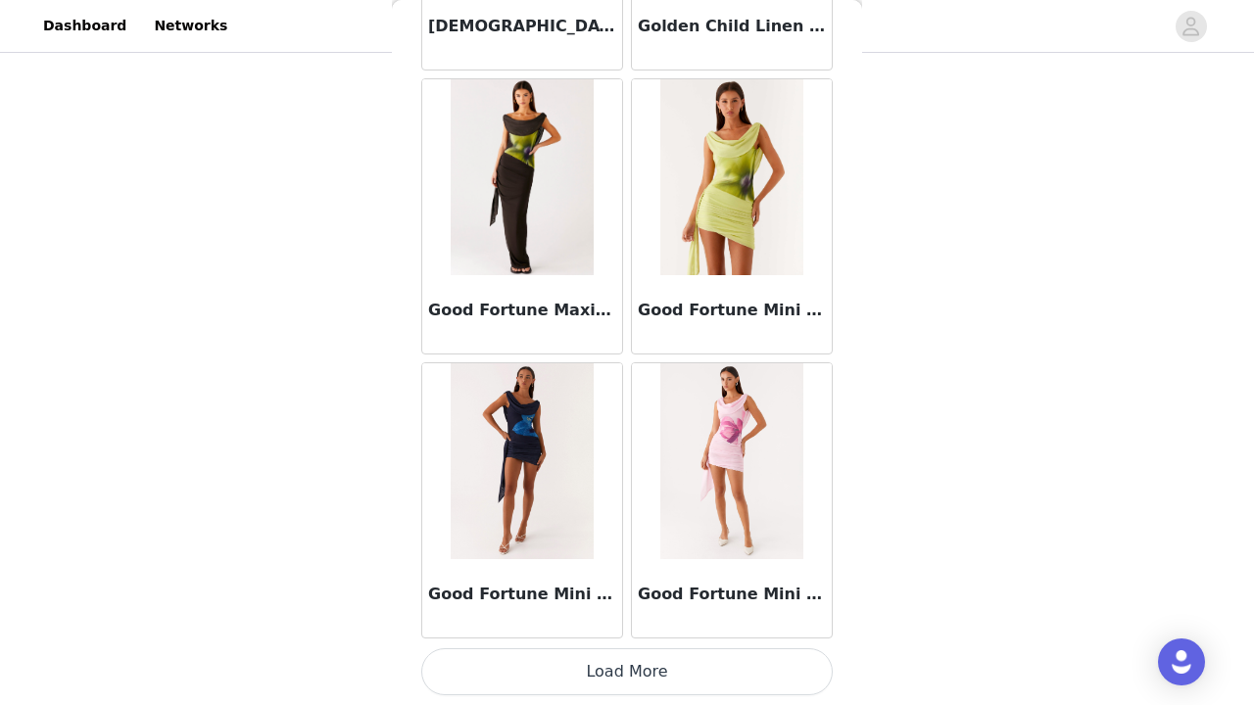
scroll to position [149, 0]
click at [719, 679] on button "Load More" at bounding box center [627, 672] width 412 height 47
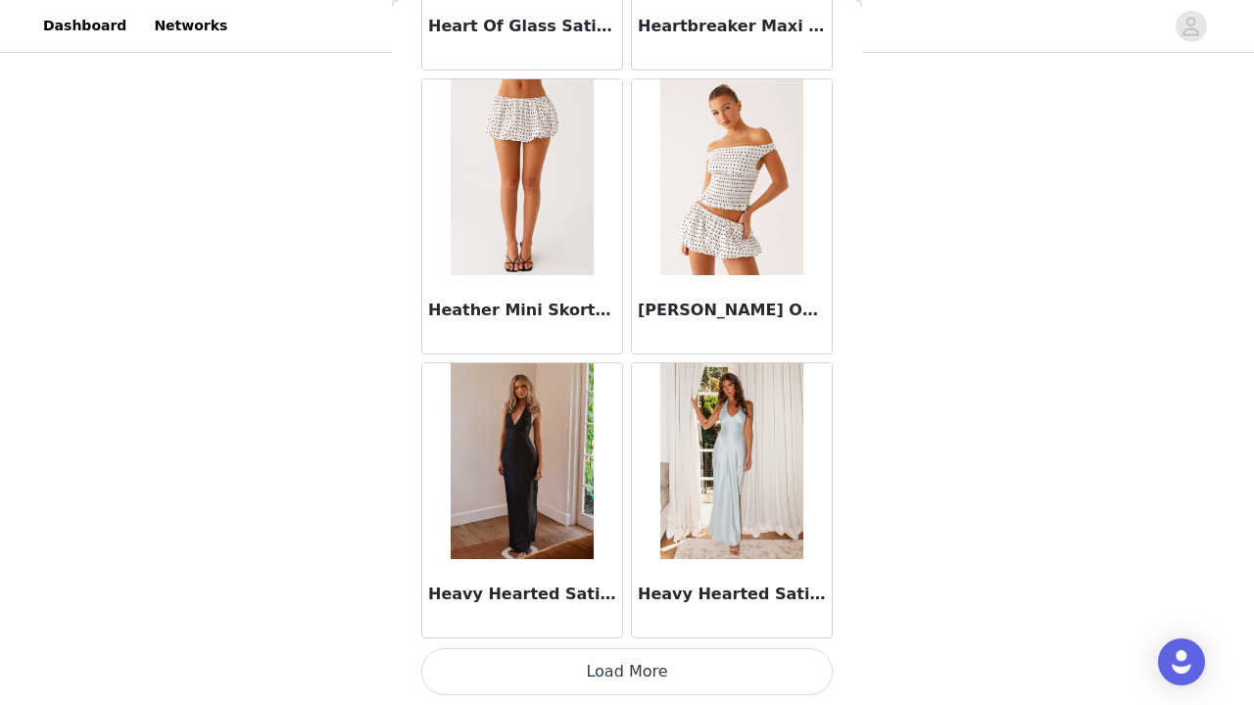
scroll to position [53440, 0]
click at [682, 669] on button "Load More" at bounding box center [627, 672] width 412 height 47
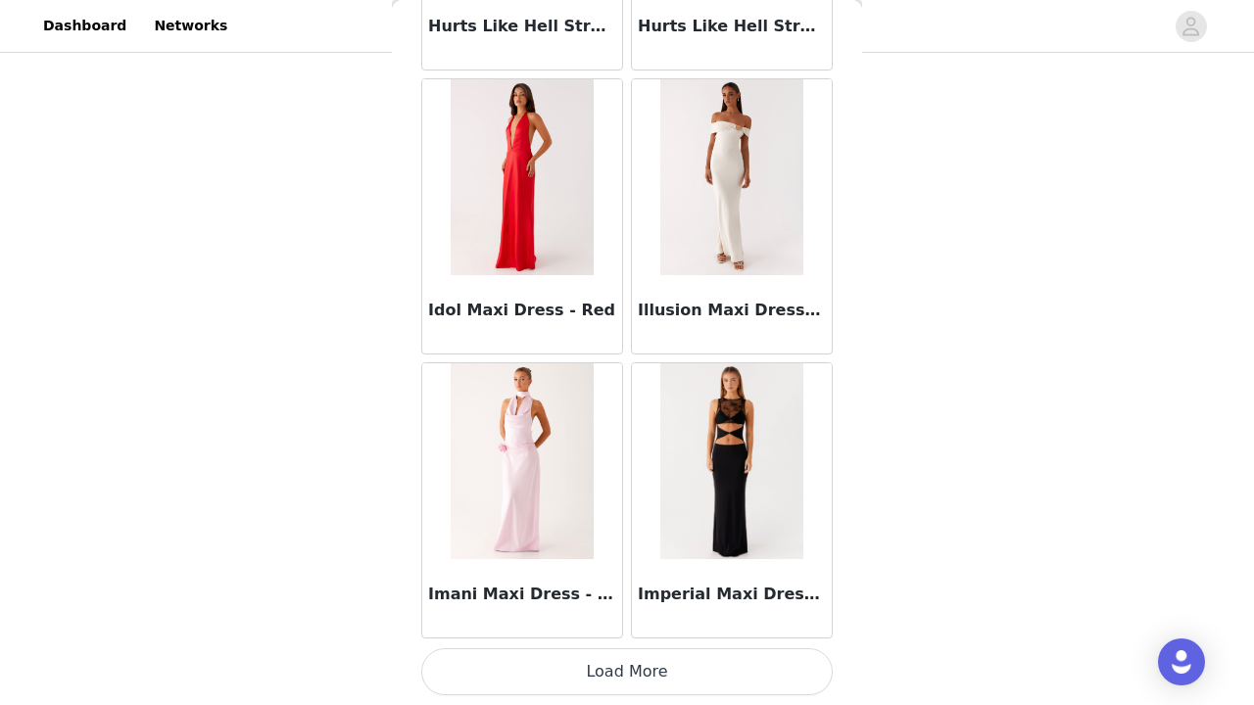
scroll to position [56282, 0]
click at [654, 676] on button "Load More" at bounding box center [627, 672] width 412 height 47
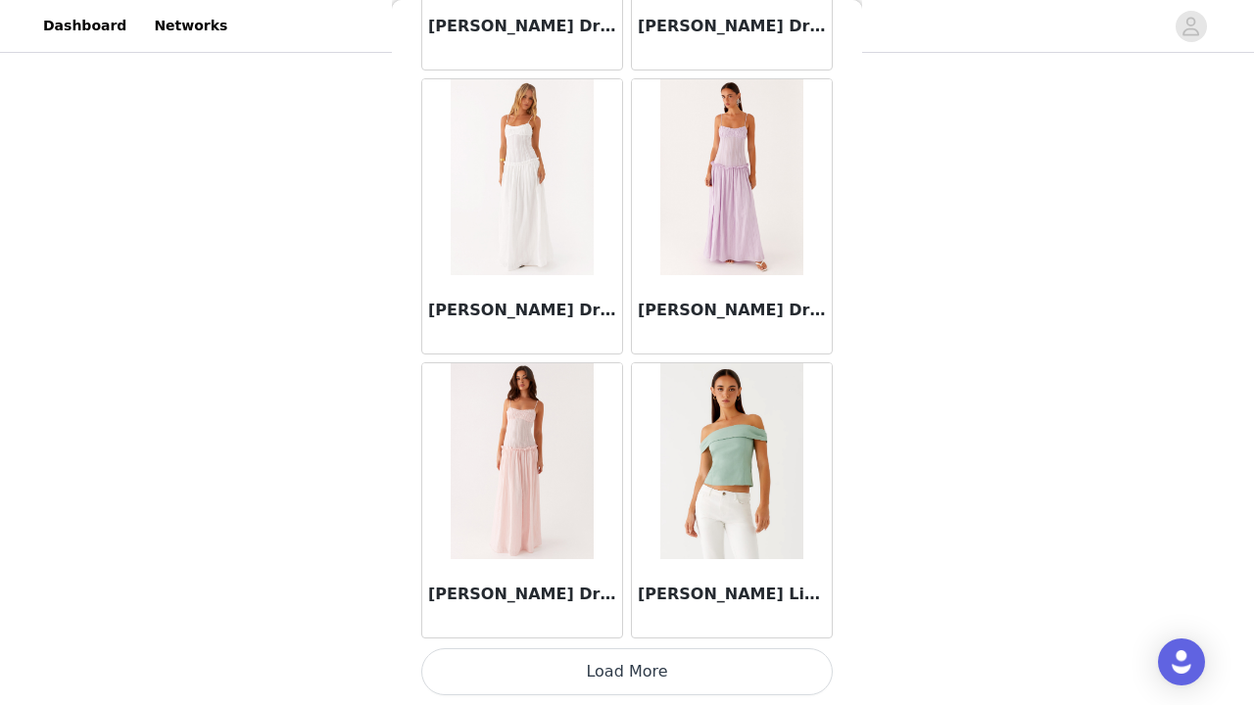
scroll to position [149, 0]
click at [625, 672] on button "Load More" at bounding box center [627, 672] width 412 height 47
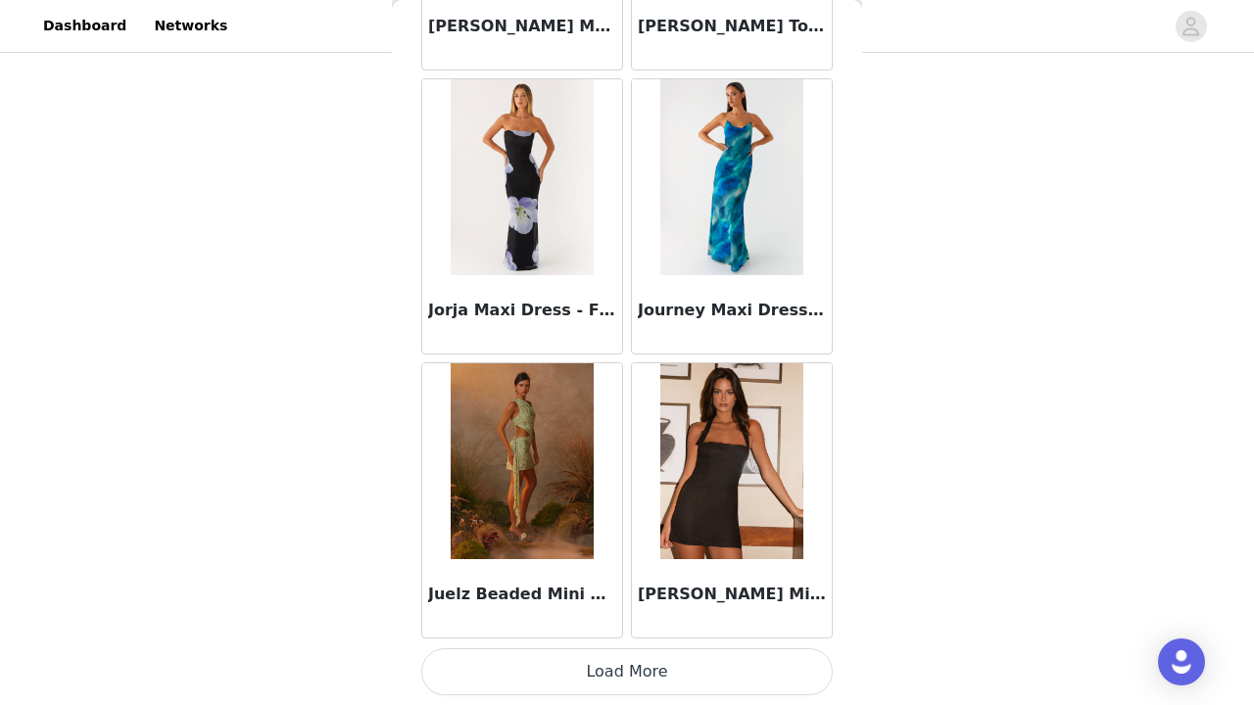
click at [655, 675] on button "Load More" at bounding box center [627, 672] width 412 height 47
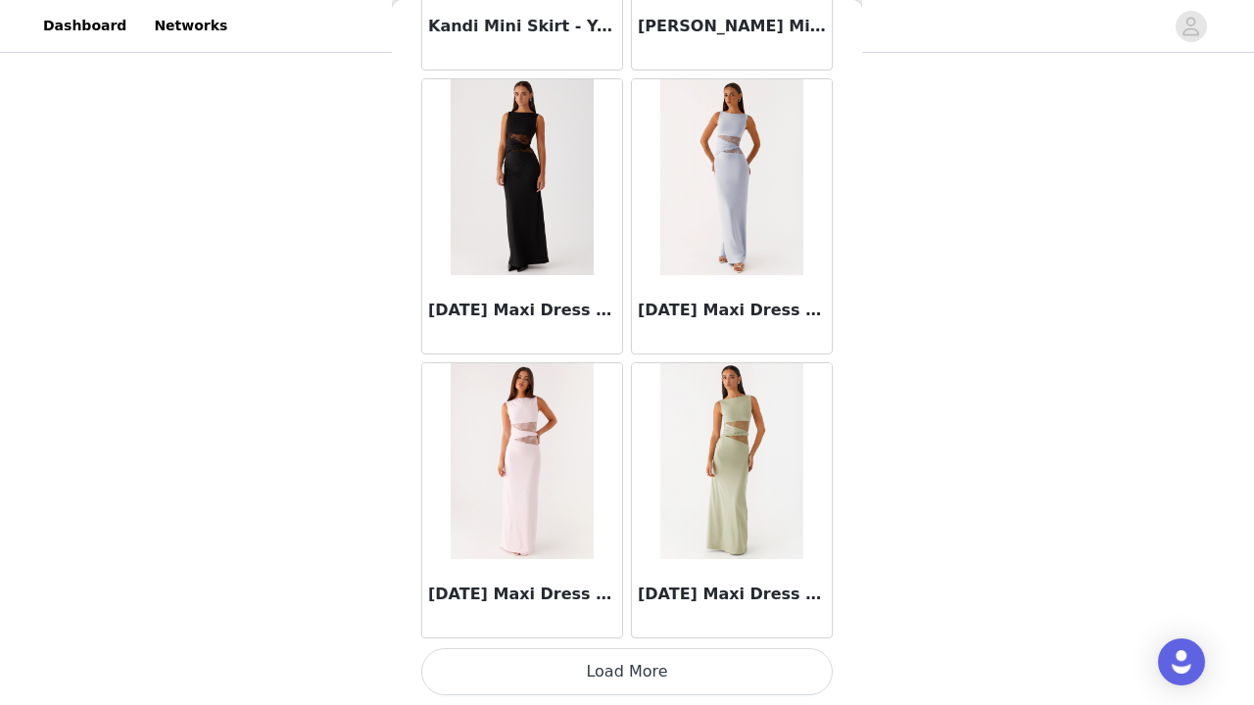
scroll to position [64806, 0]
click at [515, 668] on button "Load More" at bounding box center [627, 672] width 412 height 47
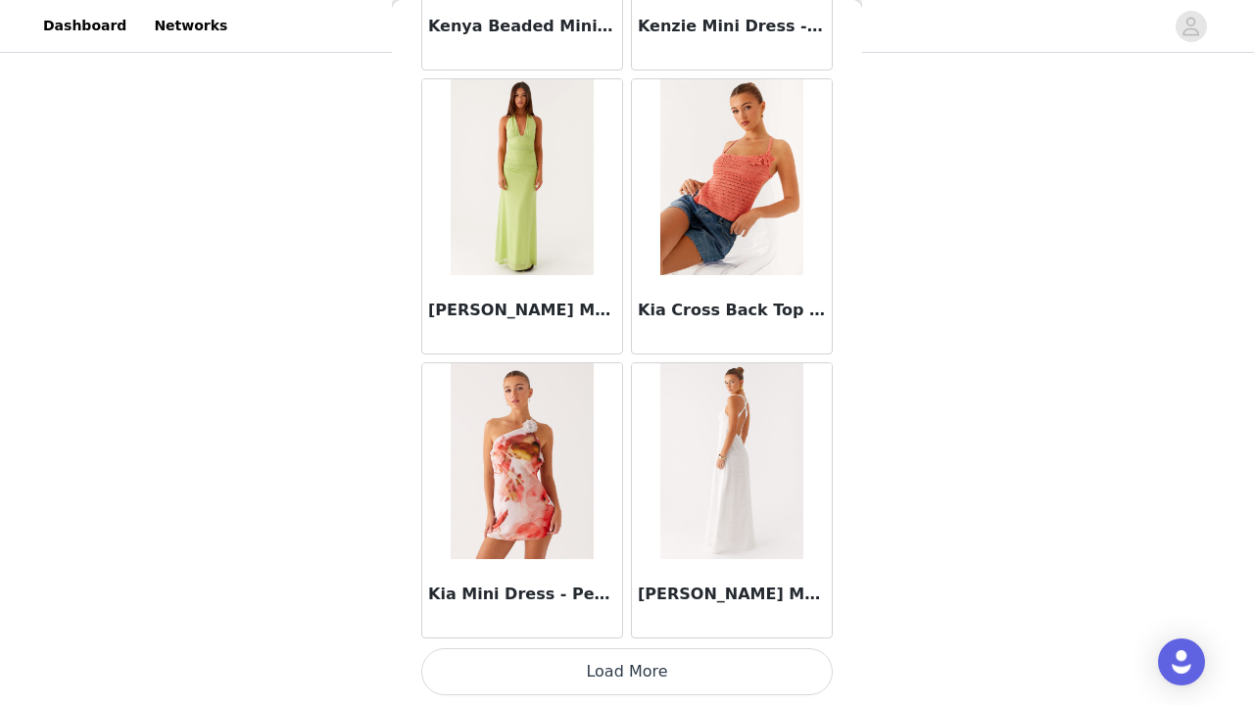
scroll to position [67648, 0]
click at [522, 678] on button "Load More" at bounding box center [627, 672] width 412 height 47
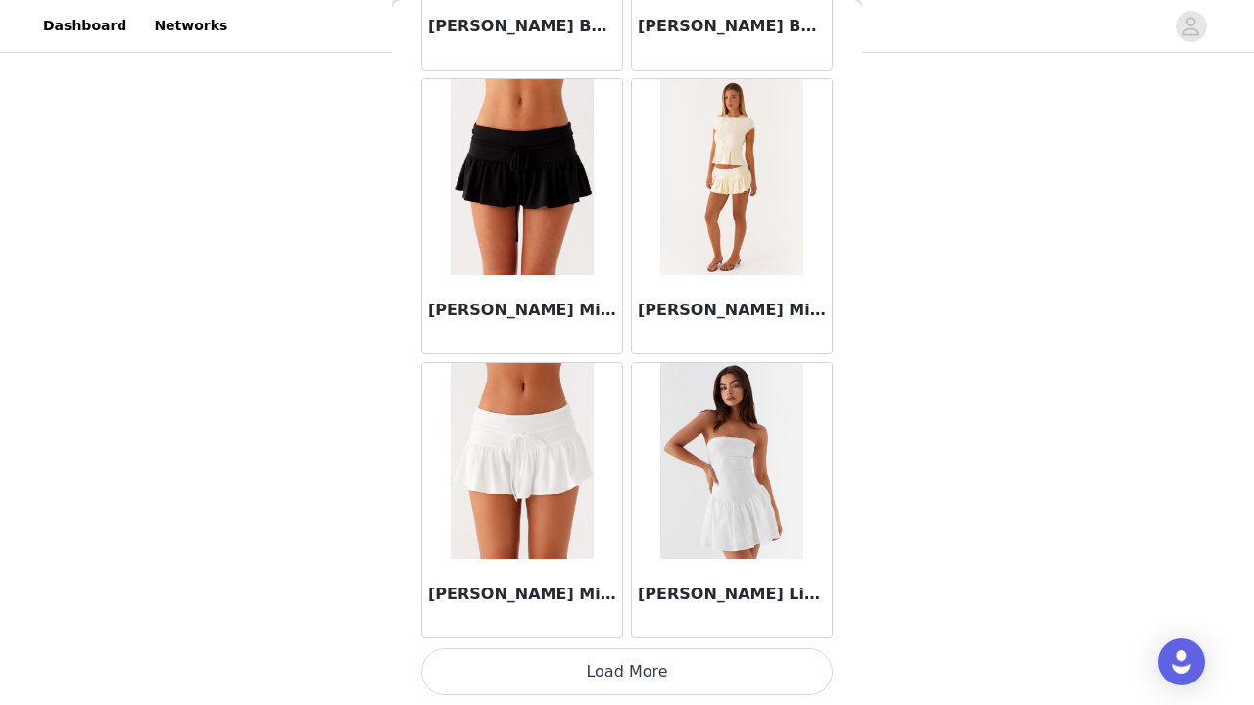
scroll to position [149, 0]
click at [487, 665] on button "Load More" at bounding box center [627, 672] width 412 height 47
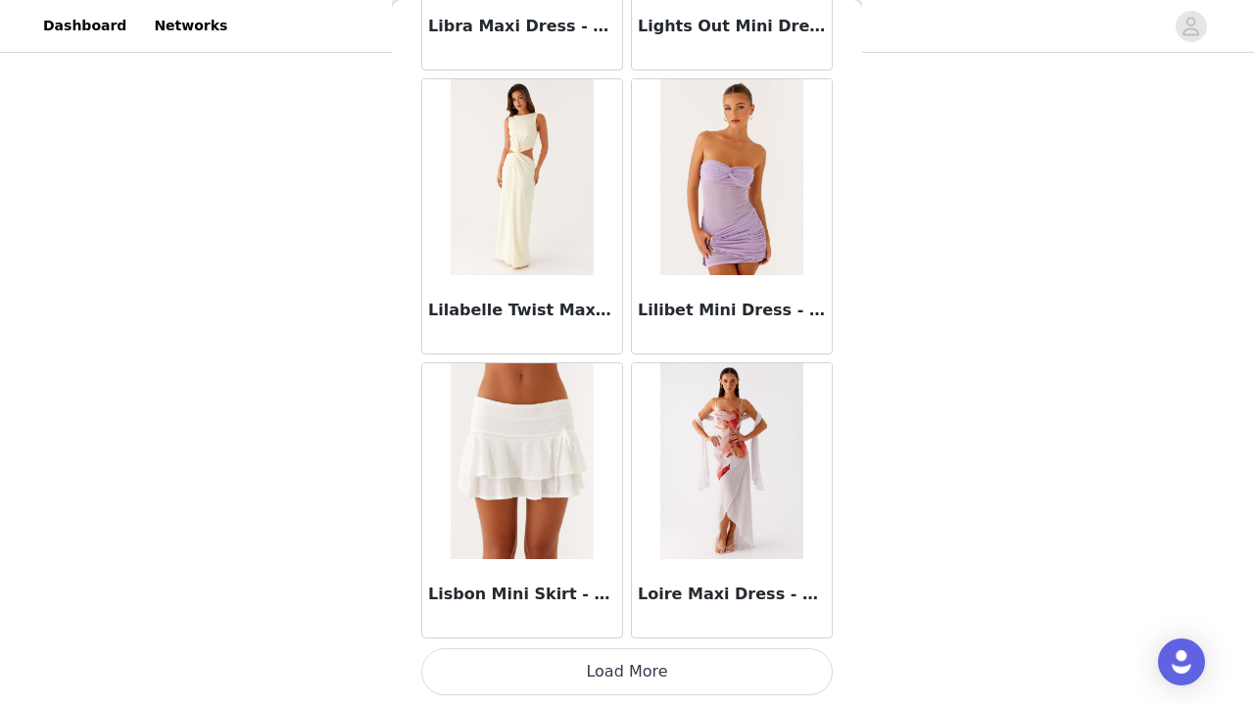
click at [567, 687] on button "Load More" at bounding box center [627, 672] width 412 height 47
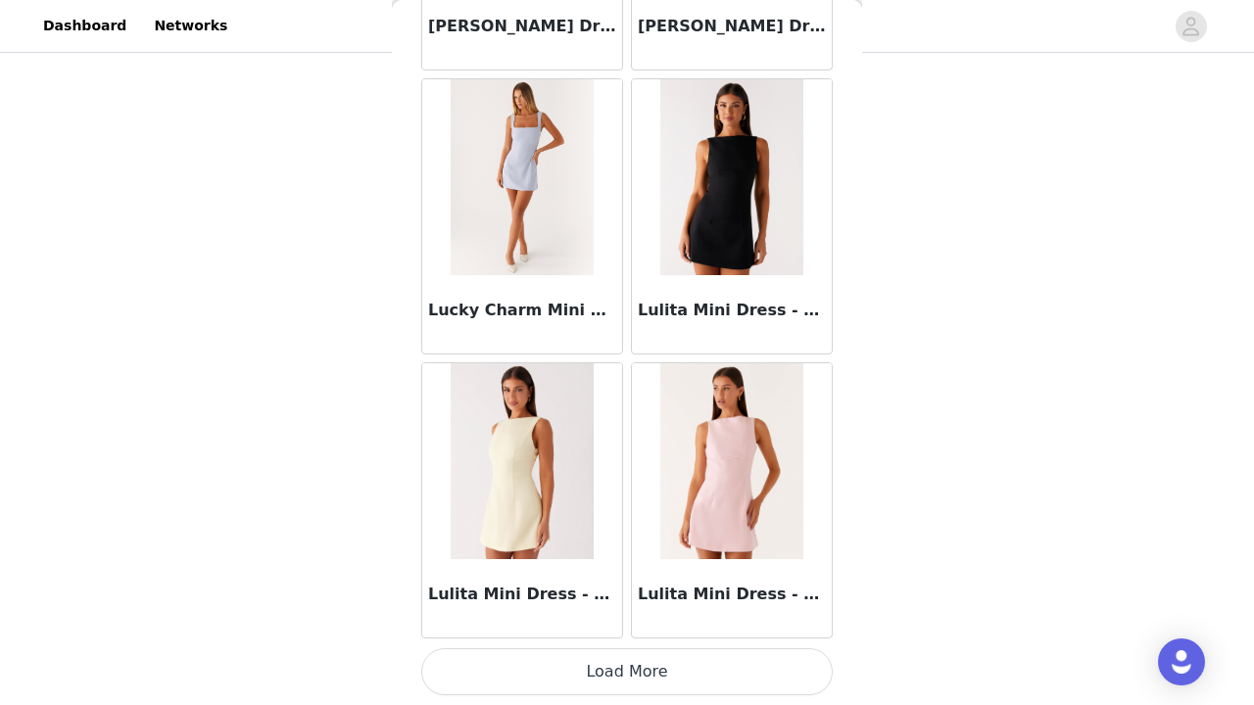
click at [972, 360] on div "STEP 1 OF 4 Select your styles! You will receive 3 products. 2/3 Selected Monte…" at bounding box center [627, 236] width 1254 height 657
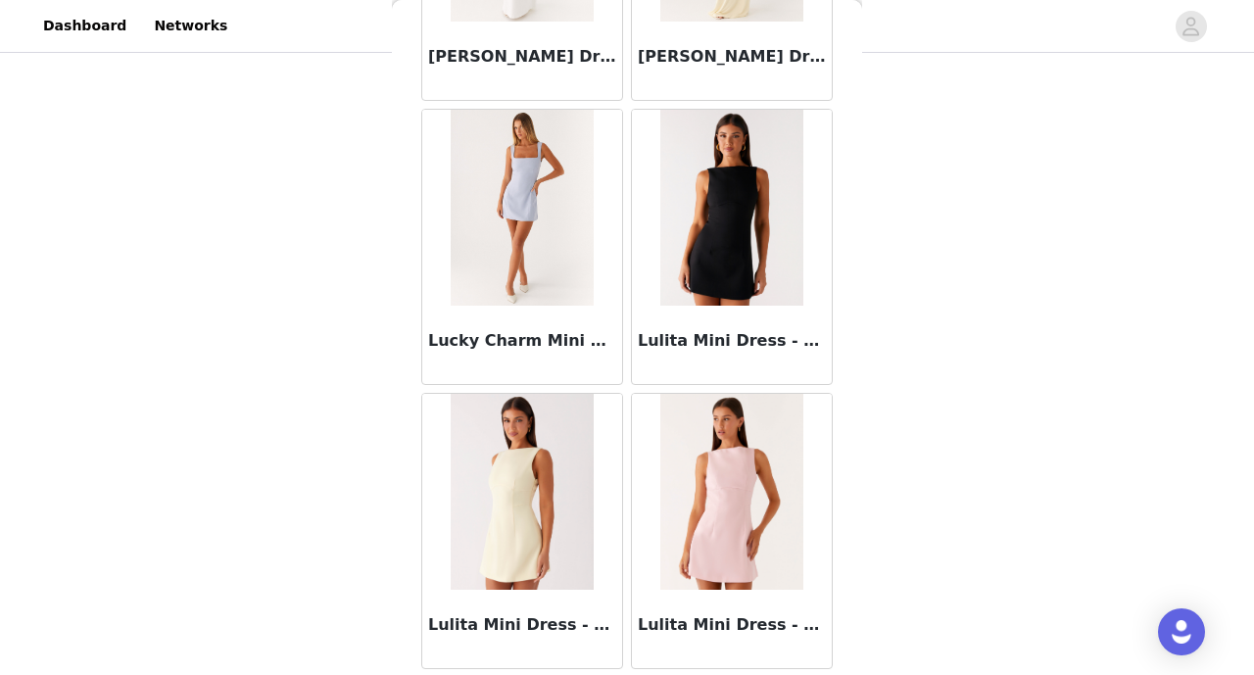
scroll to position [28124, 0]
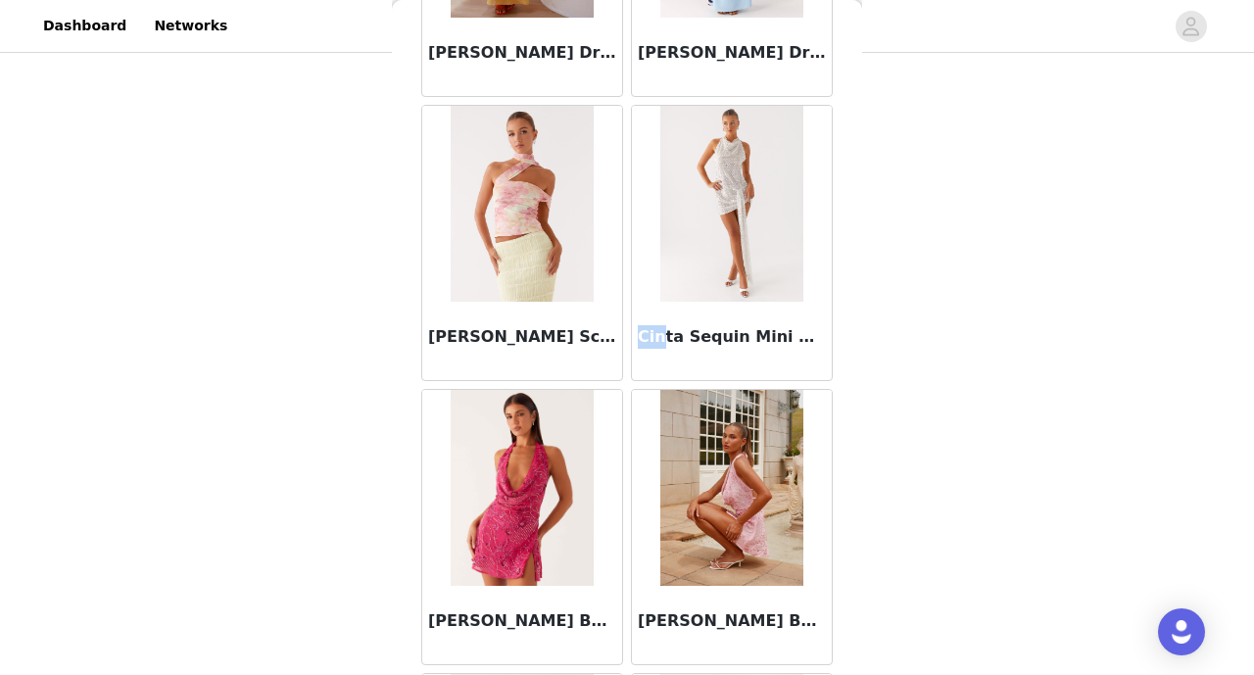
click at [691, 532] on img at bounding box center [731, 488] width 142 height 196
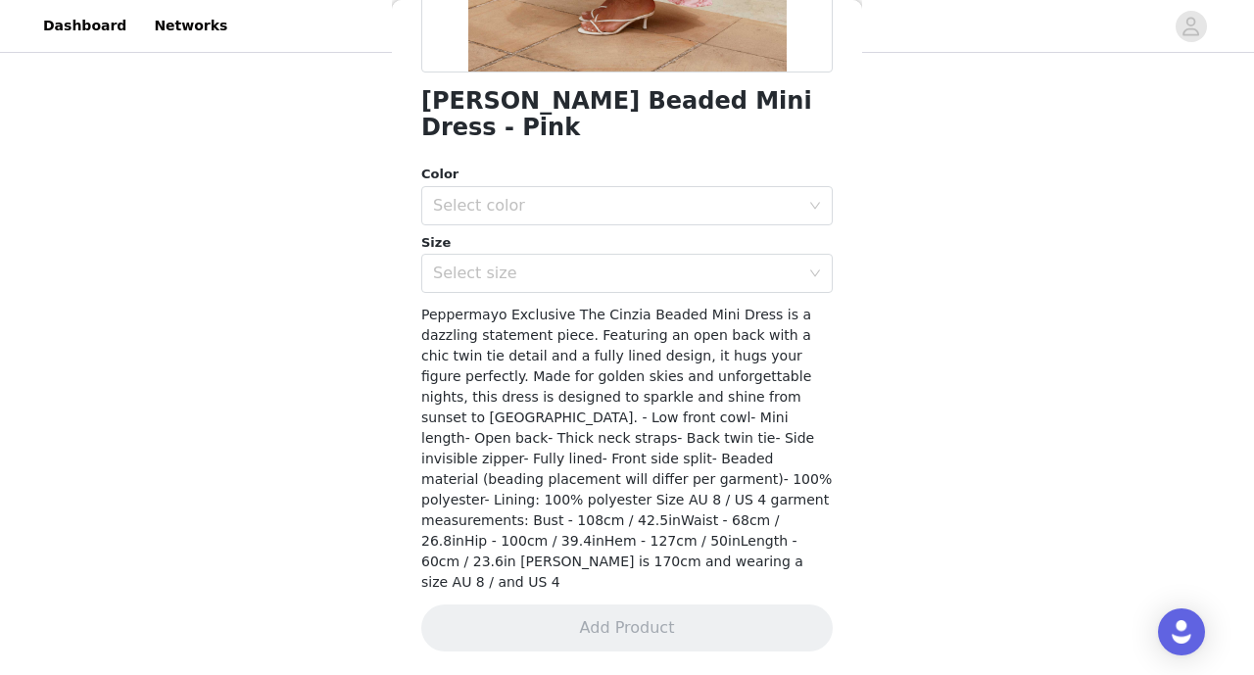
scroll to position [398, 0]
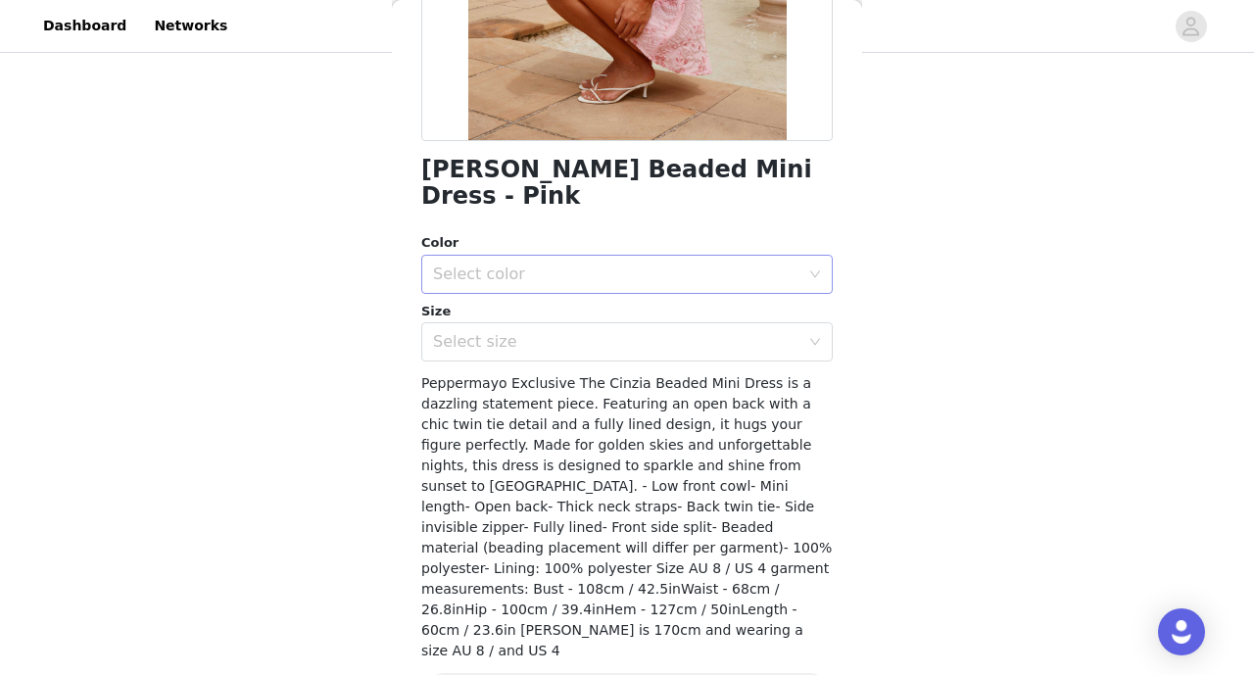
click at [705, 256] on div "Select color" at bounding box center [620, 274] width 375 height 37
click at [671, 283] on li "Pink" at bounding box center [627, 289] width 412 height 31
click at [661, 325] on div "Select size" at bounding box center [620, 341] width 375 height 37
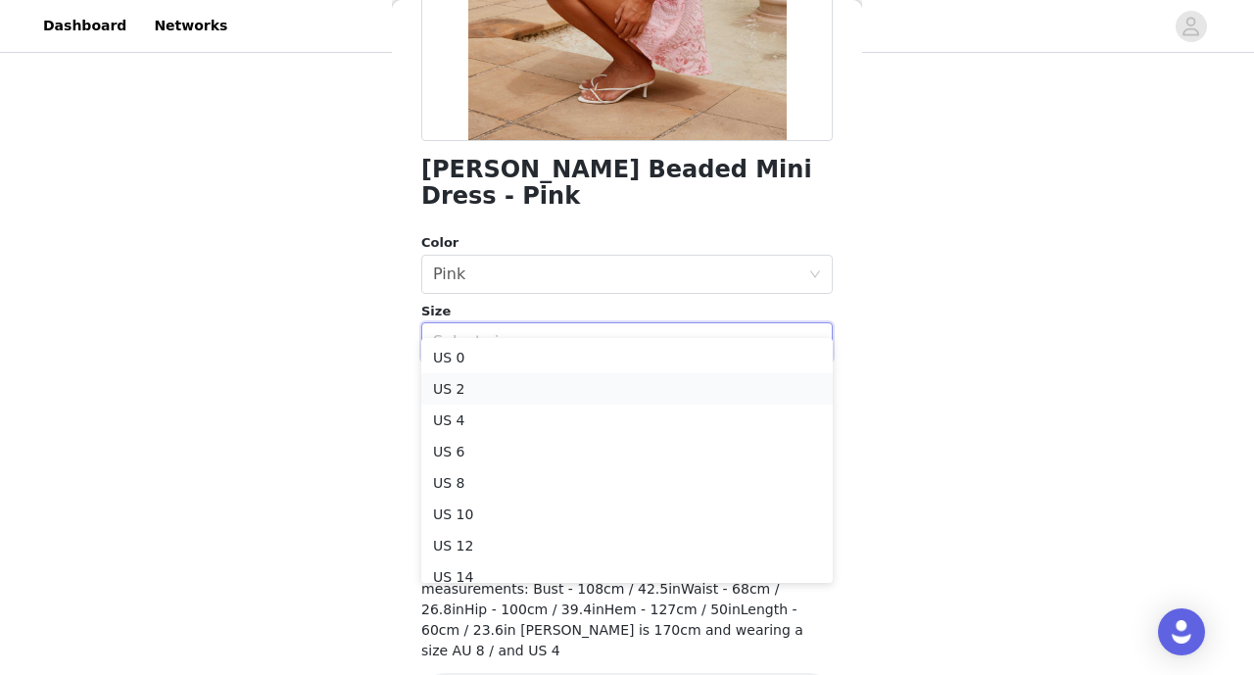
click at [634, 388] on li "US 2" at bounding box center [627, 388] width 412 height 31
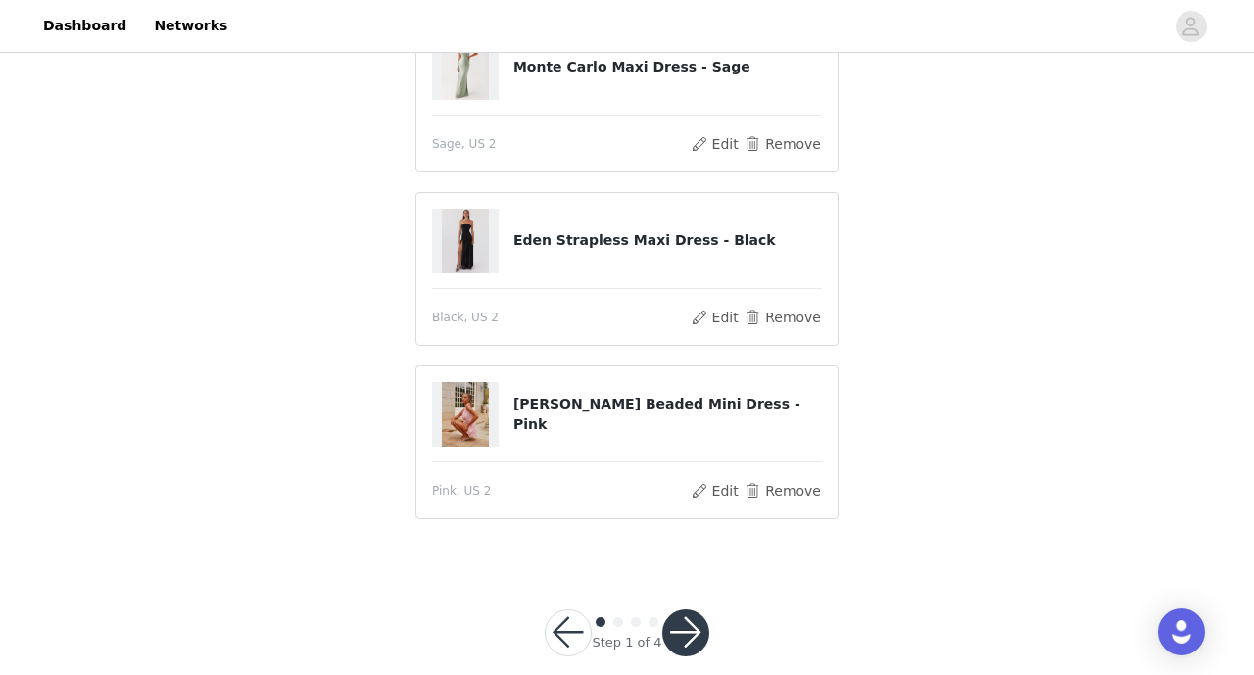
scroll to position [226, 0]
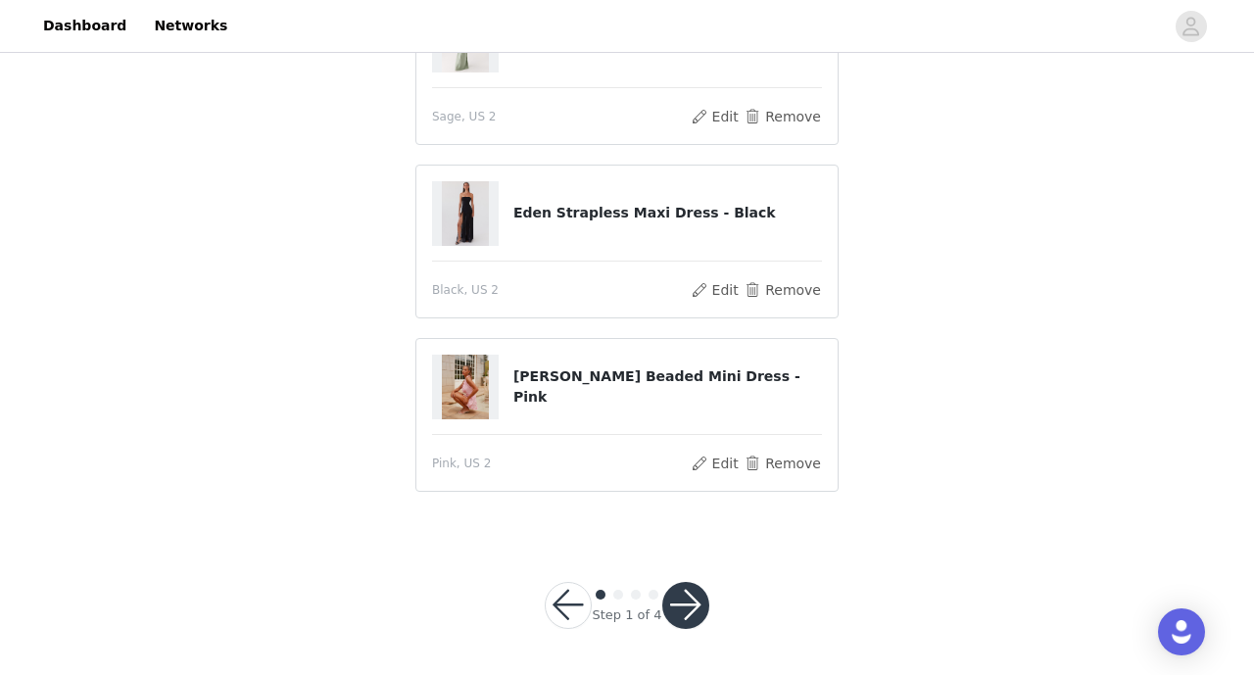
click at [684, 605] on button "button" at bounding box center [685, 605] width 47 height 47
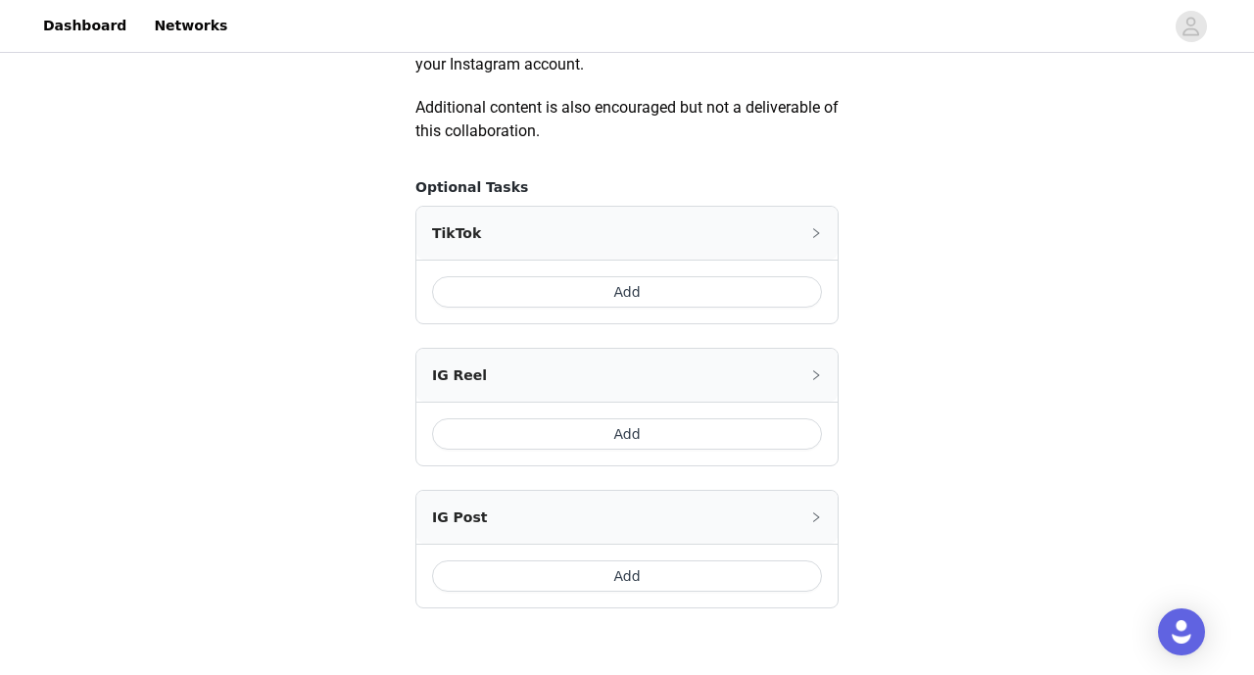
scroll to position [1117, 0]
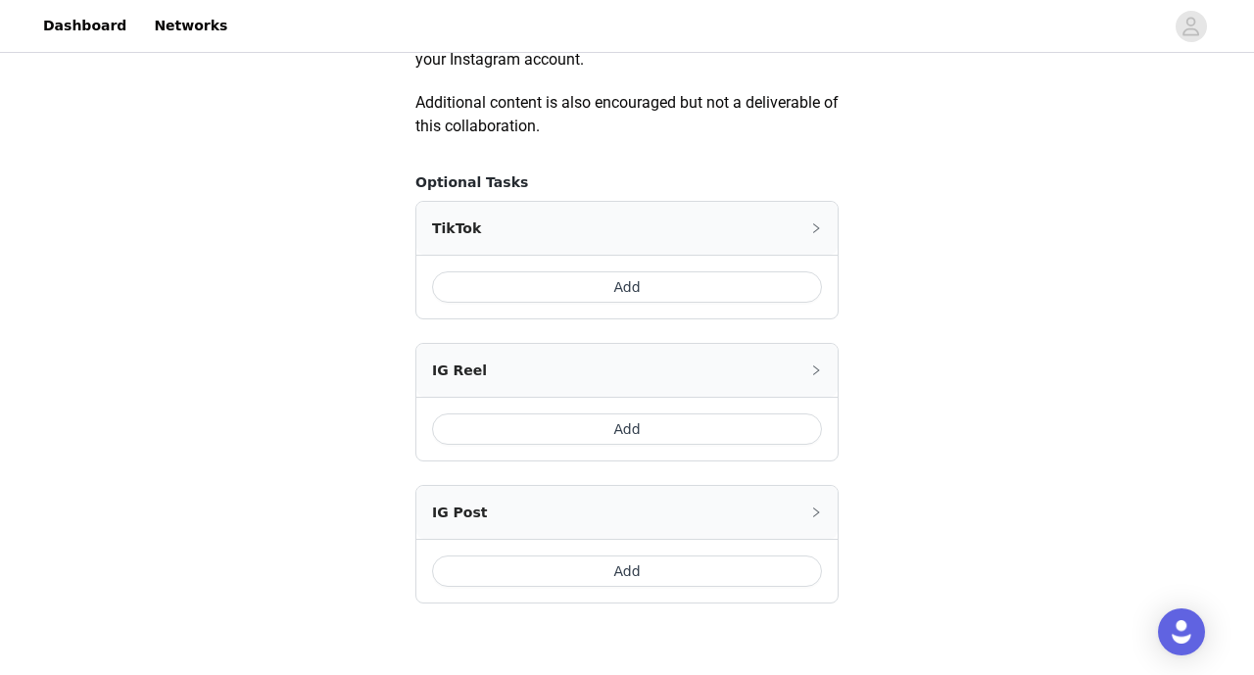
click at [695, 290] on button "Add" at bounding box center [627, 286] width 390 height 31
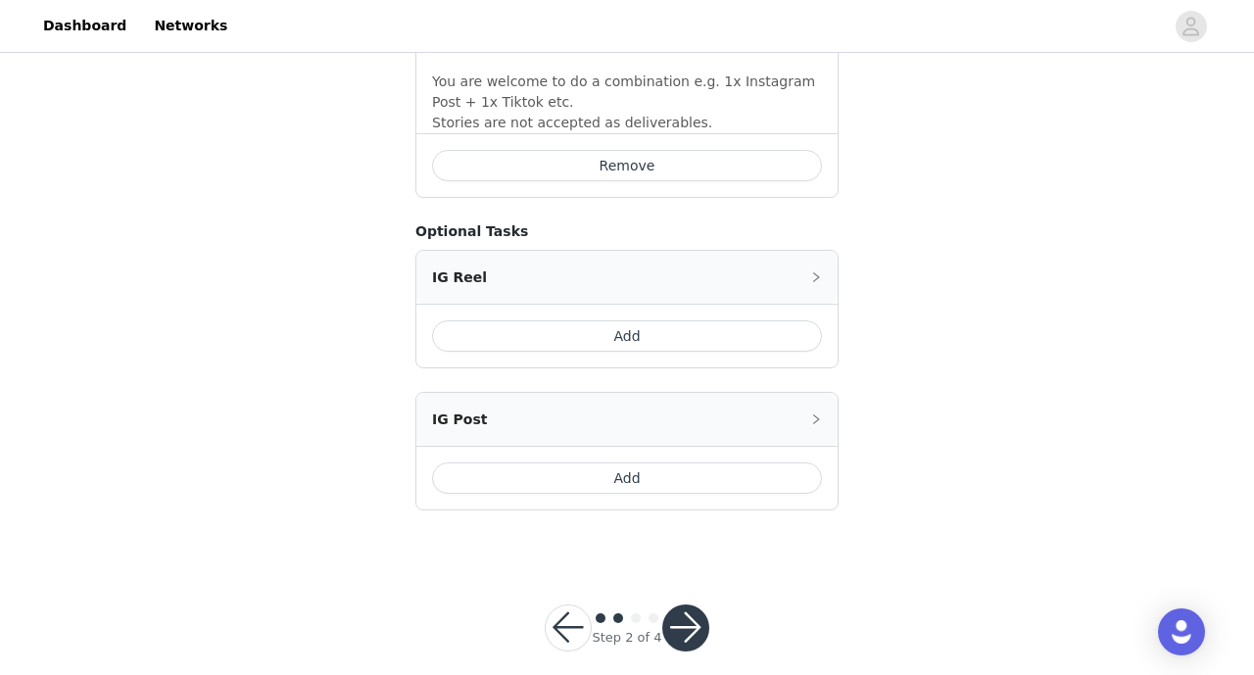
scroll to position [1579, 0]
click at [678, 606] on button "button" at bounding box center [685, 629] width 47 height 47
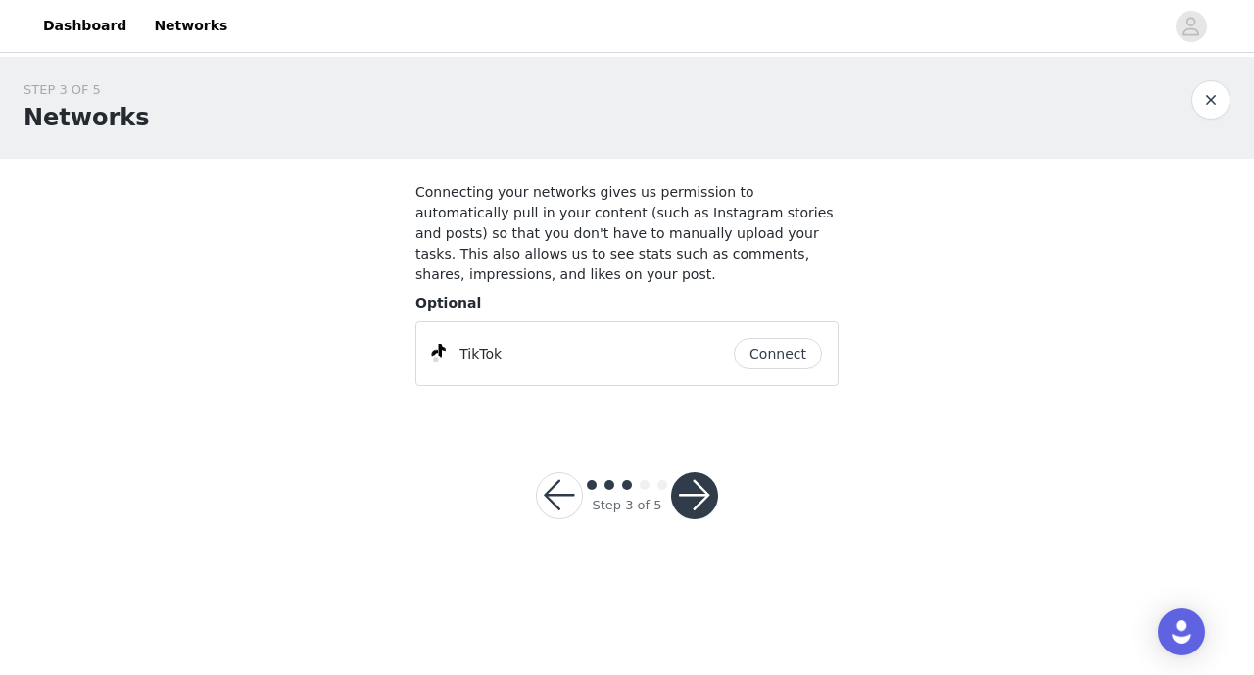
click at [773, 352] on button "Connect" at bounding box center [778, 353] width 88 height 31
click at [700, 492] on button "button" at bounding box center [694, 495] width 47 height 47
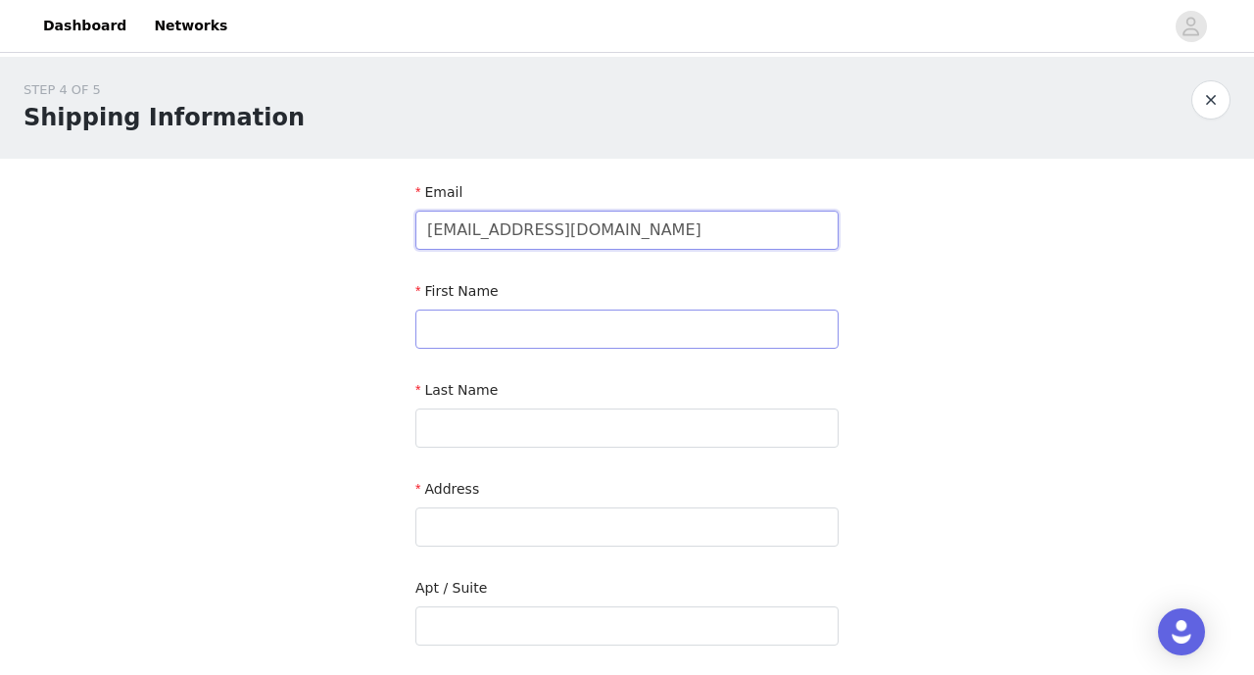
type input "[EMAIL_ADDRESS][DOMAIN_NAME]"
type input "Rafaella"
type input "1000"
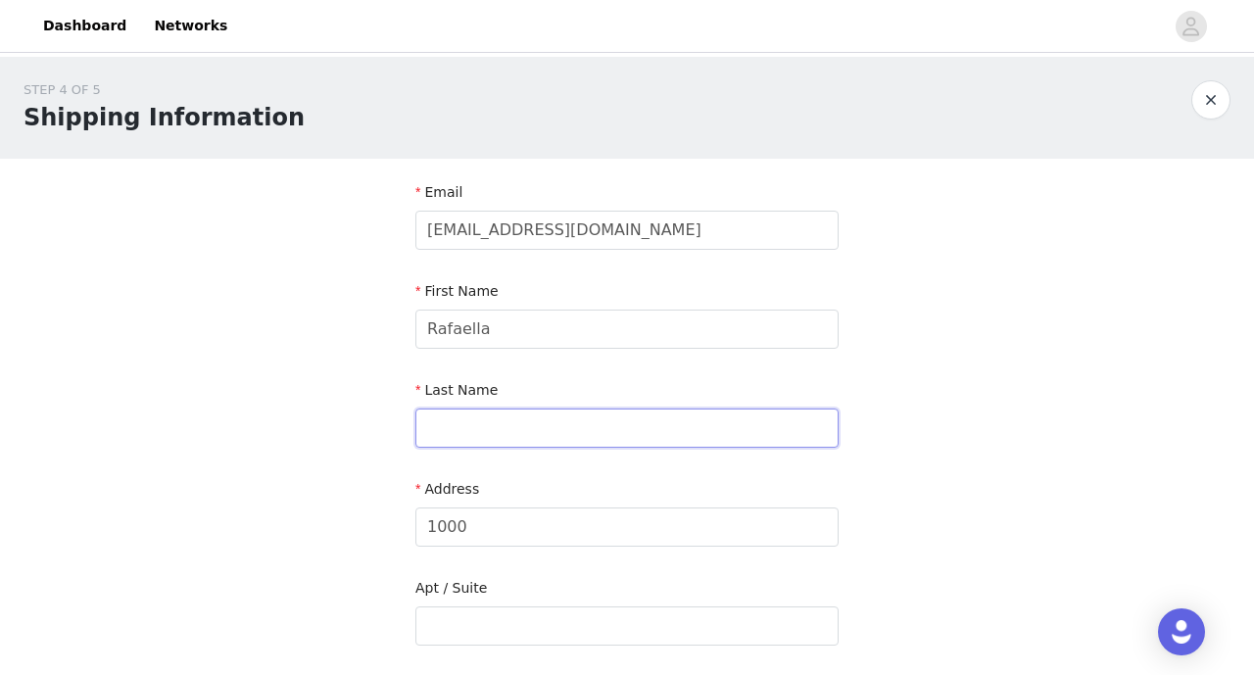
type input "[PERSON_NAME]"
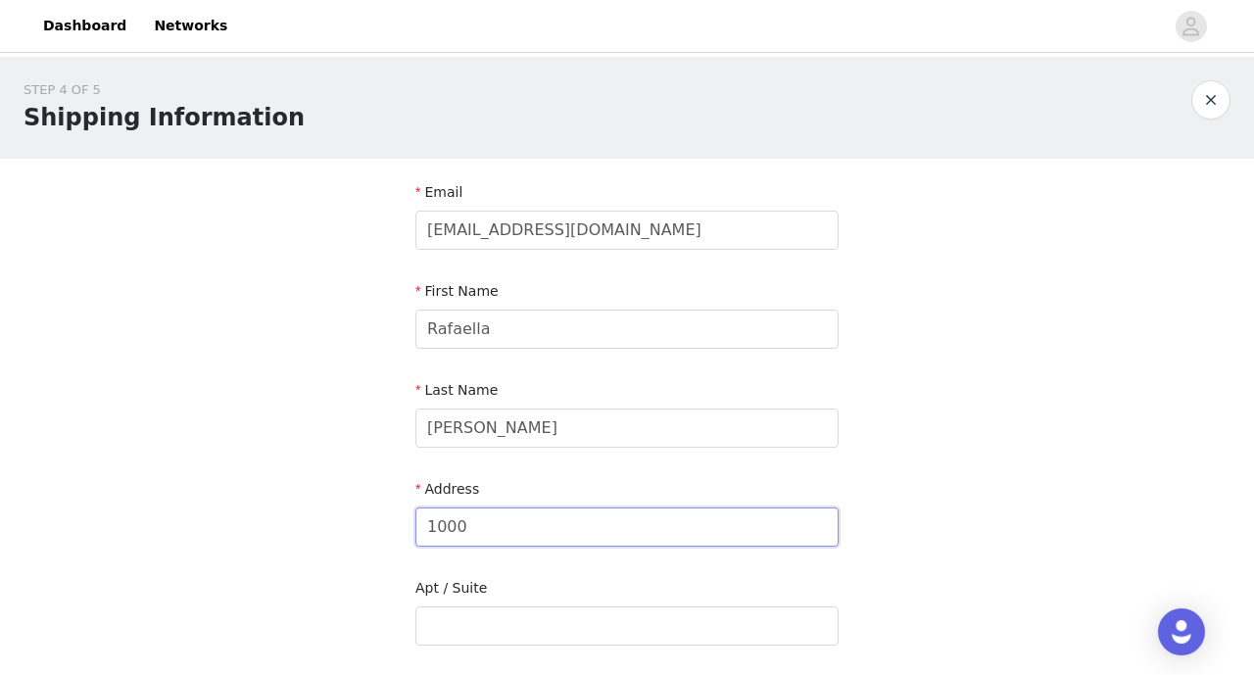
type input "[STREET_ADDRESS]"
type input "[GEOGRAPHIC_DATA]"
type input "33131"
type input "9736925934"
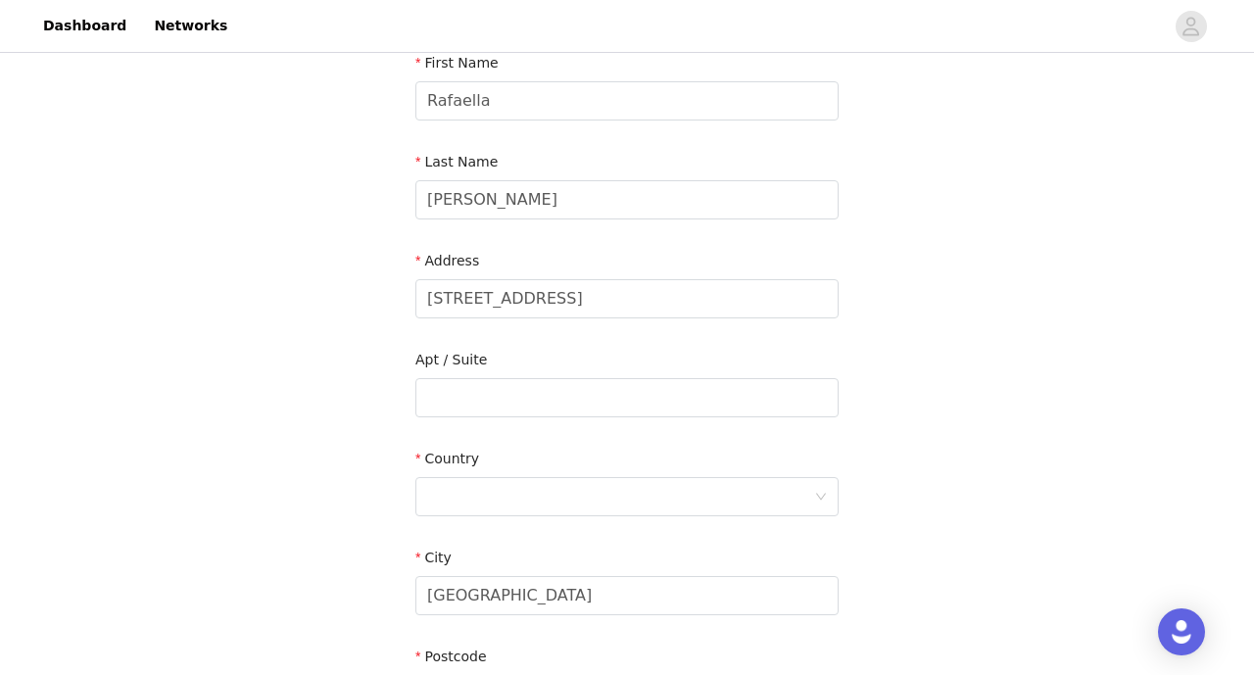
scroll to position [226, 0]
click at [593, 287] on input "[STREET_ADDRESS]" at bounding box center [626, 300] width 423 height 39
click at [594, 296] on input "[STREET_ADDRESS]" at bounding box center [626, 300] width 423 height 39
click at [594, 297] on input "[STREET_ADDRESS]" at bounding box center [626, 300] width 423 height 39
type input "[STREET_ADDRESS]"
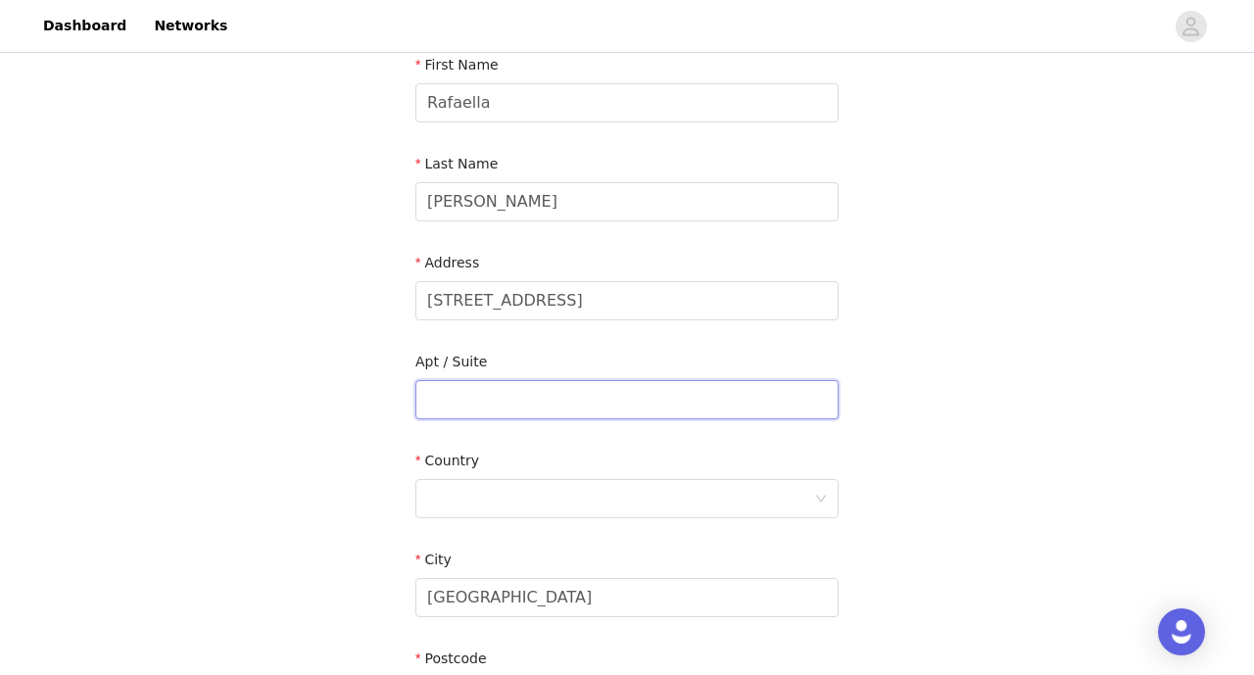
click at [721, 413] on input "text" at bounding box center [626, 399] width 423 height 39
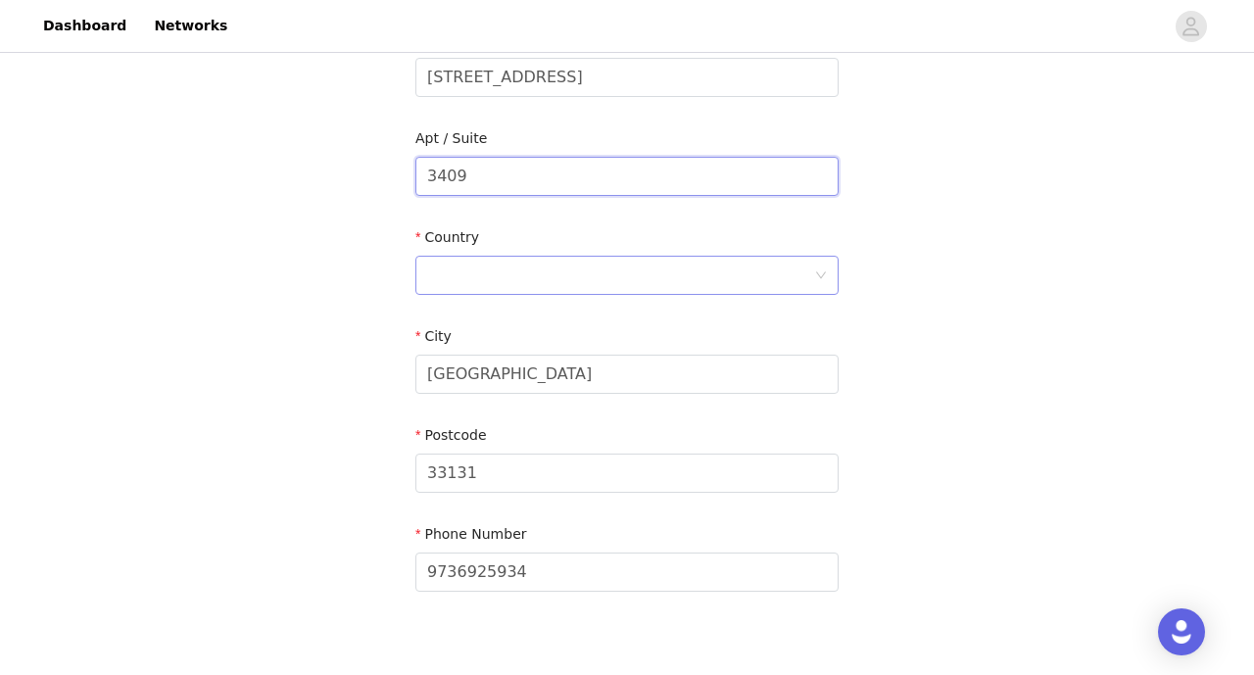
type input "3409"
click at [678, 280] on div at bounding box center [620, 275] width 387 height 37
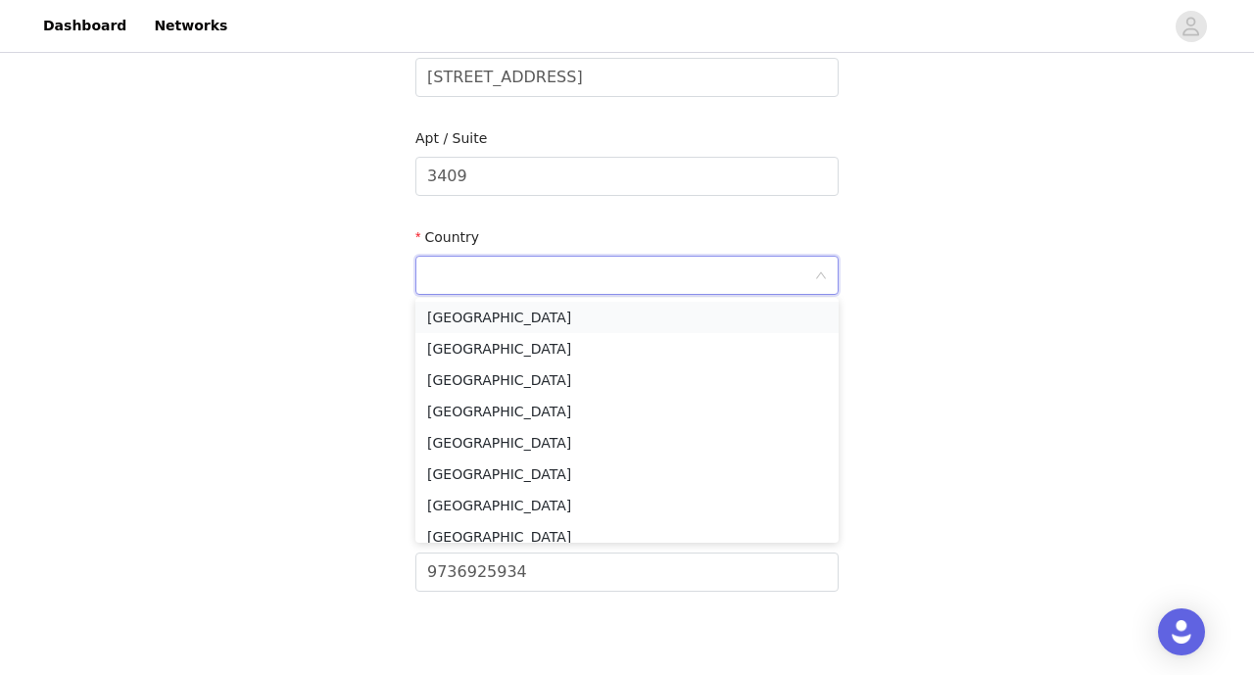
click at [676, 313] on li "[GEOGRAPHIC_DATA]" at bounding box center [626, 317] width 423 height 31
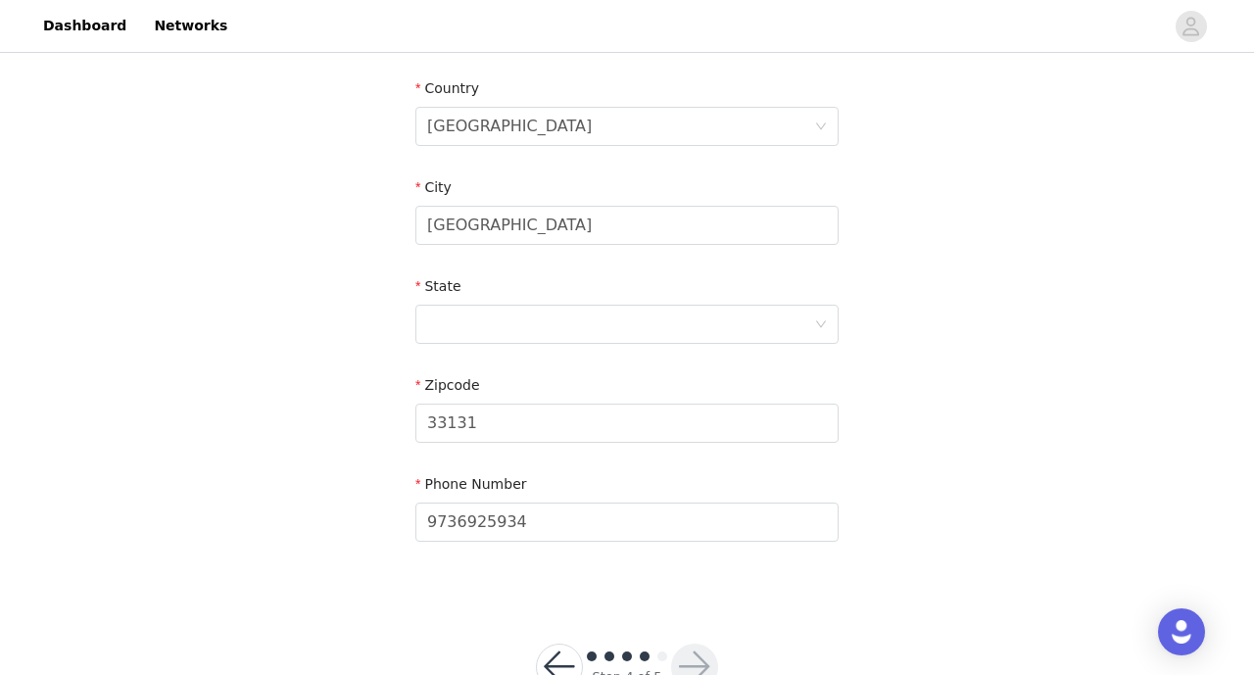
scroll to position [600, 0]
click at [805, 316] on div at bounding box center [620, 323] width 387 height 37
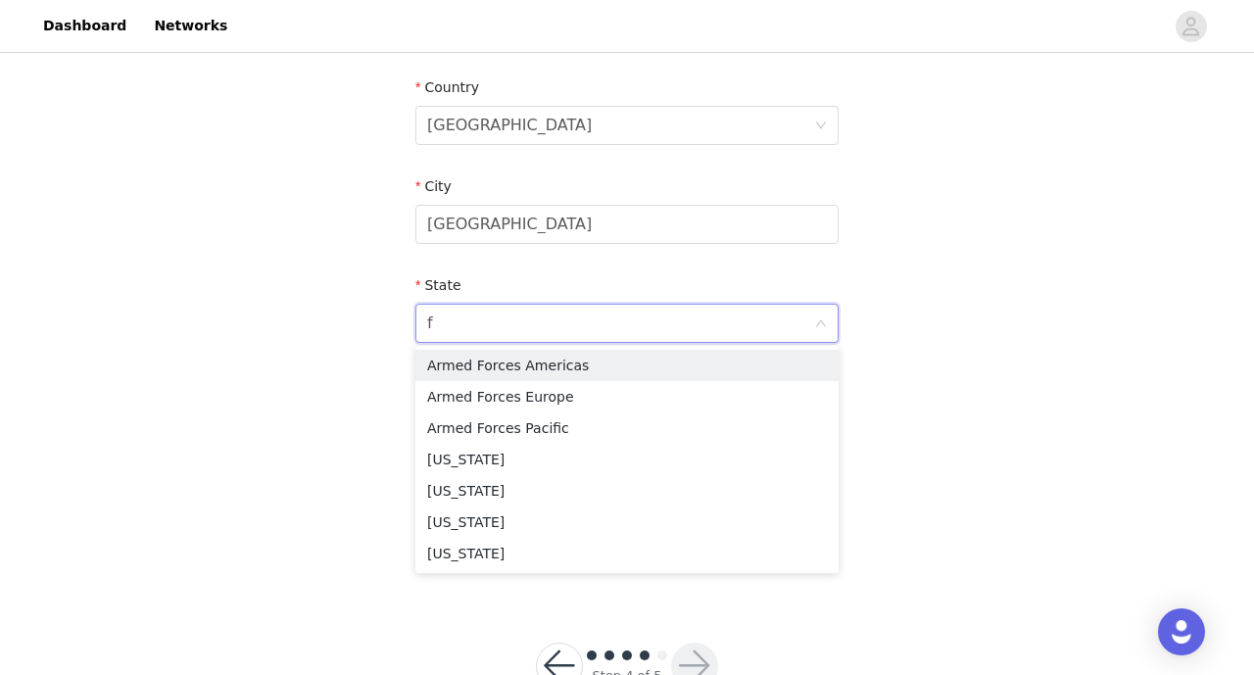
type input "fl"
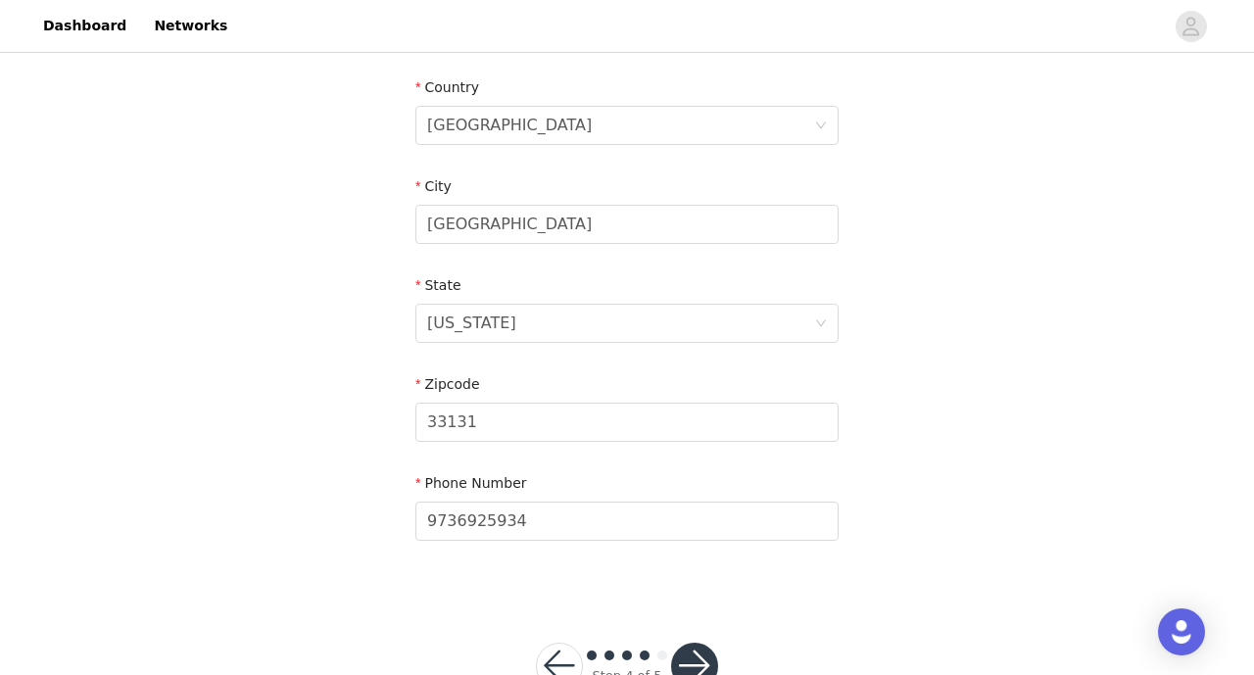
click at [993, 327] on div "STEP 4 OF 5 Shipping Information Email [EMAIL_ADDRESS][DOMAIN_NAME] First Name …" at bounding box center [627, 26] width 1254 height 1139
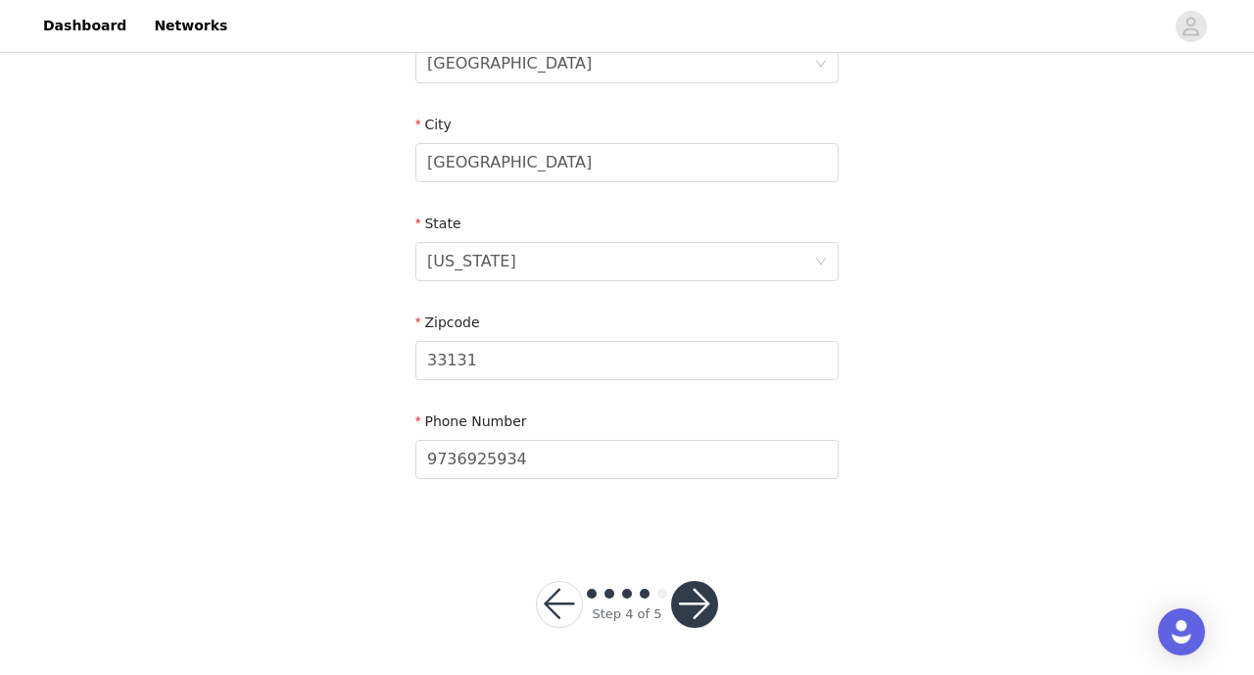
scroll to position [660, 0]
click at [701, 602] on button "button" at bounding box center [694, 605] width 47 height 47
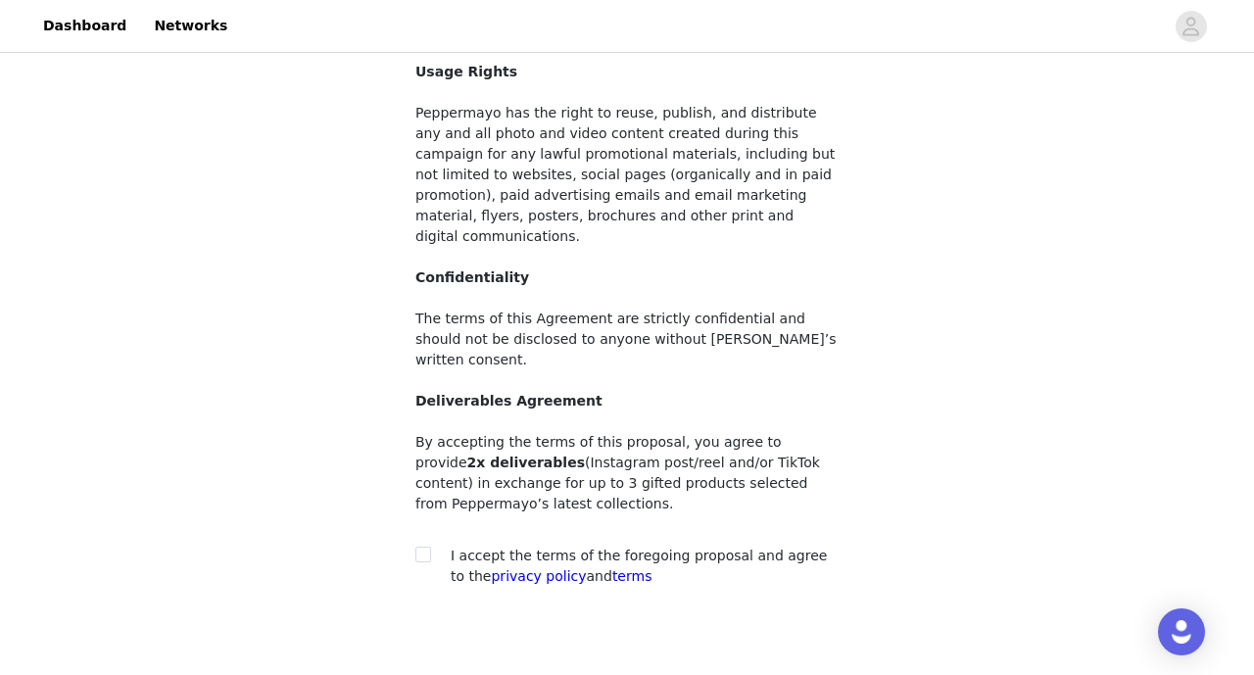
scroll to position [168, 0]
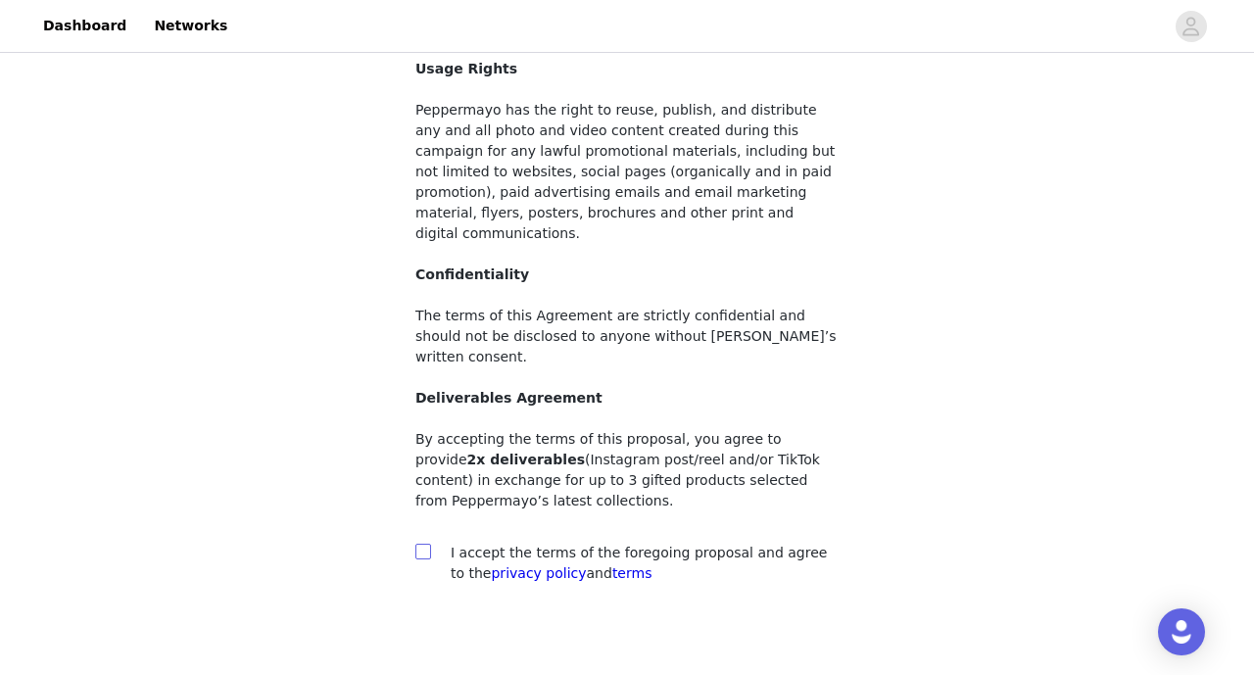
click at [424, 544] on input "checkbox" at bounding box center [422, 551] width 14 height 14
checkbox input "true"
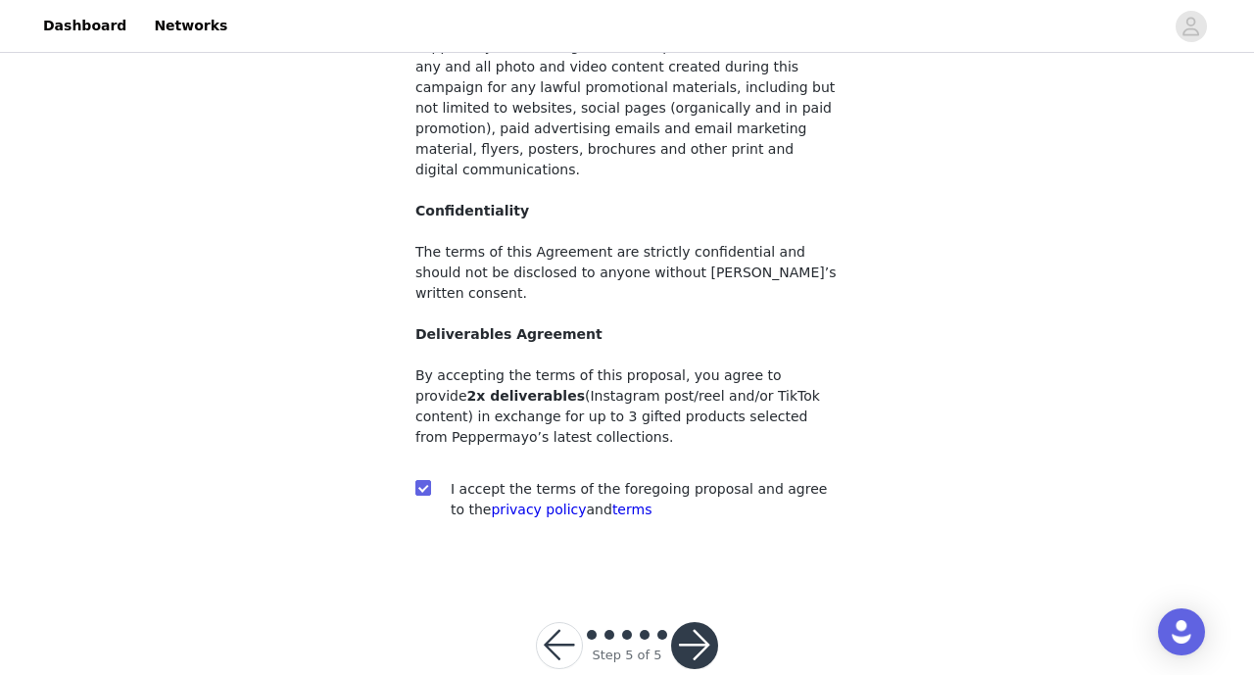
scroll to position [230, 0]
click at [701, 623] on button "button" at bounding box center [694, 646] width 47 height 47
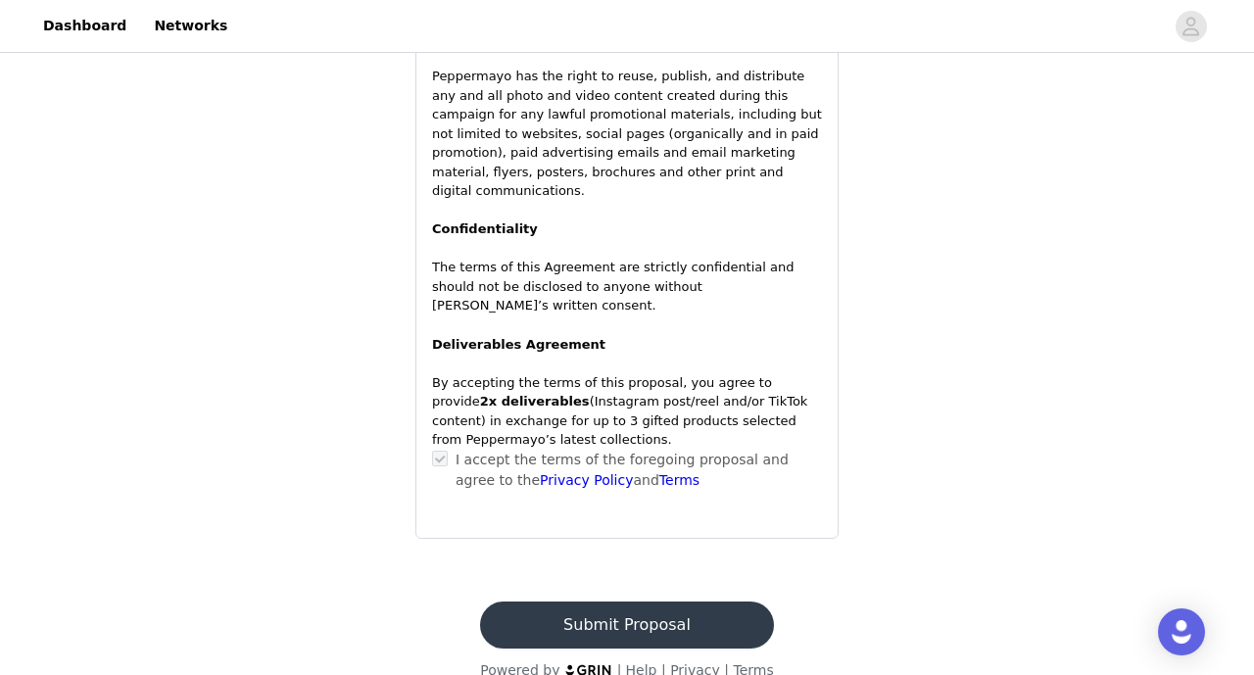
scroll to position [262, 0]
click at [664, 602] on button "Submit Proposal" at bounding box center [626, 625] width 293 height 47
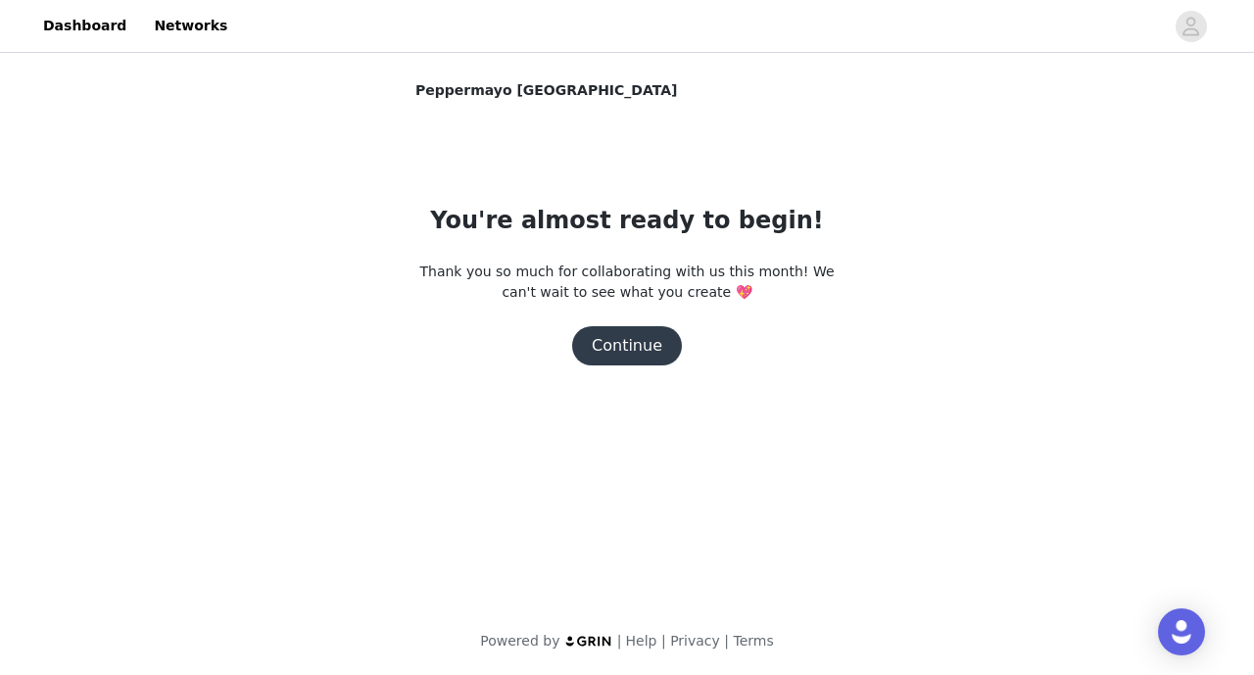
scroll to position [0, 0]
click at [648, 348] on button "Continue" at bounding box center [627, 345] width 110 height 39
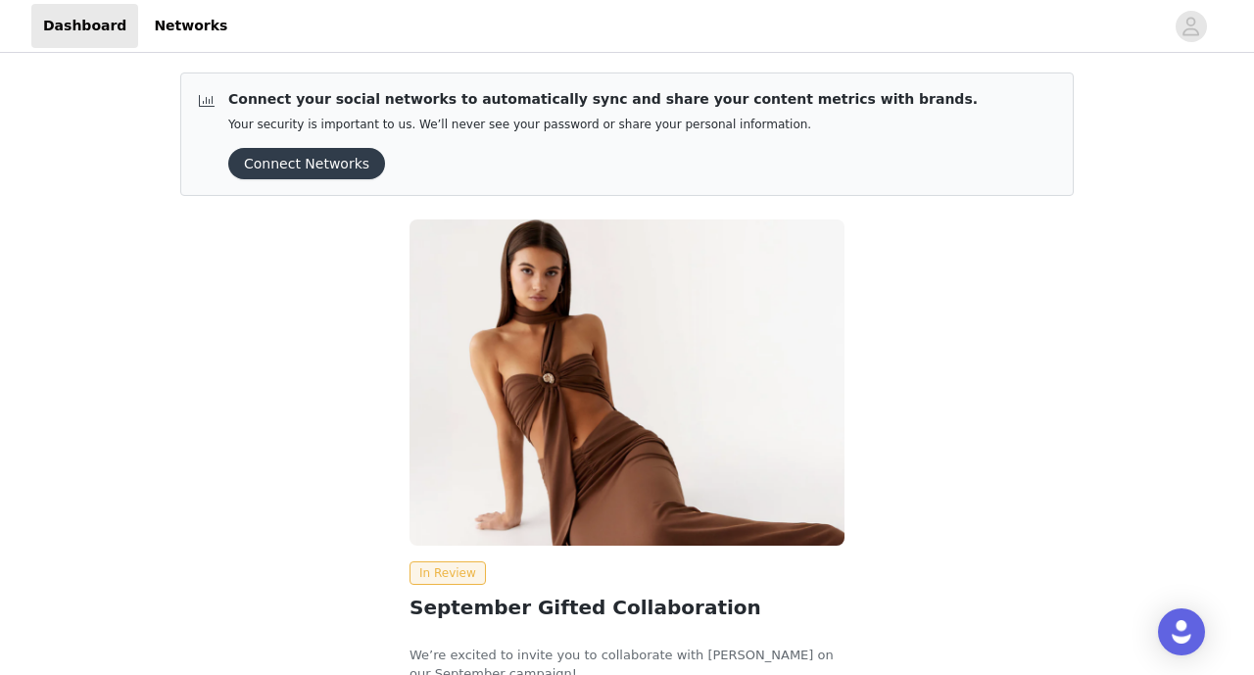
click at [307, 174] on button "Connect Networks" at bounding box center [306, 163] width 157 height 31
